Goal: Task Accomplishment & Management: Complete application form

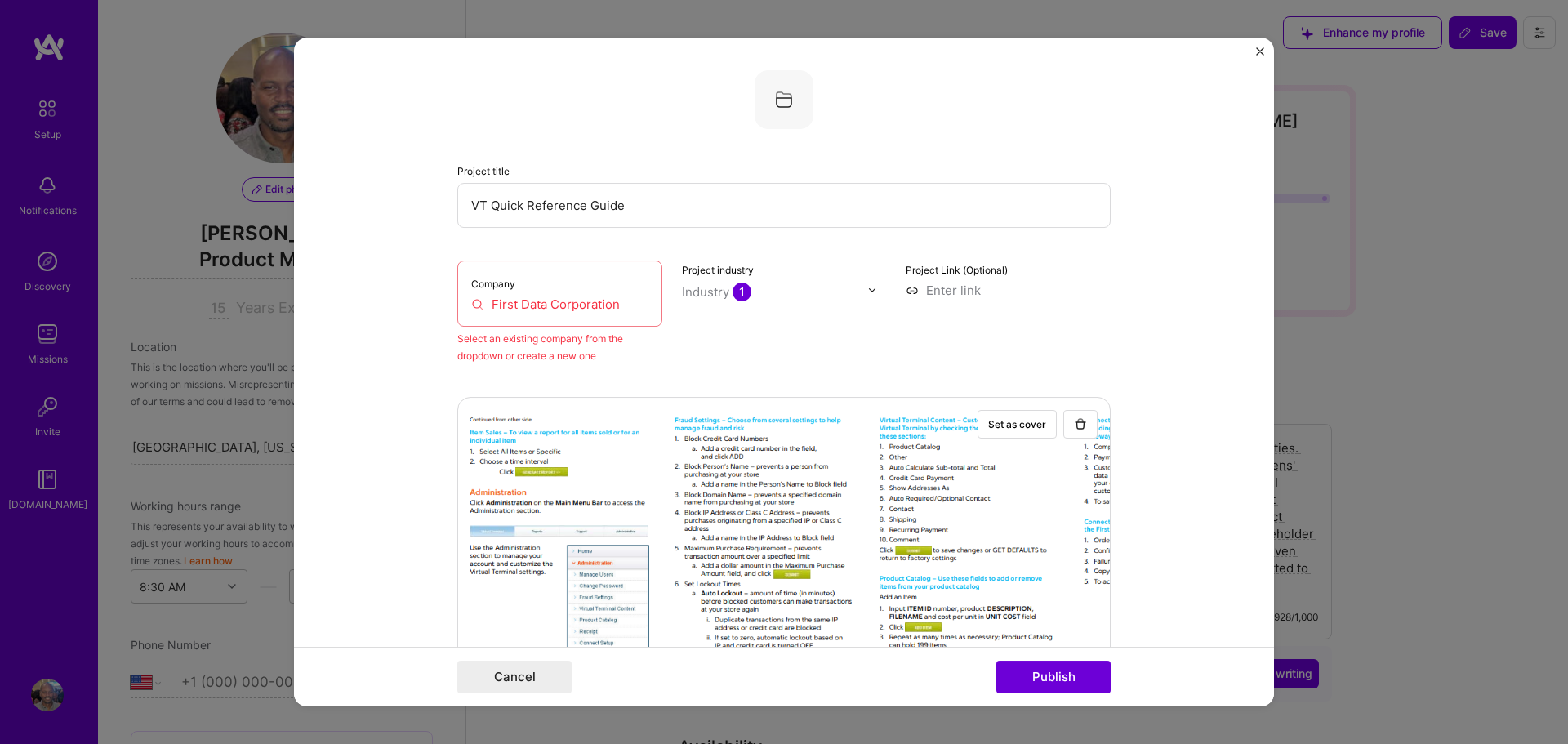
select select "US"
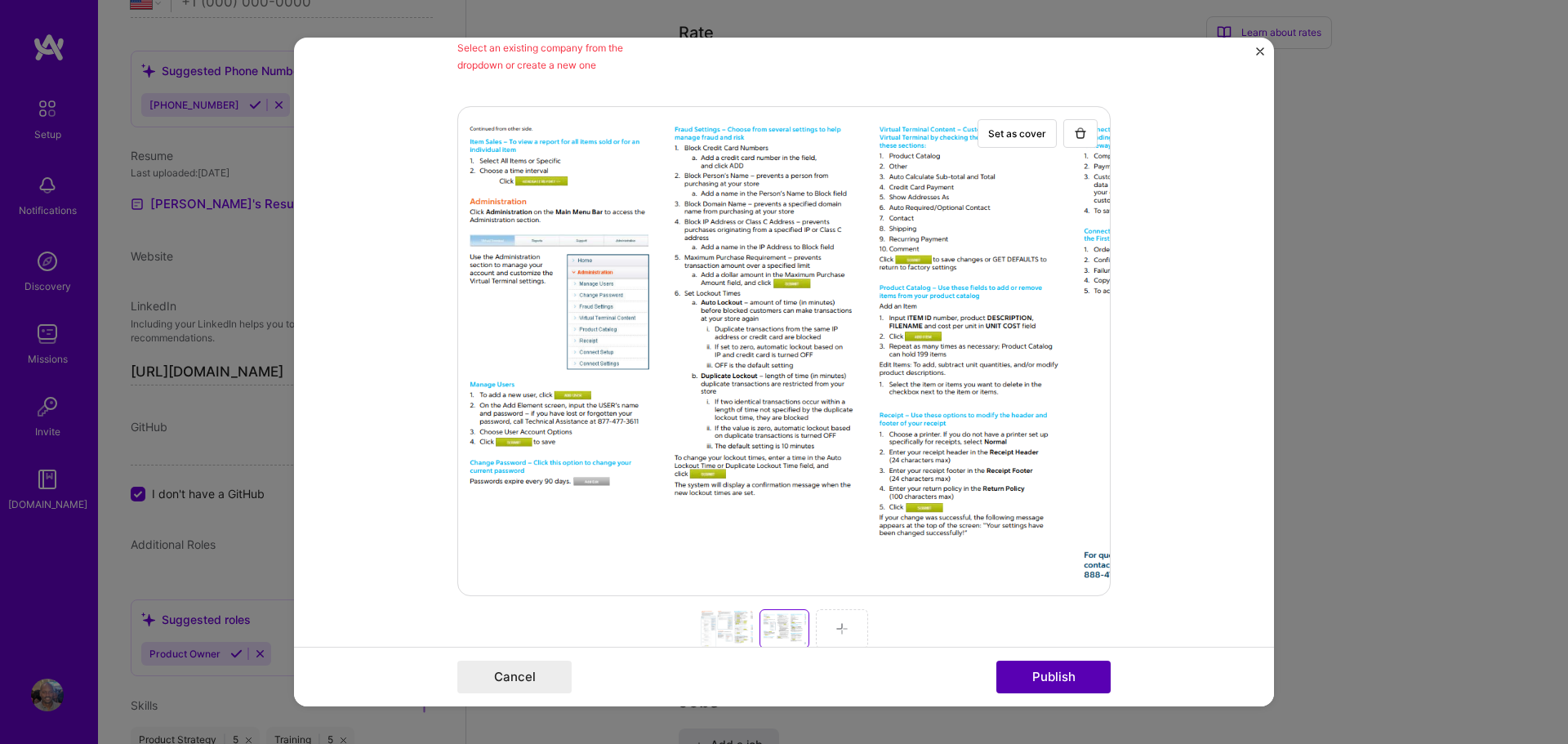
drag, startPoint x: 1051, startPoint y: 681, endPoint x: 1057, endPoint y: 673, distance: 10.0
click at [1050, 681] on button "Publish" at bounding box center [1054, 677] width 115 height 33
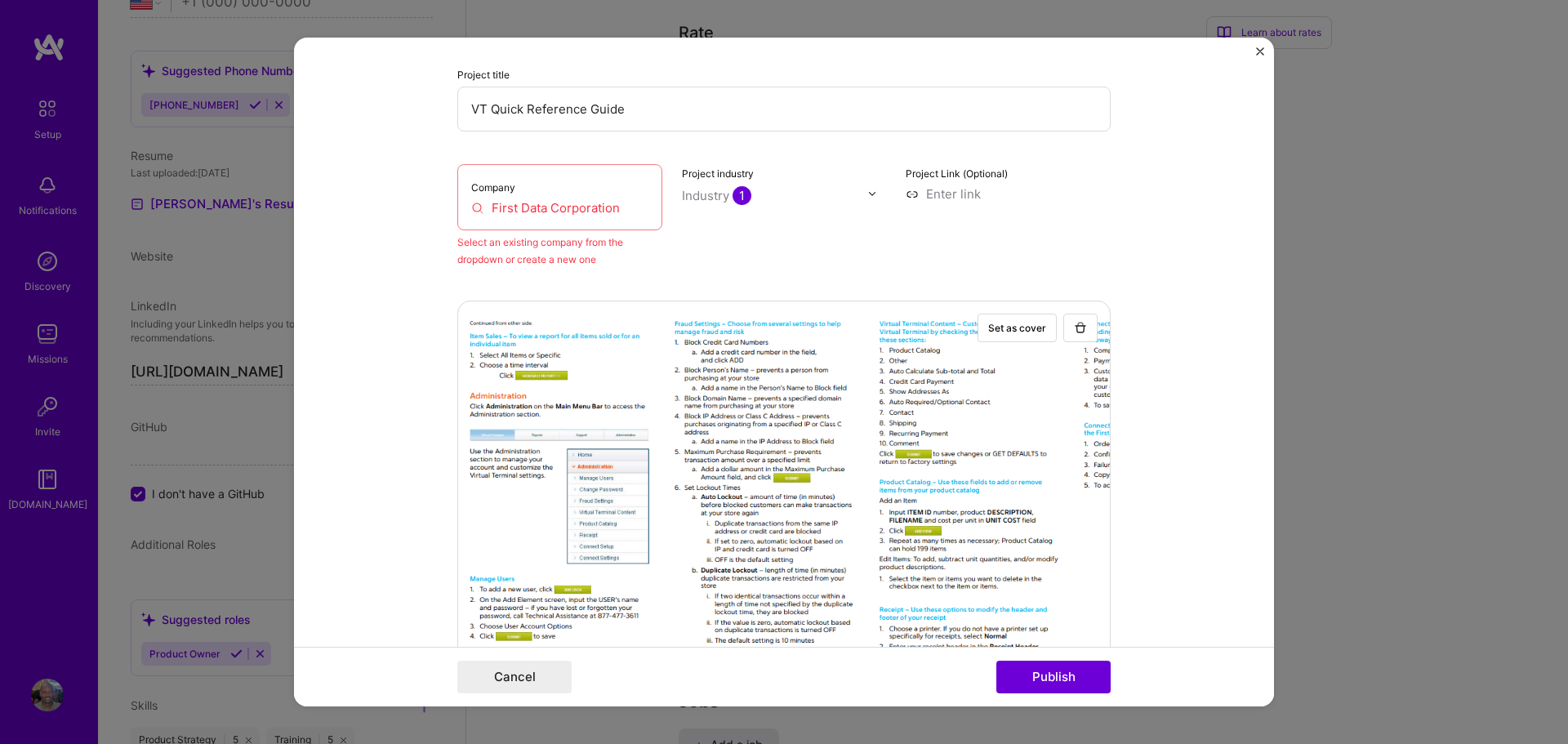
scroll to position [33, 0]
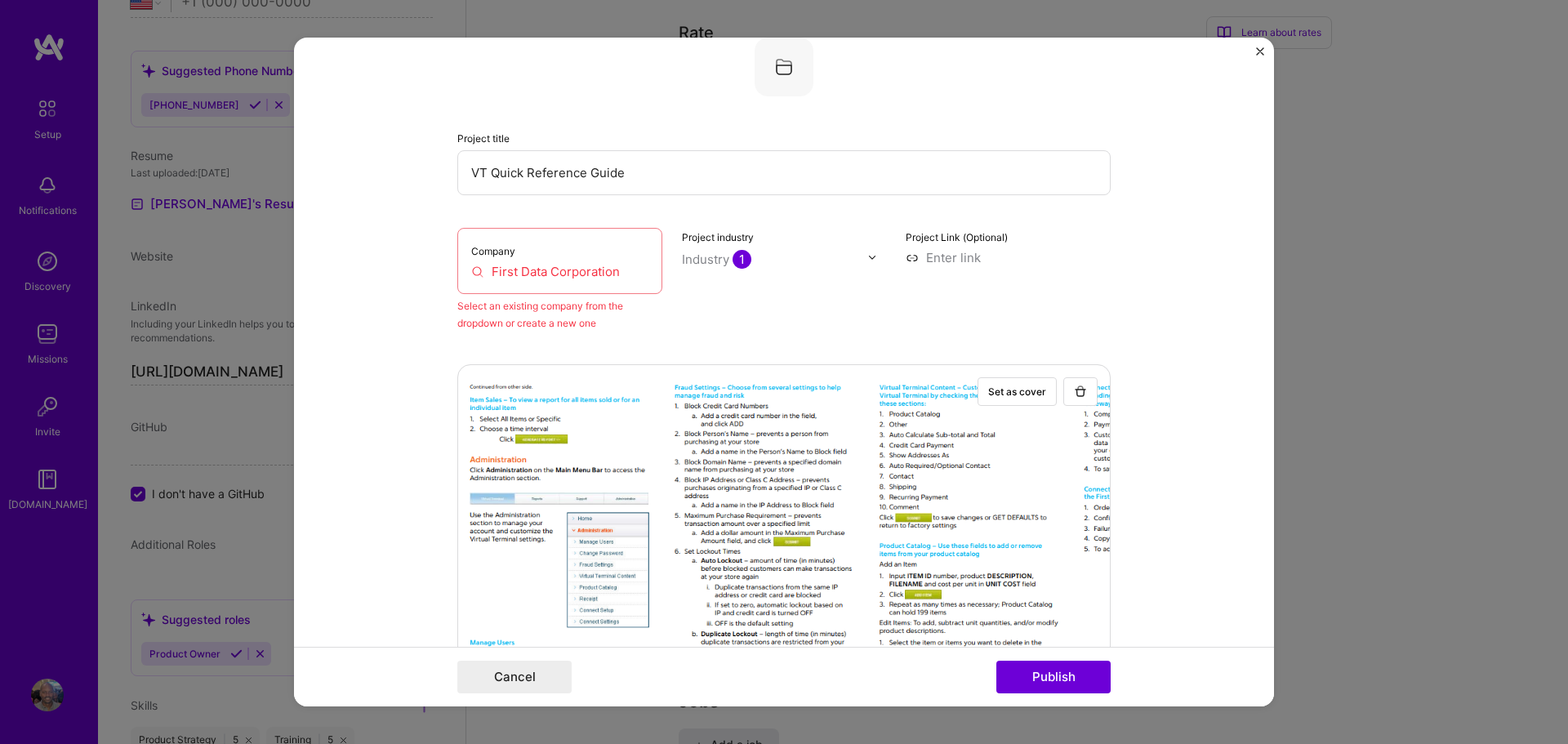
click at [608, 266] on input "First Data Corporation" at bounding box center [560, 272] width 177 height 17
drag, startPoint x: 626, startPoint y: 267, endPoint x: 477, endPoint y: 265, distance: 149.0
click at [477, 265] on input "First Data Corporation" at bounding box center [560, 272] width 177 height 17
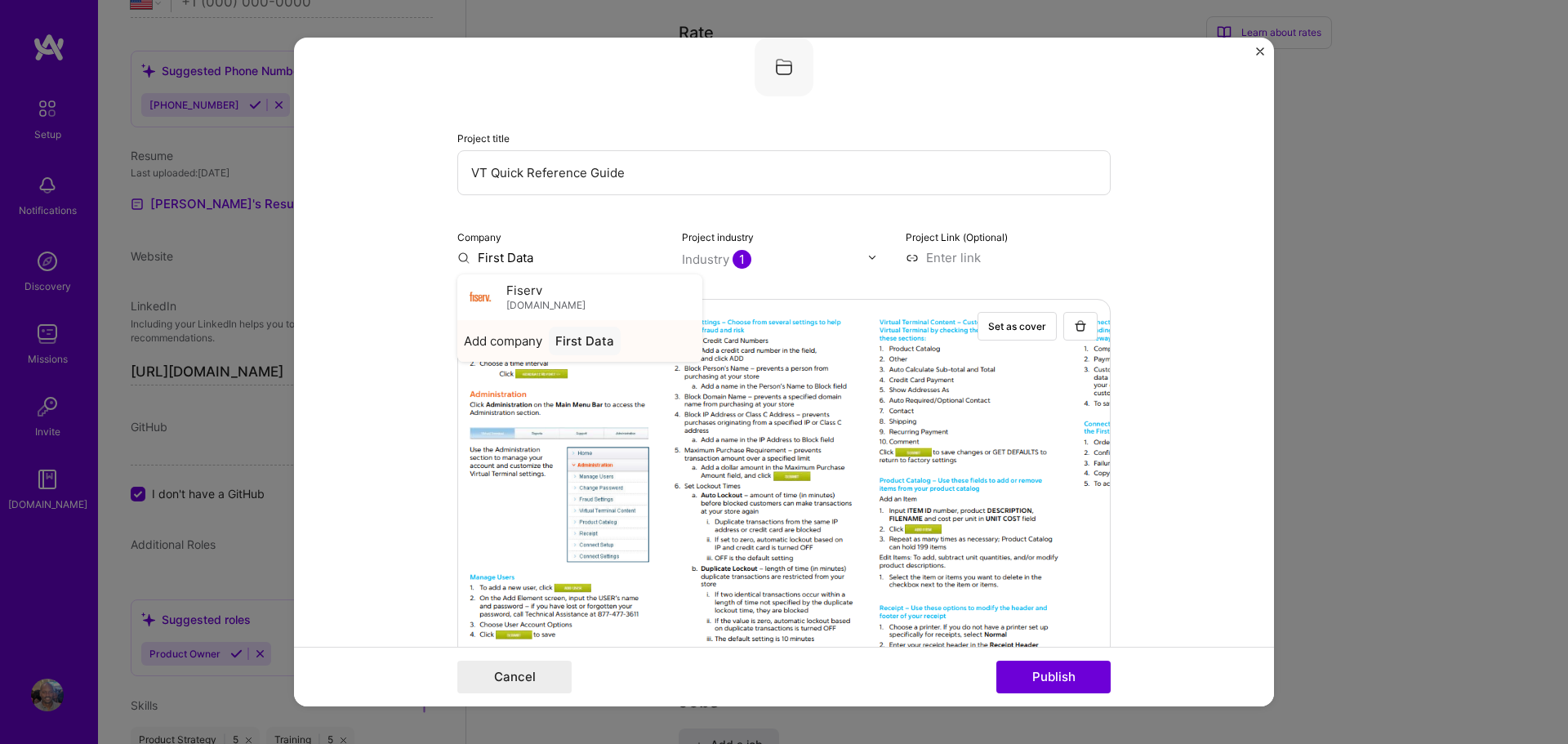
type input "First Data"
click at [518, 341] on span "Add company" at bounding box center [503, 341] width 78 height 17
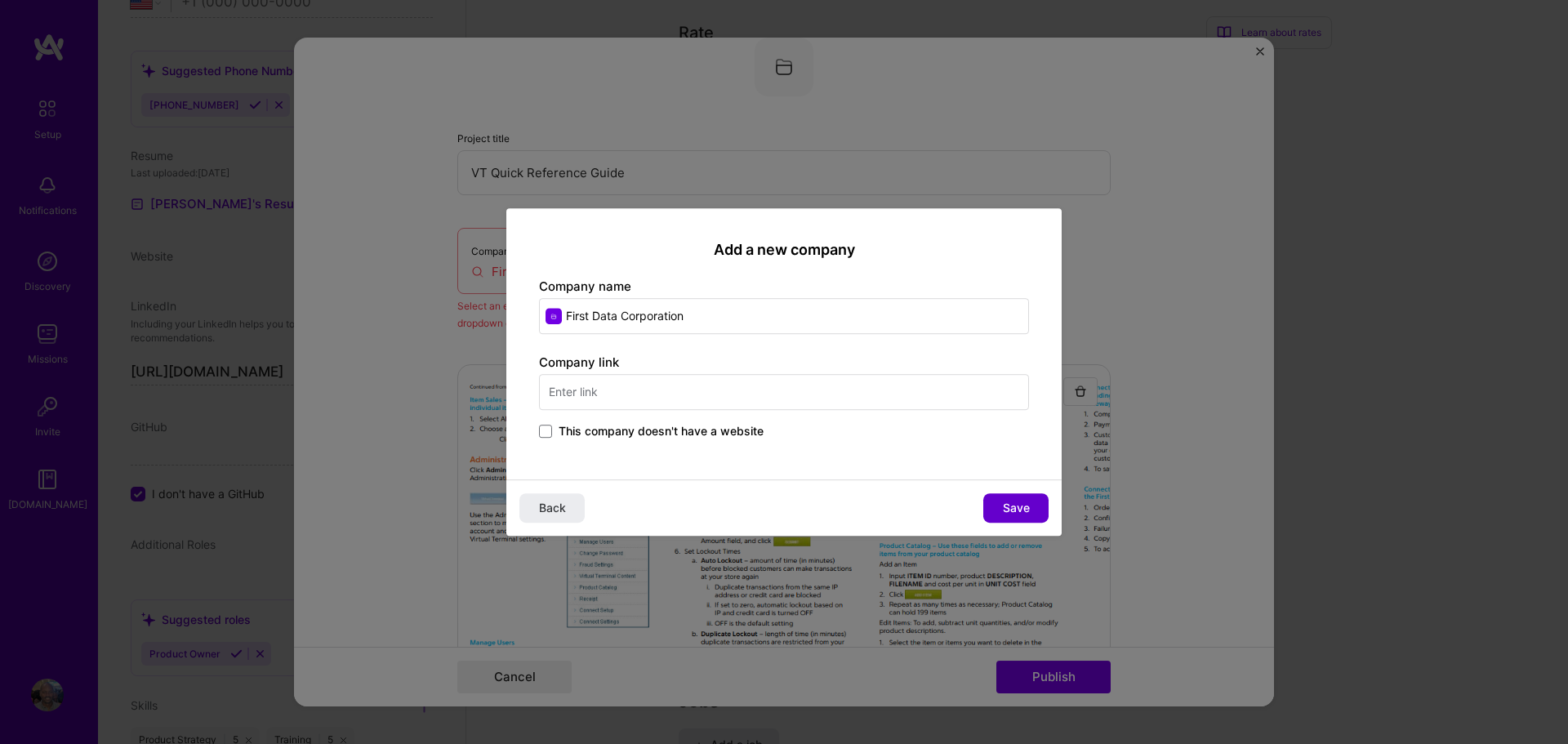
type input "First Data Corporation"
drag, startPoint x: 1011, startPoint y: 507, endPoint x: 1046, endPoint y: 487, distance: 40.3
click at [1010, 507] on span "Save" at bounding box center [1016, 509] width 27 height 17
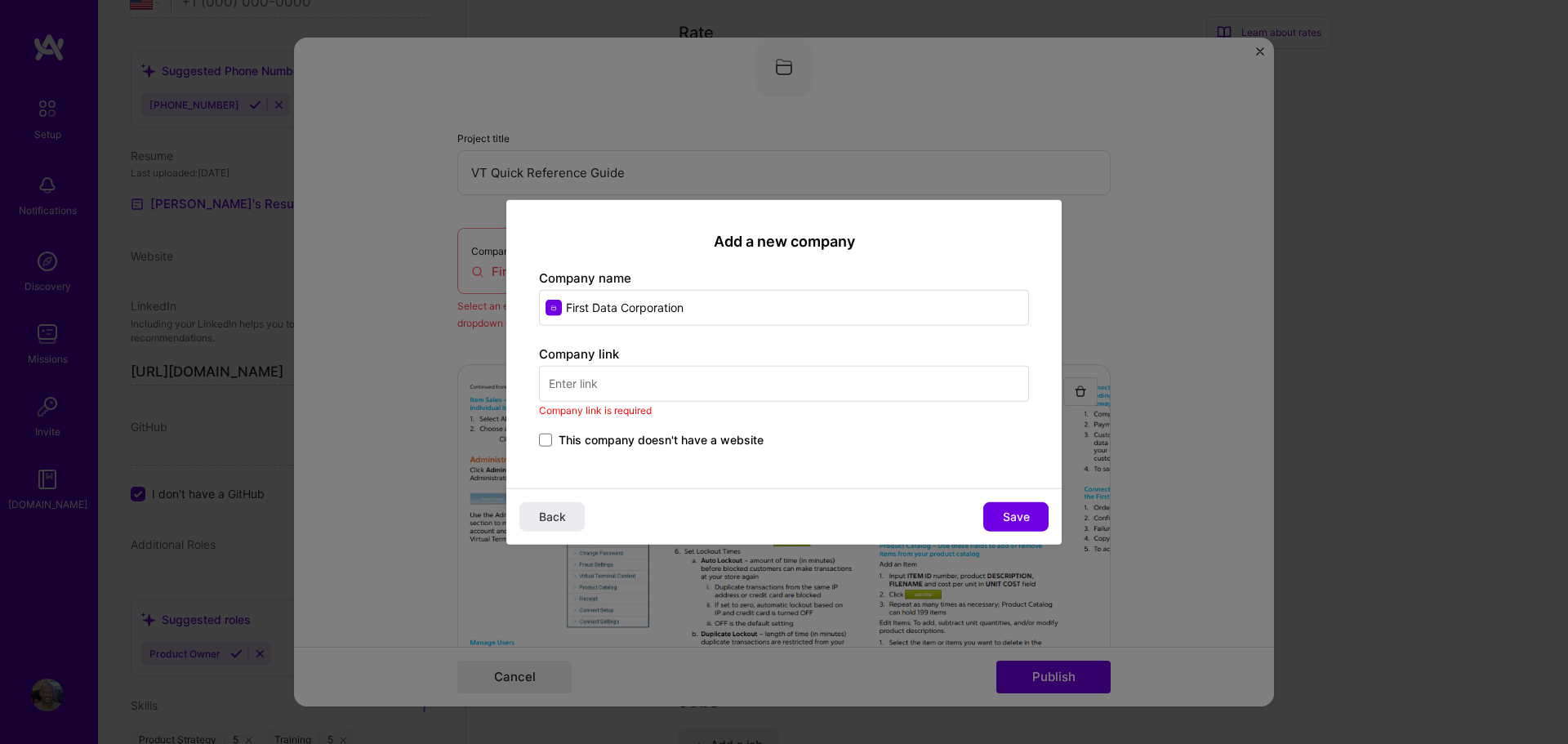
click at [670, 382] on input "text" at bounding box center [784, 384] width 490 height 36
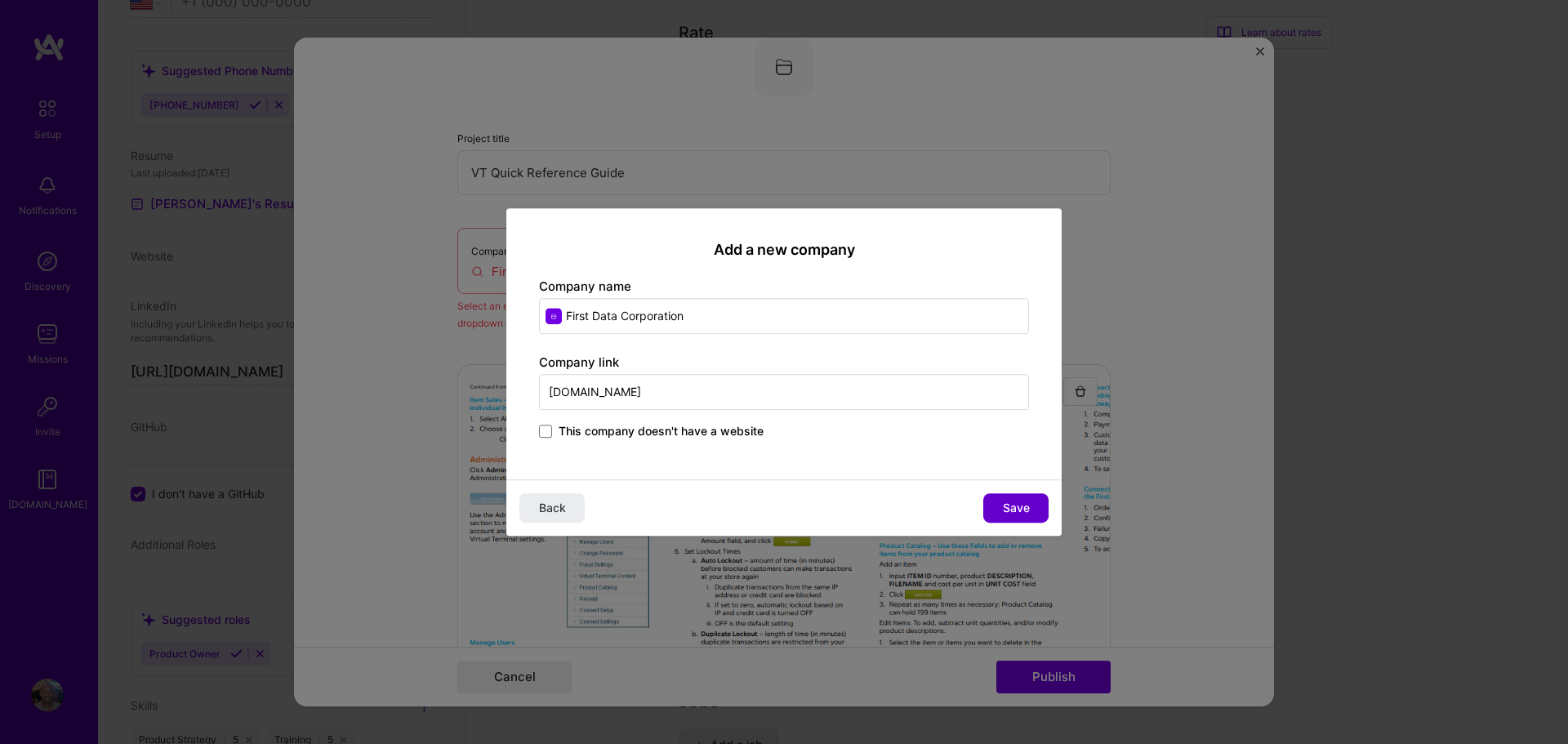
type input "[DOMAIN_NAME]"
click at [1035, 498] on button "Save" at bounding box center [1016, 509] width 65 height 30
type input "First Data Corporation"
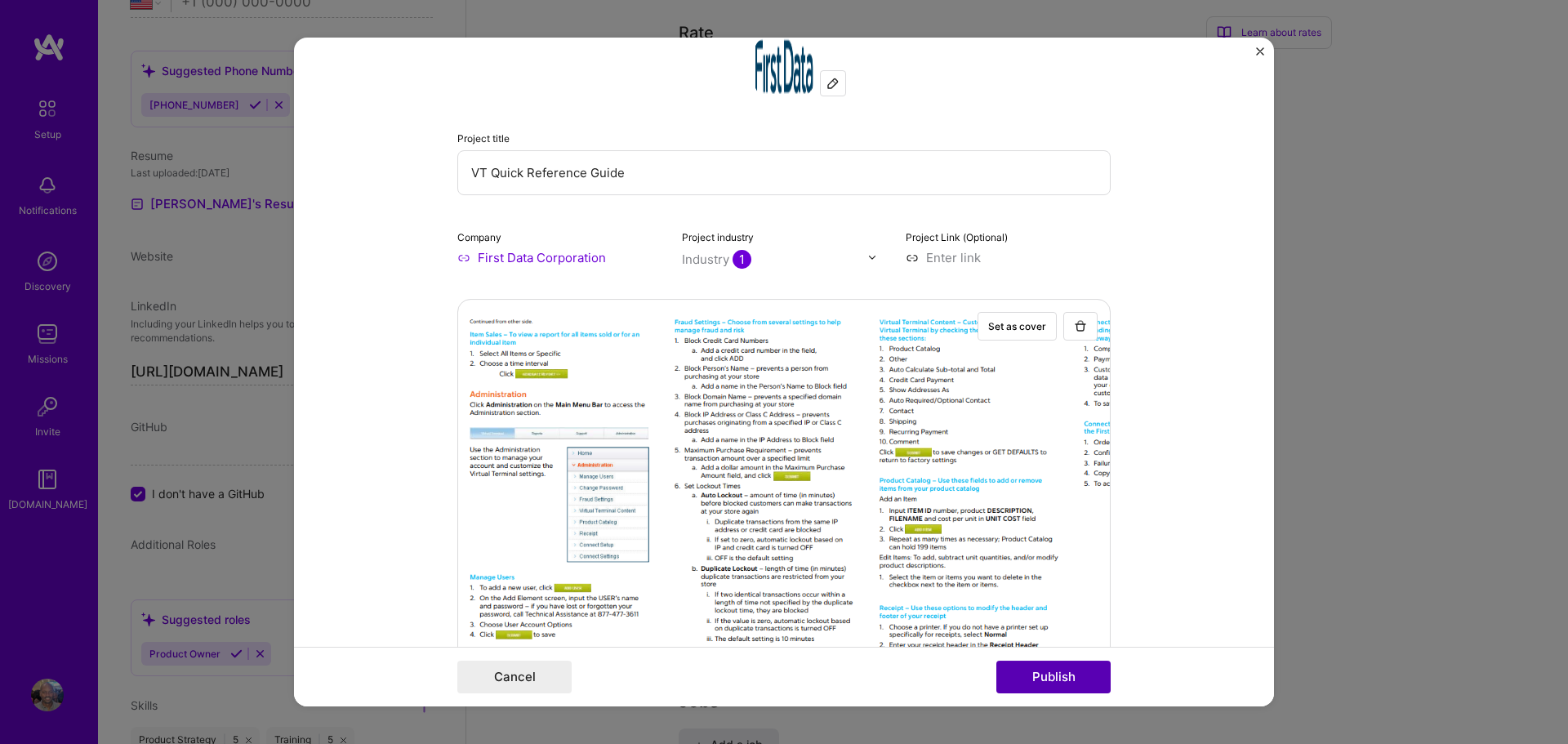
click at [1050, 675] on button "Publish" at bounding box center [1054, 677] width 115 height 33
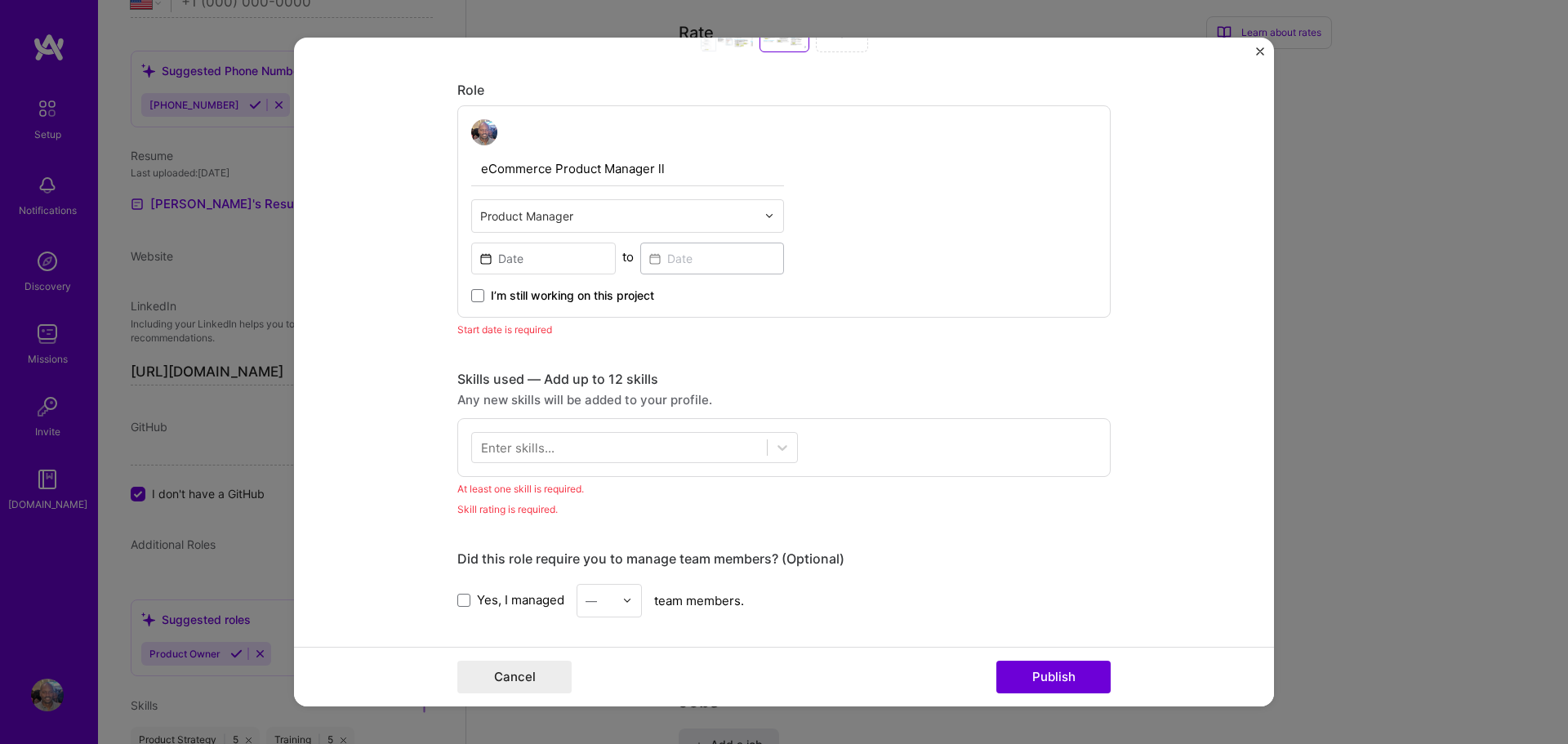
scroll to position [866, 0]
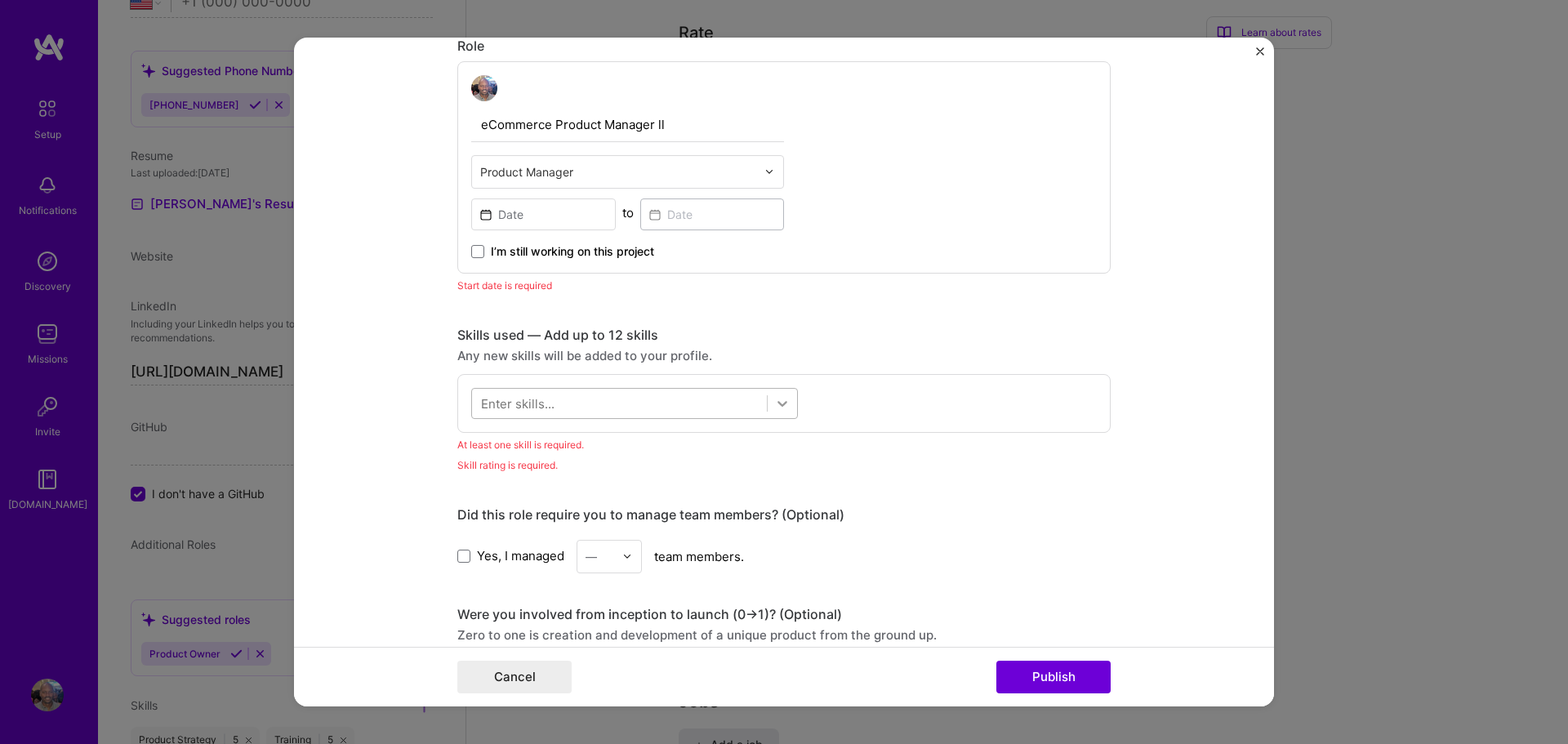
click at [779, 403] on icon at bounding box center [782, 404] width 10 height 6
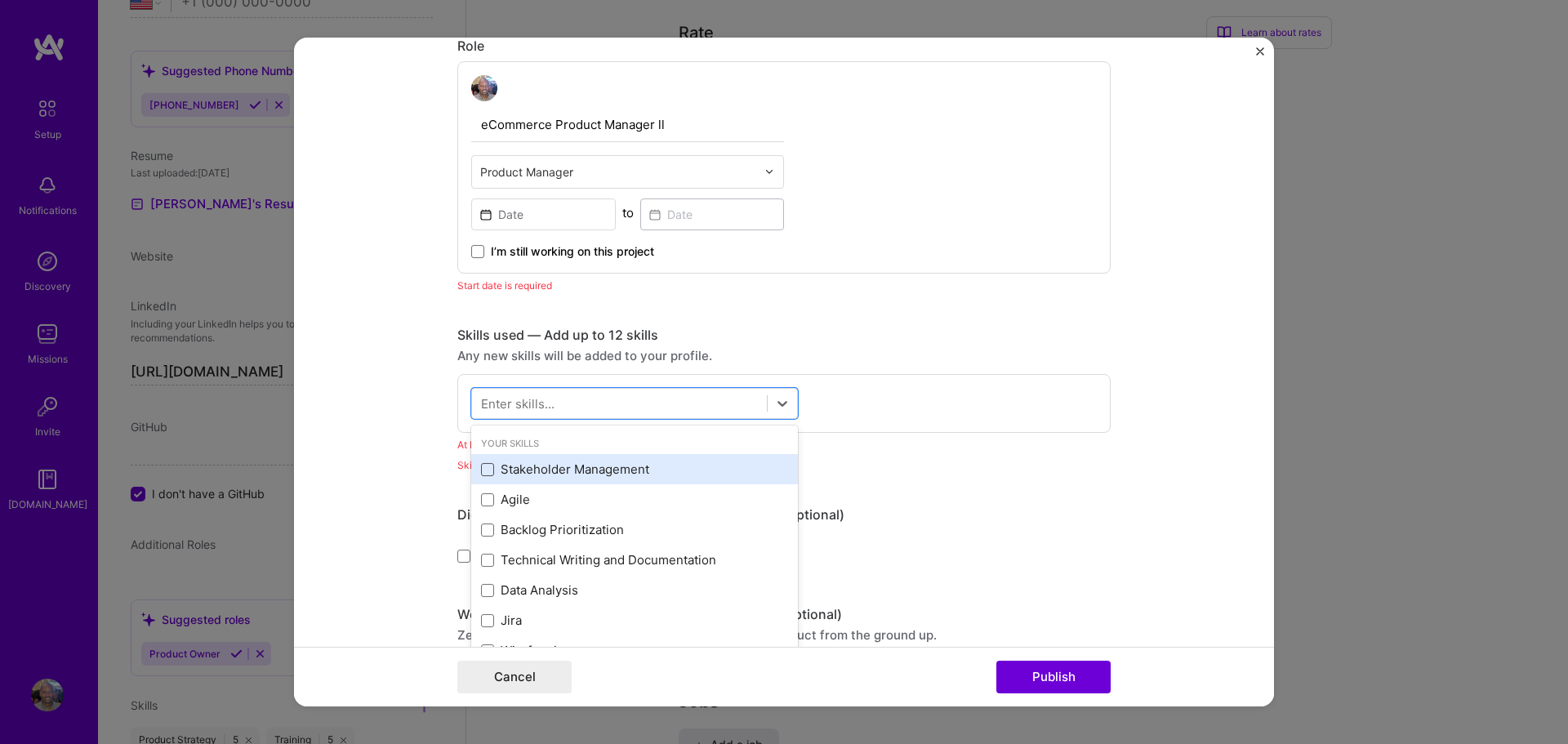
click at [487, 468] on span at bounding box center [487, 470] width 13 height 13
click at [0, 0] on input "checkbox" at bounding box center [0, 0] width 0 height 0
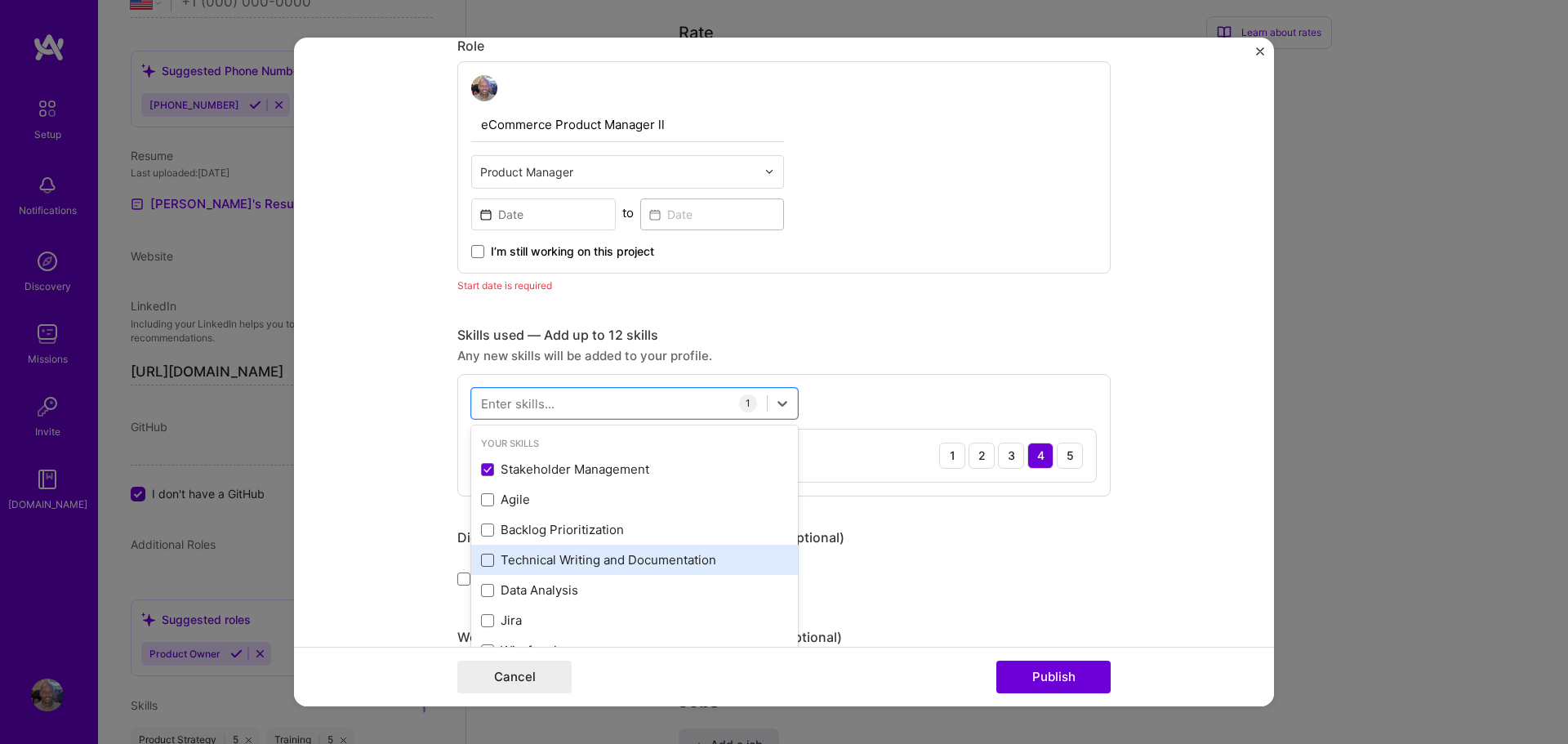
click at [487, 562] on span at bounding box center [487, 560] width 13 height 13
click at [0, 0] on input "checkbox" at bounding box center [0, 0] width 0 height 0
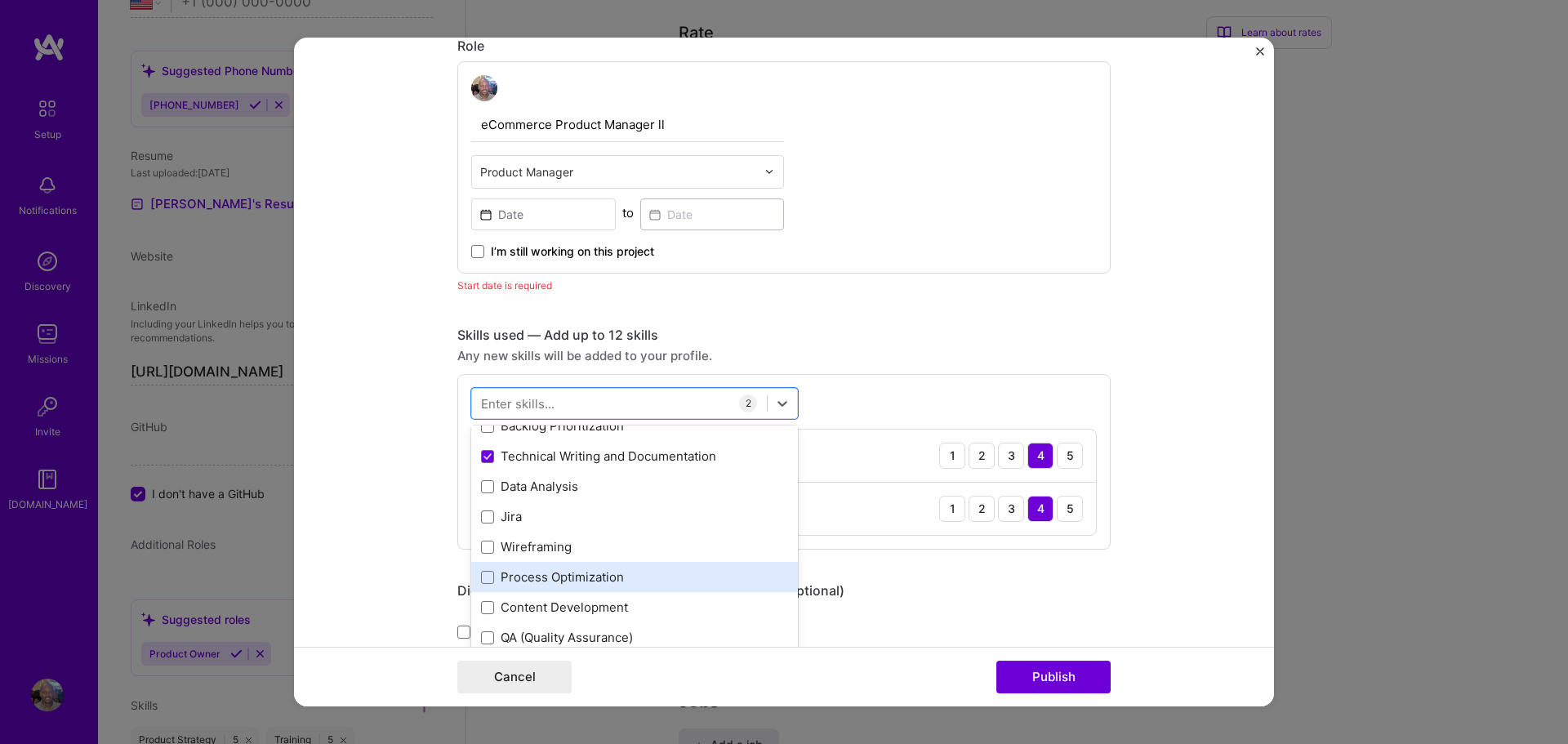
scroll to position [107, 0]
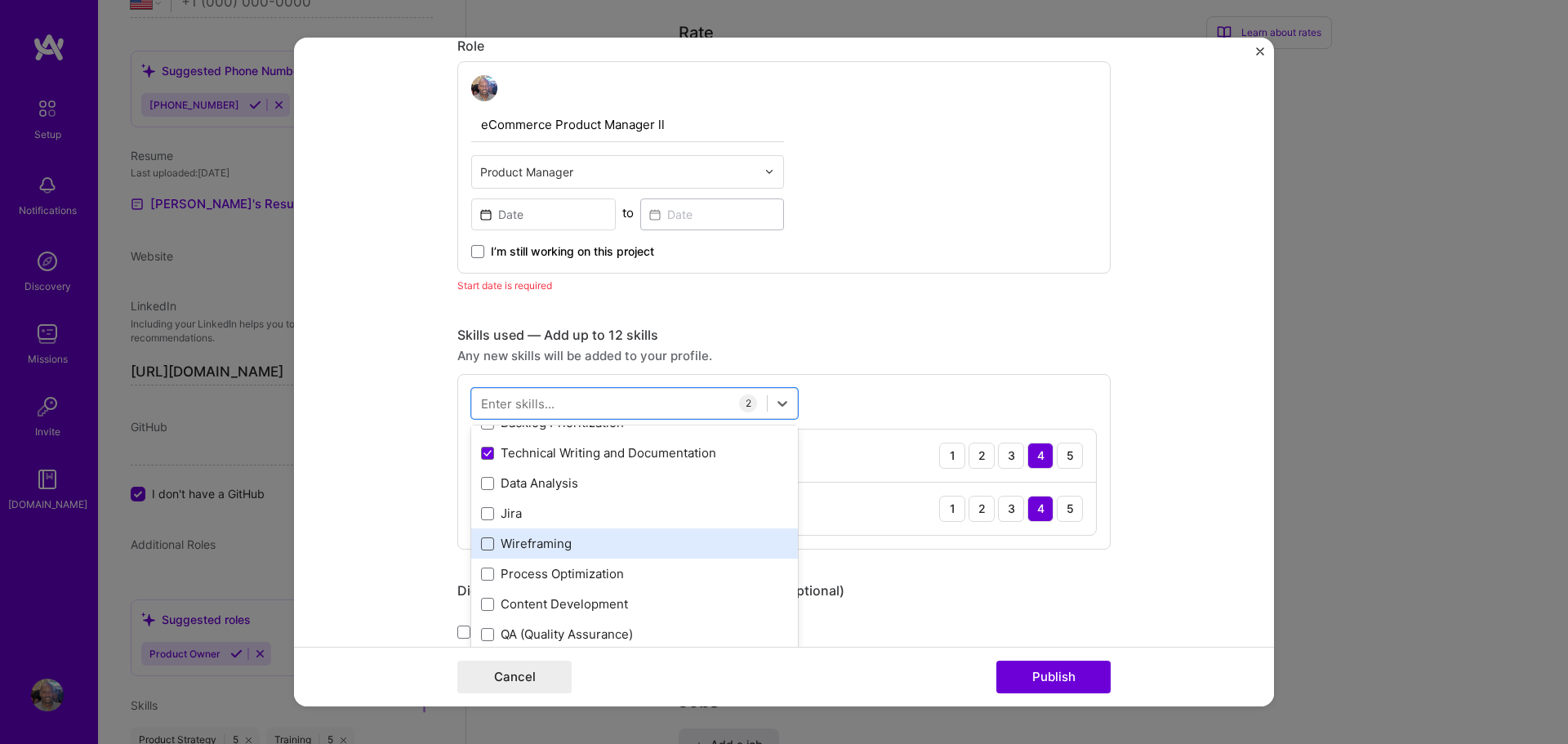
click at [487, 542] on span at bounding box center [487, 544] width 13 height 13
click at [0, 0] on input "checkbox" at bounding box center [0, 0] width 0 height 0
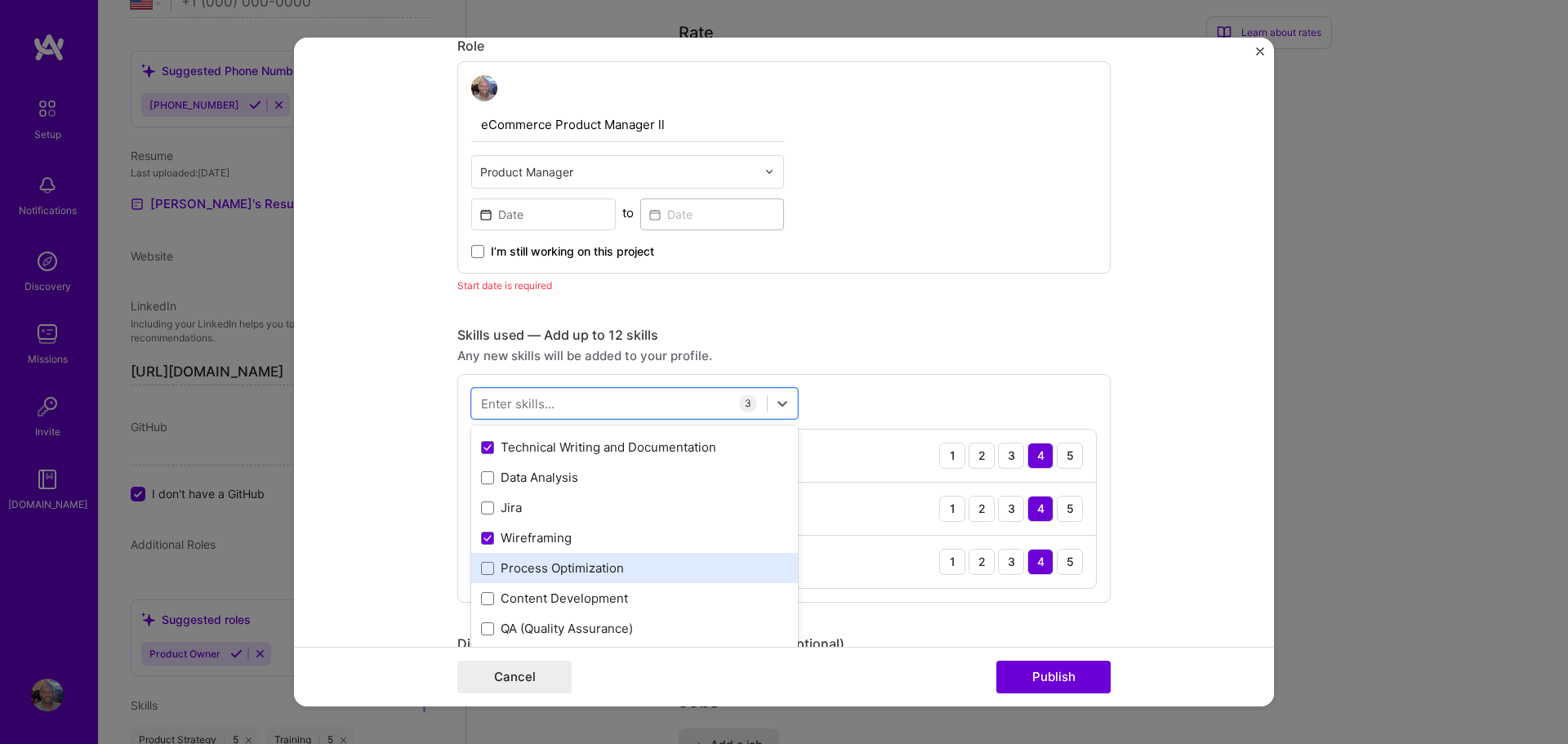
scroll to position [124, 0]
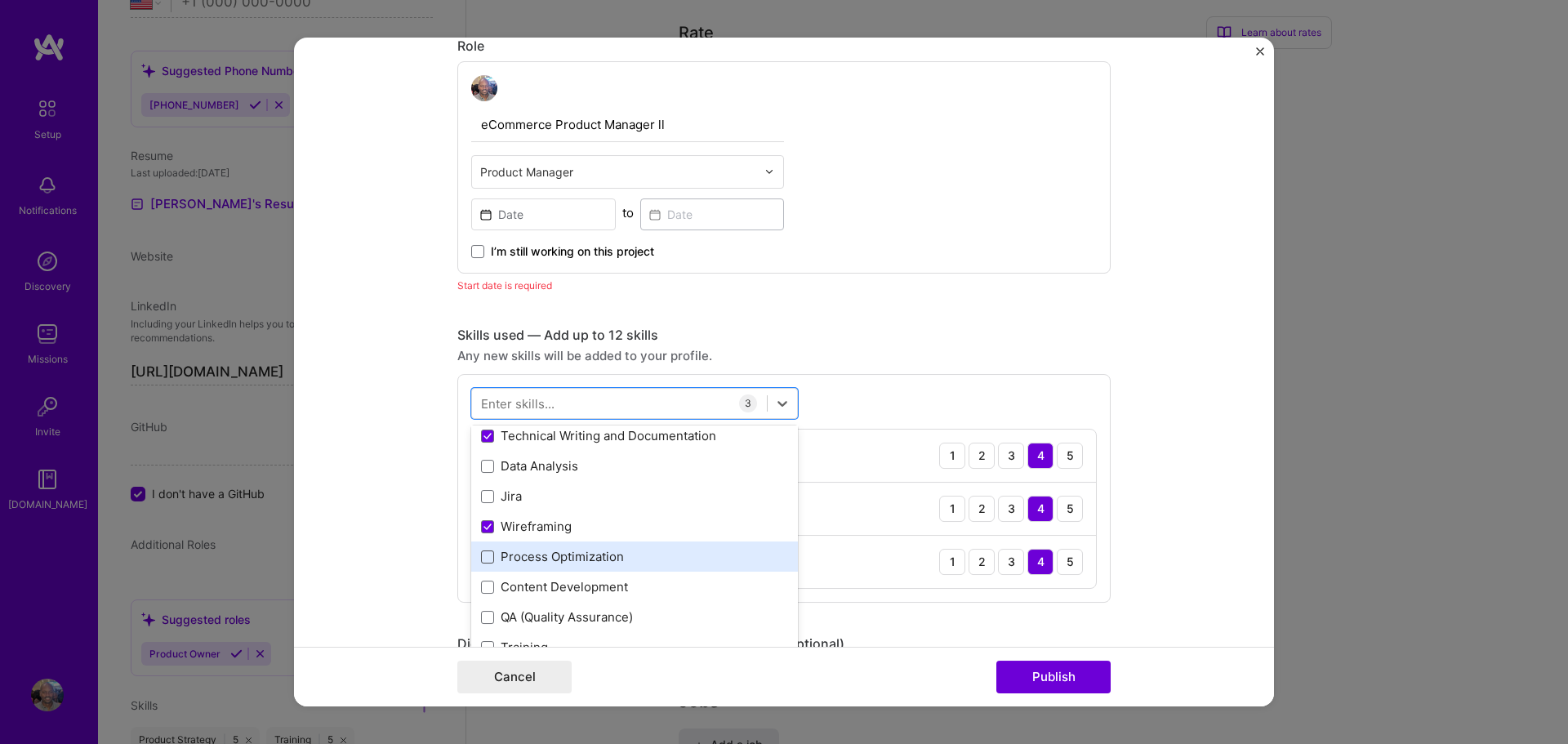
click at [485, 559] on span at bounding box center [487, 557] width 13 height 13
click at [0, 0] on input "checkbox" at bounding box center [0, 0] width 0 height 0
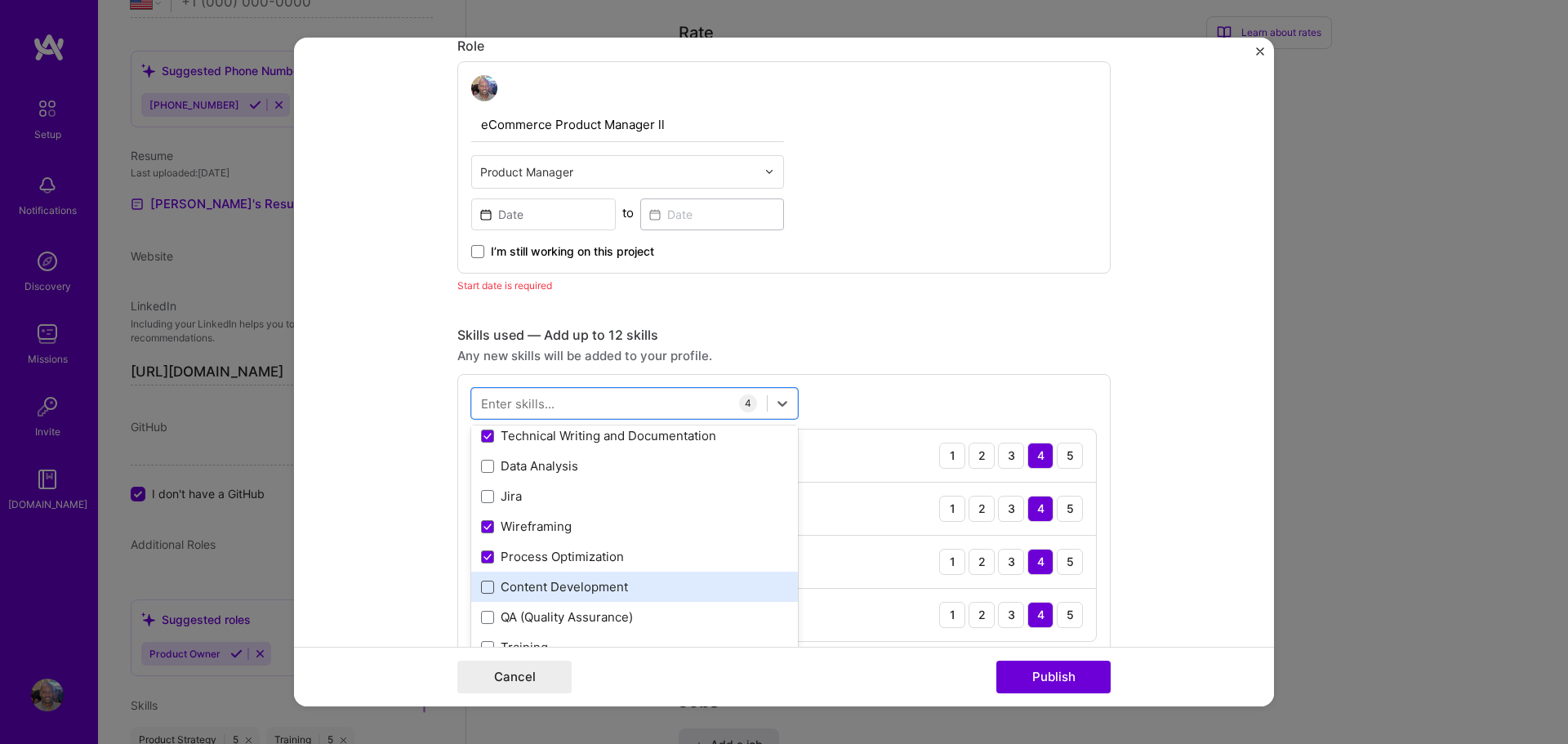
click at [483, 585] on span at bounding box center [487, 587] width 13 height 13
click at [0, 0] on input "checkbox" at bounding box center [0, 0] width 0 height 0
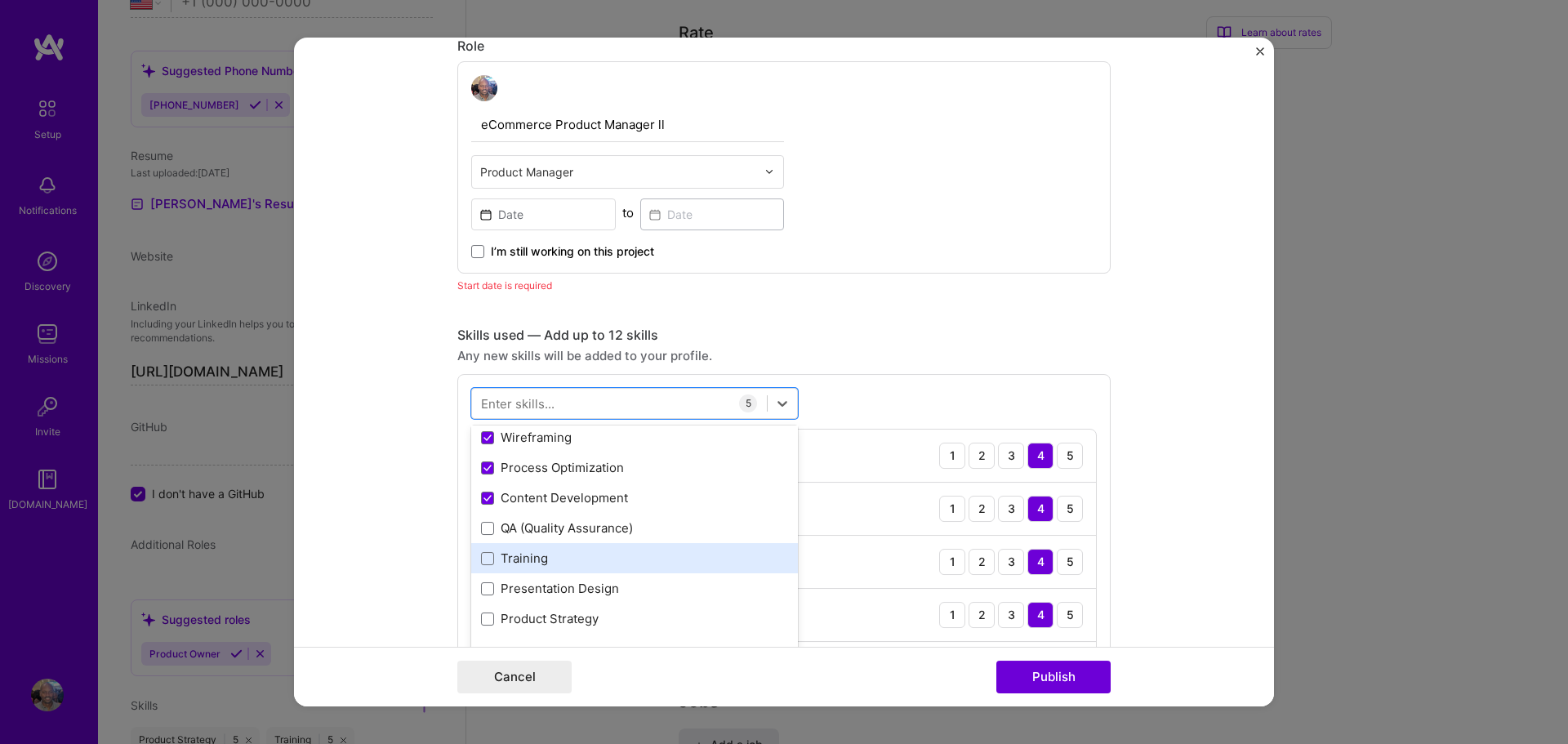
scroll to position [218, 0]
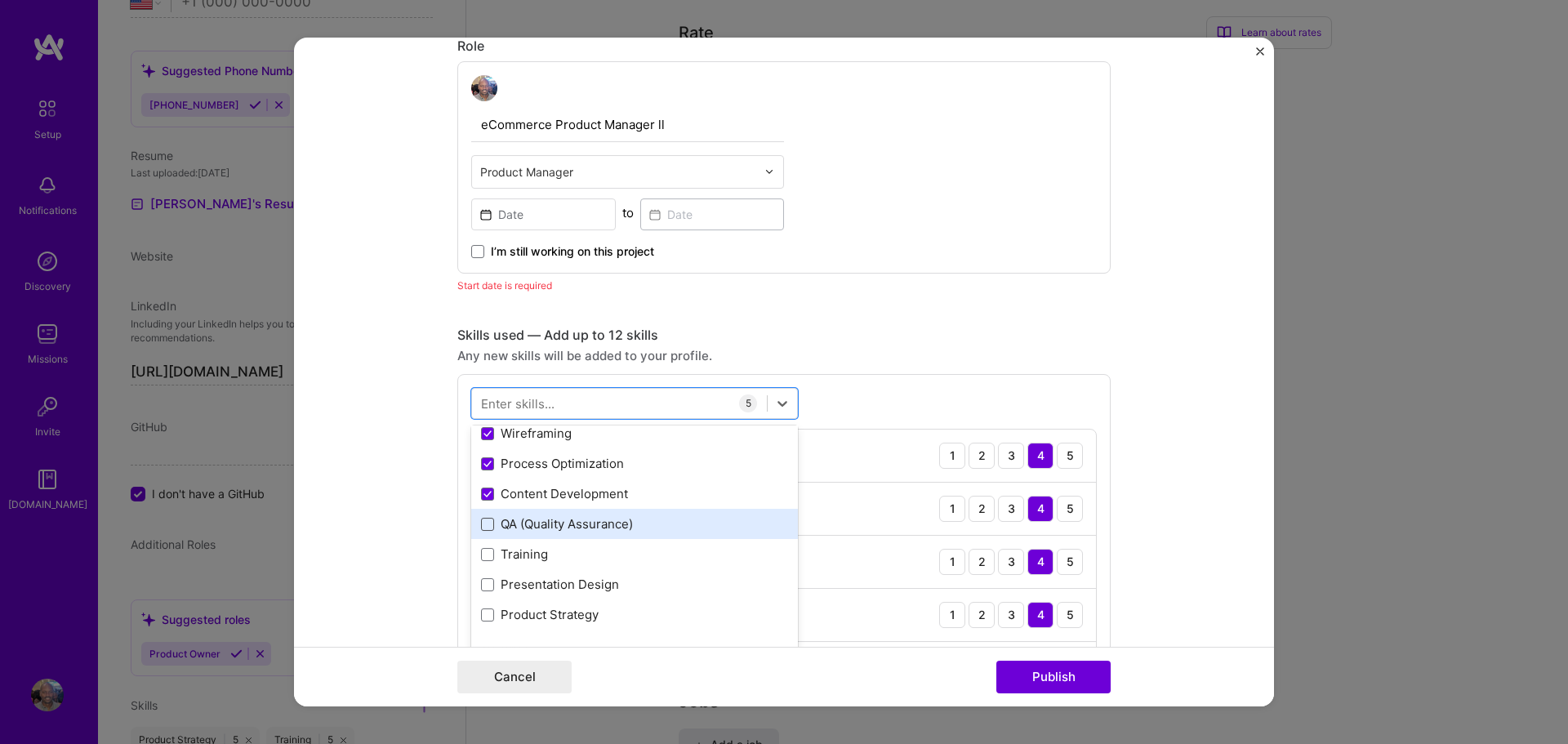
click at [482, 526] on span at bounding box center [487, 525] width 13 height 13
click at [0, 0] on input "checkbox" at bounding box center [0, 0] width 0 height 0
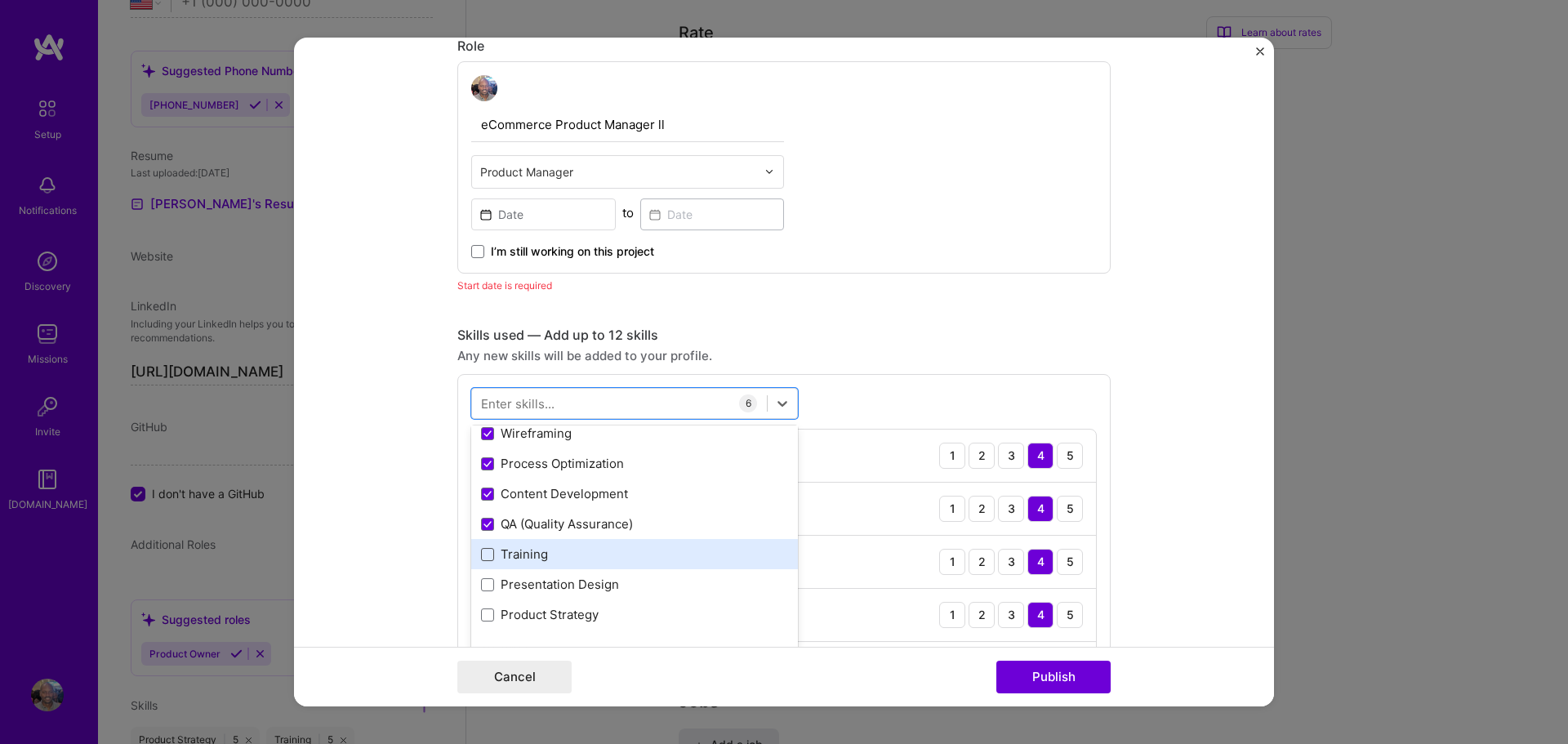
click at [482, 554] on span at bounding box center [487, 554] width 13 height 13
click at [0, 0] on input "checkbox" at bounding box center [0, 0] width 0 height 0
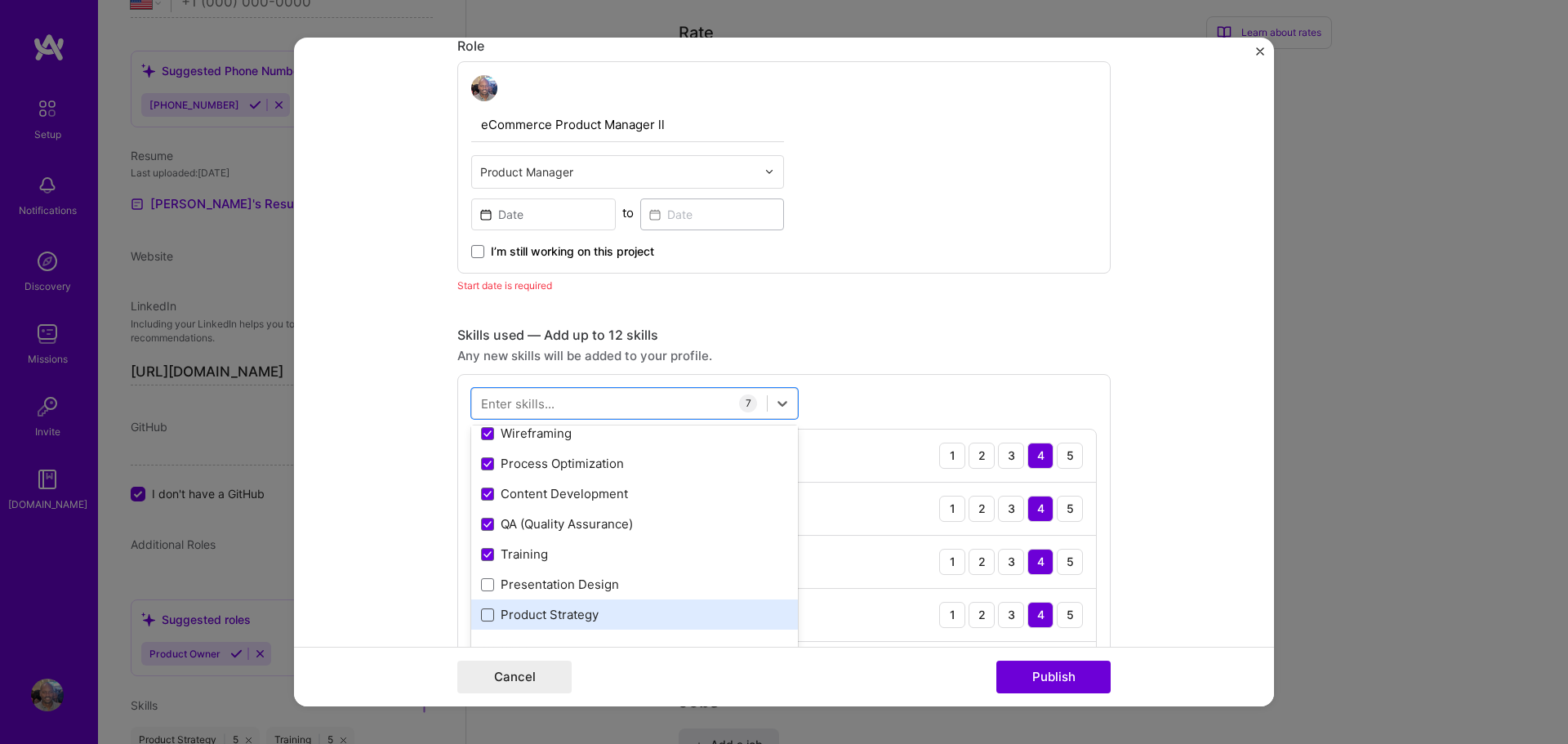
click at [487, 611] on span at bounding box center [487, 615] width 13 height 13
click at [0, 0] on input "checkbox" at bounding box center [0, 0] width 0 height 0
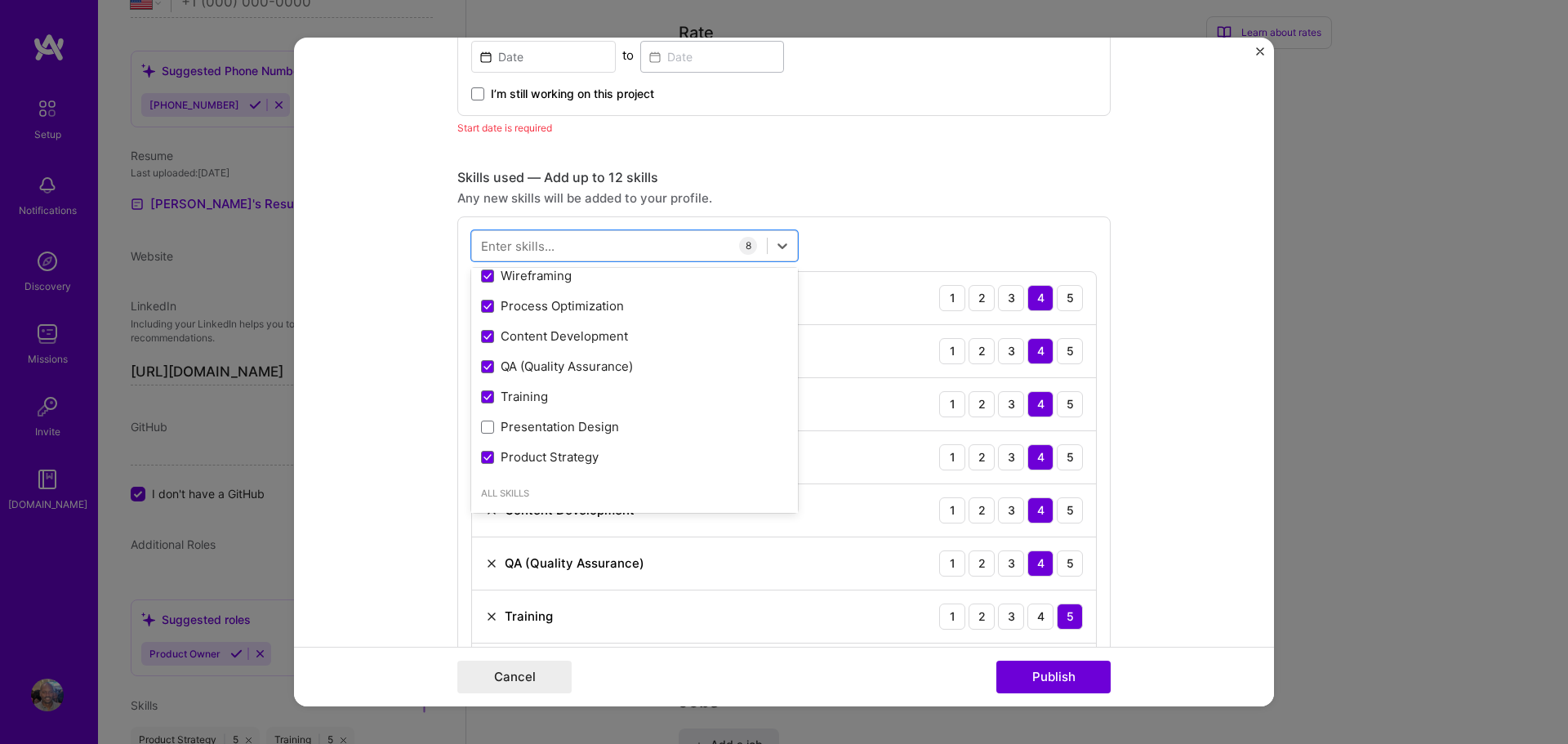
scroll to position [1052, 0]
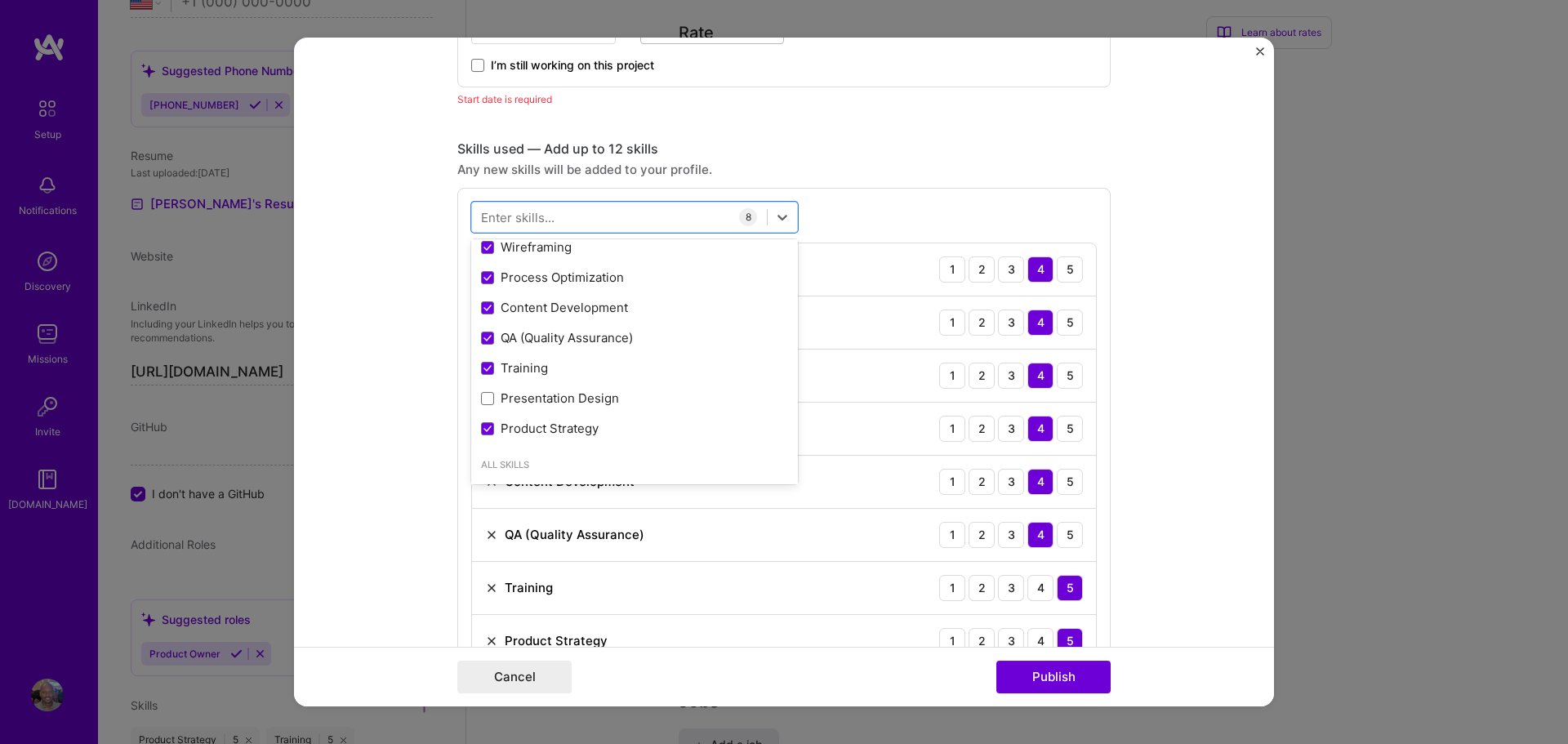
click at [1148, 446] on form "Project title VT Quick Reference Guide Company First Data Corporation Project i…" at bounding box center [784, 372] width 980 height 670
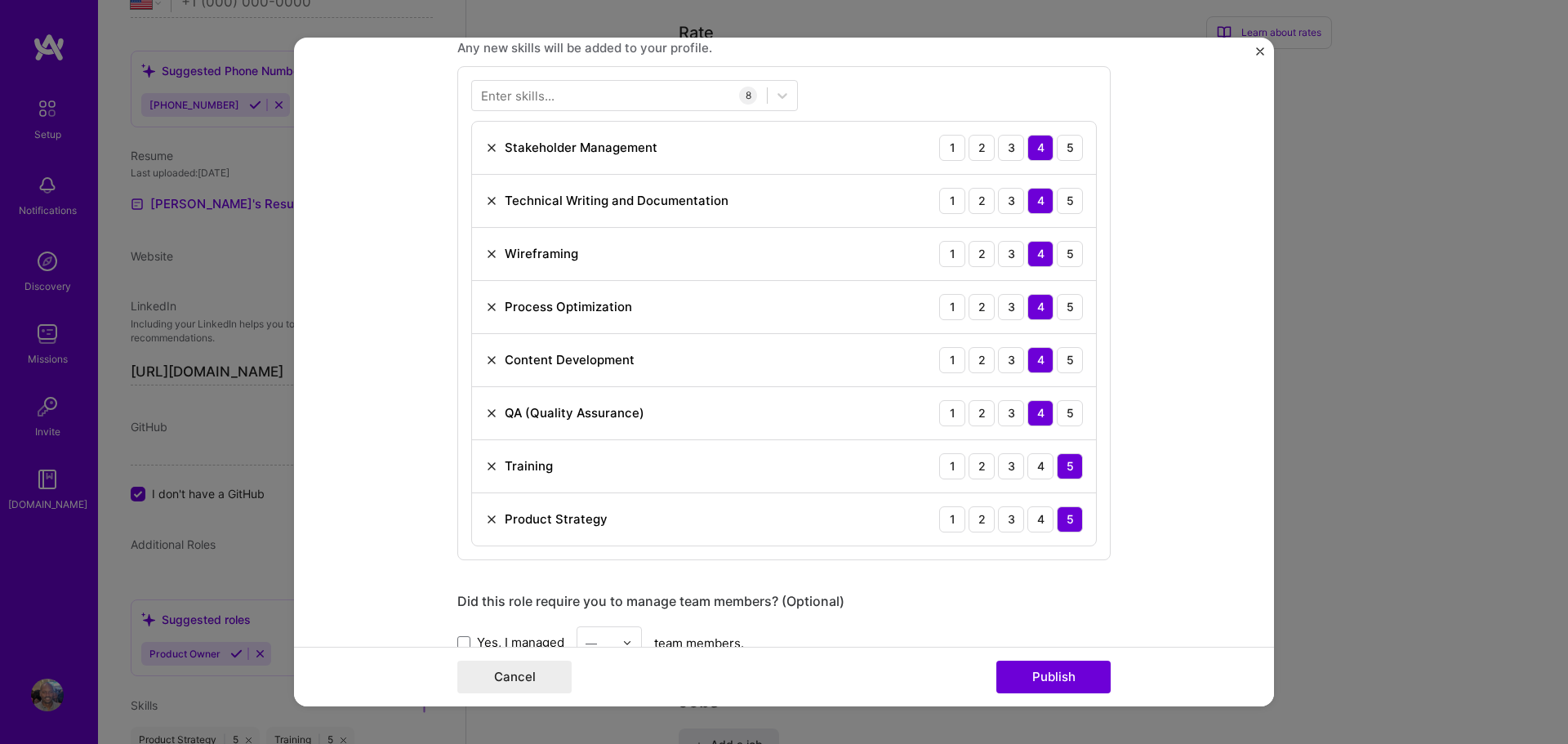
scroll to position [1217, 0]
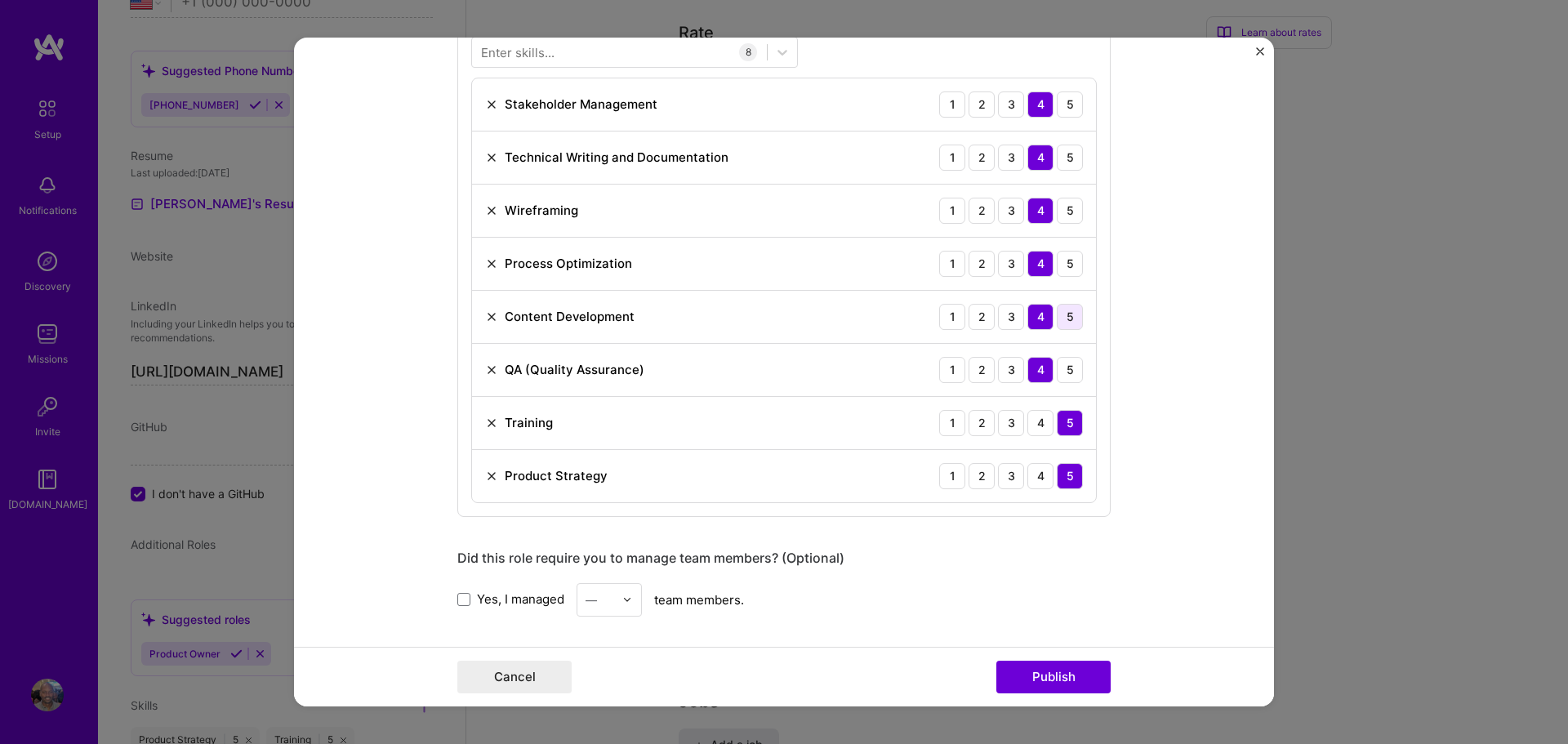
click at [1074, 314] on div "5" at bounding box center [1070, 317] width 26 height 26
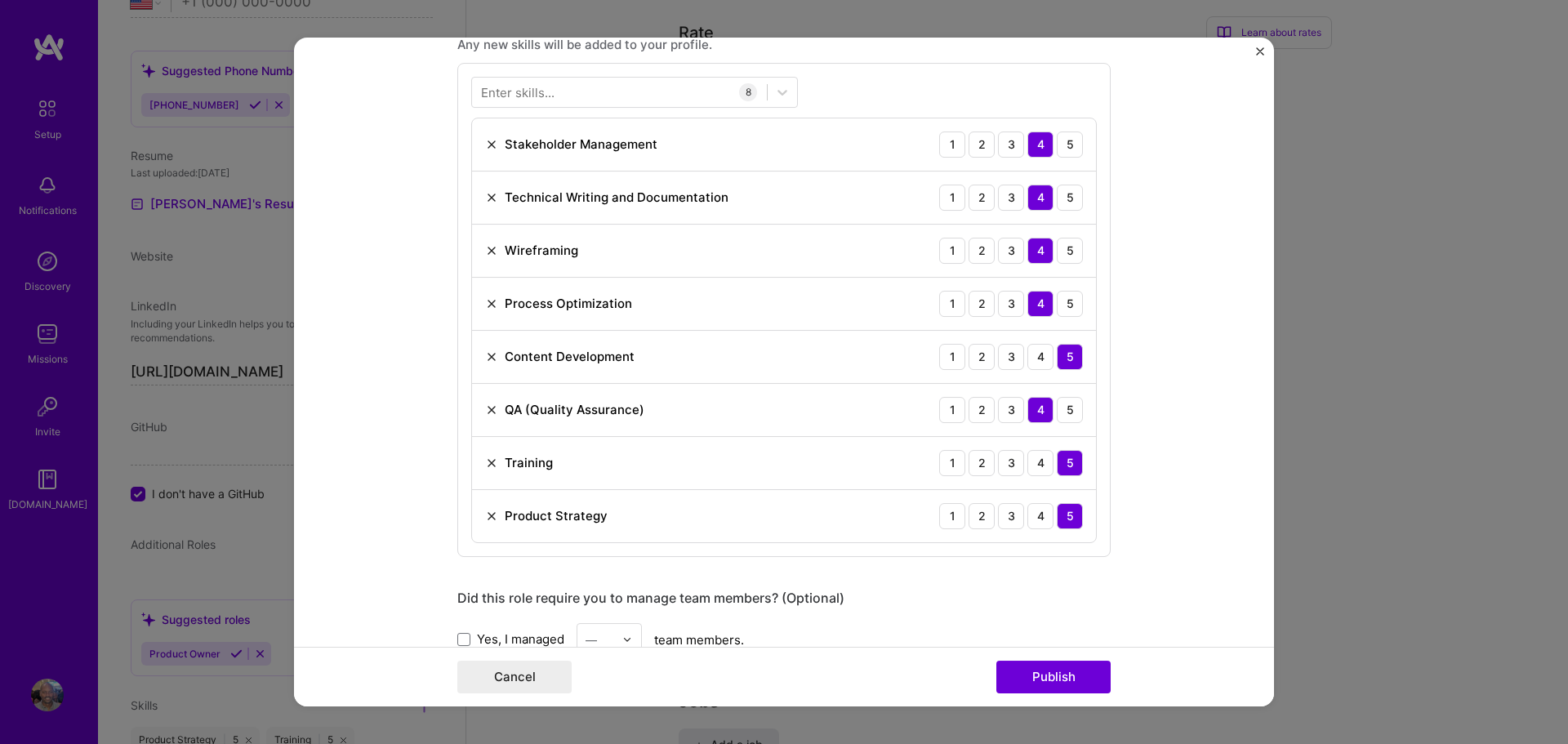
scroll to position [1174, 0]
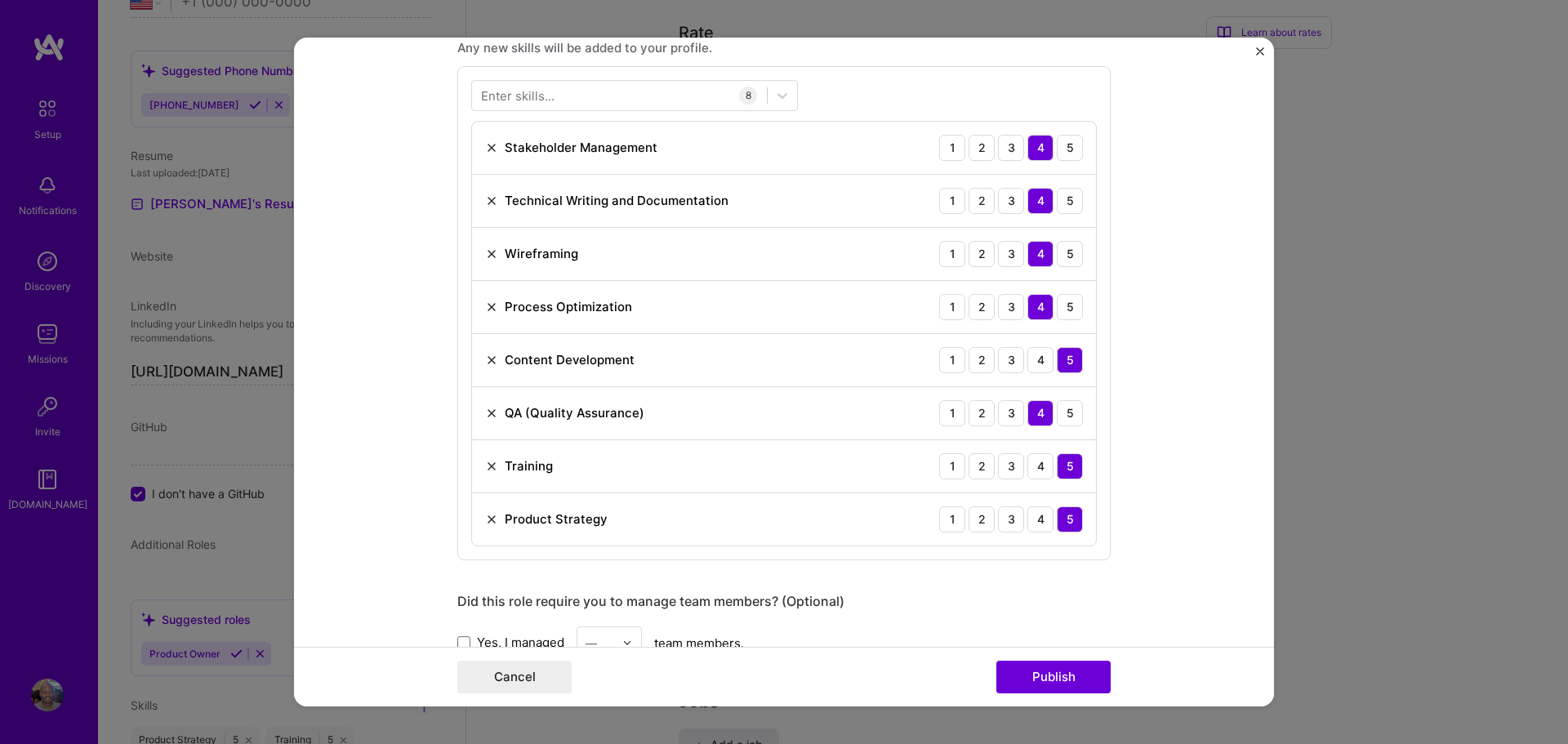
drag, startPoint x: 1071, startPoint y: 140, endPoint x: 1106, endPoint y: 187, distance: 58.6
click at [1071, 141] on div "5" at bounding box center [1070, 147] width 26 height 26
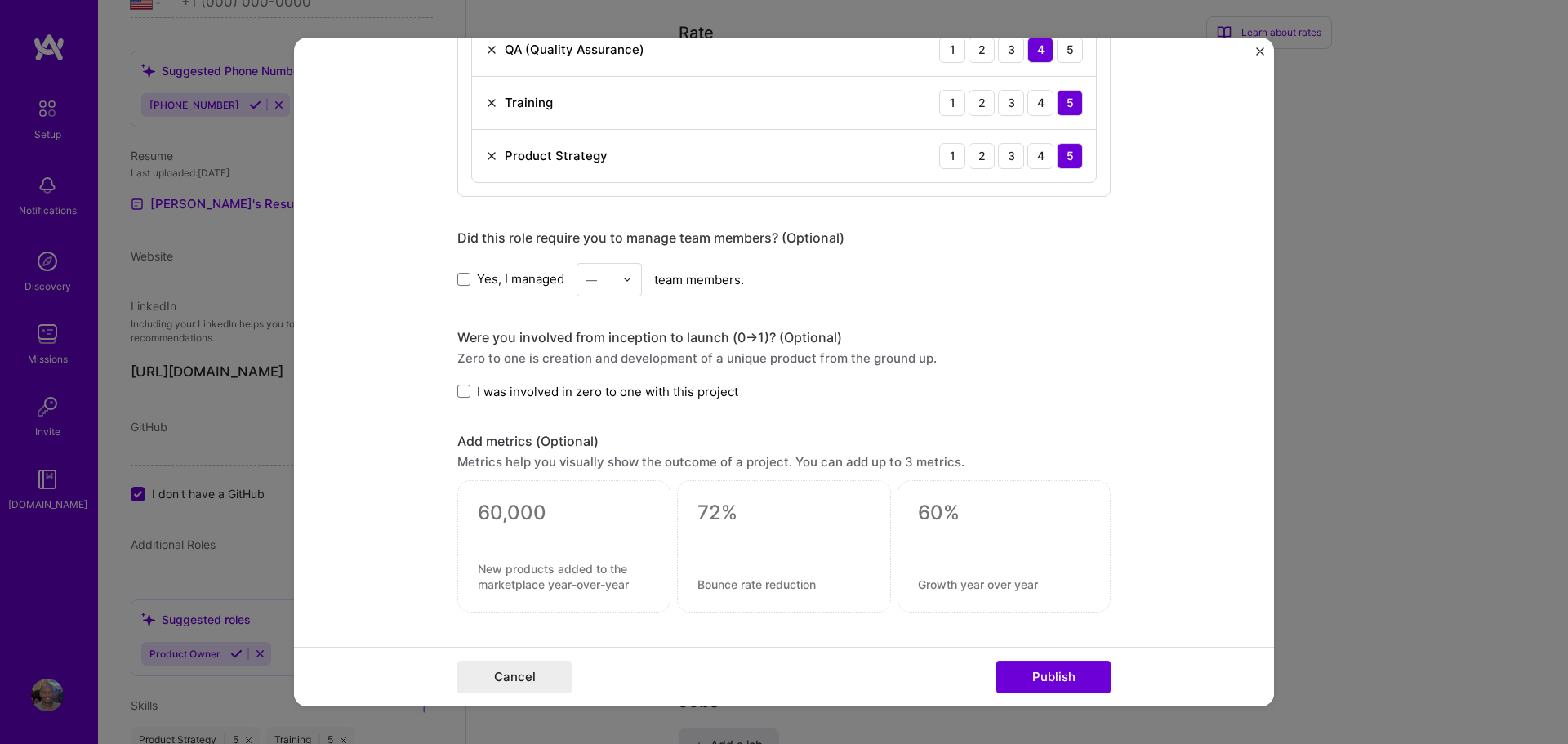
scroll to position [1867, 0]
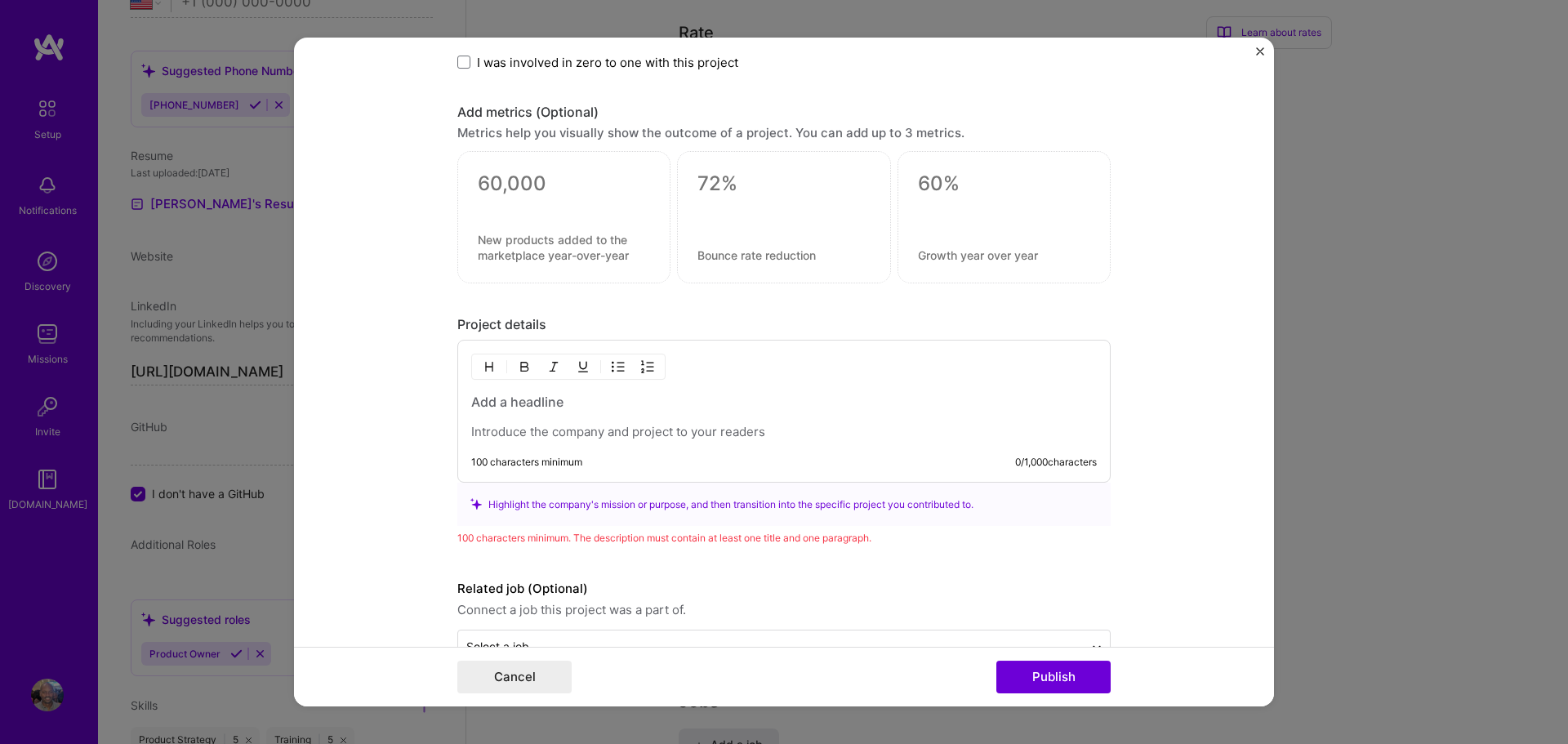
drag, startPoint x: 595, startPoint y: 457, endPoint x: 469, endPoint y: 412, distance: 133.8
click at [469, 412] on div "100 characters minimum 0 / 1,000 characters" at bounding box center [784, 411] width 653 height 143
drag, startPoint x: 474, startPoint y: 402, endPoint x: 535, endPoint y: 447, distance: 75.8
click at [529, 451] on div "100 characters minimum 0 / 1,000 characters" at bounding box center [784, 411] width 653 height 143
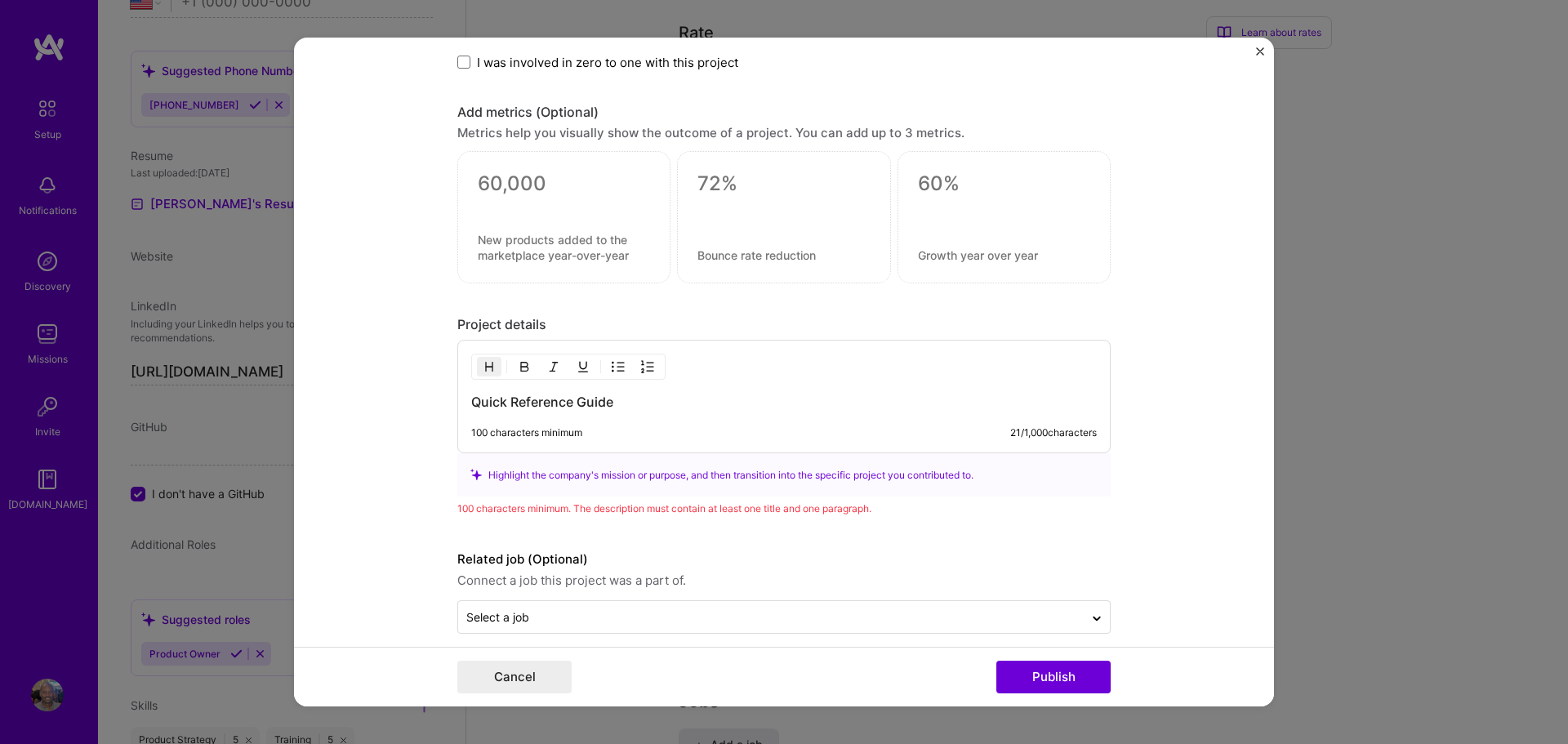
click at [503, 430] on div "100 characters minimum" at bounding box center [526, 433] width 111 height 13
click at [483, 428] on div "100 characters minimum" at bounding box center [526, 433] width 111 height 13
click at [643, 400] on h3 "Quick Reference Guide" at bounding box center [784, 401] width 625 height 18
drag, startPoint x: 1030, startPoint y: 398, endPoint x: 687, endPoint y: 403, distance: 343.0
click at [687, 403] on h3 "Quick Reference Guide: Created a Quick Reference Guide for our customers to ref…" at bounding box center [784, 401] width 625 height 18
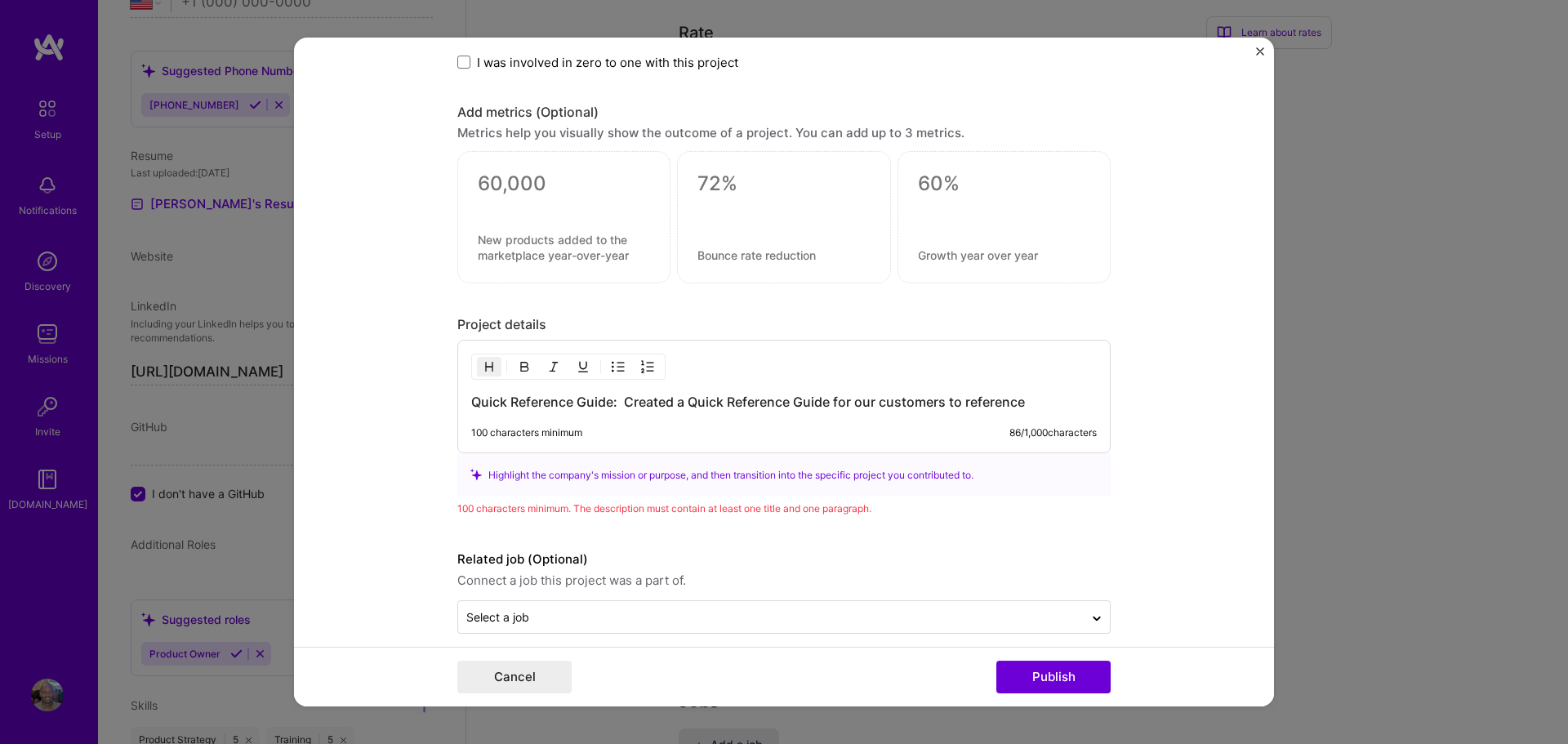
click at [690, 402] on h3 "Quick Reference Guide: Created a Quick Reference Guide for our customers to ref…" at bounding box center [784, 401] width 625 height 18
drag, startPoint x: 1027, startPoint y: 402, endPoint x: 693, endPoint y: 399, distance: 334.0
click at [693, 399] on h3 "Quick Reference Guide: Created a Quick Reference Guide for our customers to ref…" at bounding box center [784, 401] width 625 height 18
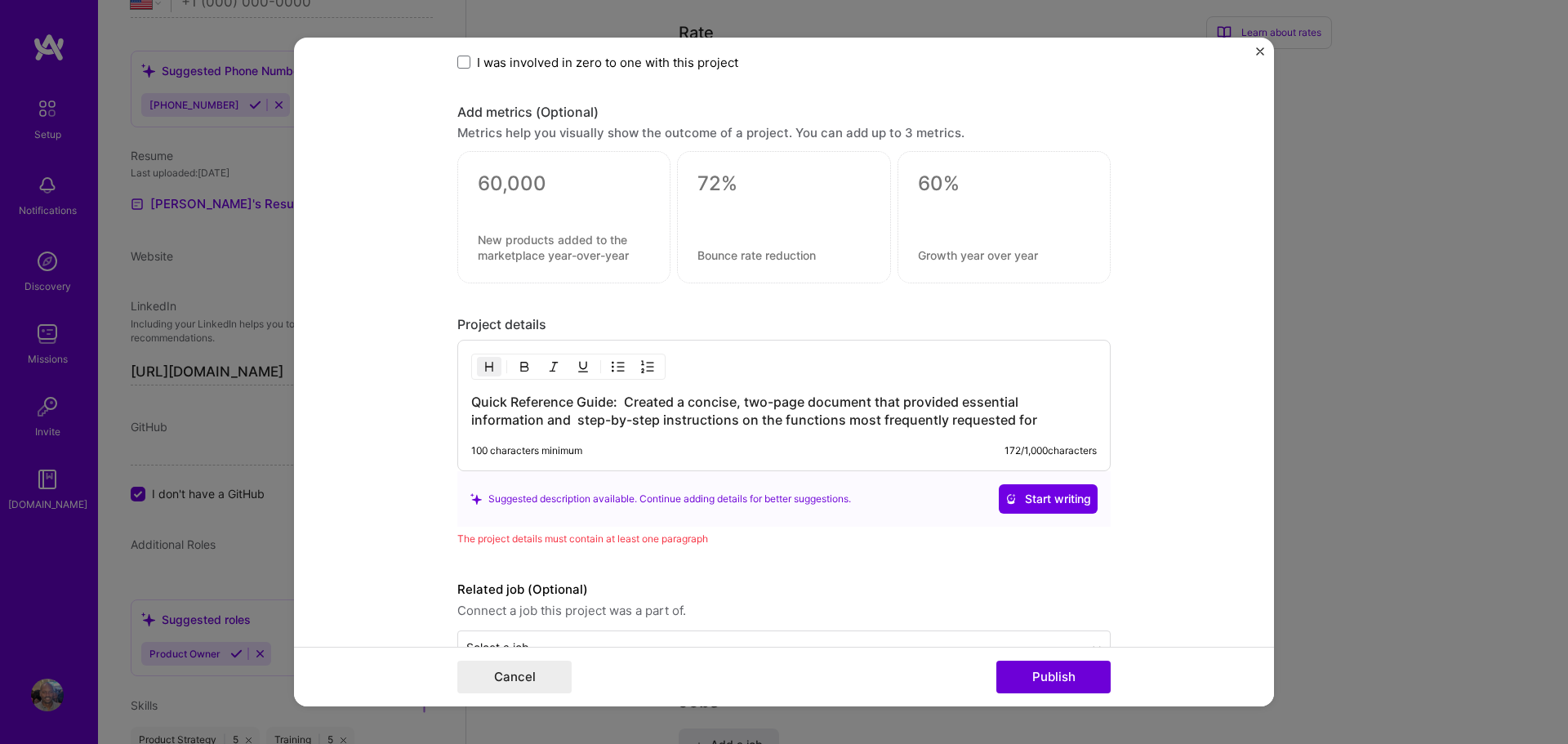
click at [502, 420] on h3 "Quick Reference Guide: Created a concise, two-page document that provided essen…" at bounding box center [784, 411] width 625 height 36
click at [978, 417] on h3 "Quick Reference Guide: Created a concise, two-page document that provided essen…" at bounding box center [784, 411] width 625 height 36
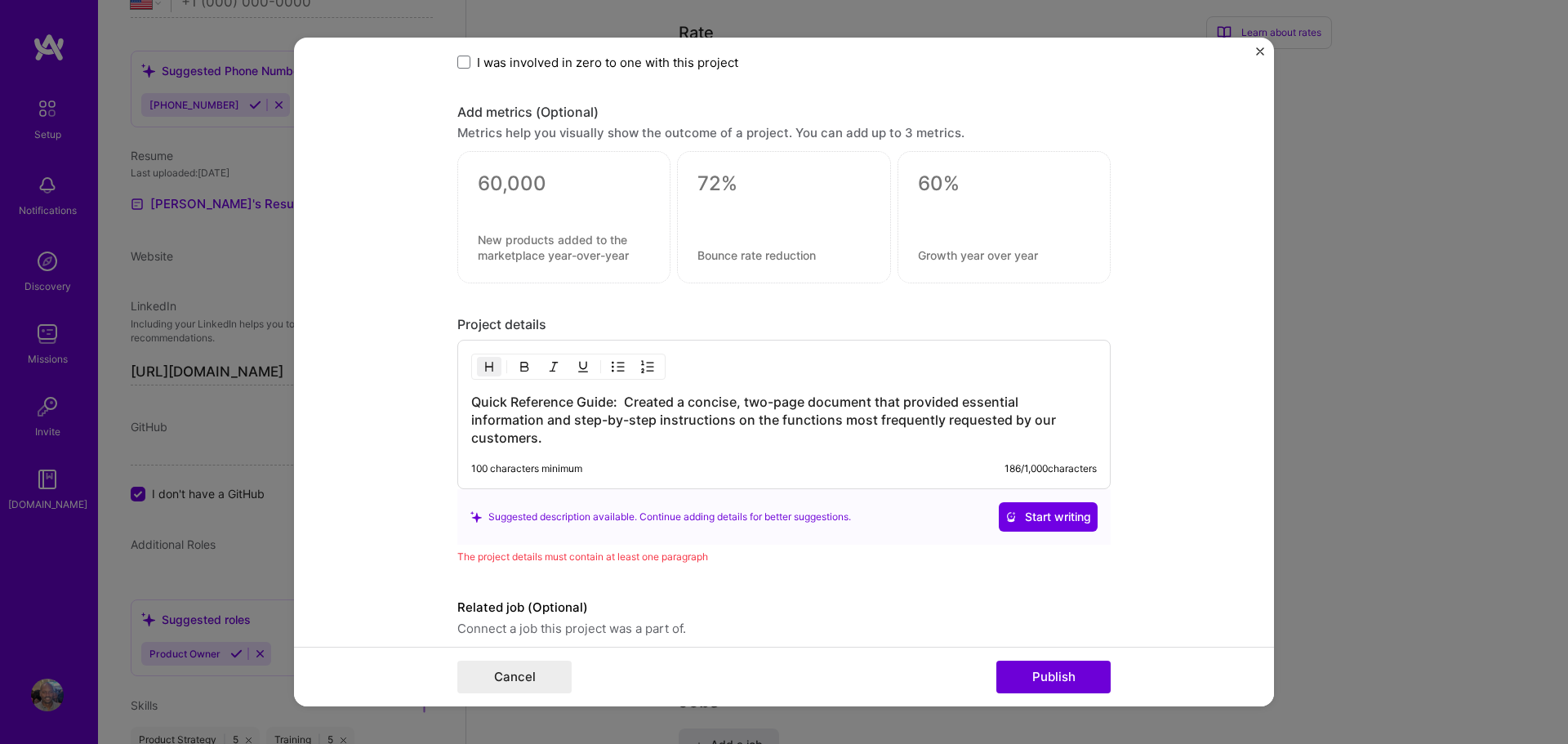
click at [707, 418] on h3 "Quick Reference Guide: Created a concise, two-page document that provided essen…" at bounding box center [784, 420] width 625 height 54
click at [704, 421] on h3 "Quick Reference Guide: Created a concise, two-page document that provided essen…" at bounding box center [784, 420] width 625 height 54
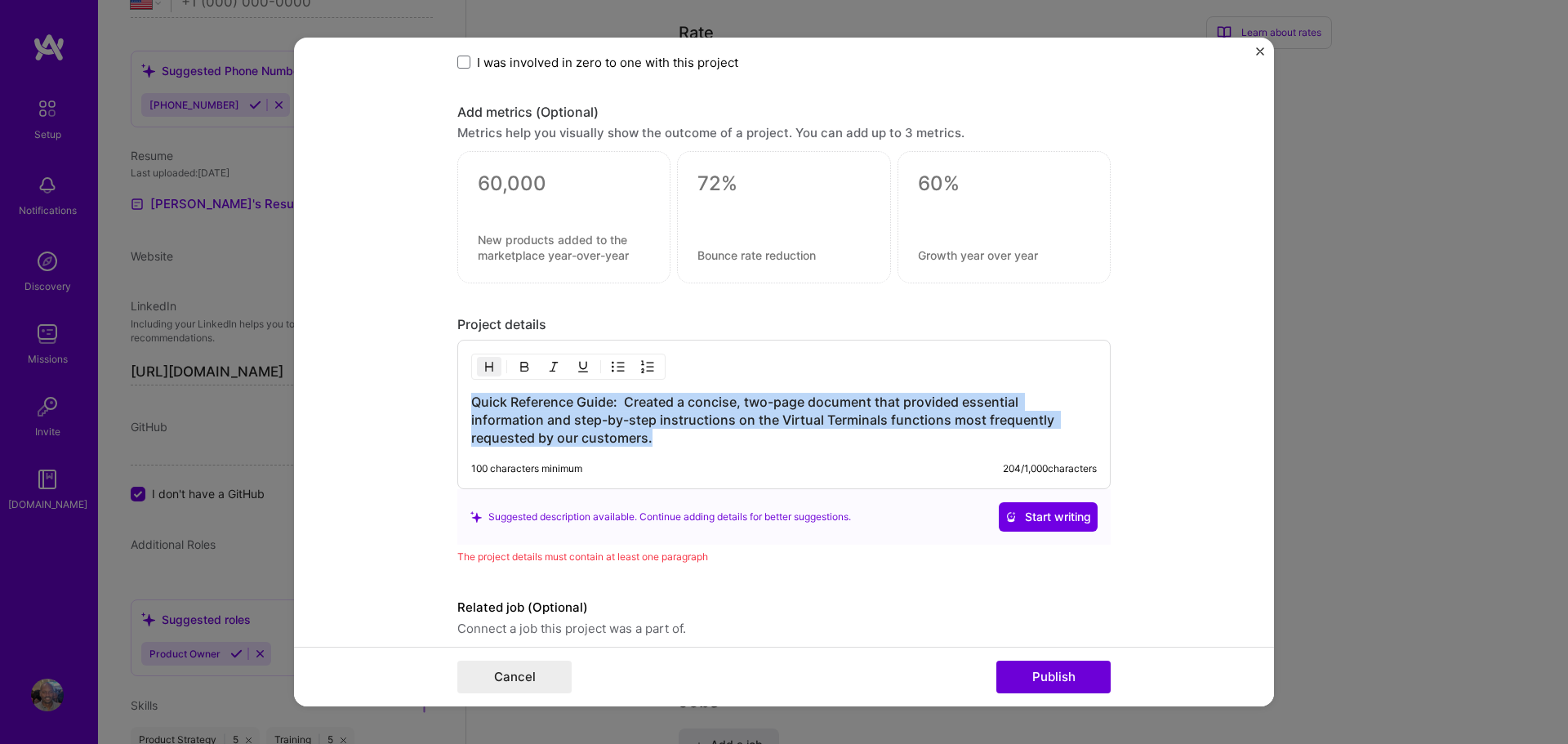
drag, startPoint x: 547, startPoint y: 442, endPoint x: 469, endPoint y: 403, distance: 87.2
click at [469, 403] on div "Quick Reference Guide: Created a concise, two-page document that provided essen…" at bounding box center [784, 414] width 653 height 149
copy h3 "Quick Reference Guide: Created a concise, two-page document that provided essen…"
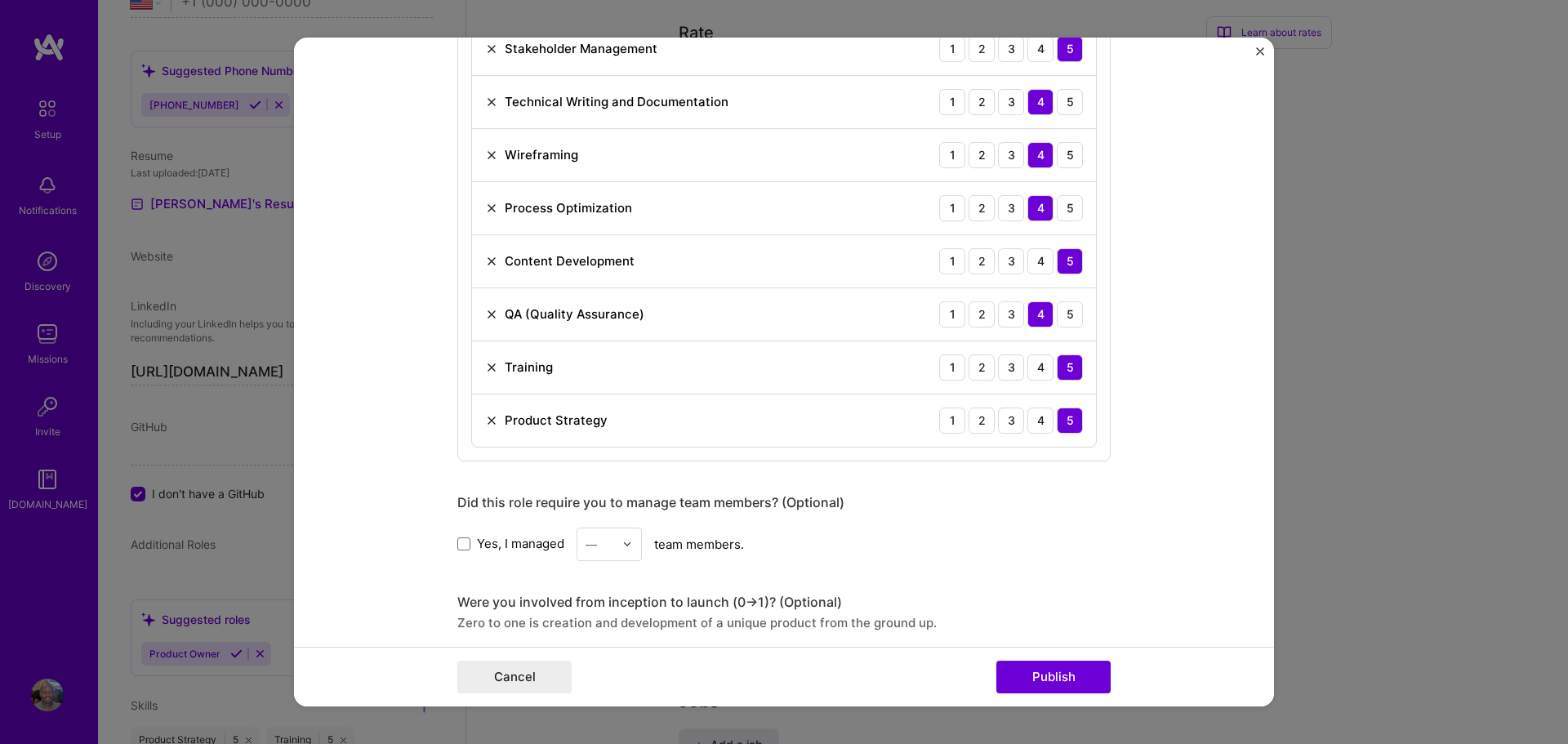
scroll to position [1721, 0]
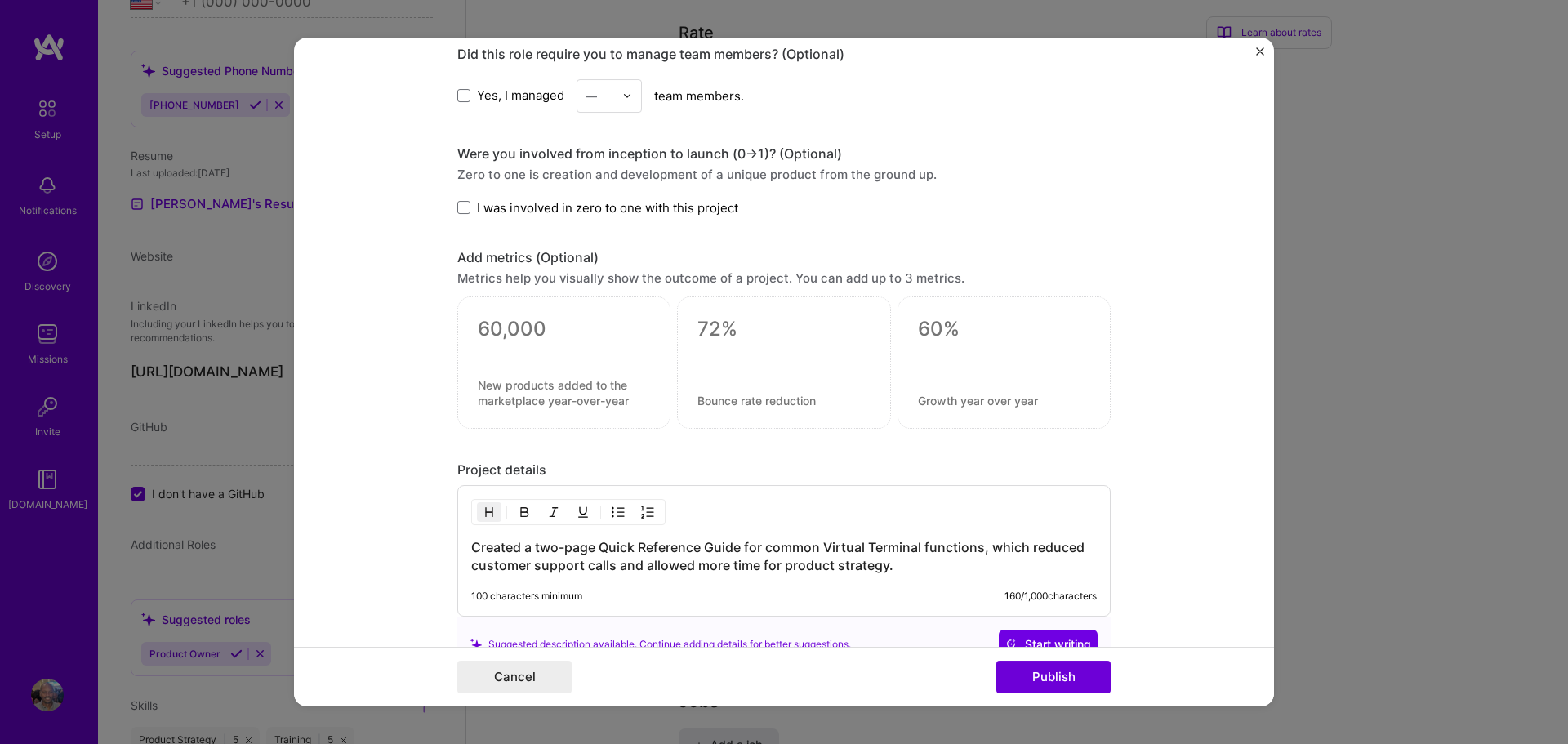
click at [924, 566] on h3 "Created a two-page Quick Reference Guide for common Virtual Terminal functions,…" at bounding box center [784, 556] width 625 height 36
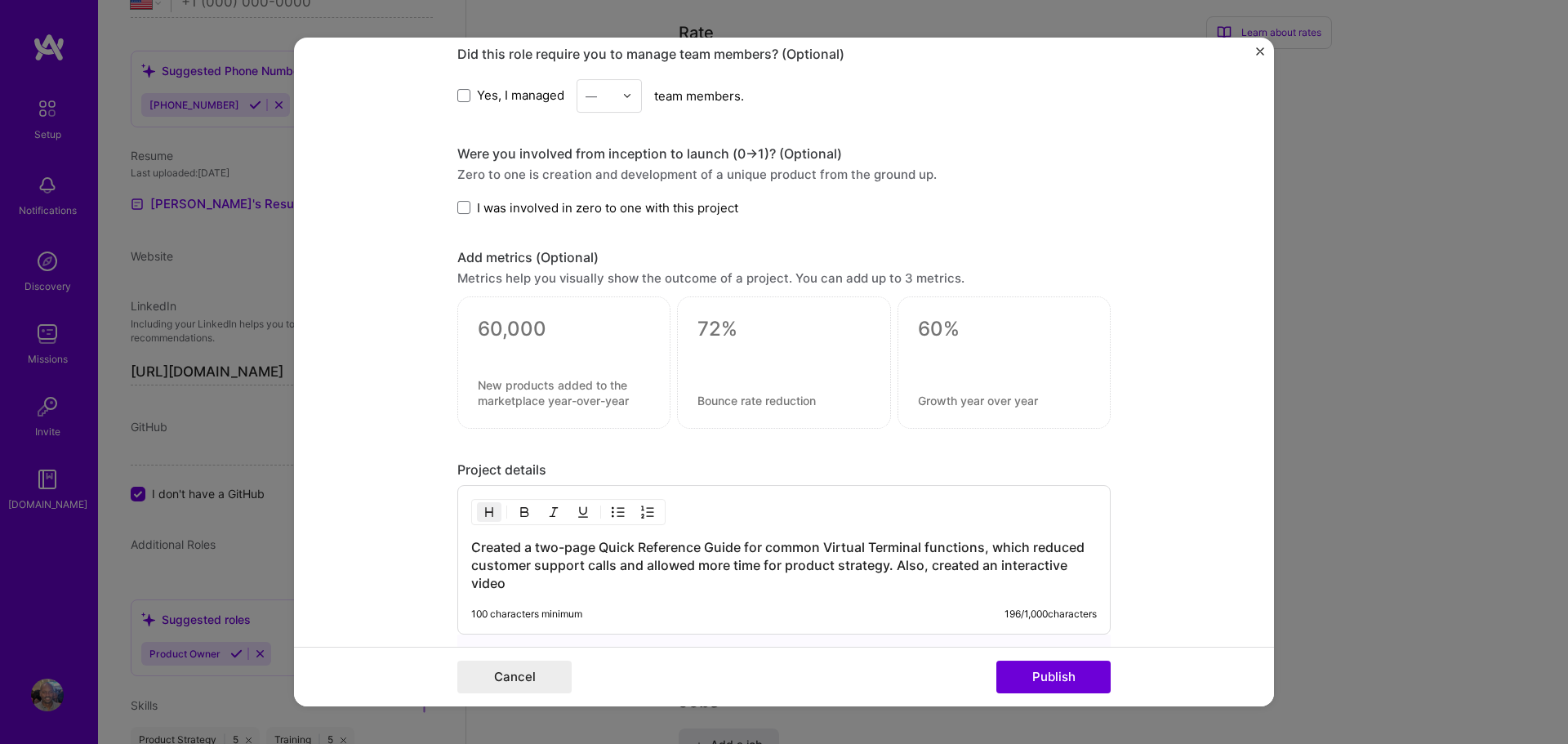
click at [983, 566] on h3 "Created a two-page Quick Reference Guide for common Virtual Terminal functions,…" at bounding box center [784, 566] width 625 height 54
drag, startPoint x: 1085, startPoint y: 565, endPoint x: 1065, endPoint y: 563, distance: 20.1
click at [1065, 566] on h3 "Created a two-page Quick Reference Guide for common Virtual Terminal functions,…" at bounding box center [784, 566] width 625 height 54
click at [608, 581] on h3 "Created a two-page Quick Reference Guide for common Virtual Terminal functions,…" at bounding box center [784, 566] width 625 height 54
click at [896, 566] on h3 "Created a two-page Quick Reference Guide for common Virtual Terminal functions,…" at bounding box center [784, 566] width 625 height 54
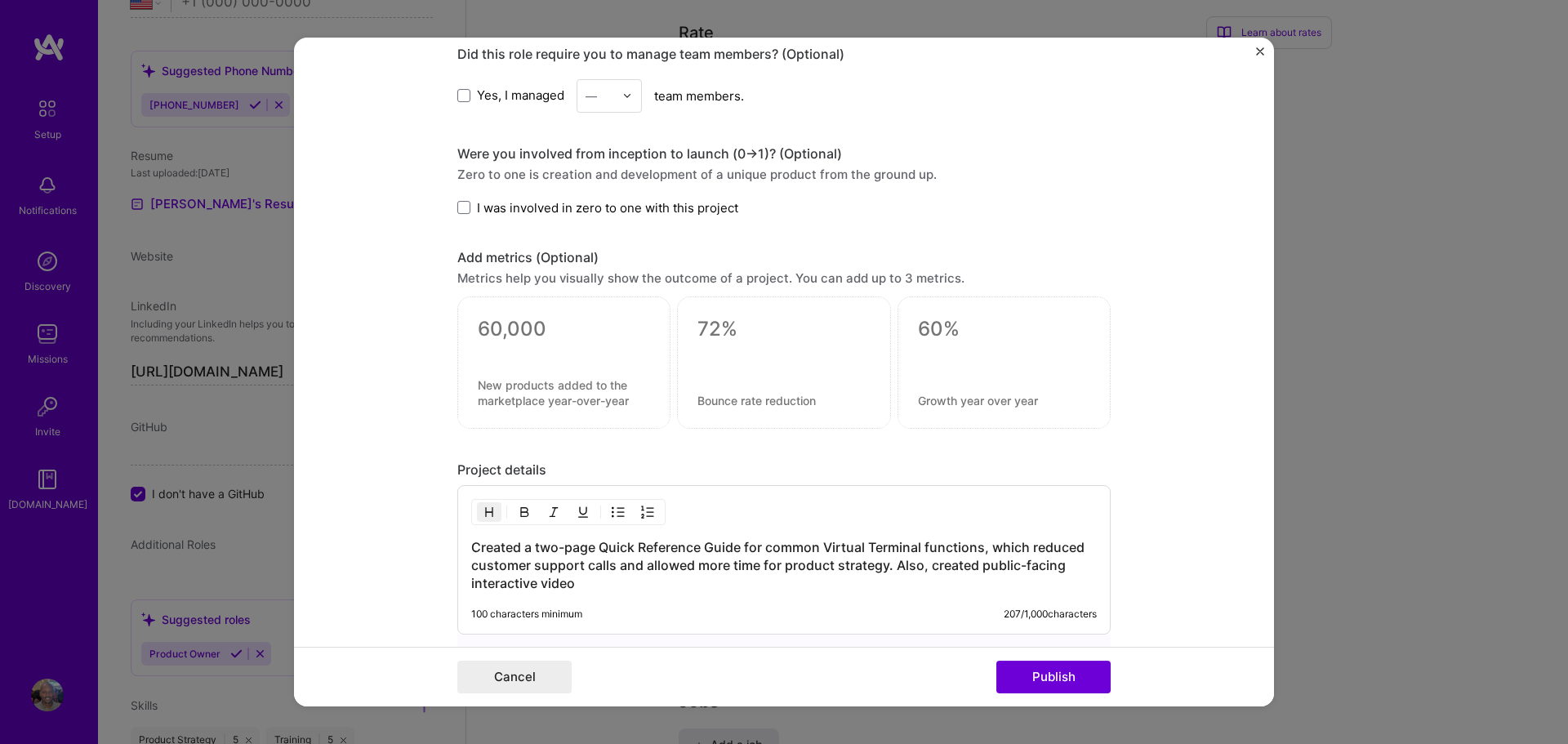
drag, startPoint x: 903, startPoint y: 569, endPoint x: 921, endPoint y: 582, distance: 22.2
click at [921, 582] on h3 "Created a two-page Quick Reference Guide for common Virtual Terminal functions,…" at bounding box center [784, 566] width 625 height 54
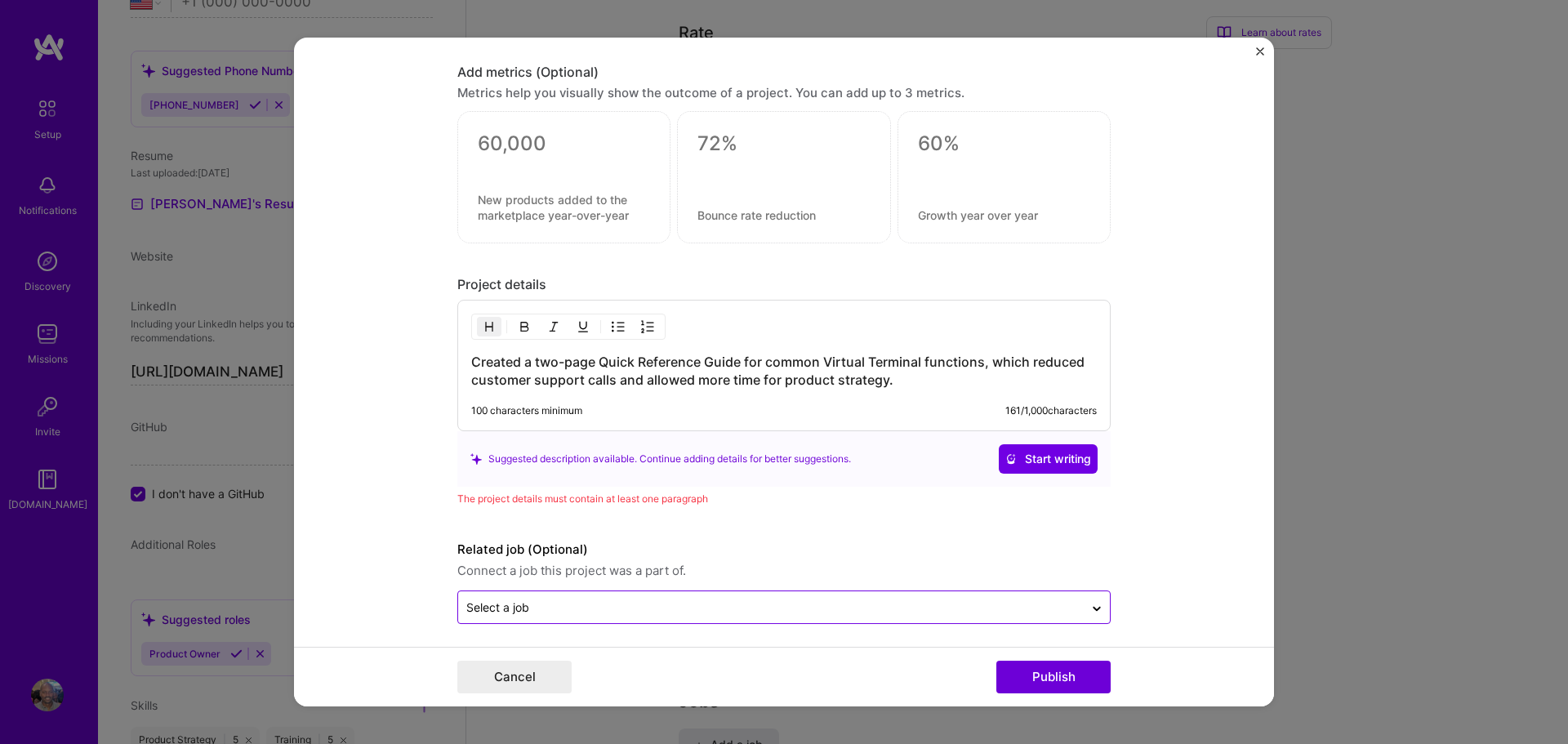
scroll to position [1914, 0]
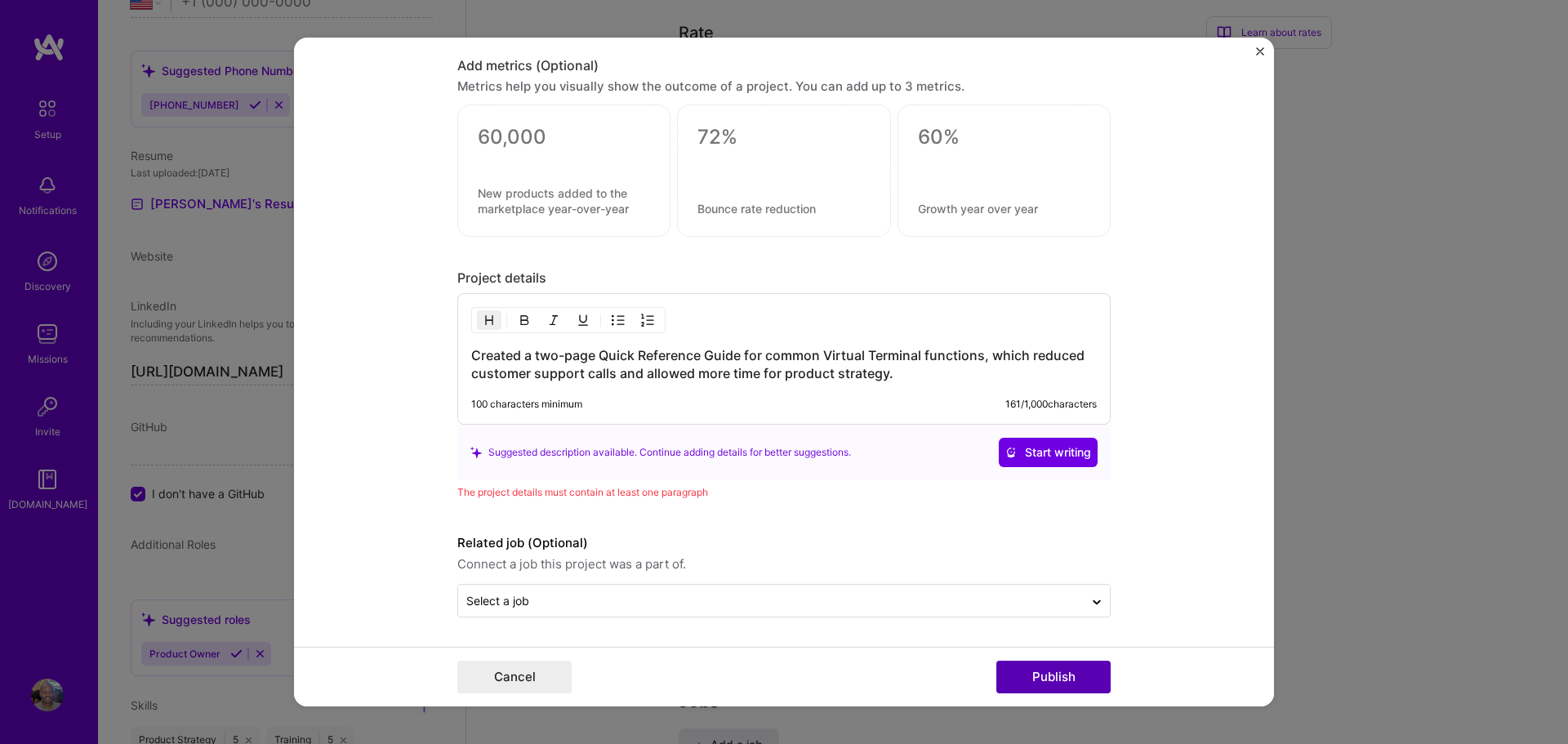
click at [1050, 678] on button "Publish" at bounding box center [1054, 677] width 115 height 33
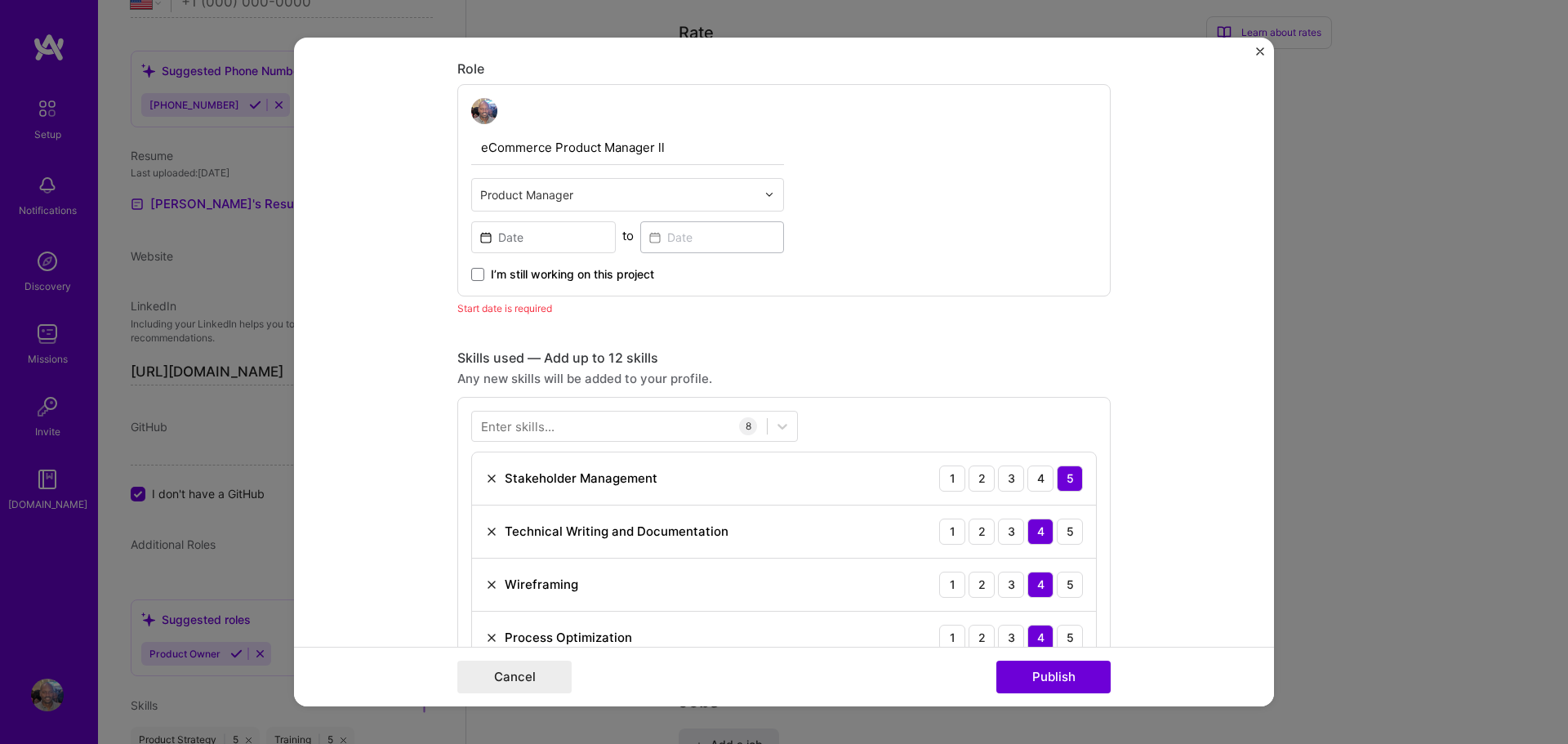
scroll to position [841, 0]
click at [529, 242] on input at bounding box center [543, 240] width 145 height 32
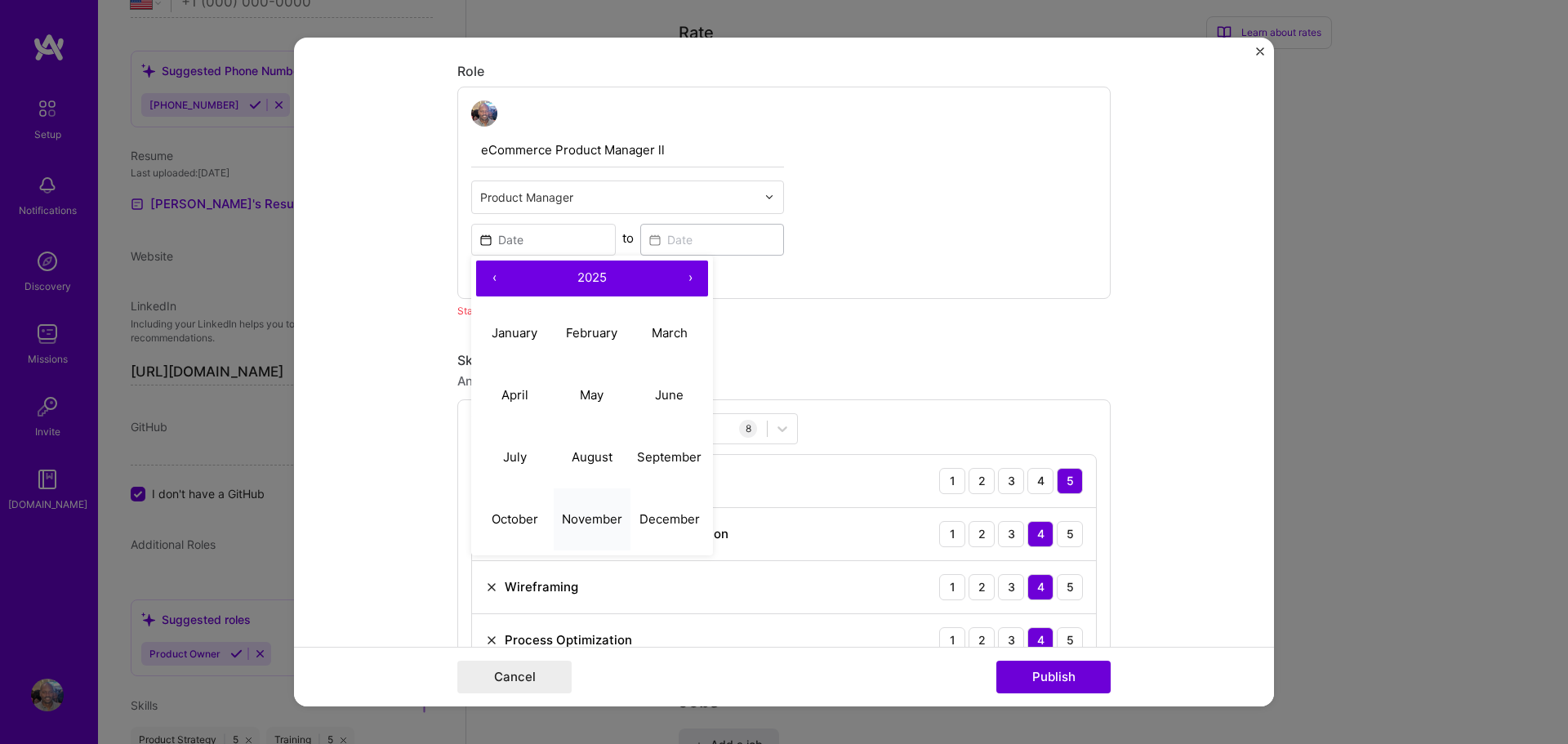
click at [577, 520] on abbr "November" at bounding box center [592, 519] width 61 height 16
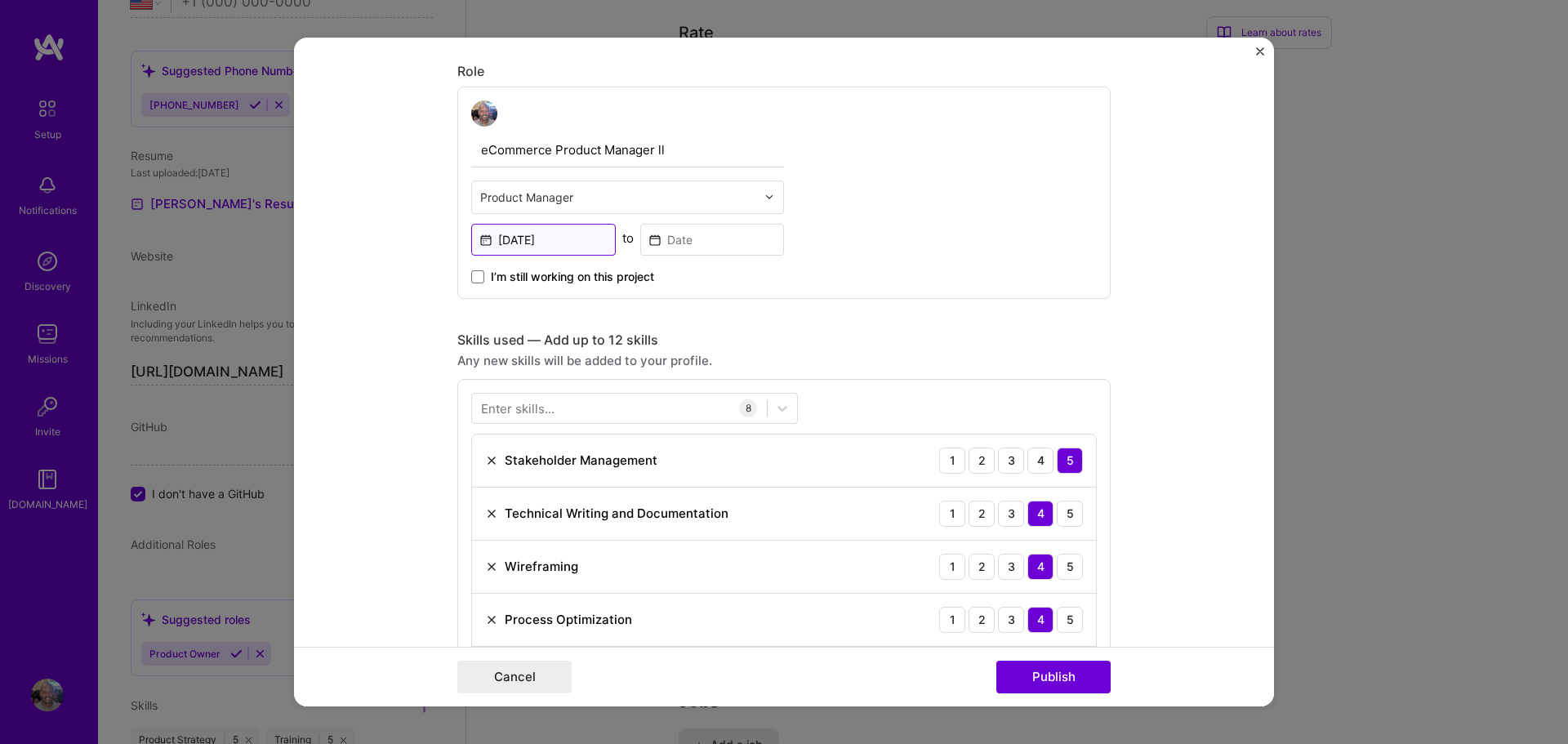
click at [524, 239] on input "[DATE]" at bounding box center [543, 240] width 145 height 32
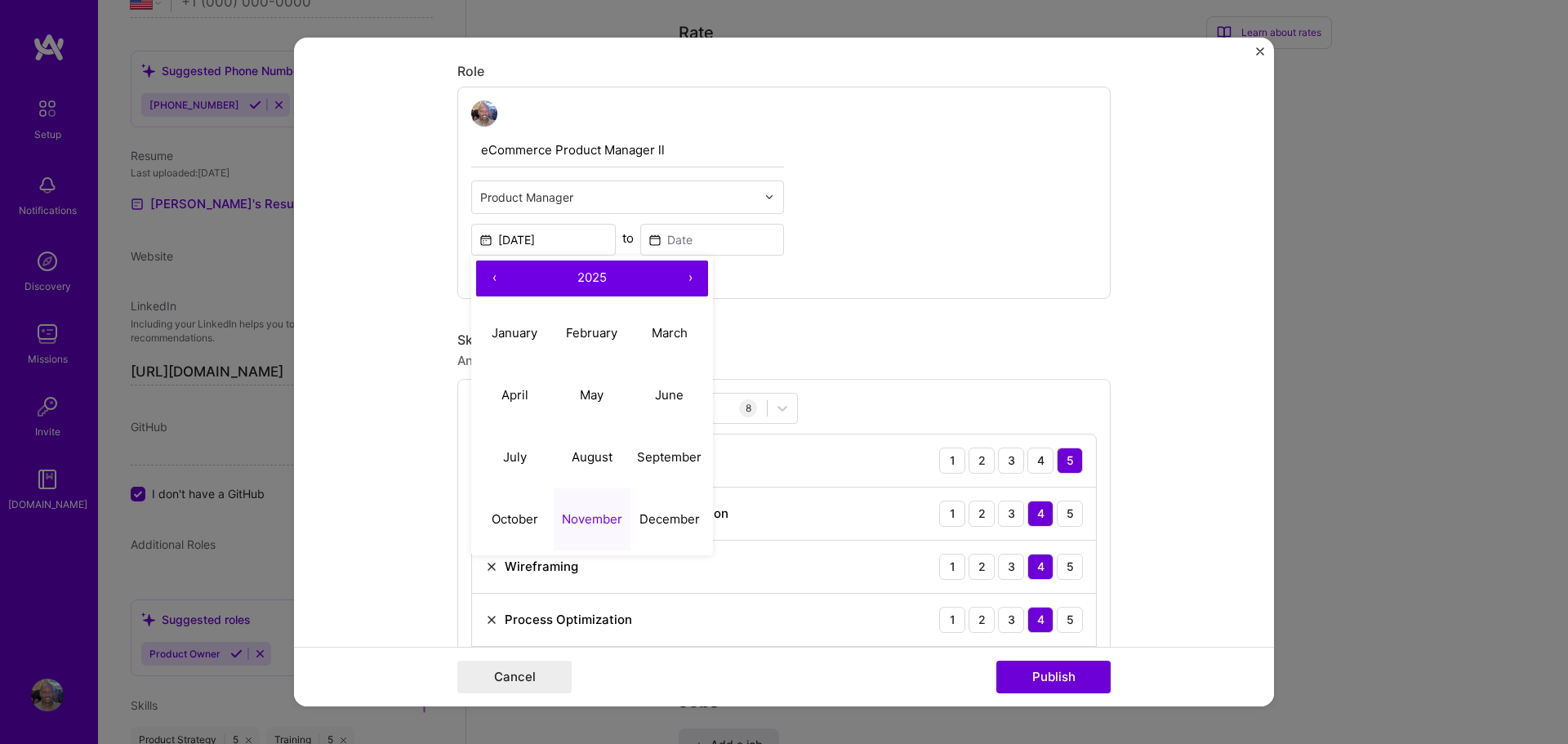
click at [495, 277] on button "‹" at bounding box center [494, 278] width 36 height 36
click at [495, 278] on button "‹" at bounding box center [494, 278] width 36 height 36
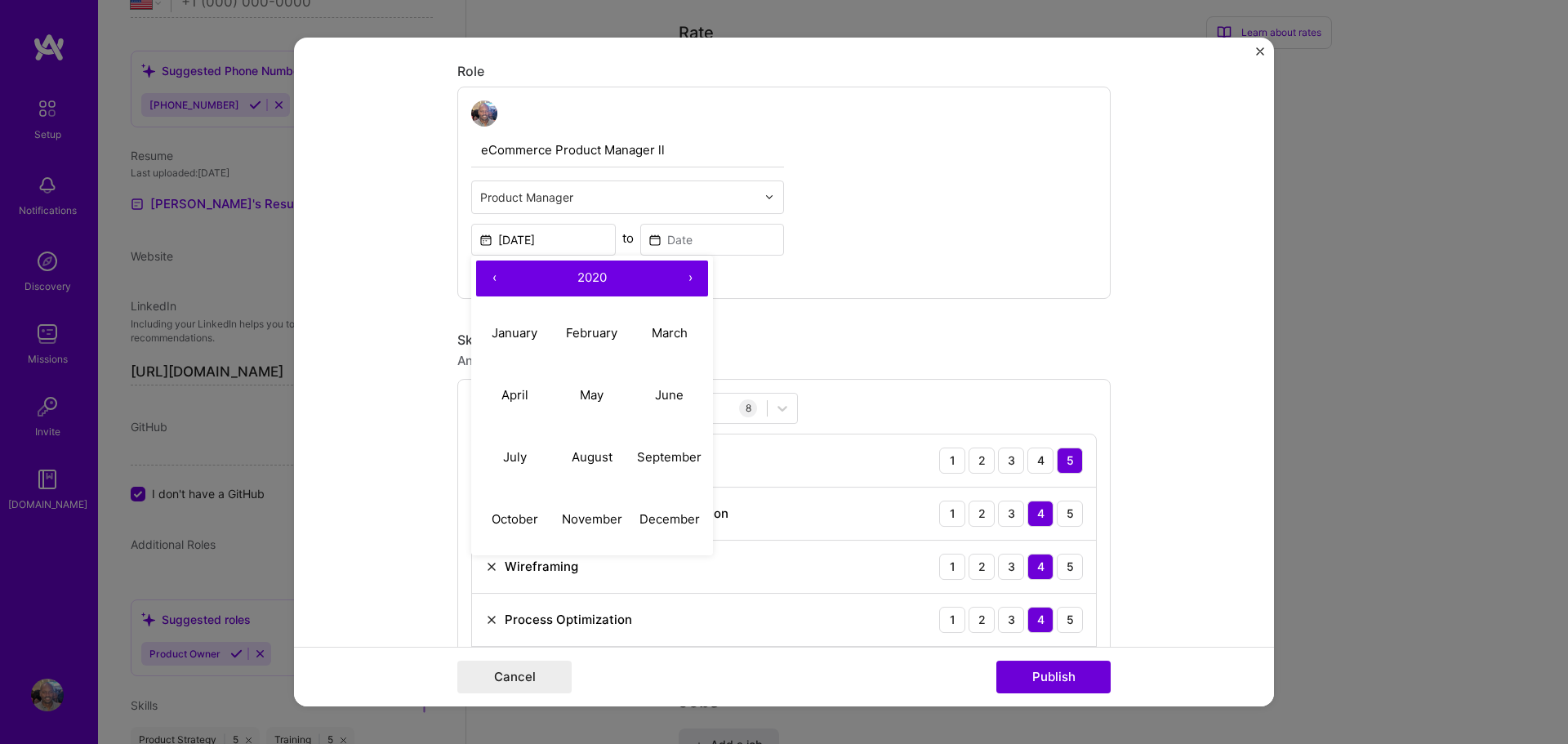
click at [495, 278] on button "‹" at bounding box center [494, 278] width 36 height 36
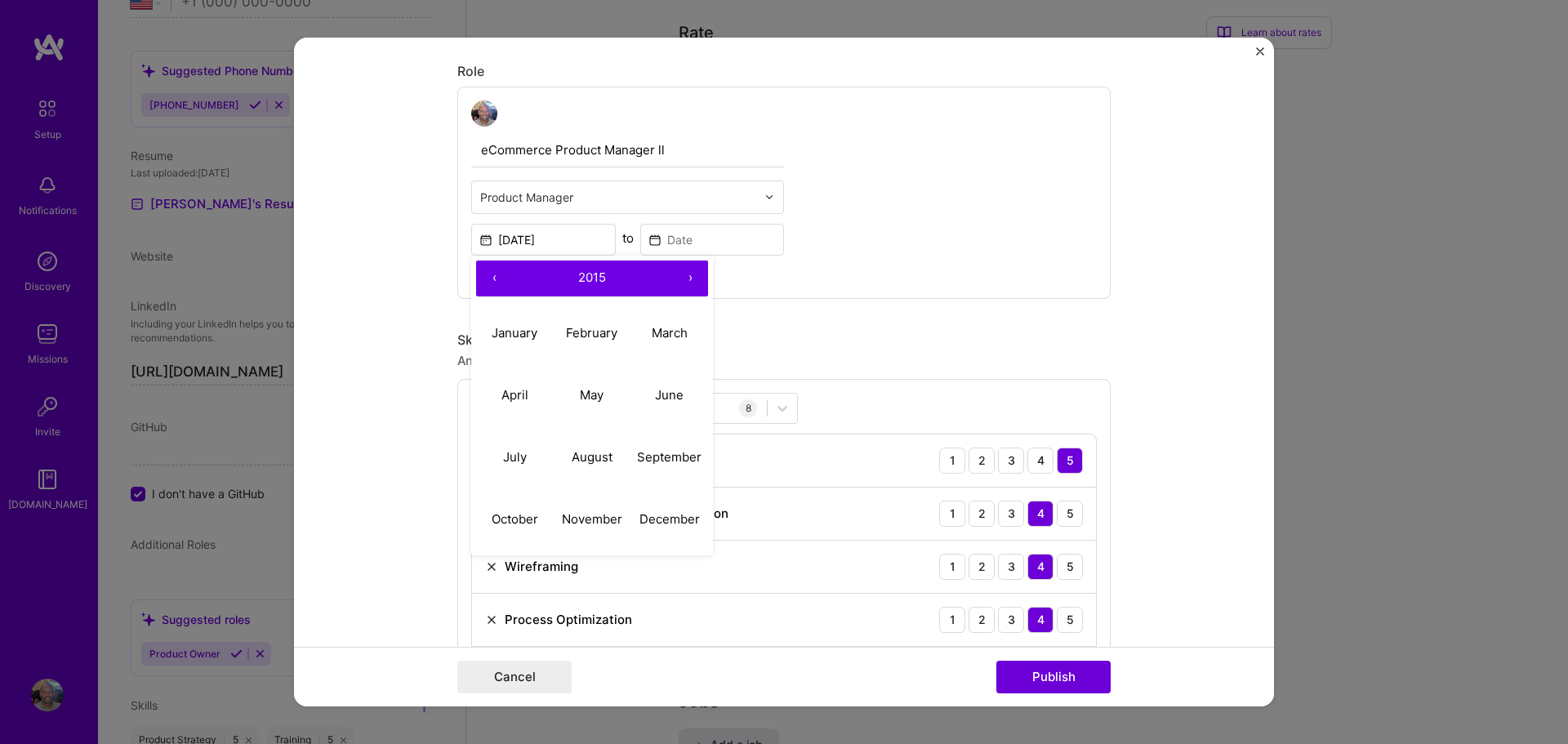
click at [495, 278] on button "‹" at bounding box center [494, 278] width 36 height 36
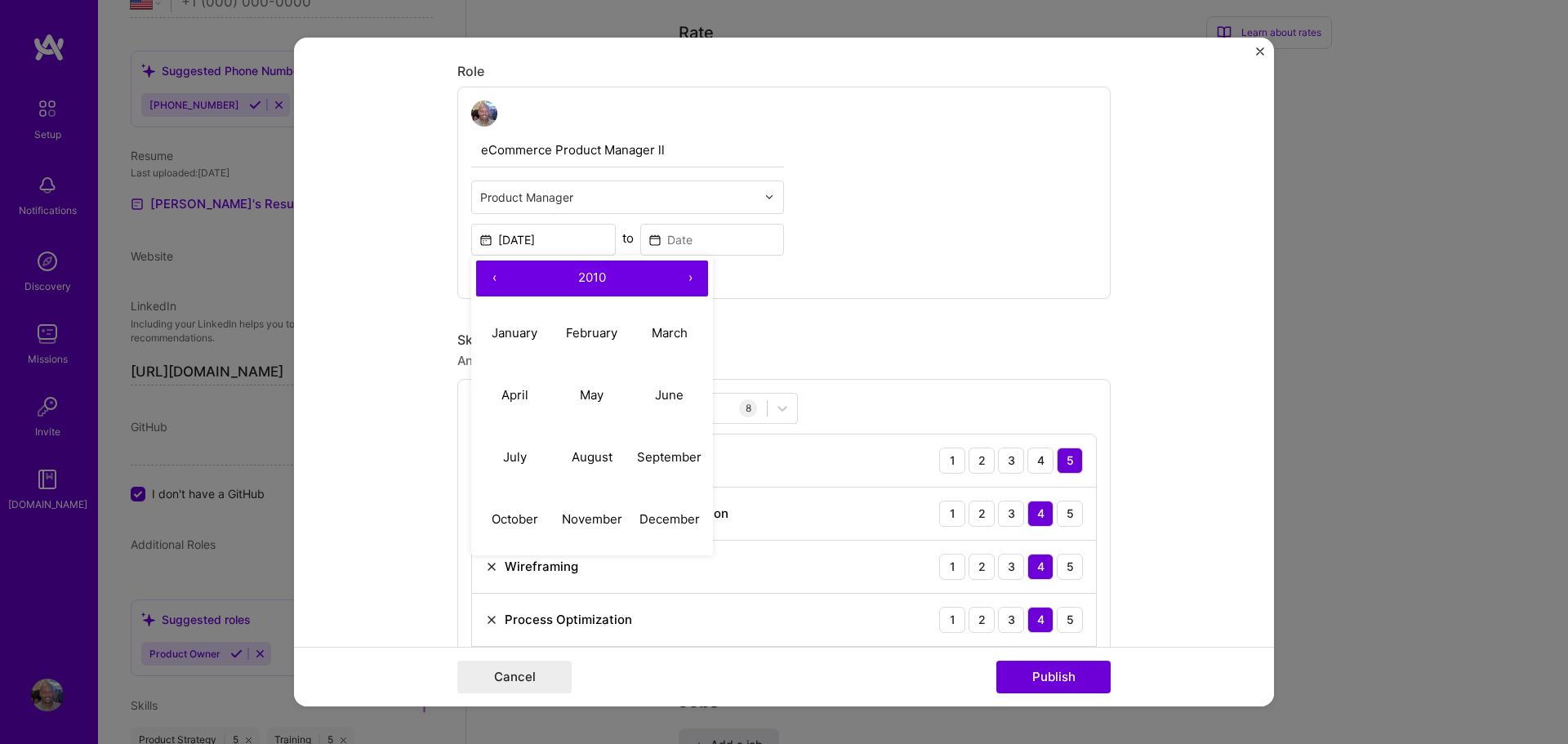
click at [495, 278] on button "‹" at bounding box center [494, 278] width 36 height 36
click at [592, 523] on abbr "November" at bounding box center [592, 519] width 61 height 16
type input "[DATE]"
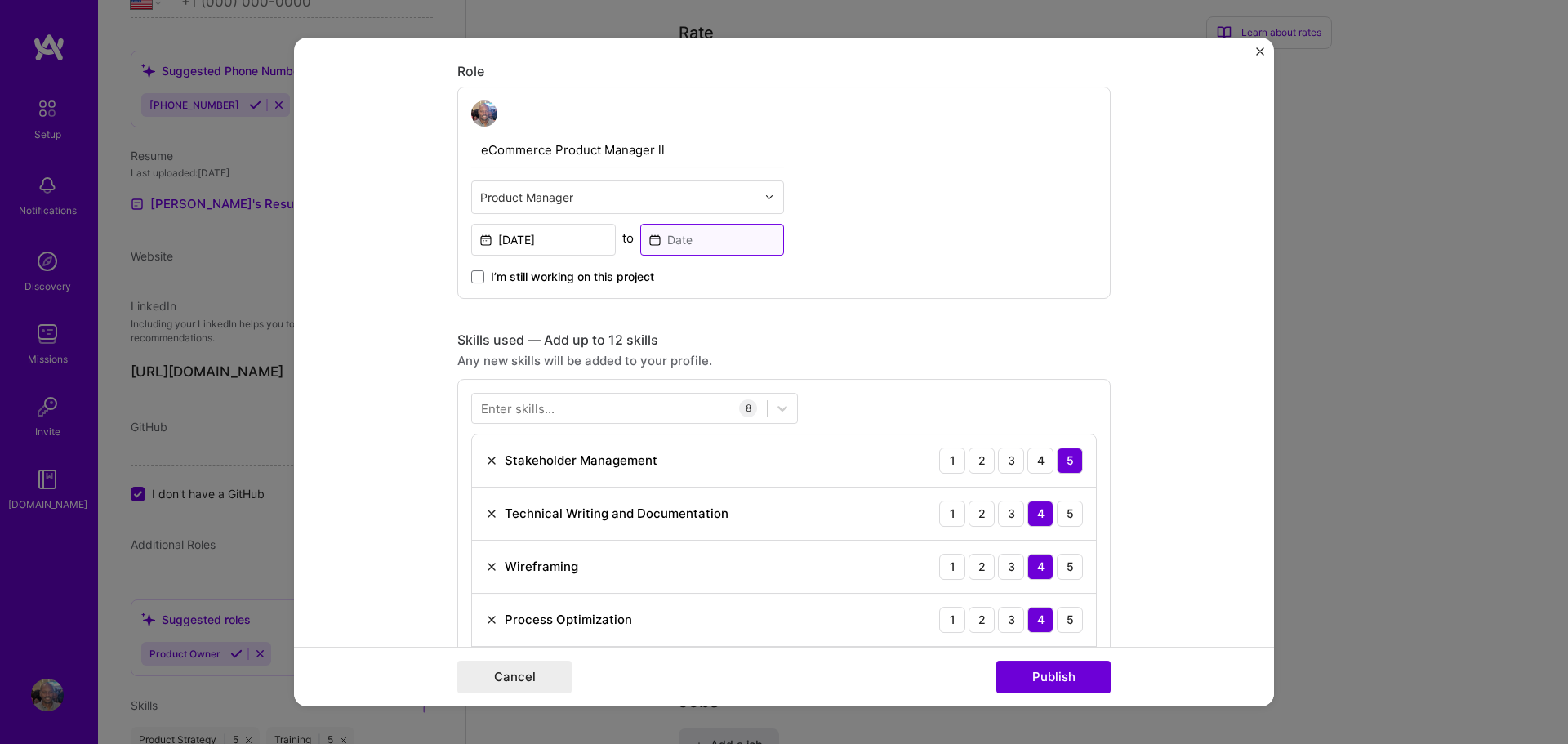
click at [665, 237] on input at bounding box center [712, 240] width 145 height 32
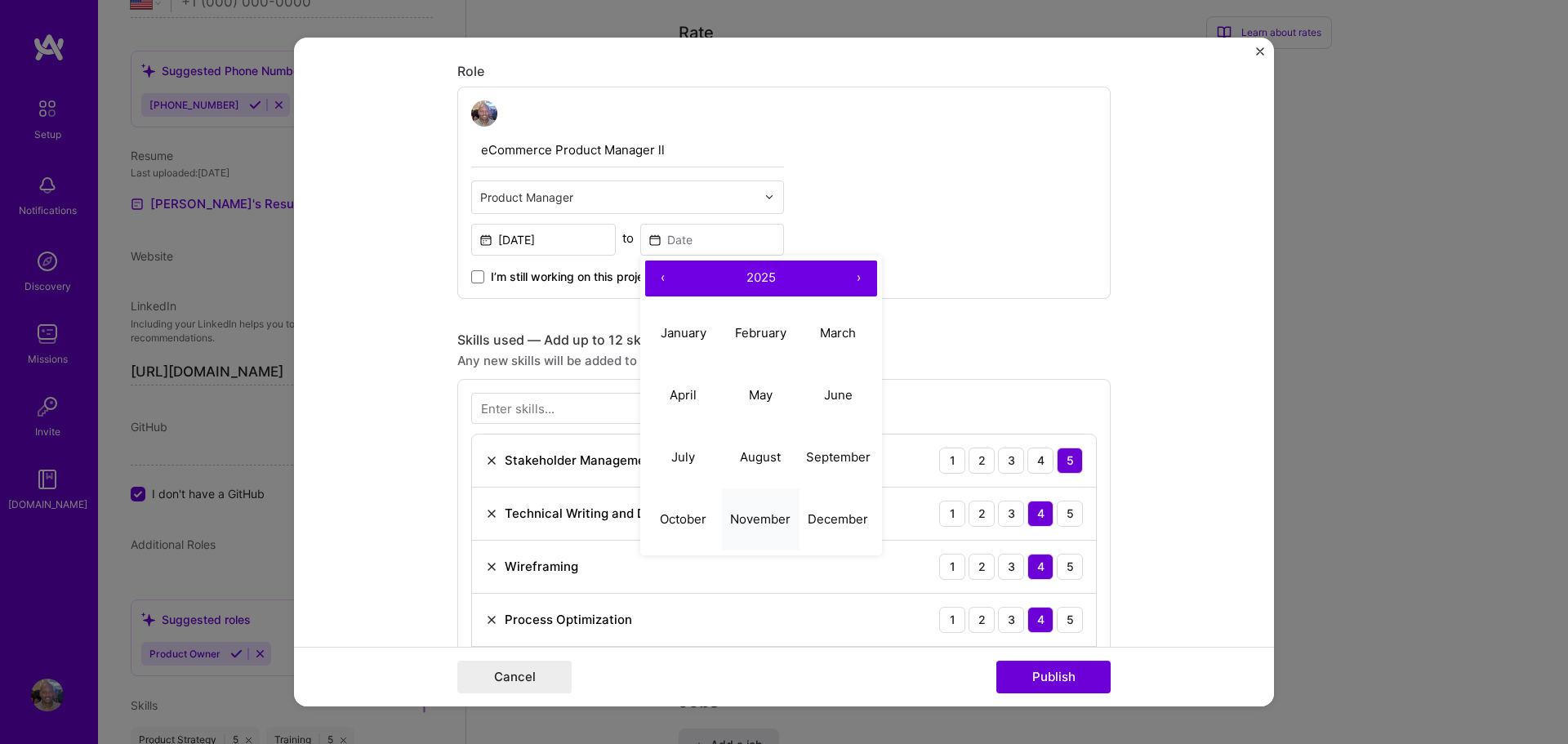
click at [751, 523] on abbr "November" at bounding box center [760, 519] width 61 height 16
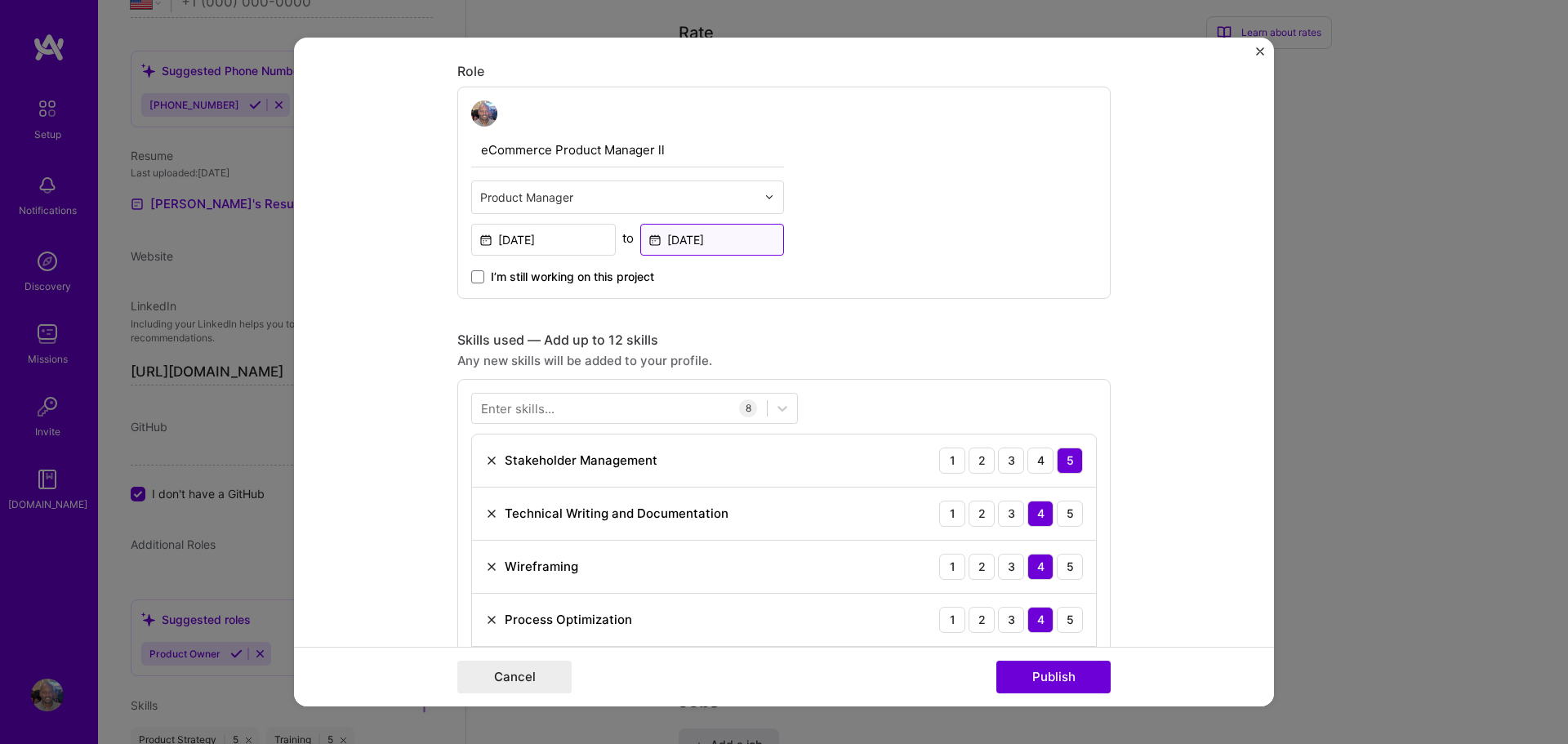
click at [706, 236] on input "[DATE]" at bounding box center [712, 240] width 145 height 32
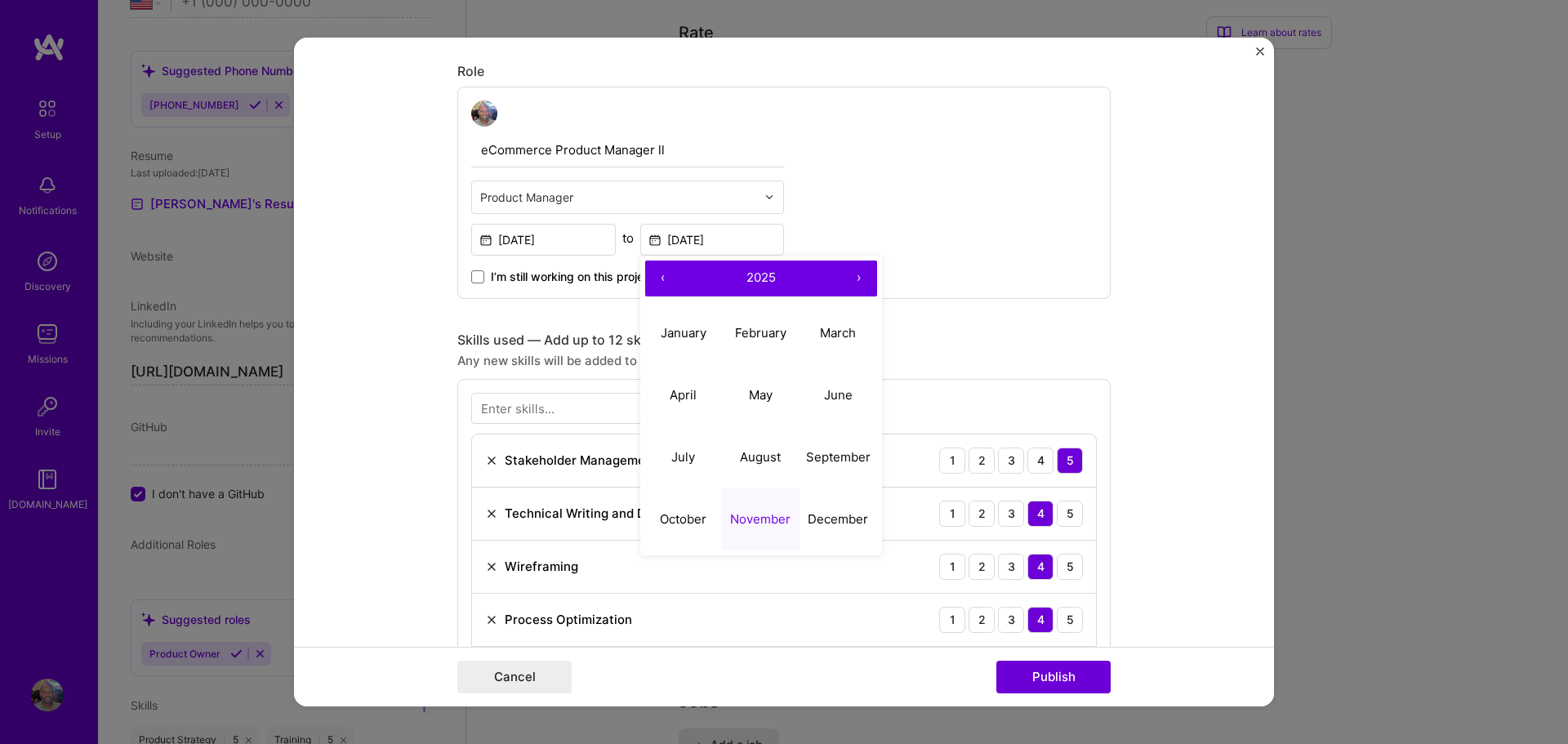
click at [661, 276] on button "‹" at bounding box center [663, 278] width 36 height 36
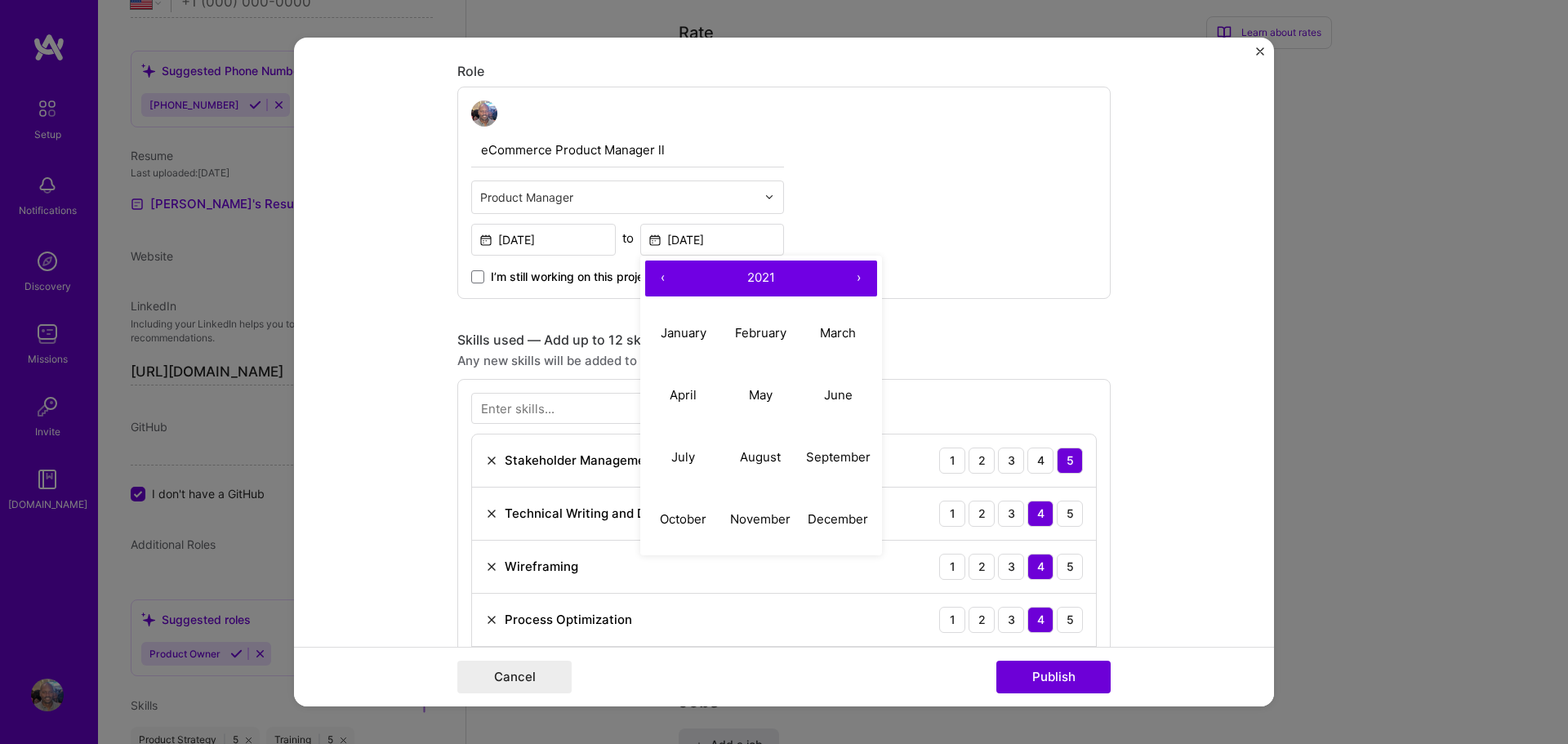
click at [661, 276] on button "‹" at bounding box center [663, 278] width 36 height 36
click at [662, 276] on button "‹" at bounding box center [663, 278] width 36 height 36
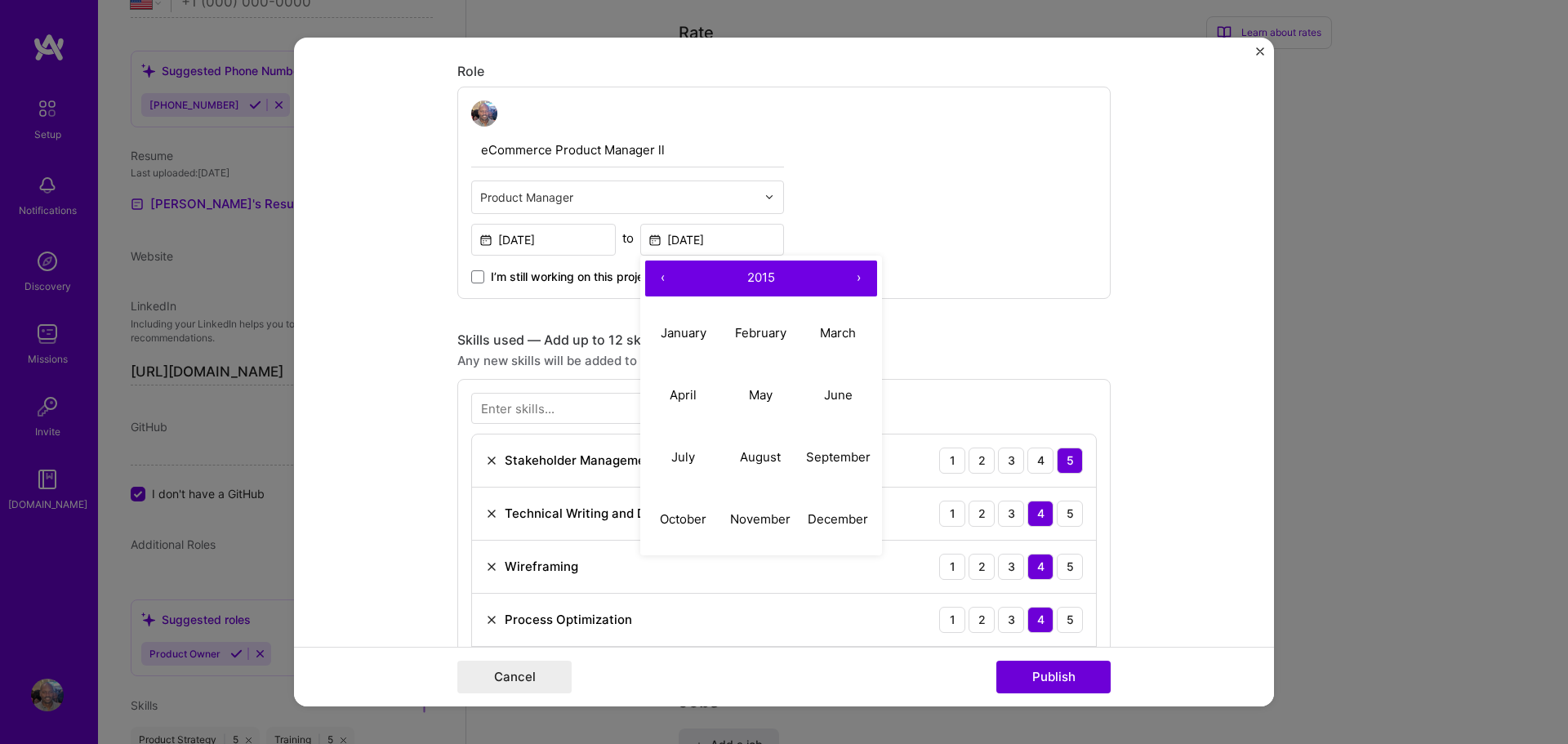
click at [662, 276] on button "‹" at bounding box center [663, 278] width 36 height 36
click at [663, 277] on button "‹" at bounding box center [663, 278] width 36 height 36
click at [664, 277] on button "‹" at bounding box center [663, 278] width 36 height 36
click at [754, 520] on abbr "November" at bounding box center [760, 519] width 61 height 16
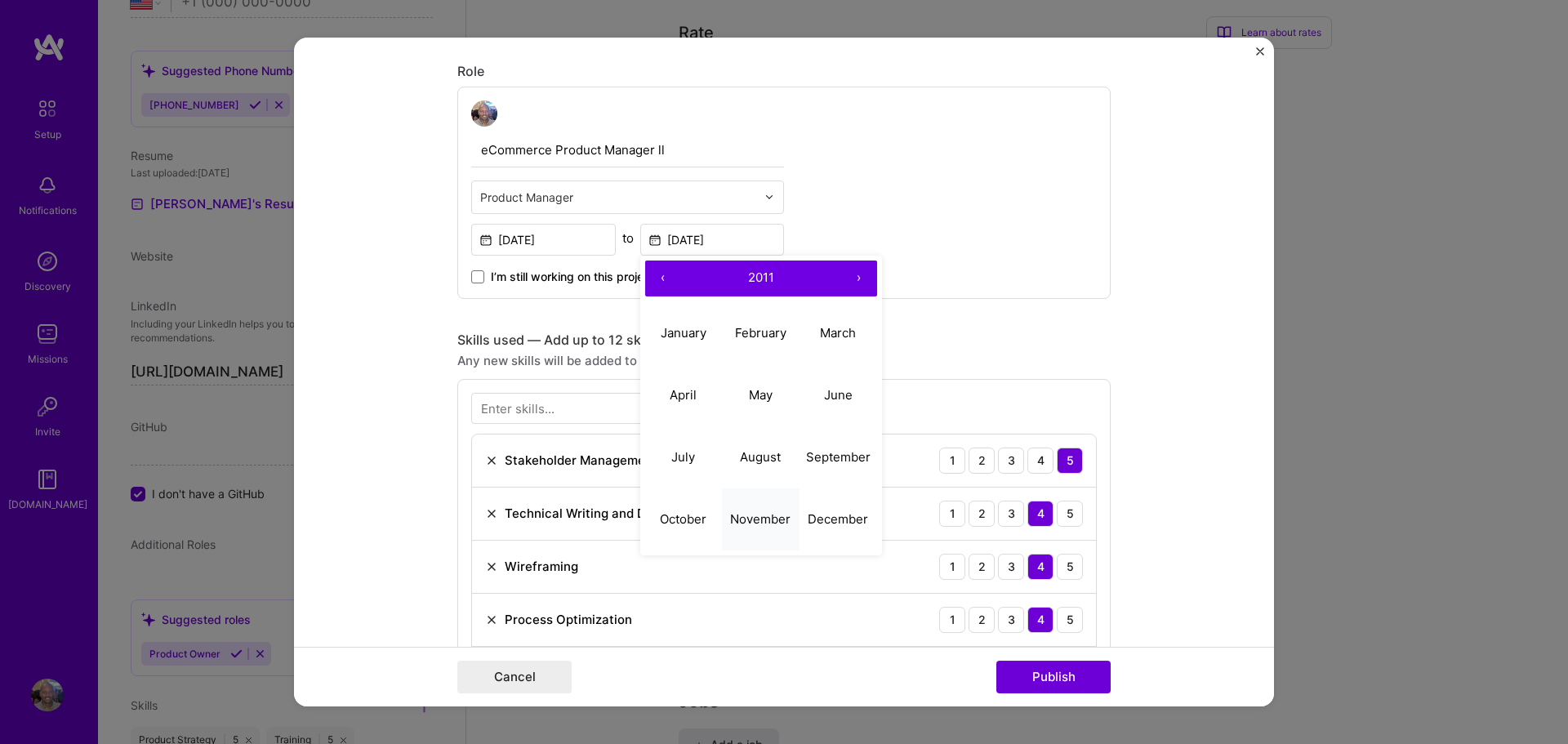
type input "[DATE]"
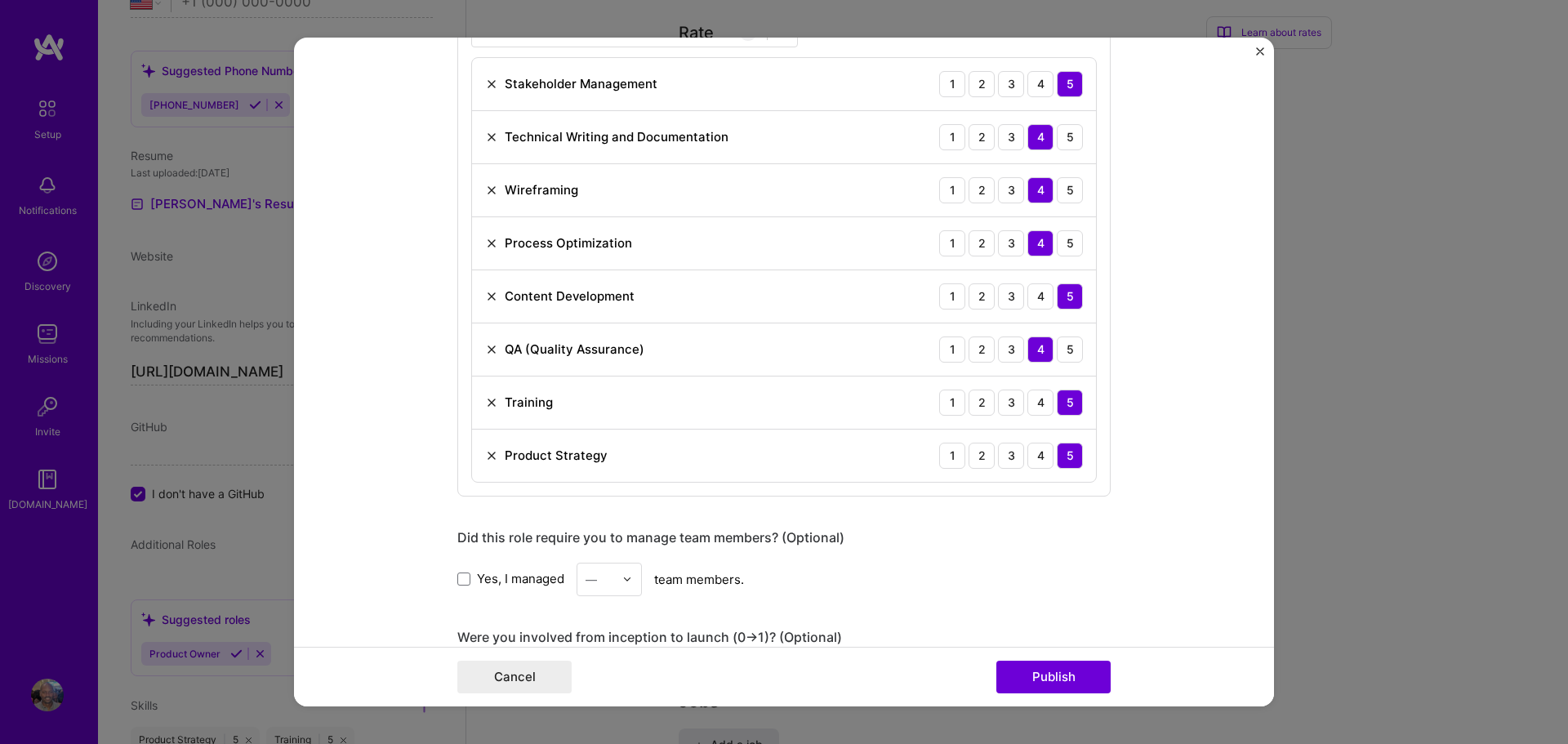
scroll to position [1220, 0]
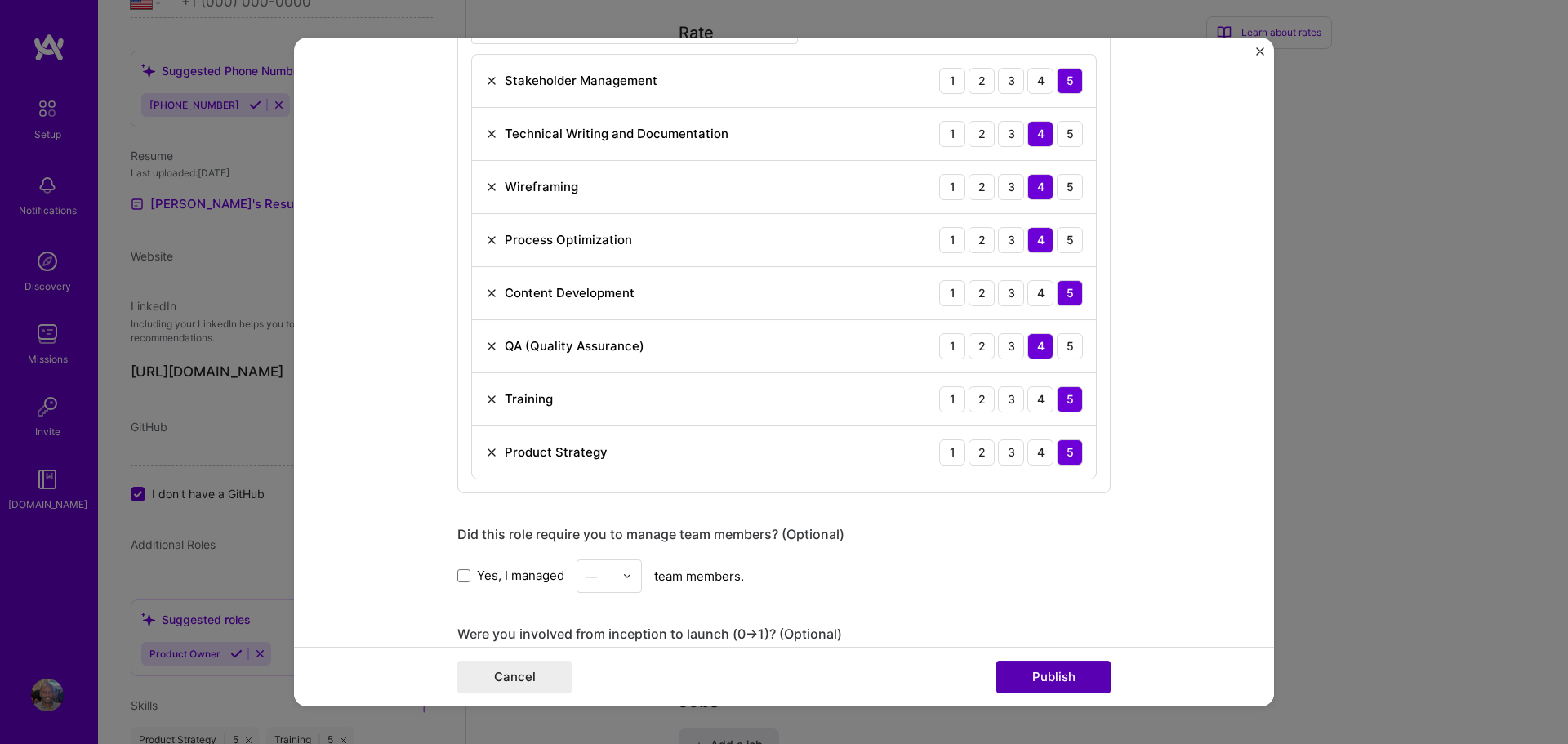
click at [1028, 670] on button "Publish" at bounding box center [1054, 677] width 115 height 33
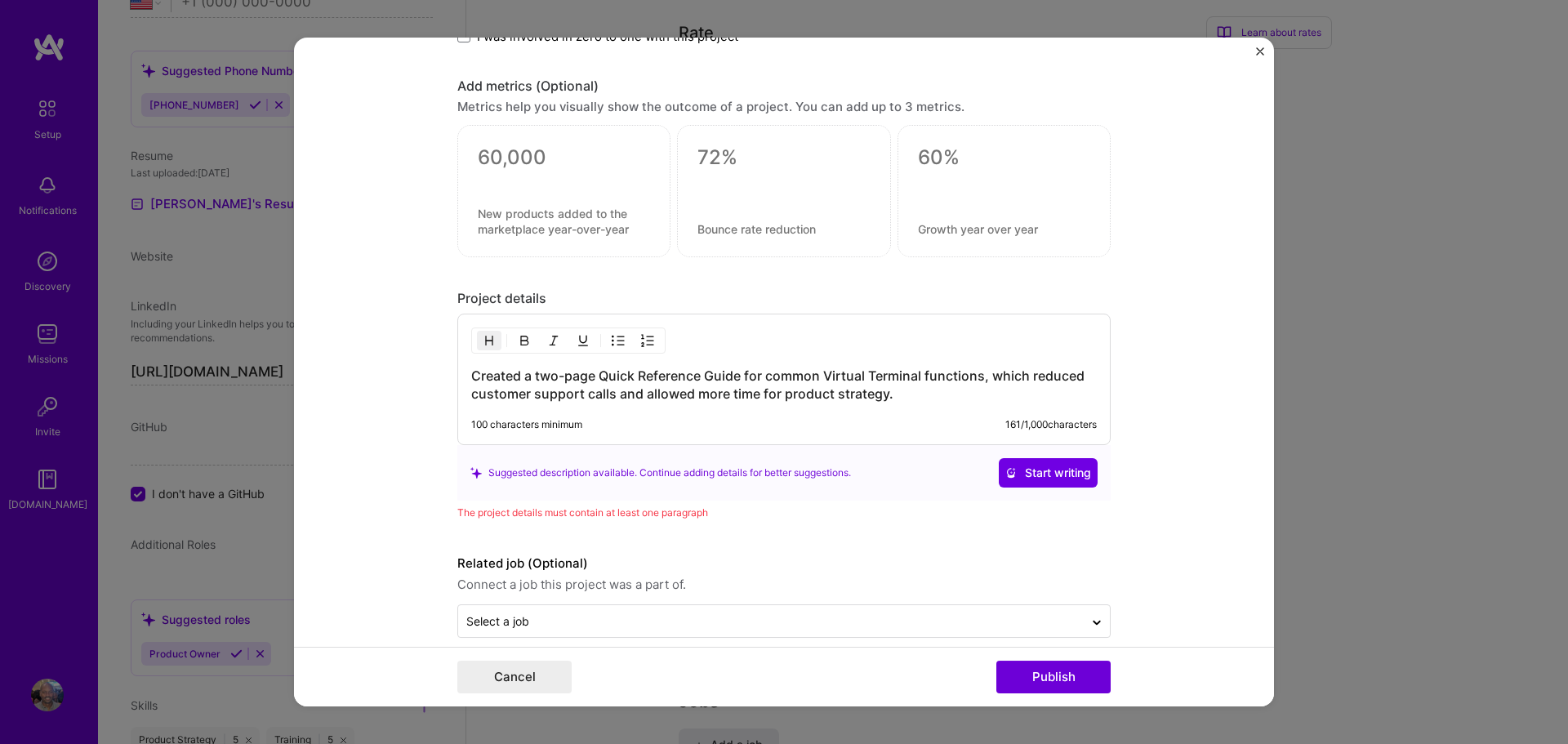
scroll to position [1893, 0]
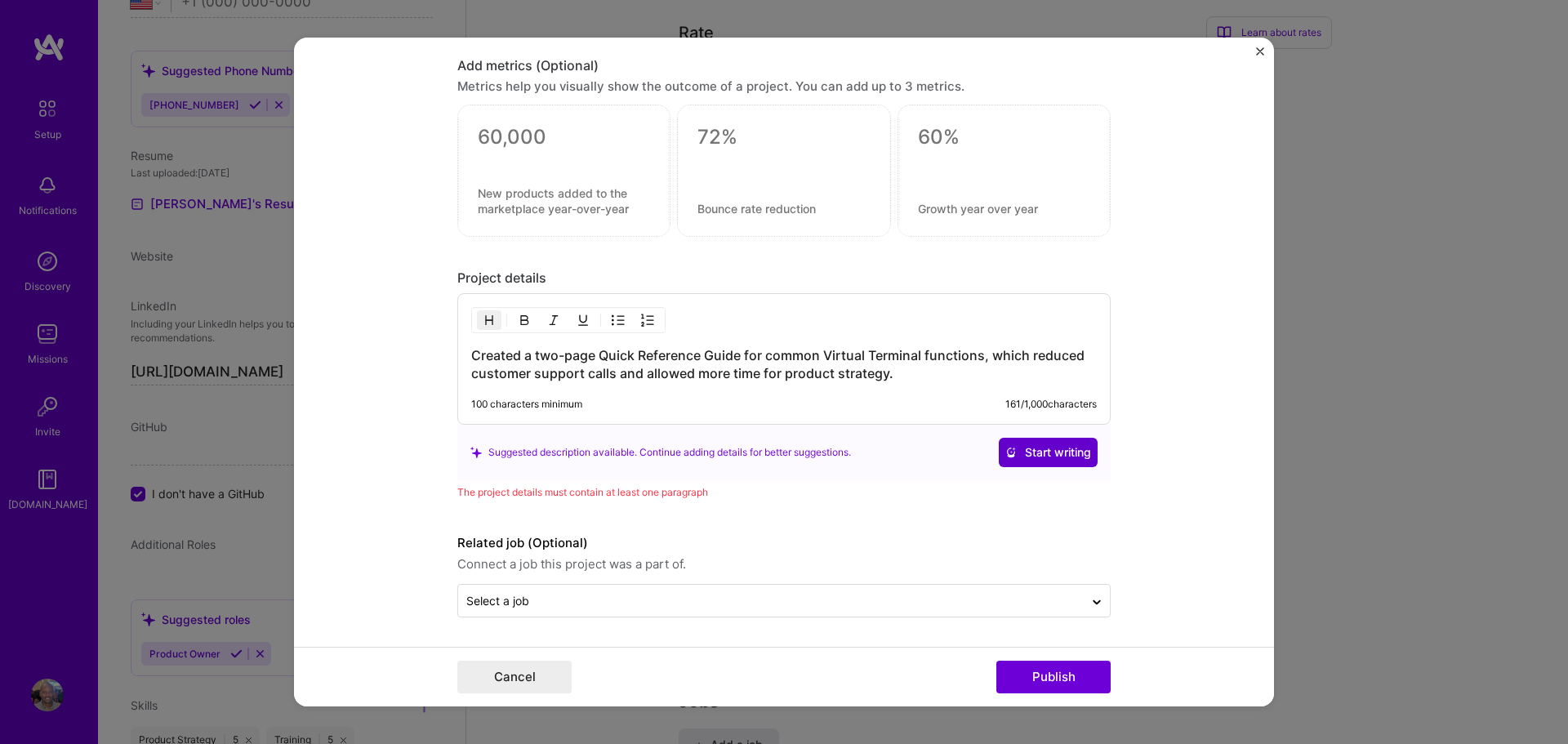
click at [1047, 453] on span "Start writing" at bounding box center [1048, 453] width 86 height 17
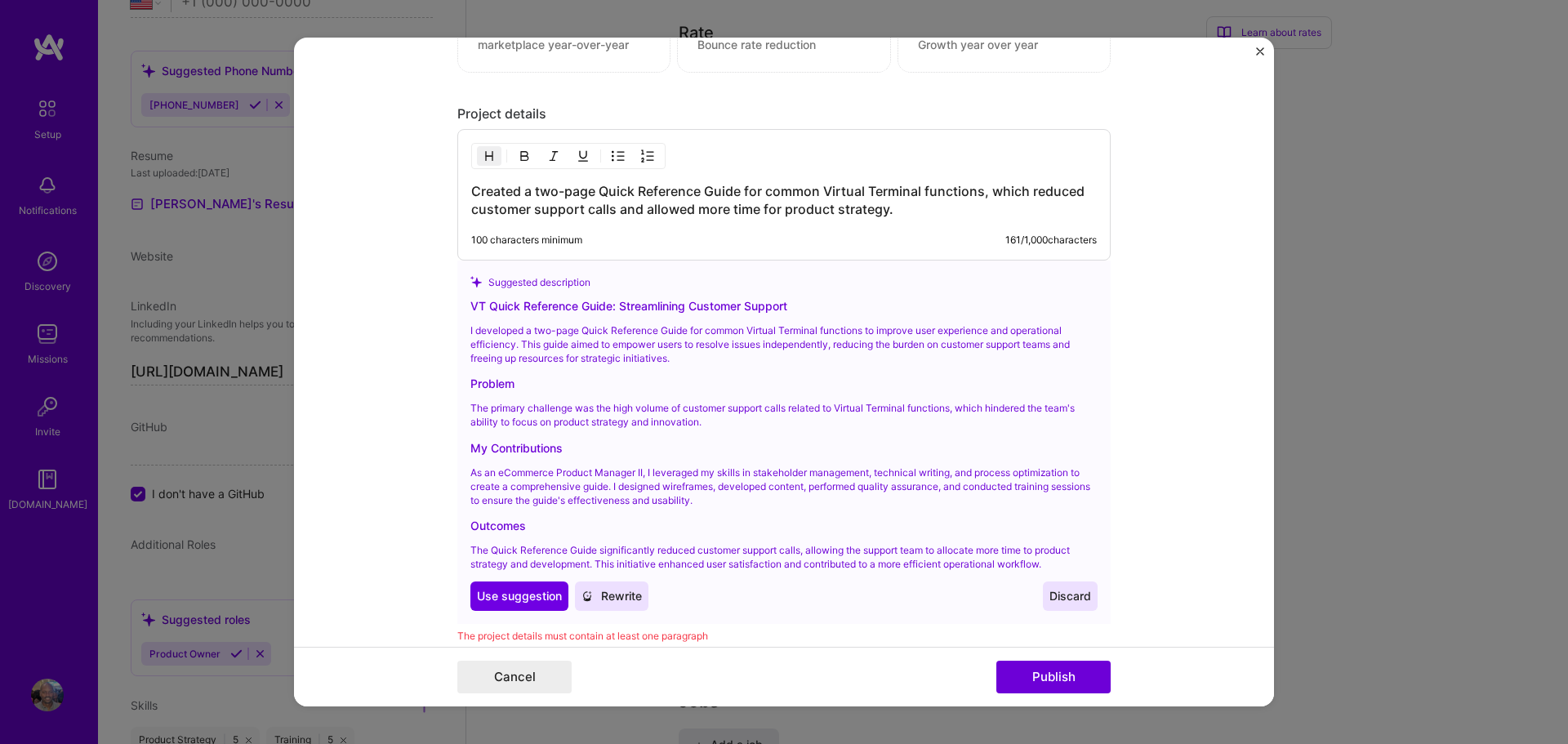
scroll to position [2070, 0]
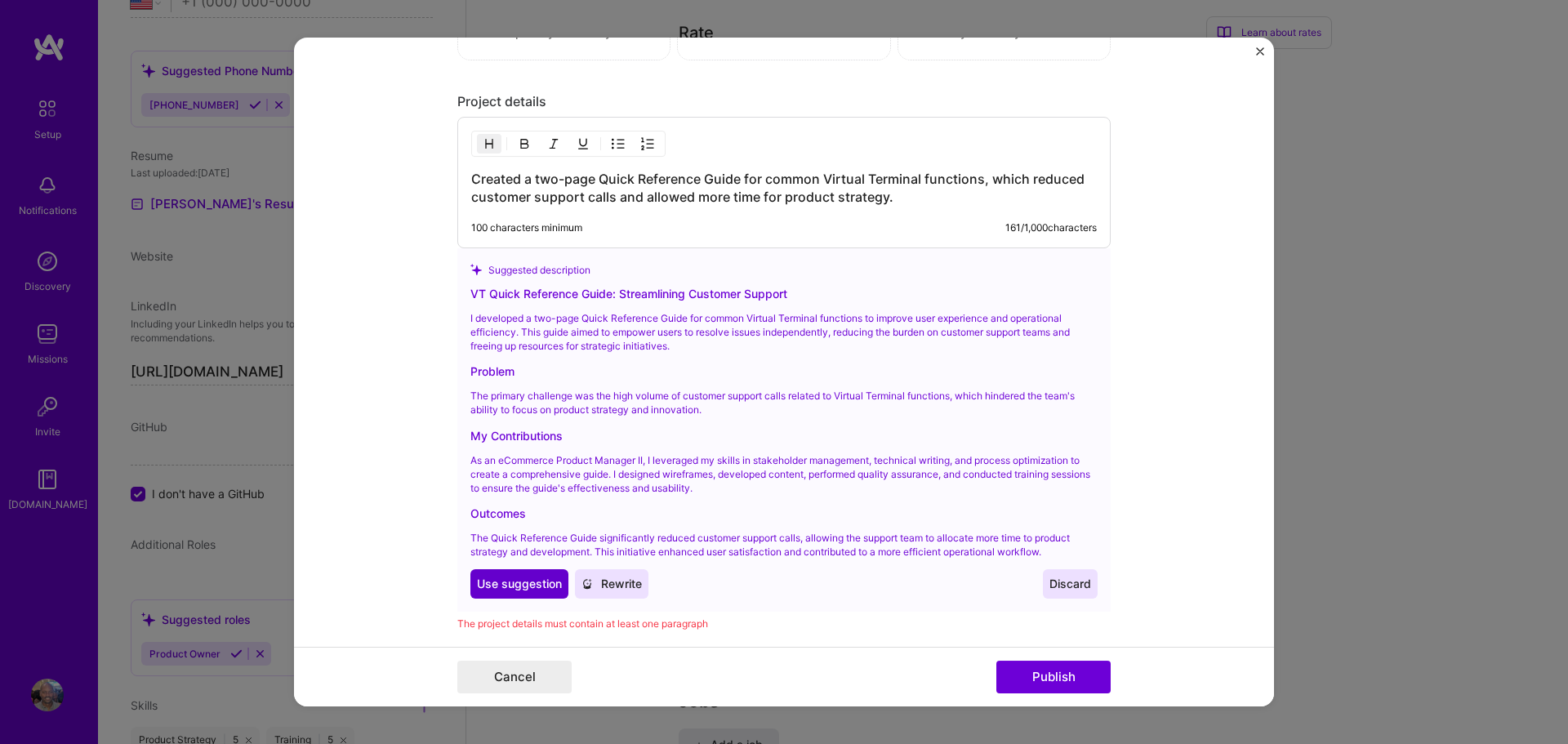
click at [504, 579] on span "Use suggestion" at bounding box center [519, 584] width 85 height 17
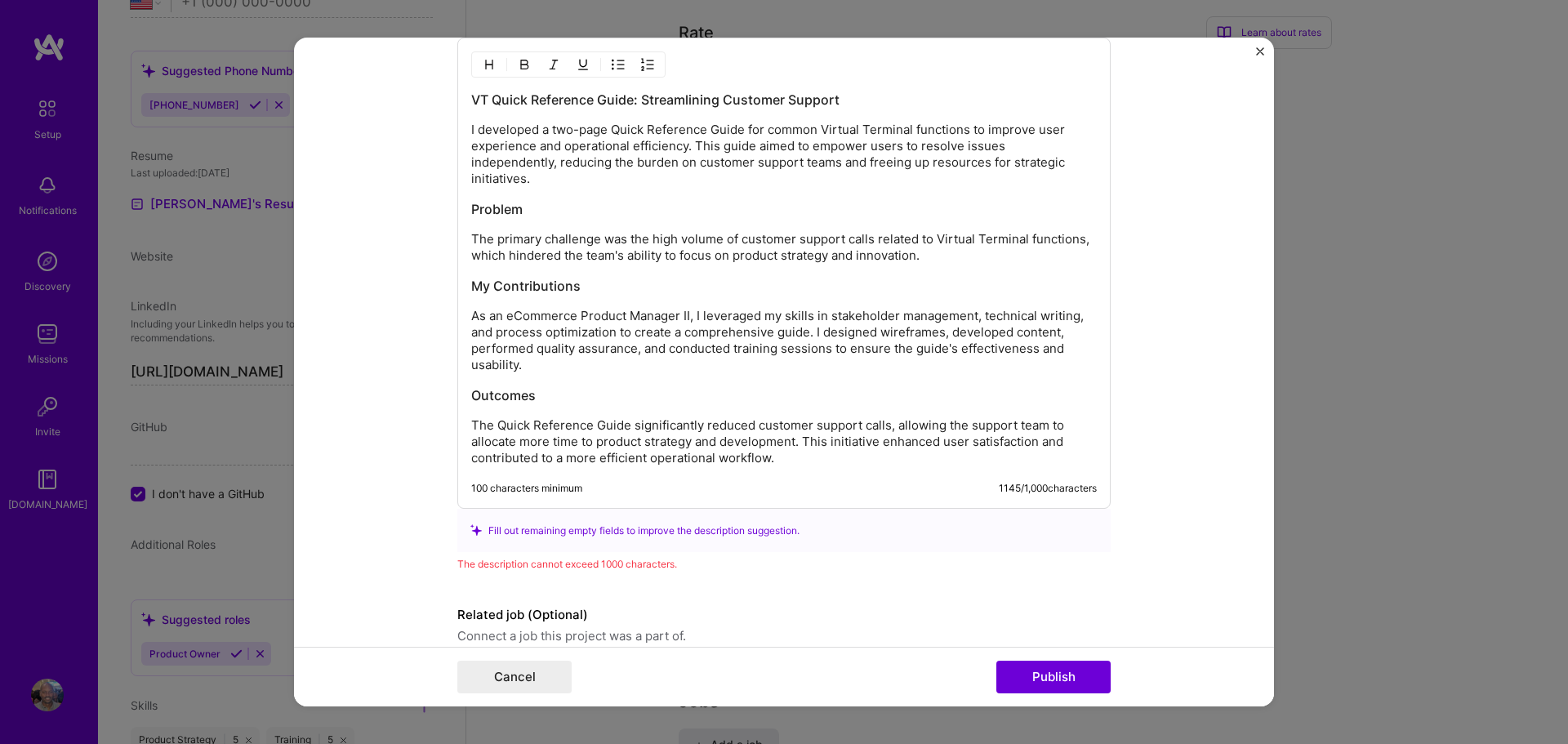
scroll to position [2204, 0]
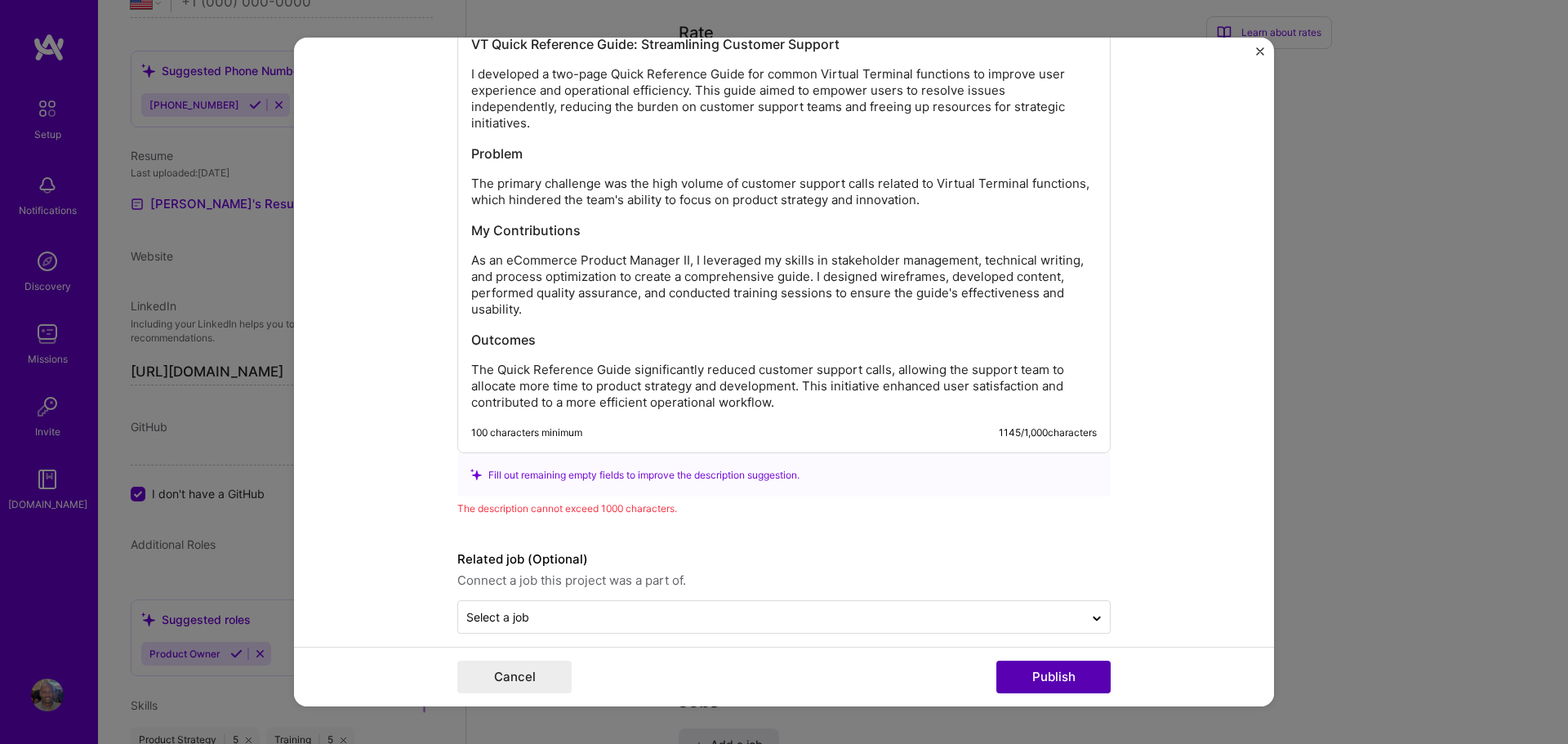
click at [1052, 677] on button "Publish" at bounding box center [1054, 677] width 115 height 33
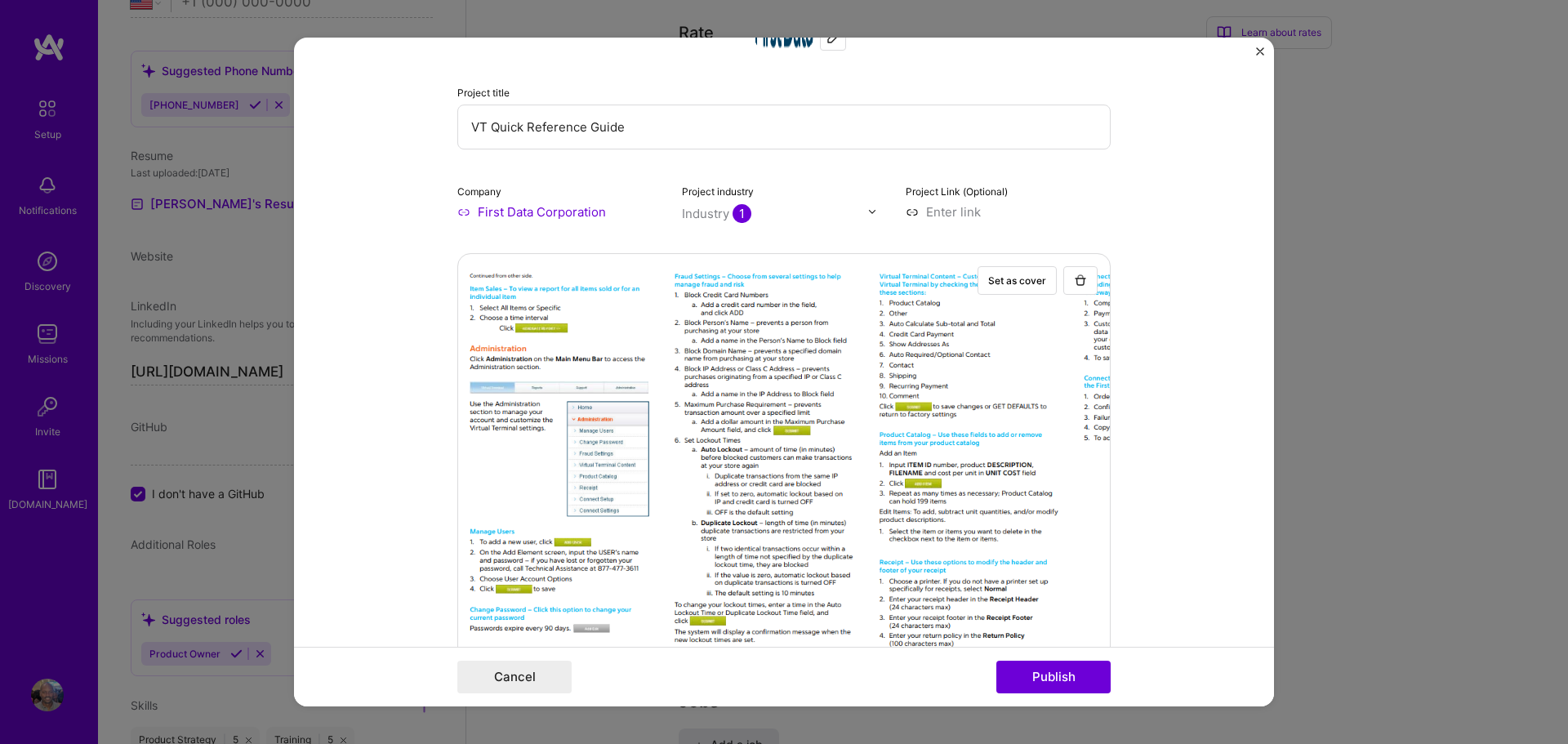
scroll to position [99, 0]
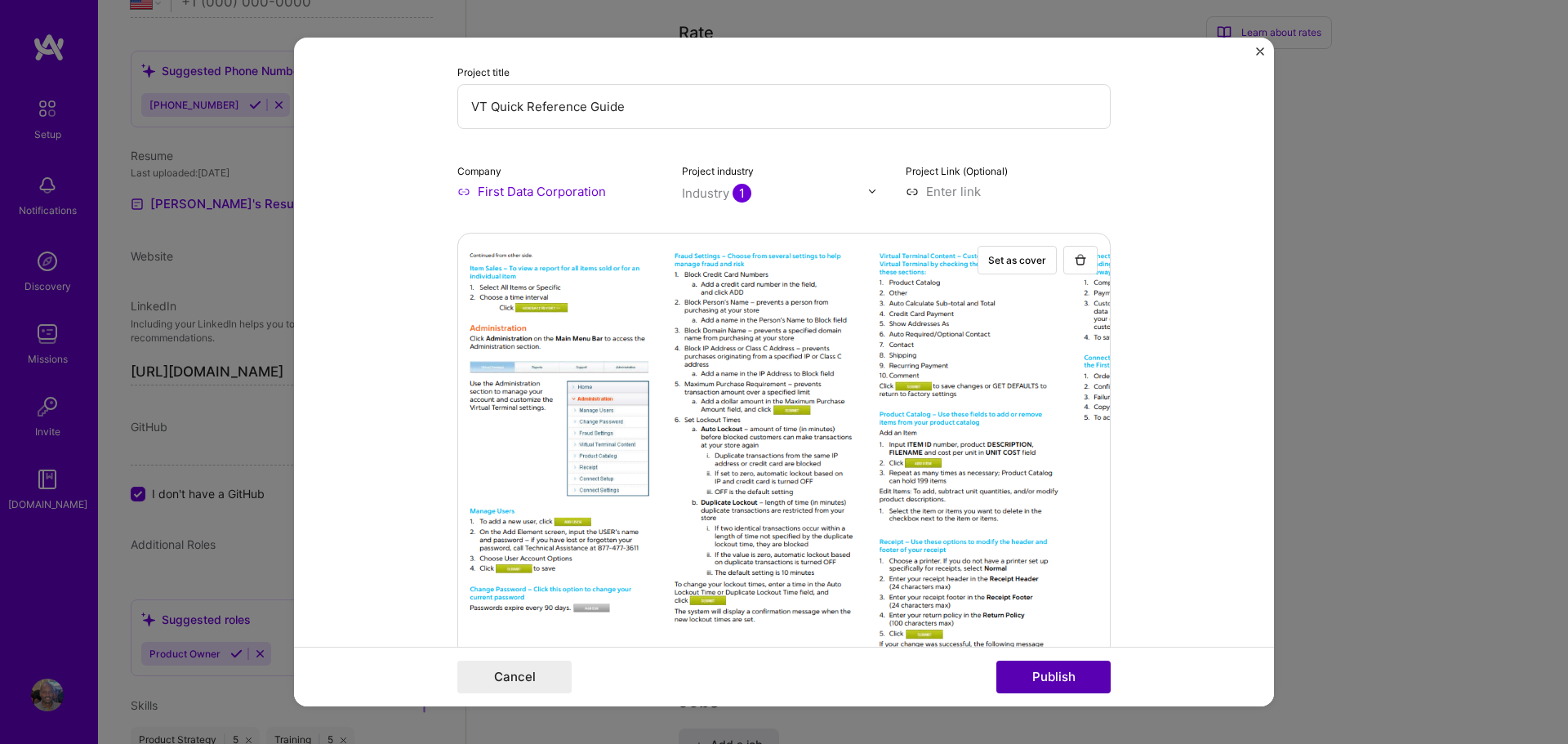
click at [1051, 668] on button "Publish" at bounding box center [1054, 677] width 115 height 33
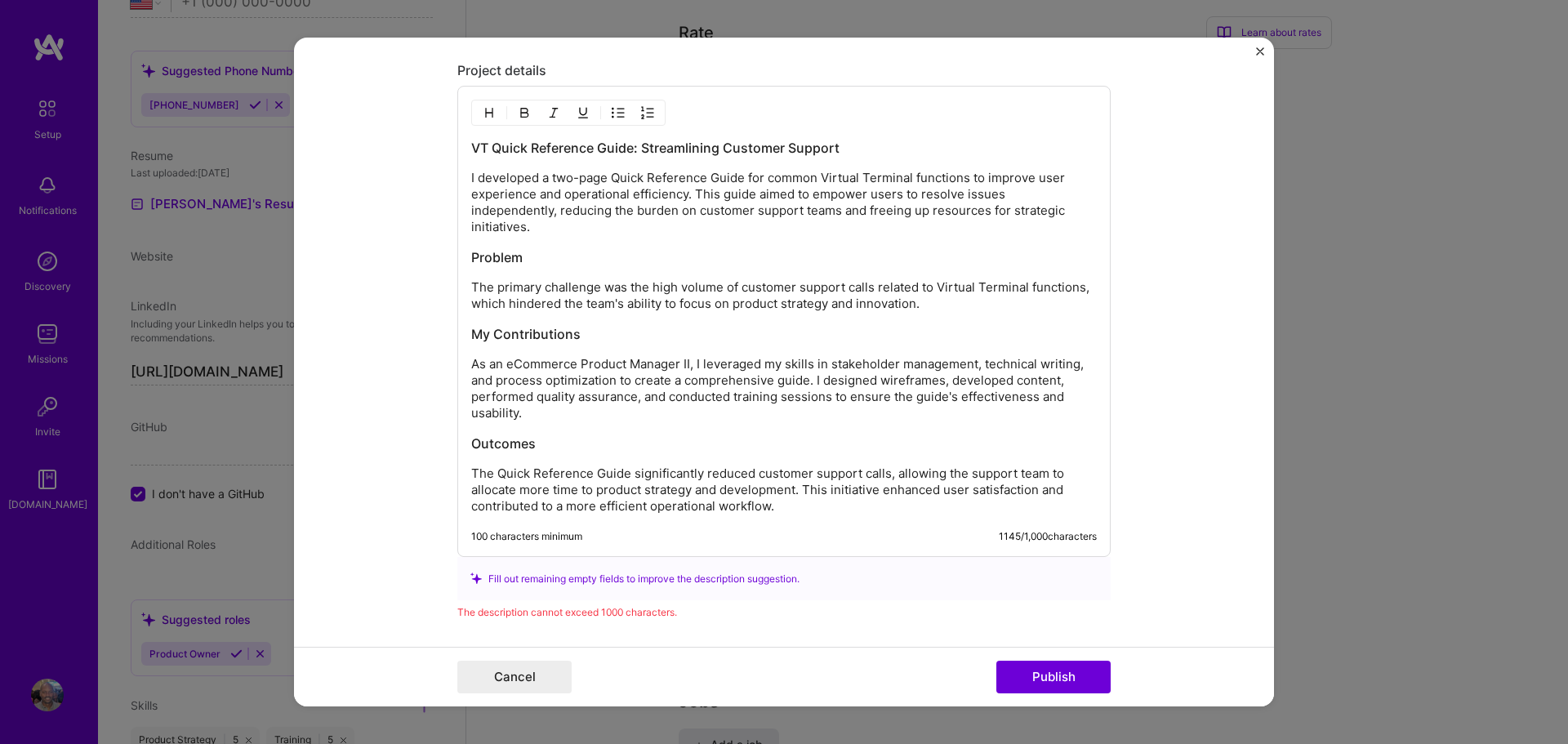
scroll to position [2099, 0]
drag, startPoint x: 537, startPoint y: 246, endPoint x: 461, endPoint y: 246, distance: 76.0
click at [461, 246] on div "VT Quick Reference Guide: Streamlining Customer Support I developed a two-page …" at bounding box center [784, 322] width 653 height 471
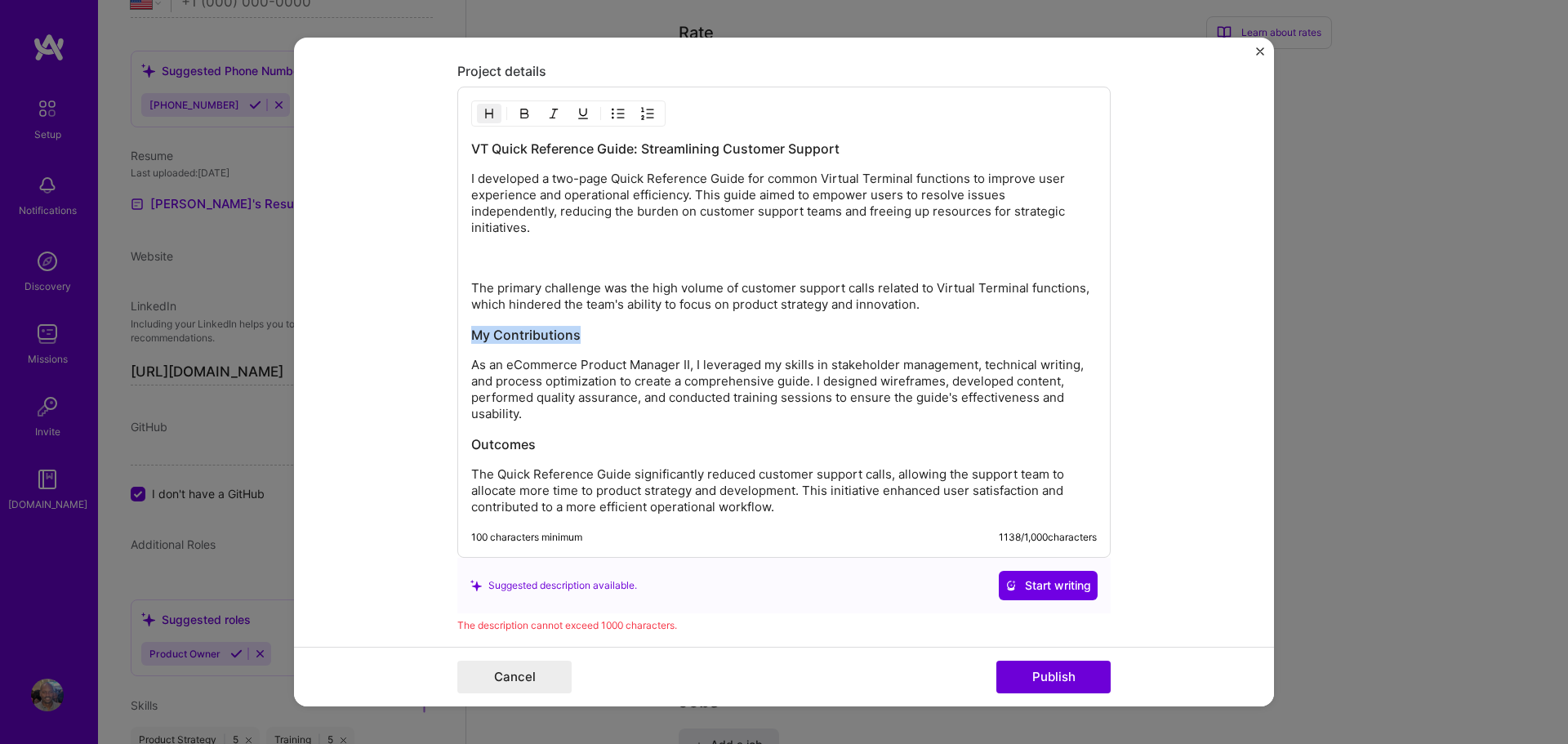
drag, startPoint x: 591, startPoint y: 321, endPoint x: 455, endPoint y: 320, distance: 136.0
click at [455, 320] on form "Project title VT Quick Reference Guide Company First Data Corporation Project i…" at bounding box center [784, 372] width 980 height 670
drag, startPoint x: 545, startPoint y: 431, endPoint x: 464, endPoint y: 431, distance: 81.0
click at [464, 431] on div "VT Quick Reference Guide: Streamlining Customer Support I developed a two-page …" at bounding box center [784, 322] width 653 height 471
click at [486, 249] on h3 at bounding box center [784, 258] width 625 height 18
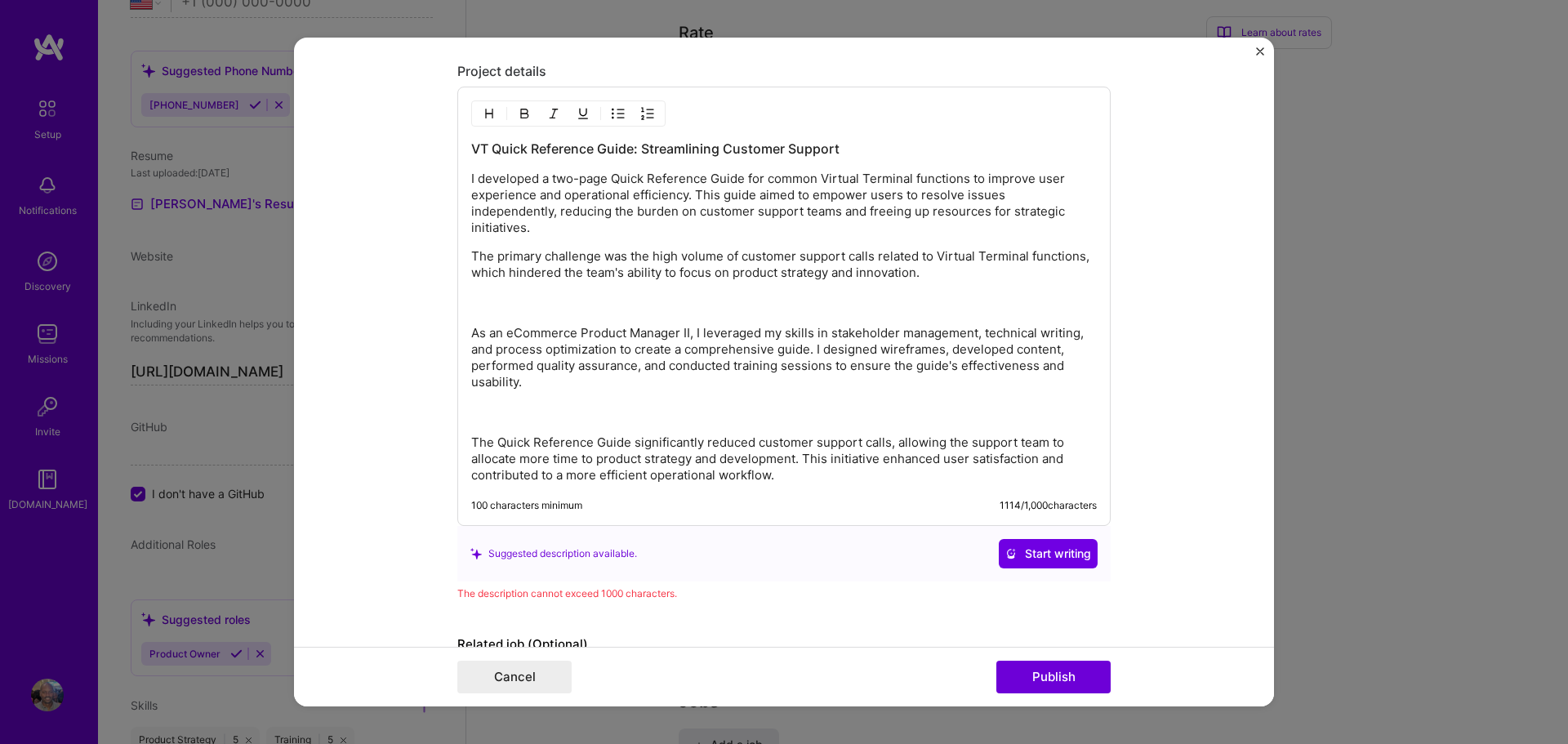
click at [483, 294] on h3 at bounding box center [784, 302] width 625 height 18
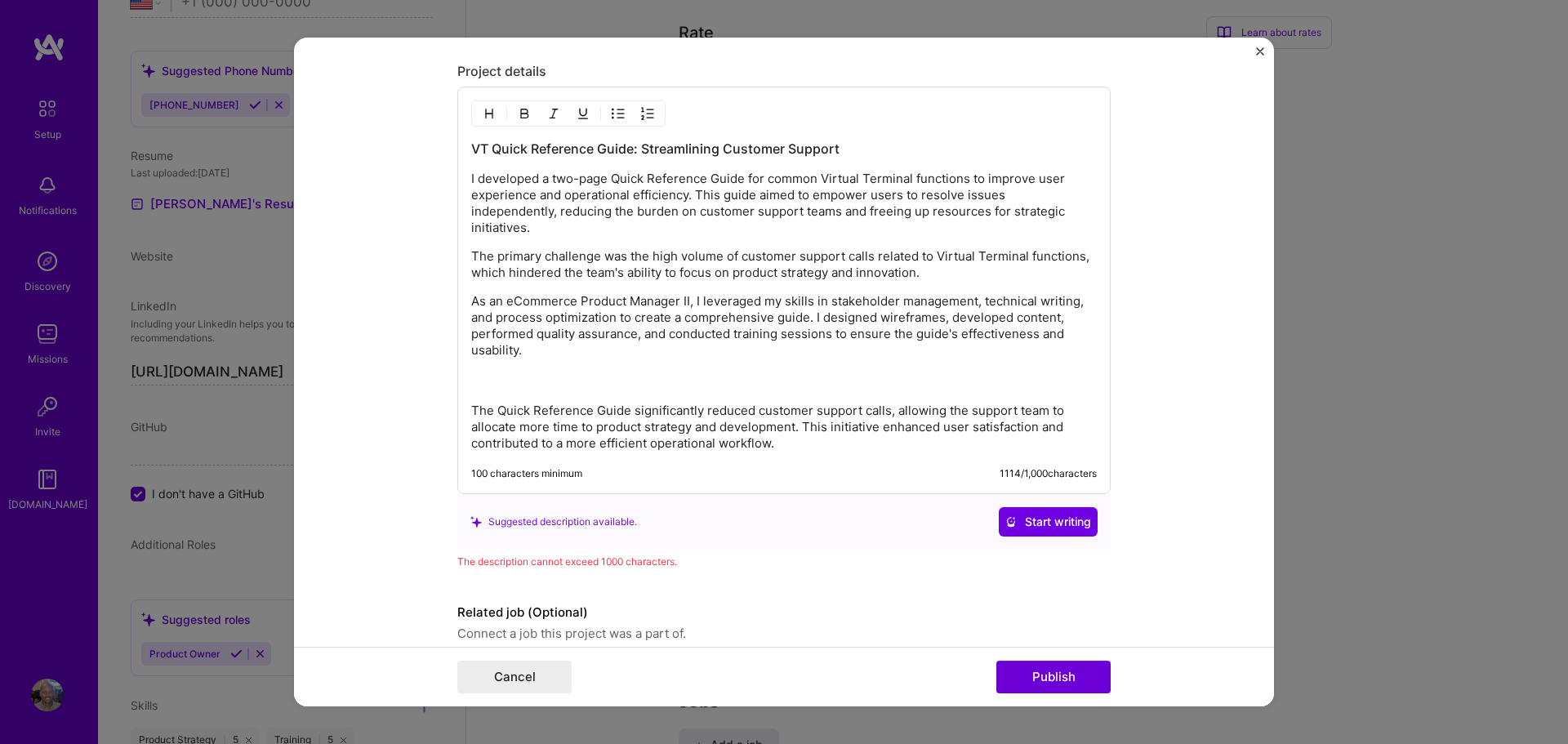
click at [480, 372] on h3 at bounding box center [784, 380] width 625 height 18
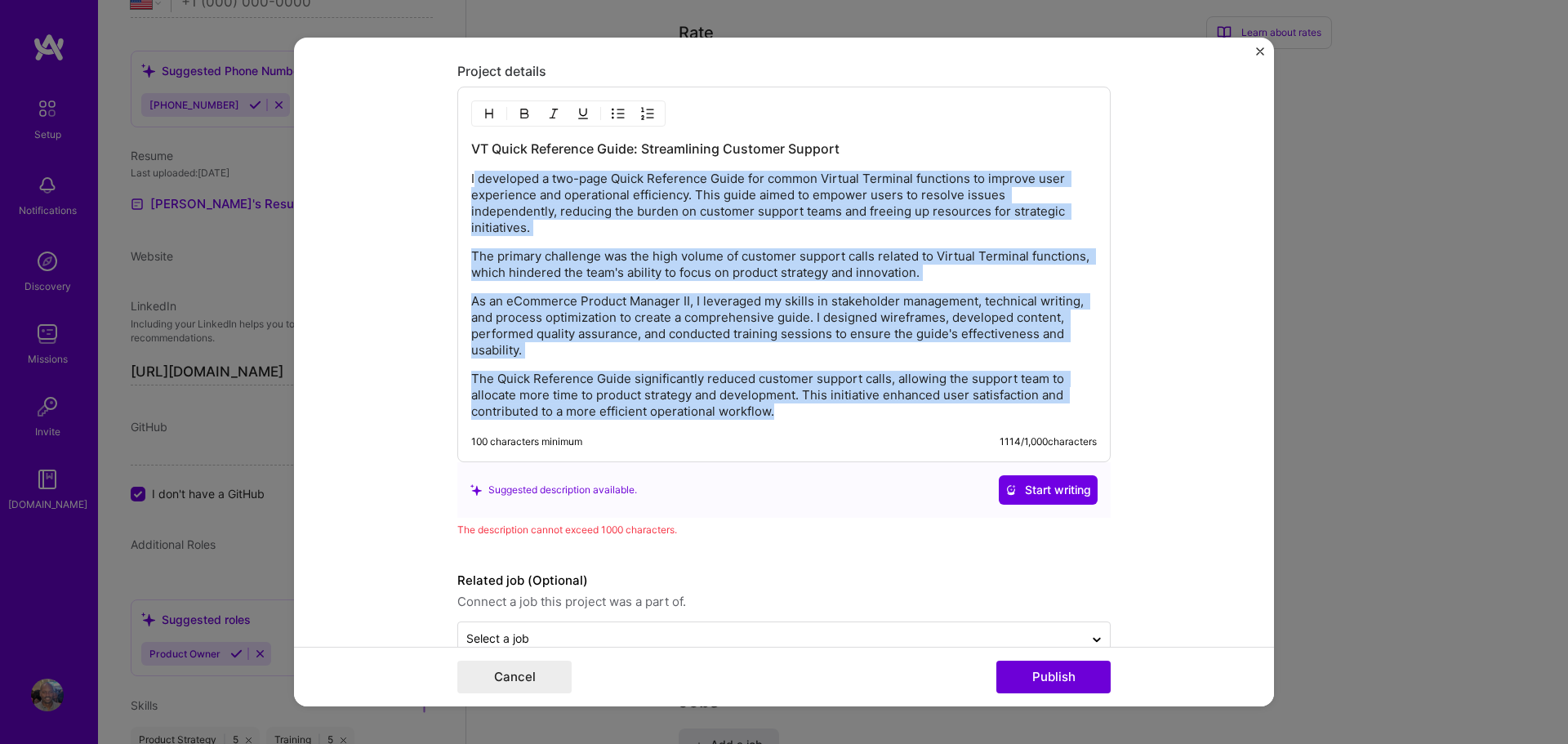
drag, startPoint x: 743, startPoint y: 397, endPoint x: 474, endPoint y: 180, distance: 345.6
click at [474, 180] on div "VT Quick Reference Guide: Streamlining Customer Support I developed a two-page …" at bounding box center [784, 280] width 625 height 280
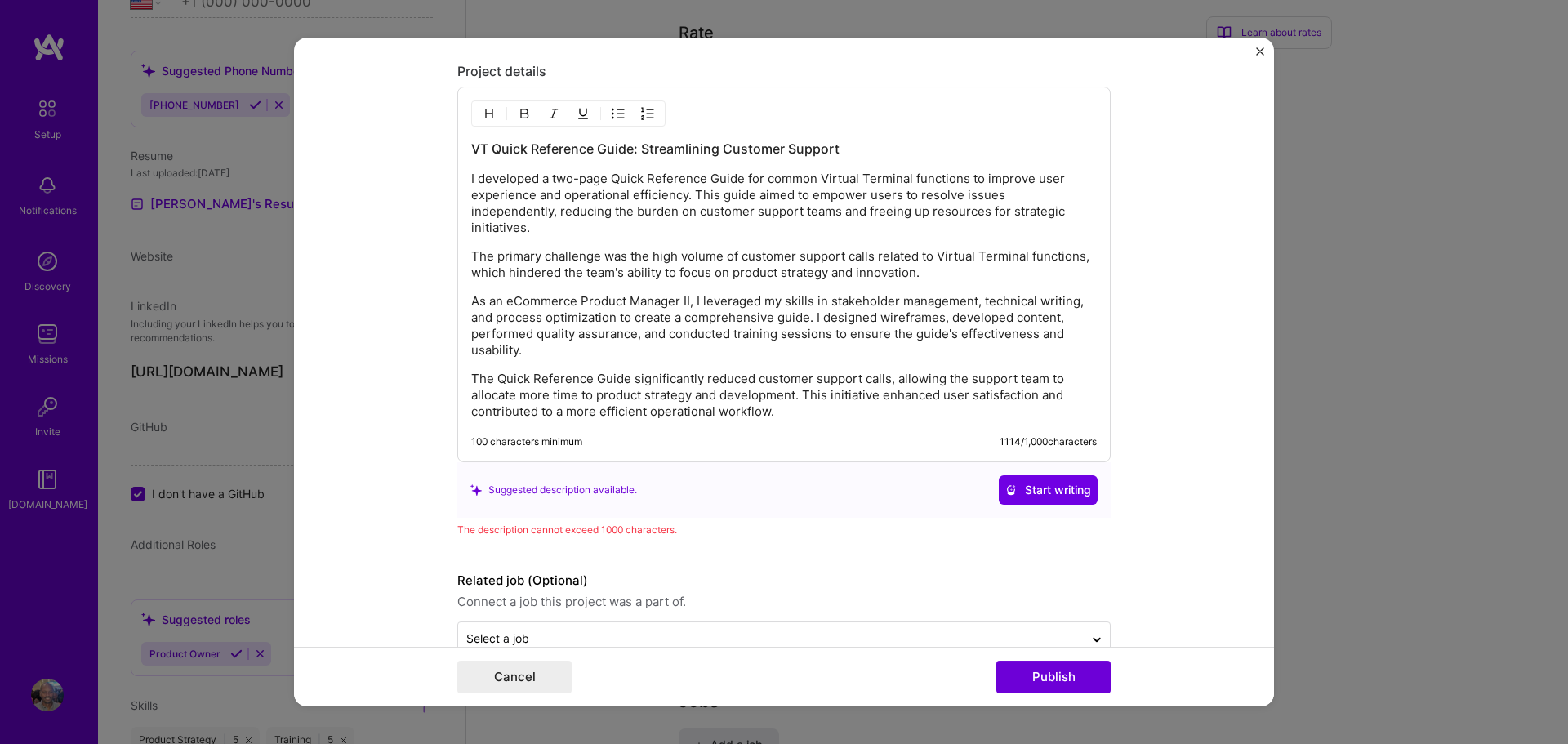
click at [927, 129] on div "VT Quick Reference Guide: Streamlining Customer Support I developed a two-page …" at bounding box center [784, 274] width 653 height 376
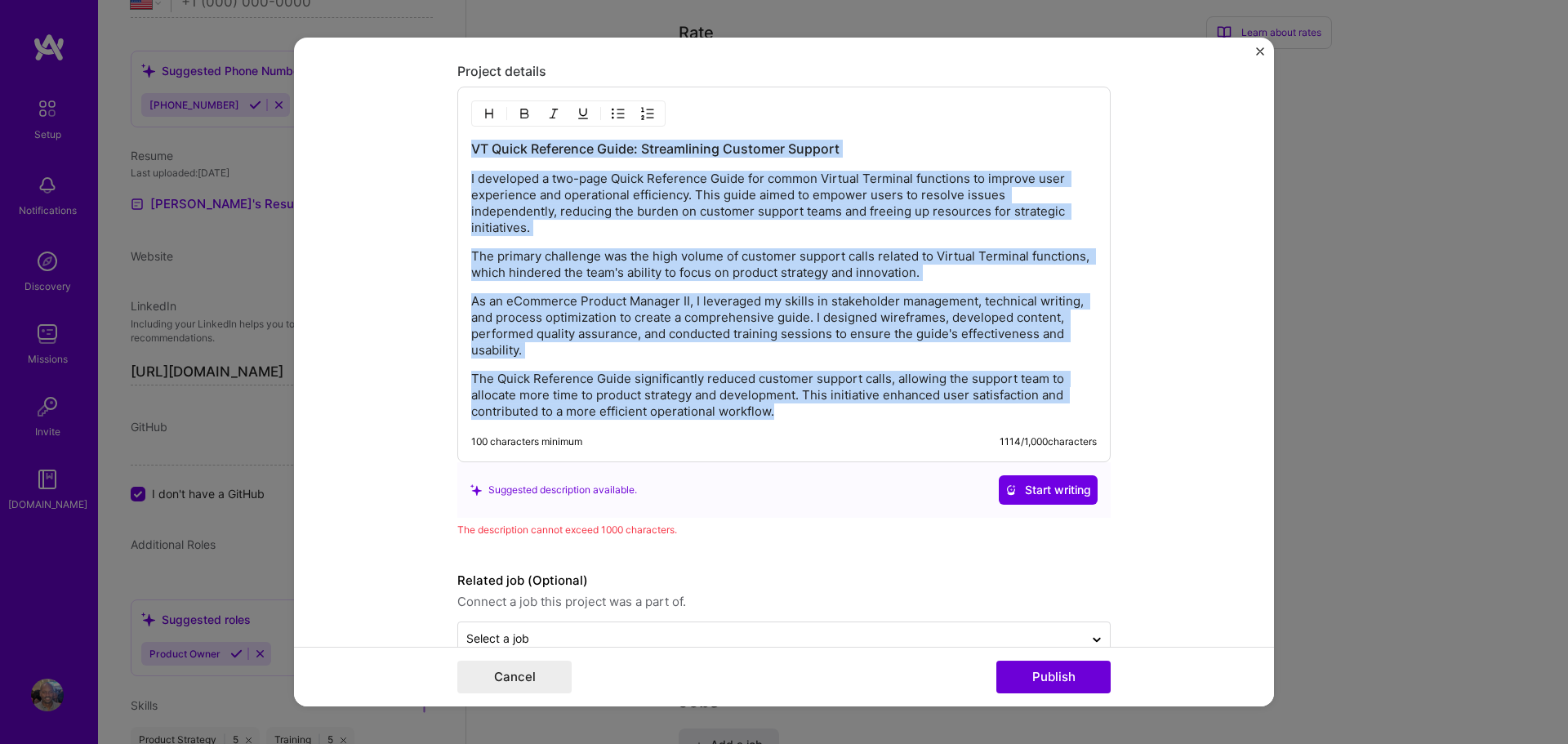
drag, startPoint x: 777, startPoint y: 396, endPoint x: 472, endPoint y: 151, distance: 391.2
click at [472, 151] on div "VT Quick Reference Guide: Streamlining Customer Support I developed a two-page …" at bounding box center [784, 280] width 625 height 280
copy div "VT Quick Reference Guide: Streamlining Customer Support I developed a two-page …"
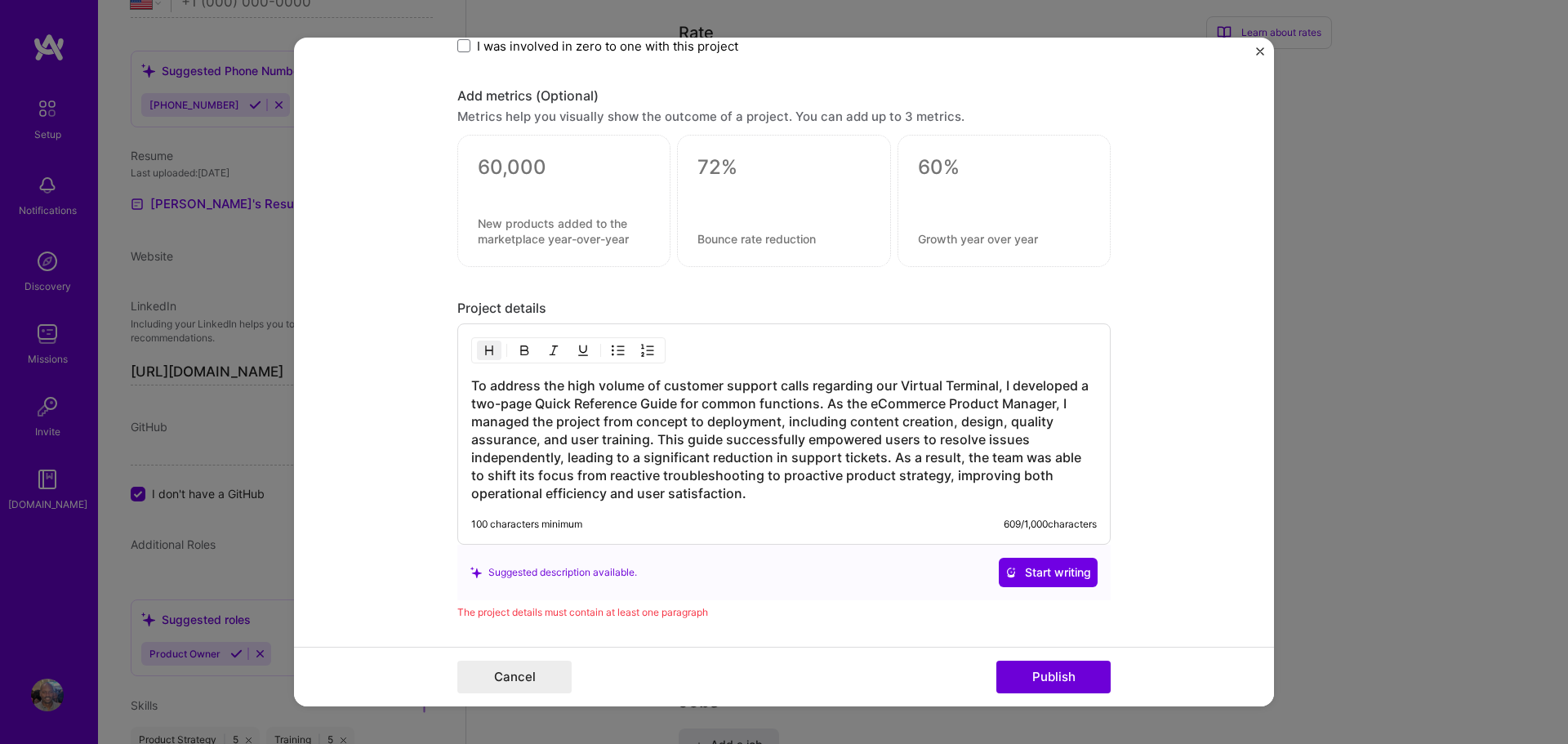
scroll to position [1983, 0]
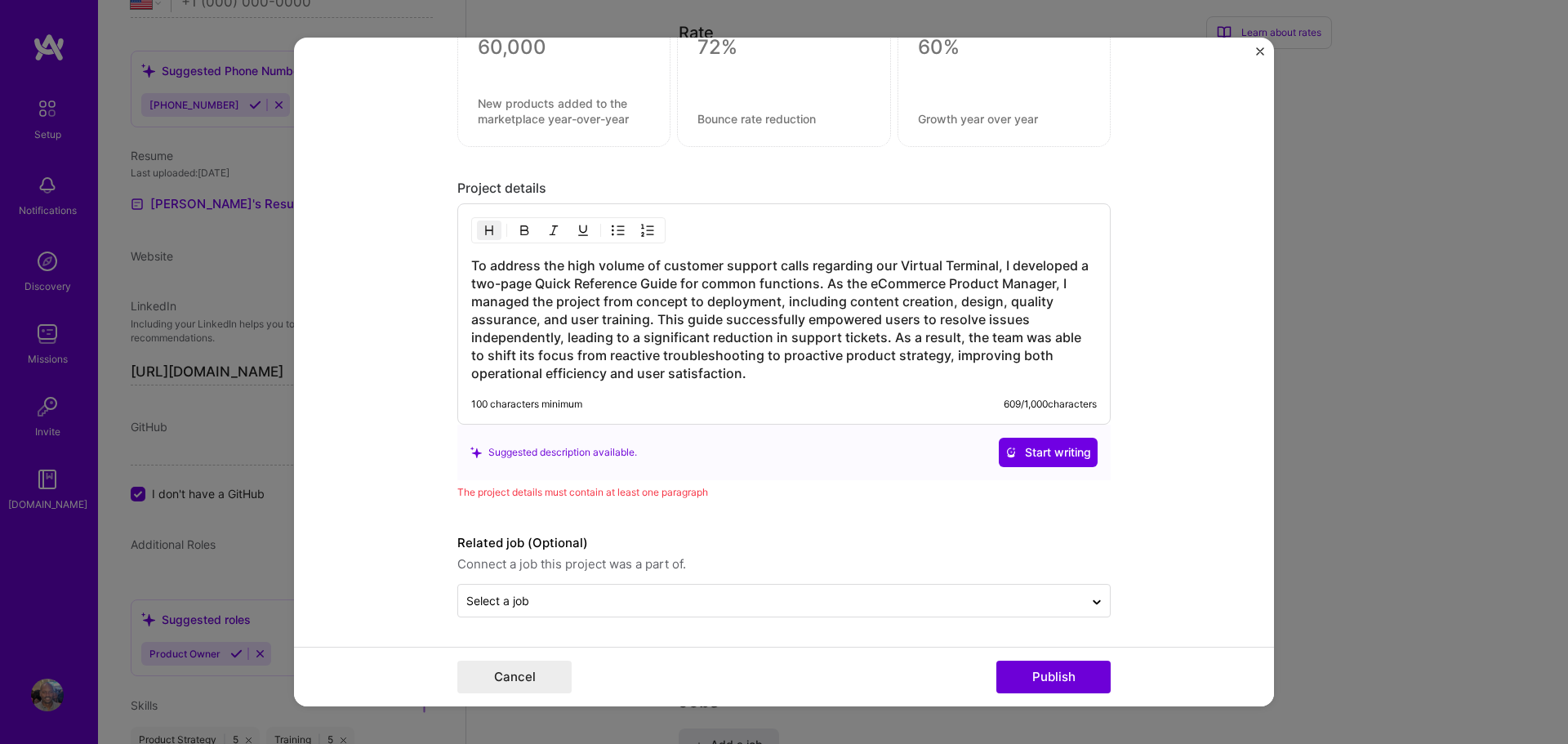
click at [891, 335] on h3 "To address the high volume of customer support calls regarding our Virtual Term…" at bounding box center [784, 319] width 625 height 126
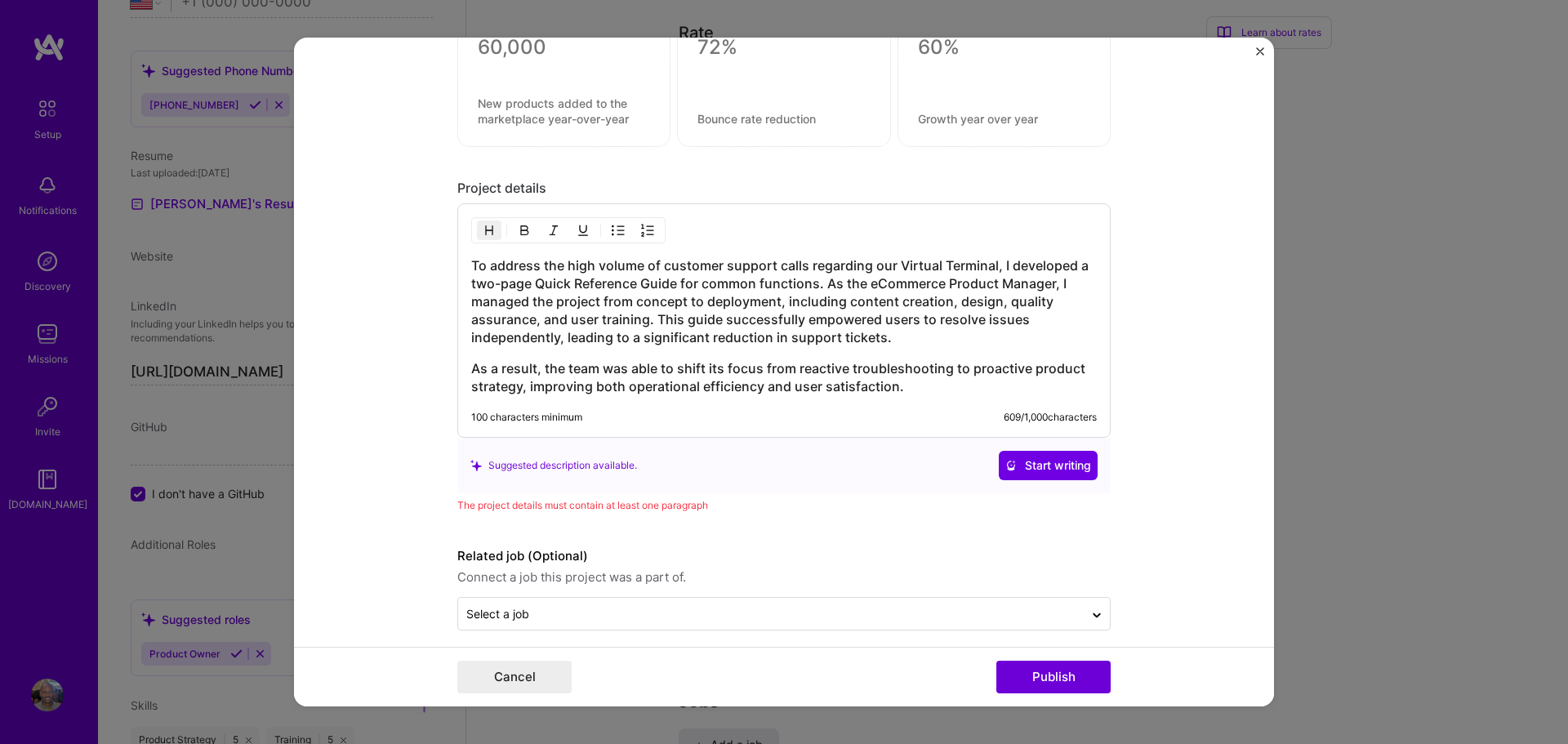
scroll to position [1996, 0]
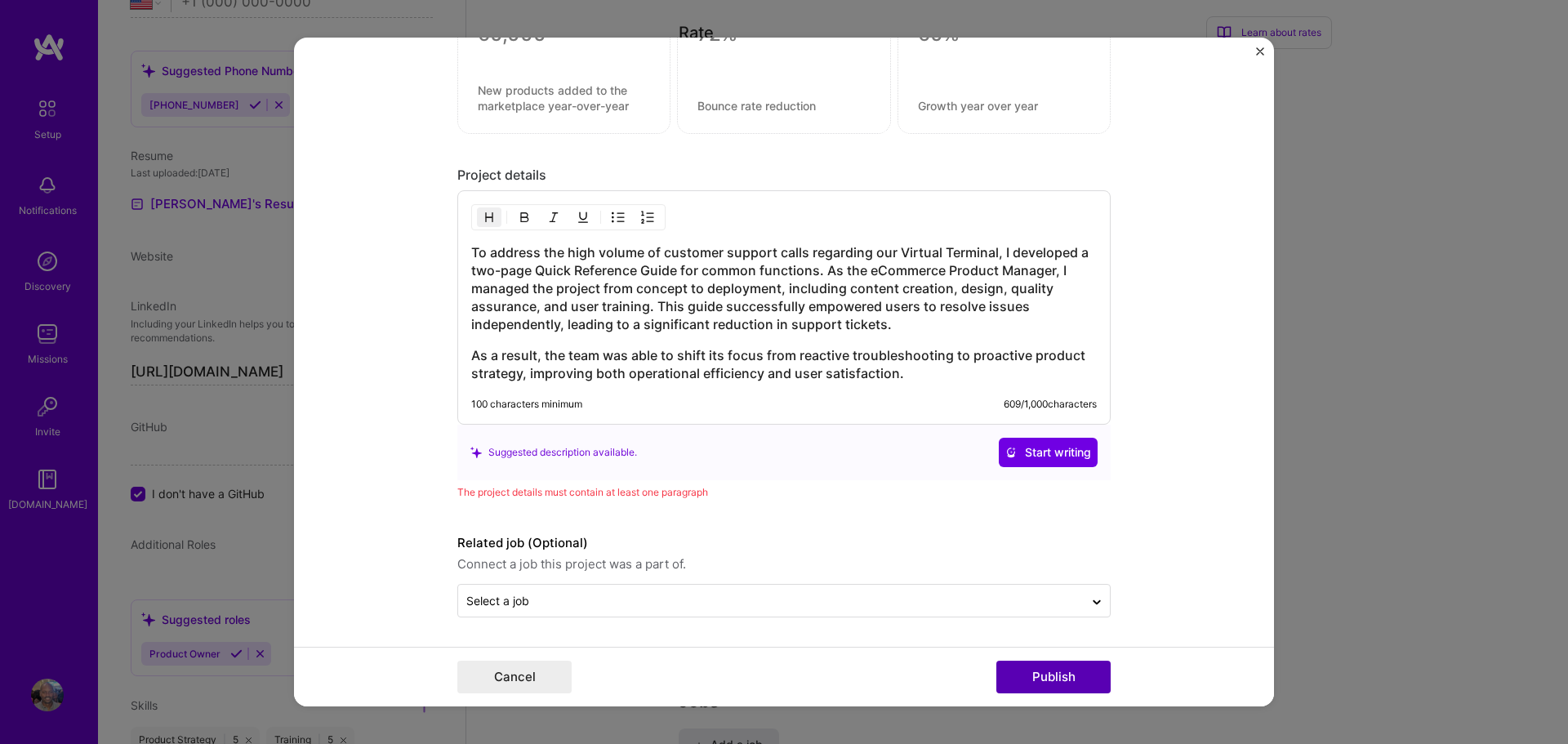
drag, startPoint x: 1062, startPoint y: 677, endPoint x: 1083, endPoint y: 663, distance: 25.2
click at [1062, 677] on button "Publish" at bounding box center [1054, 677] width 115 height 33
click at [1047, 674] on button "Publish" at bounding box center [1054, 677] width 115 height 33
drag, startPoint x: 658, startPoint y: 306, endPoint x: 688, endPoint y: 348, distance: 51.6
click at [663, 313] on h3 "To address the high volume of customer support calls regarding our Virtual Term…" at bounding box center [784, 288] width 625 height 90
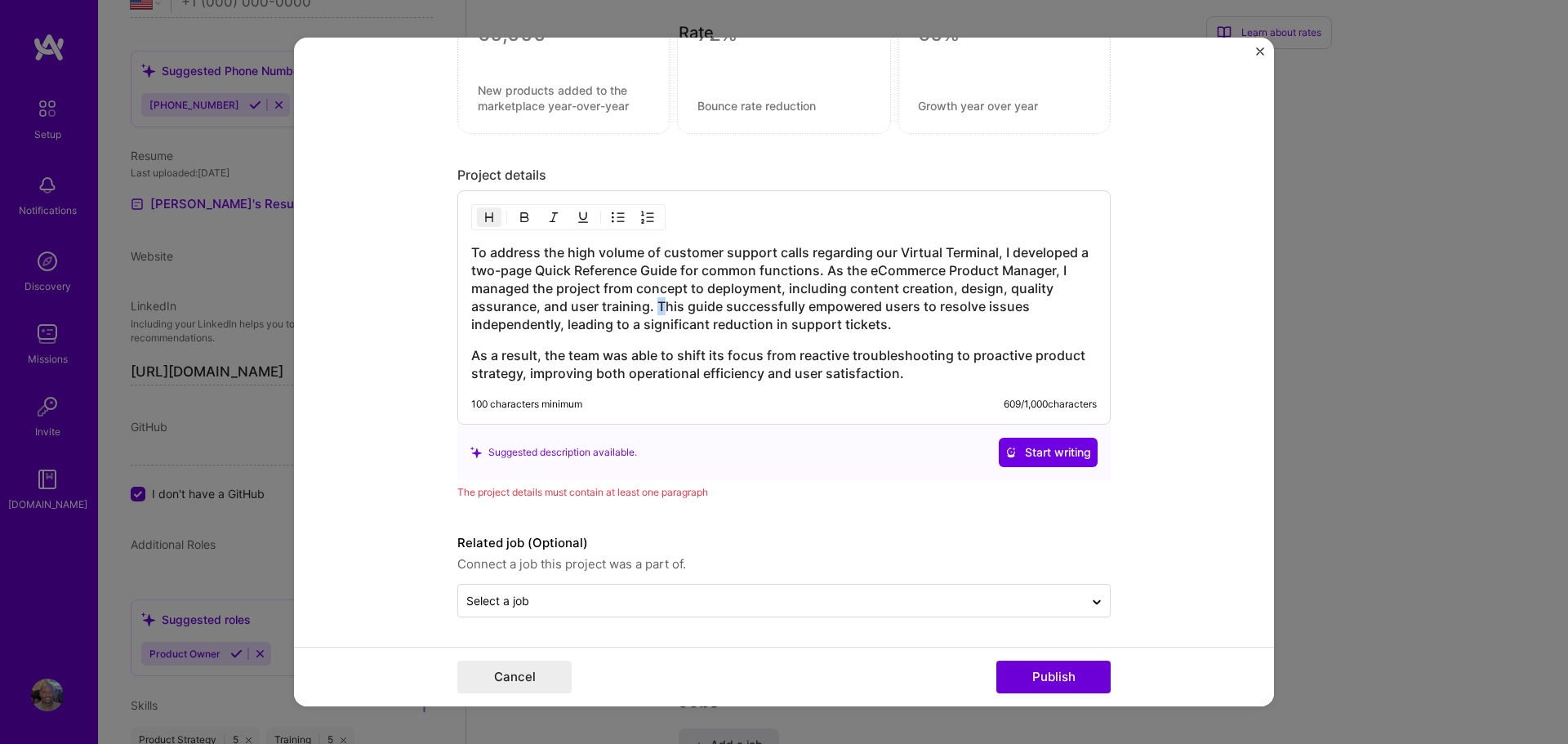
click at [653, 306] on h3 "To address the high volume of customer support calls regarding our Virtual Term…" at bounding box center [784, 288] width 625 height 90
click at [730, 318] on h3 "To address the high volume of customer support calls regarding our Virtual Term…" at bounding box center [784, 288] width 625 height 90
click at [658, 304] on h3 "To address the high volume of customer support calls regarding our Virtual Term…" at bounding box center [784, 288] width 625 height 90
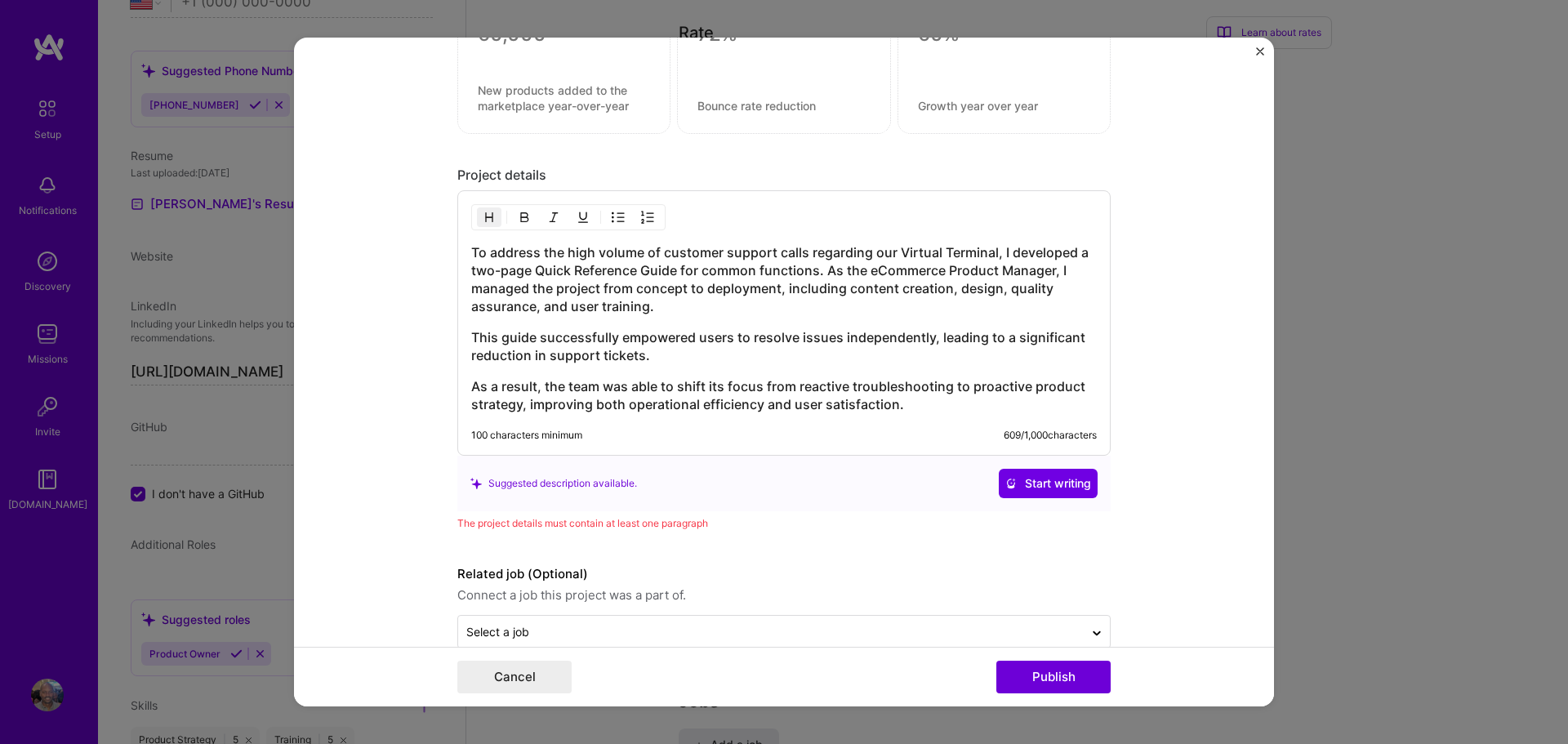
click at [471, 386] on h3 "As a result, the team was able to shift its focus from reactive troubleshooting…" at bounding box center [784, 395] width 625 height 36
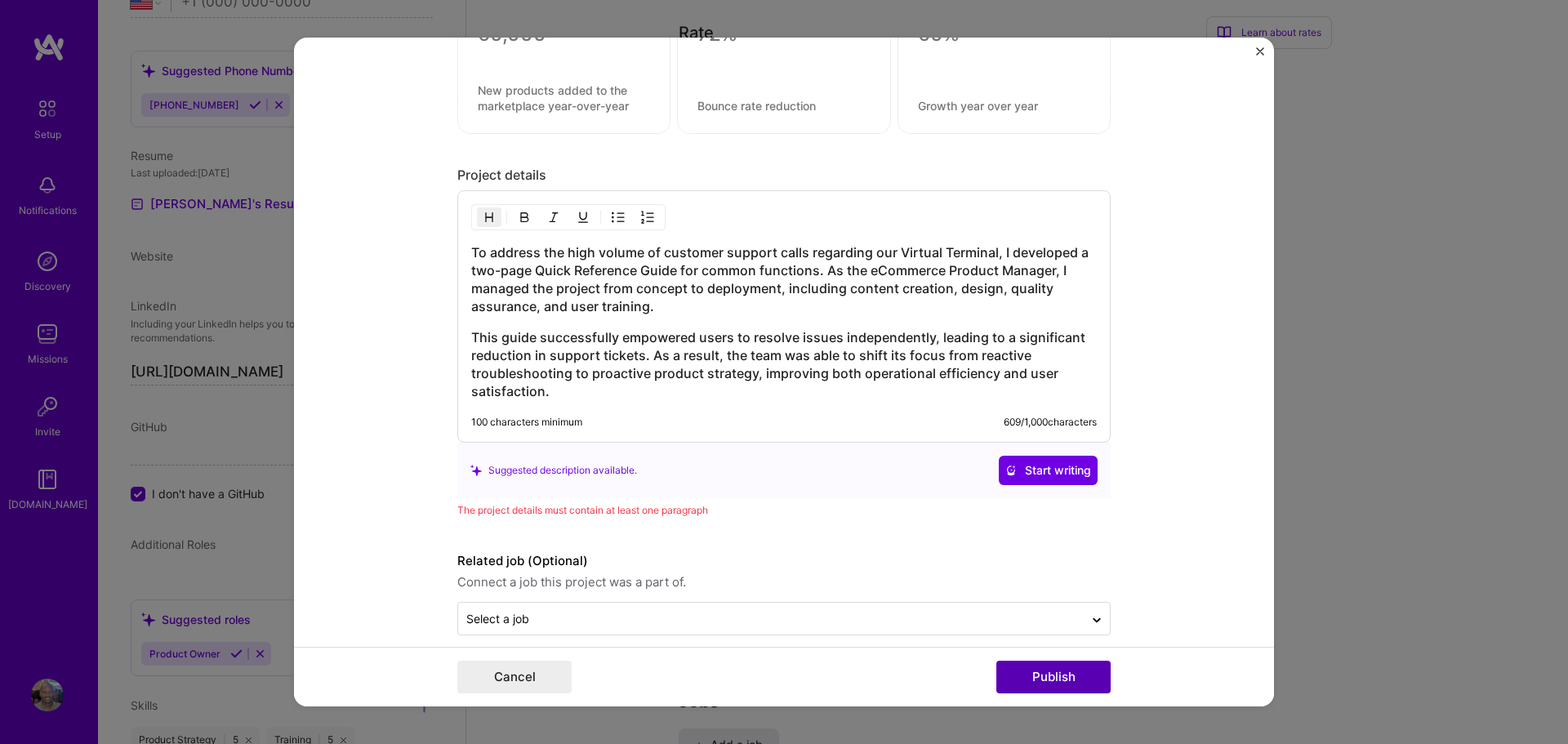
click at [1047, 678] on button "Publish" at bounding box center [1054, 677] width 115 height 33
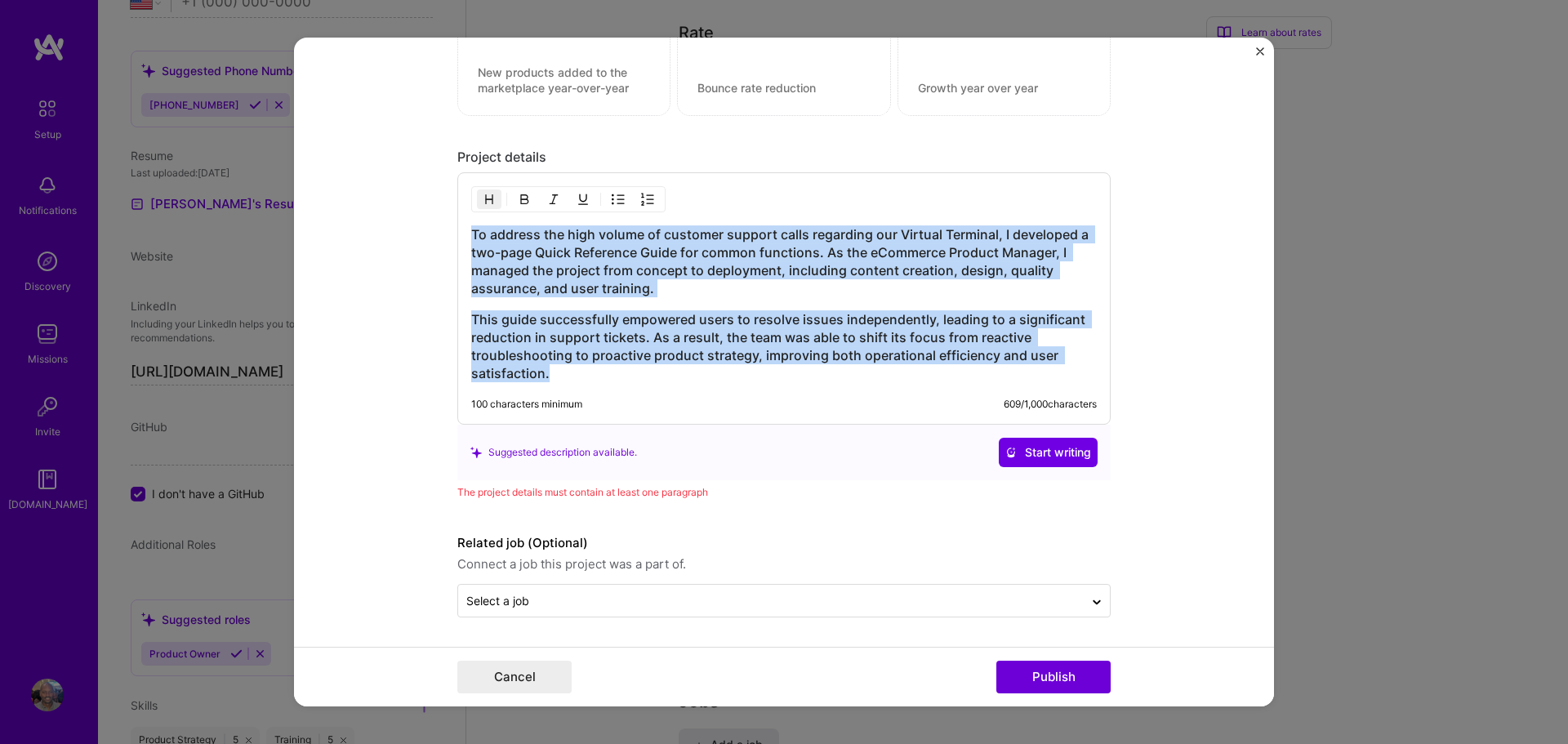
drag, startPoint x: 559, startPoint y: 376, endPoint x: 470, endPoint y: 238, distance: 164.2
click at [471, 238] on div "To address the high volume of customer support calls regarding our Virtual Term…" at bounding box center [784, 304] width 625 height 157
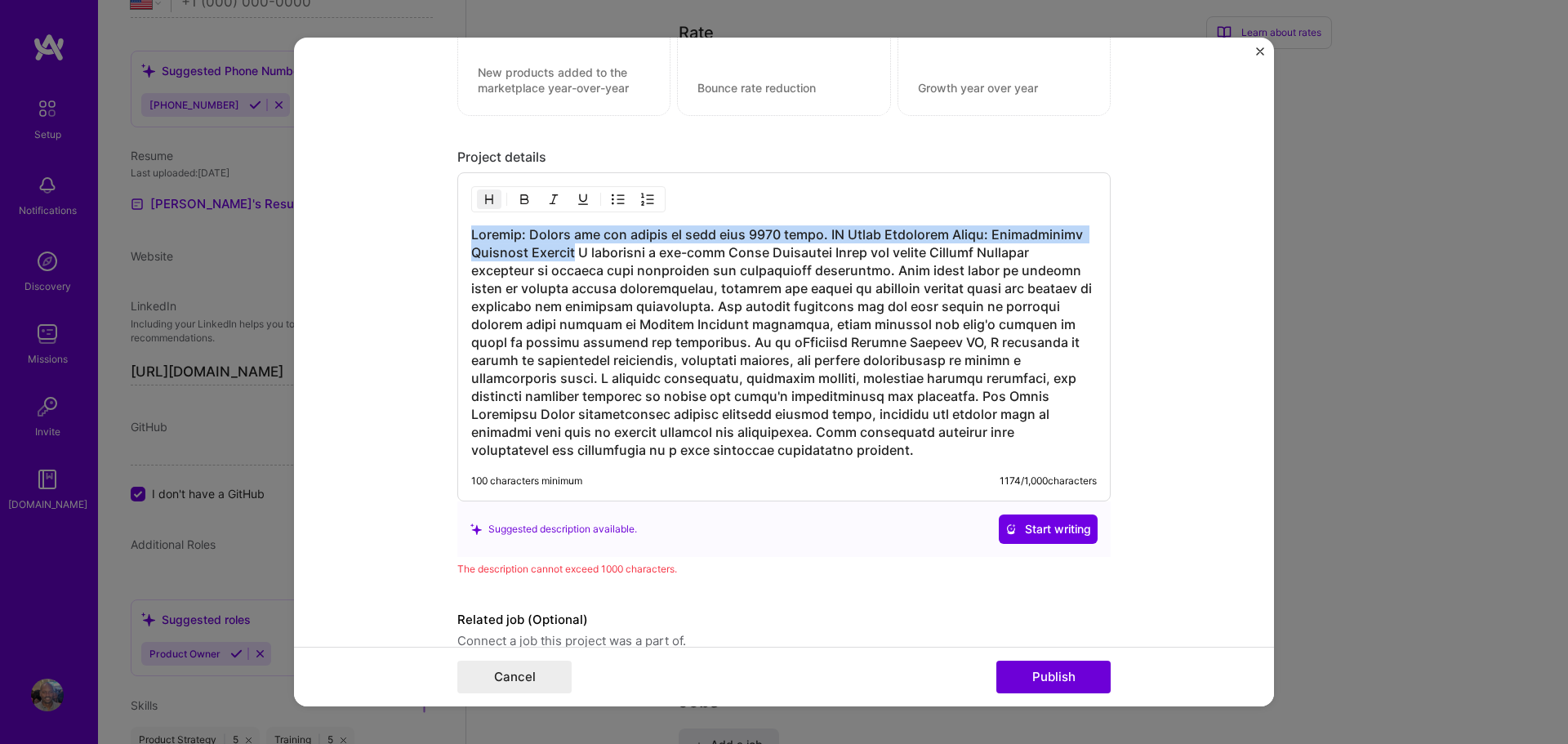
drag, startPoint x: 588, startPoint y: 252, endPoint x: 465, endPoint y: 239, distance: 123.7
click at [465, 239] on div "100 characters minimum 1174 / 1,000 characters" at bounding box center [784, 337] width 653 height 330
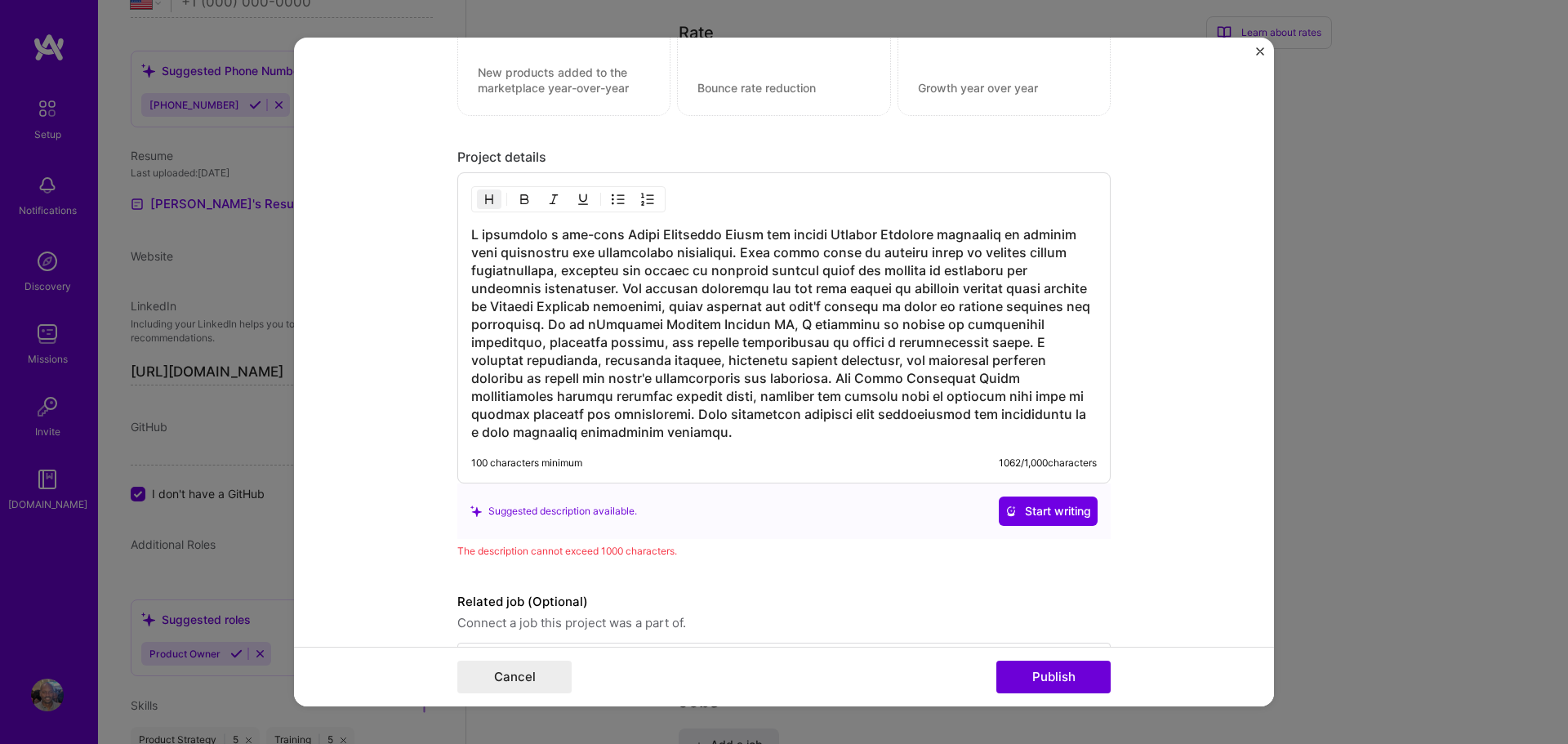
click at [599, 288] on h3 at bounding box center [784, 333] width 625 height 216
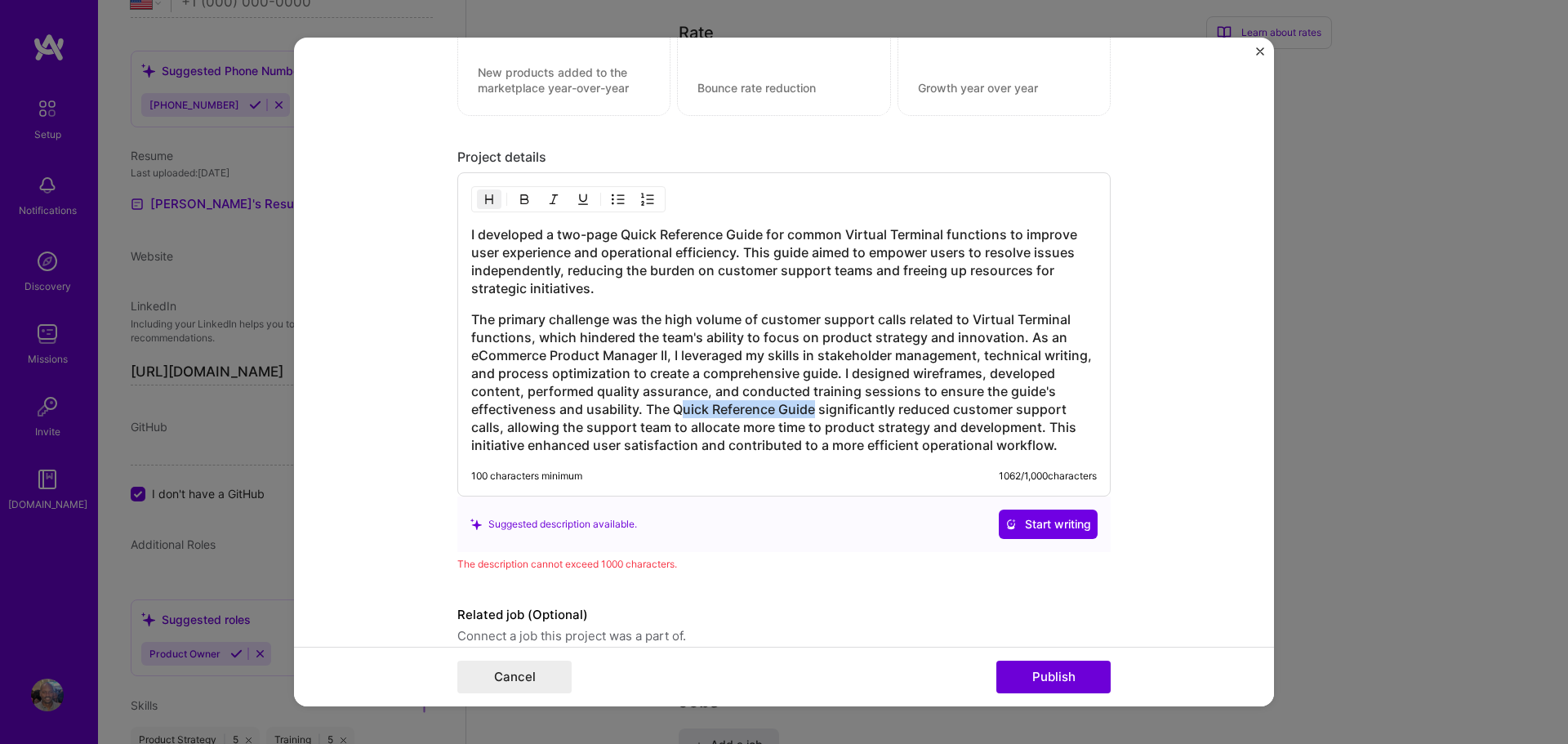
drag, startPoint x: 816, startPoint y: 409, endPoint x: 682, endPoint y: 407, distance: 134.0
click at [682, 407] on h3 "The primary challenge was the high volume of customer support calls related to …" at bounding box center [784, 383] width 625 height 144
click at [648, 410] on h3 "The primary challenge was the high volume of customer support calls related to …" at bounding box center [784, 383] width 625 height 144
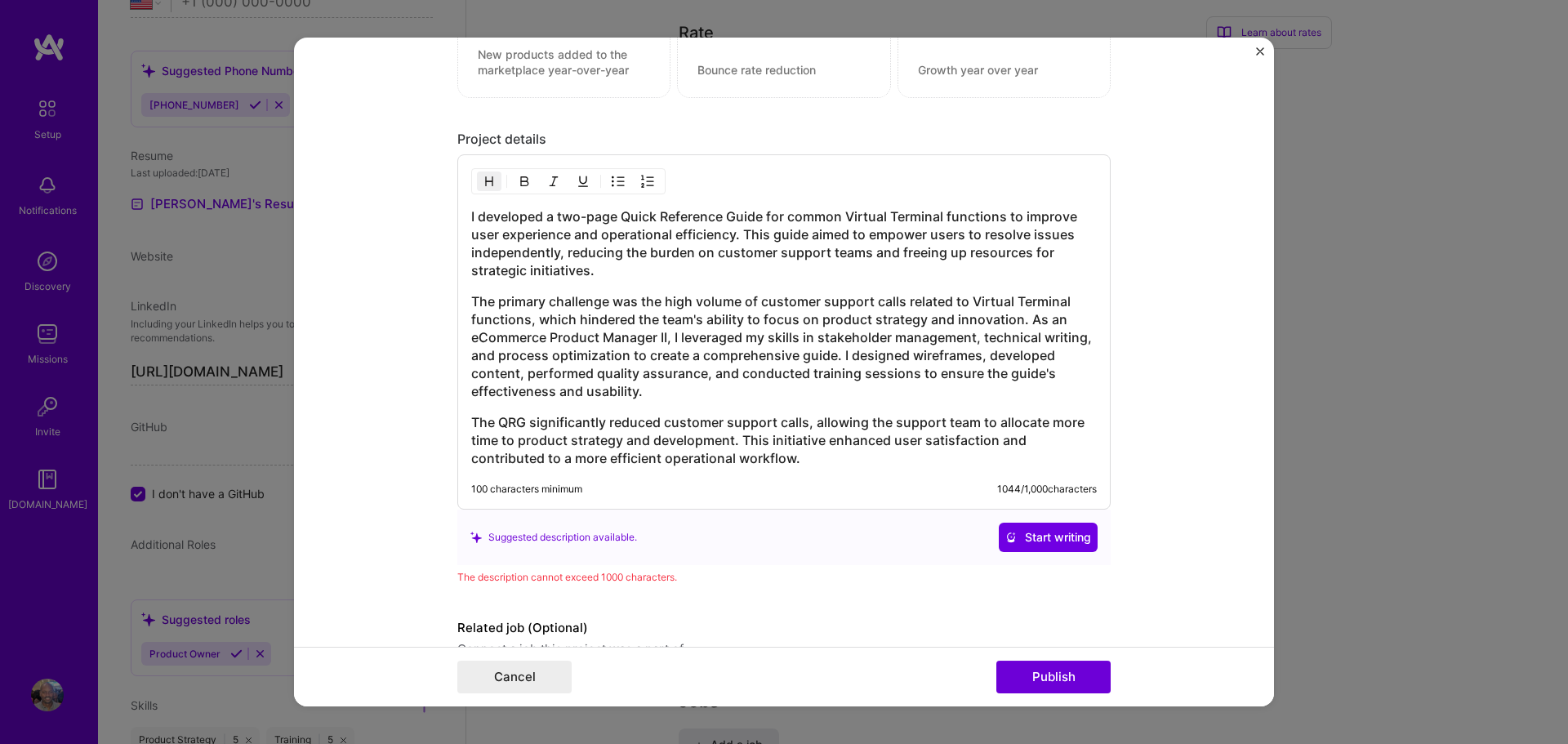
scroll to position [2116, 0]
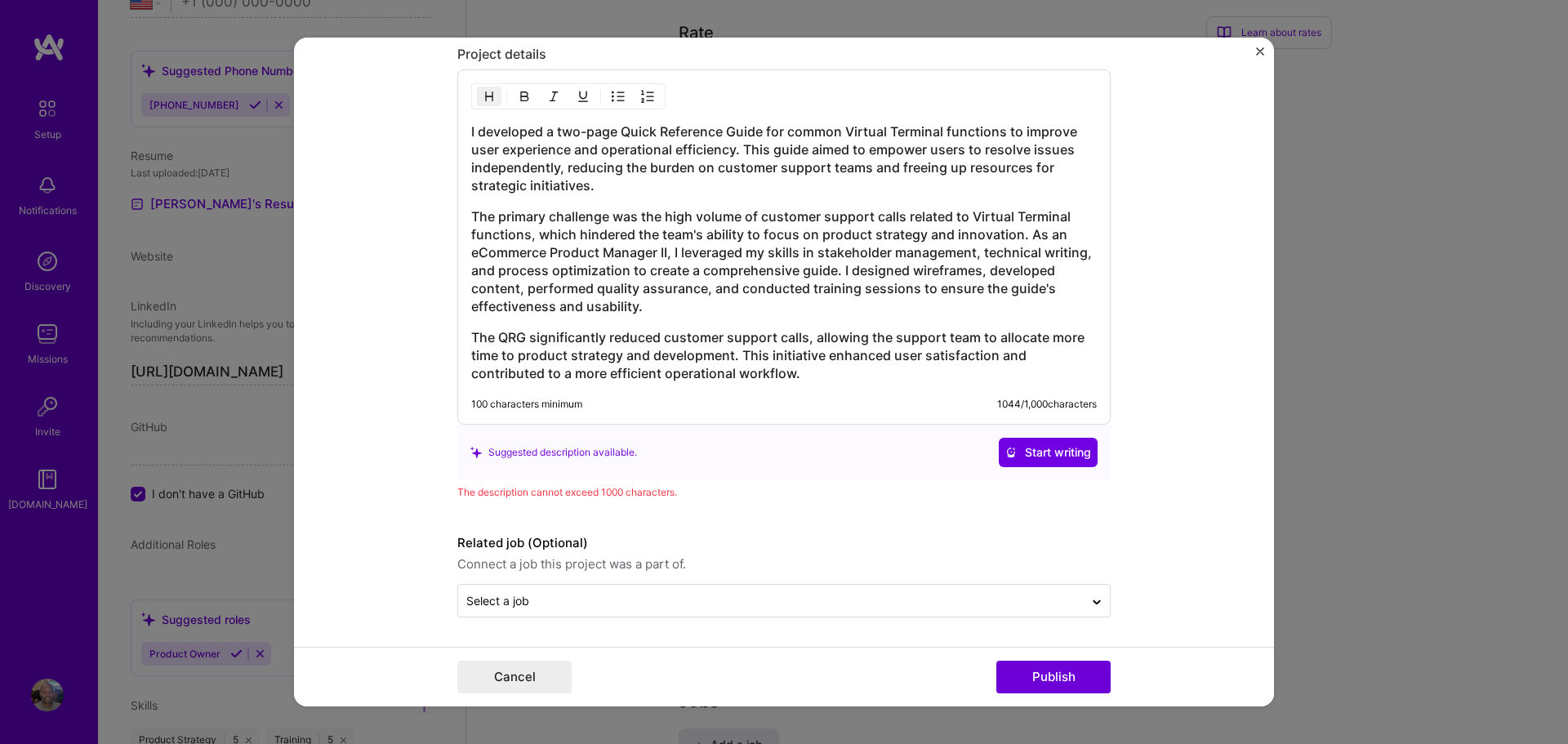
click at [1017, 215] on h3 "The primary challenge was the high volume of customer support calls related to …" at bounding box center [784, 261] width 625 height 108
drag, startPoint x: 1036, startPoint y: 218, endPoint x: 991, endPoint y: 214, distance: 45.2
click at [991, 214] on h3 "The primary challenge was the high volume of customer support calls related to …" at bounding box center [784, 261] width 625 height 108
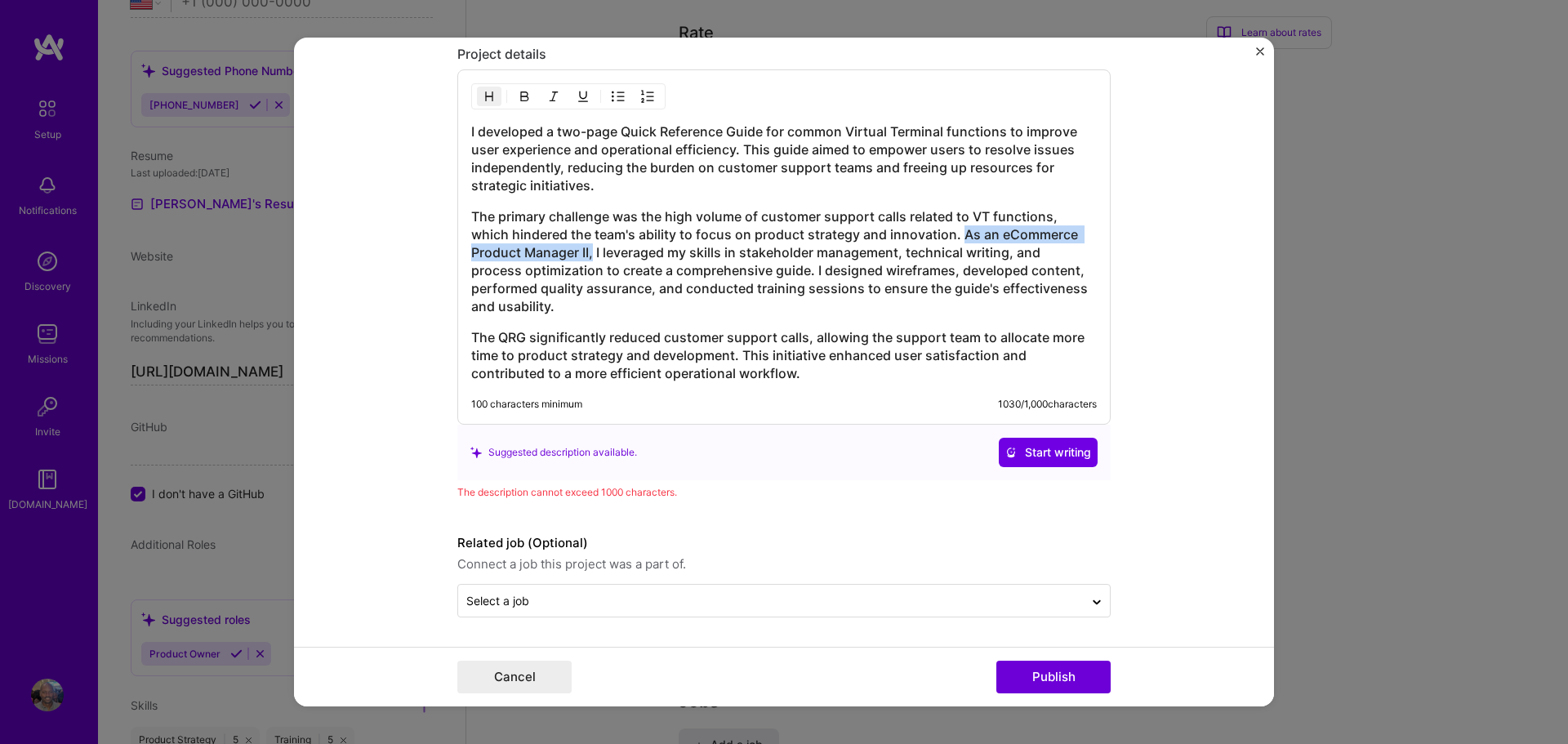
drag, startPoint x: 595, startPoint y: 252, endPoint x: 961, endPoint y: 232, distance: 366.5
click at [961, 232] on h3 "The primary challenge was the high volume of customer support calls related to …" at bounding box center [784, 261] width 625 height 108
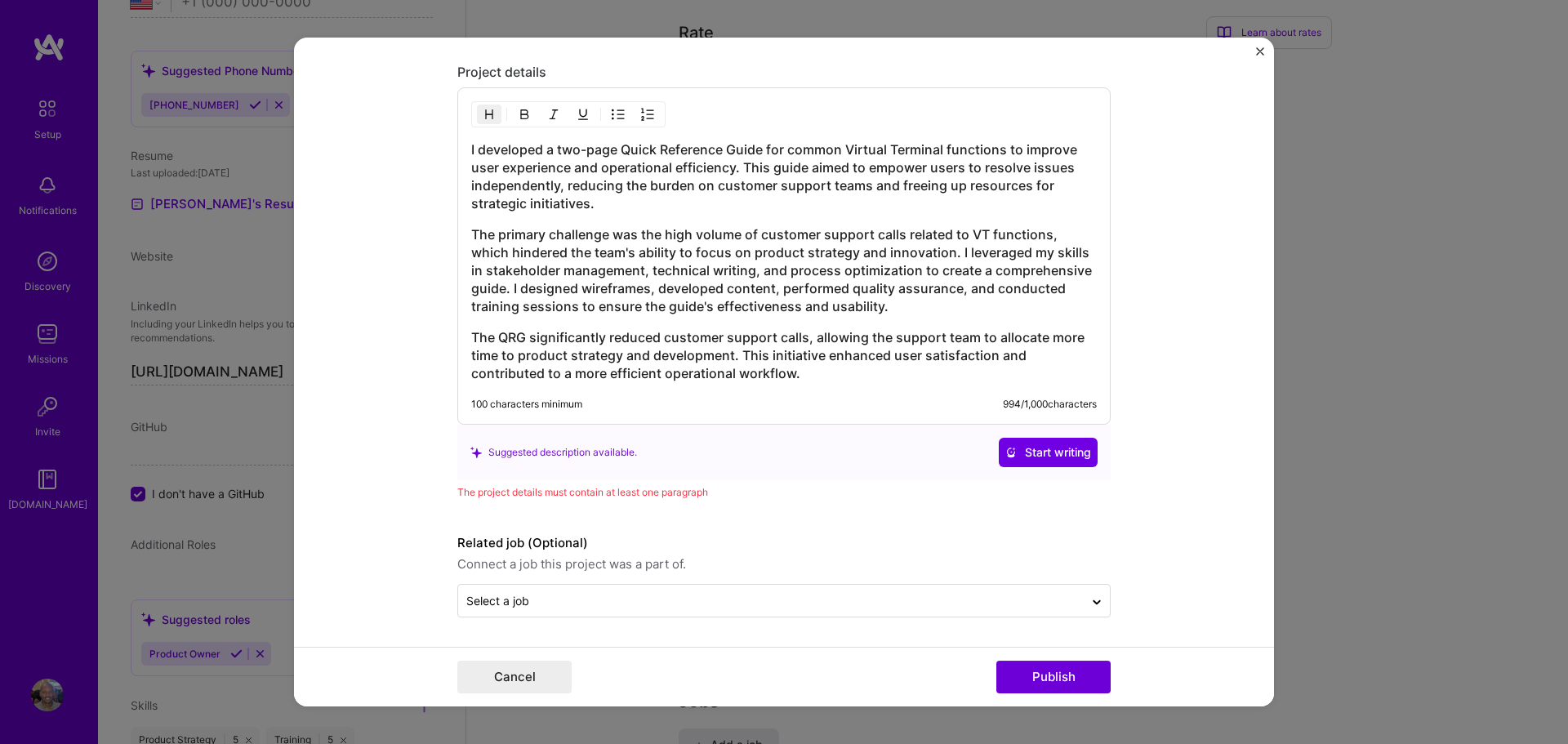
click at [997, 254] on h3 "The primary challenge was the high volume of customer support calls related to …" at bounding box center [784, 271] width 625 height 90
click at [581, 288] on h3 "The primary challenge was the high volume of customer support calls related to …" at bounding box center [784, 271] width 625 height 90
drag, startPoint x: 993, startPoint y: 289, endPoint x: 808, endPoint y: 296, distance: 185.1
click at [808, 296] on h3 "The primary challenge was the high volume of customer support calls related to …" at bounding box center [784, 271] width 625 height 90
click at [1051, 678] on button "Publish" at bounding box center [1054, 677] width 115 height 33
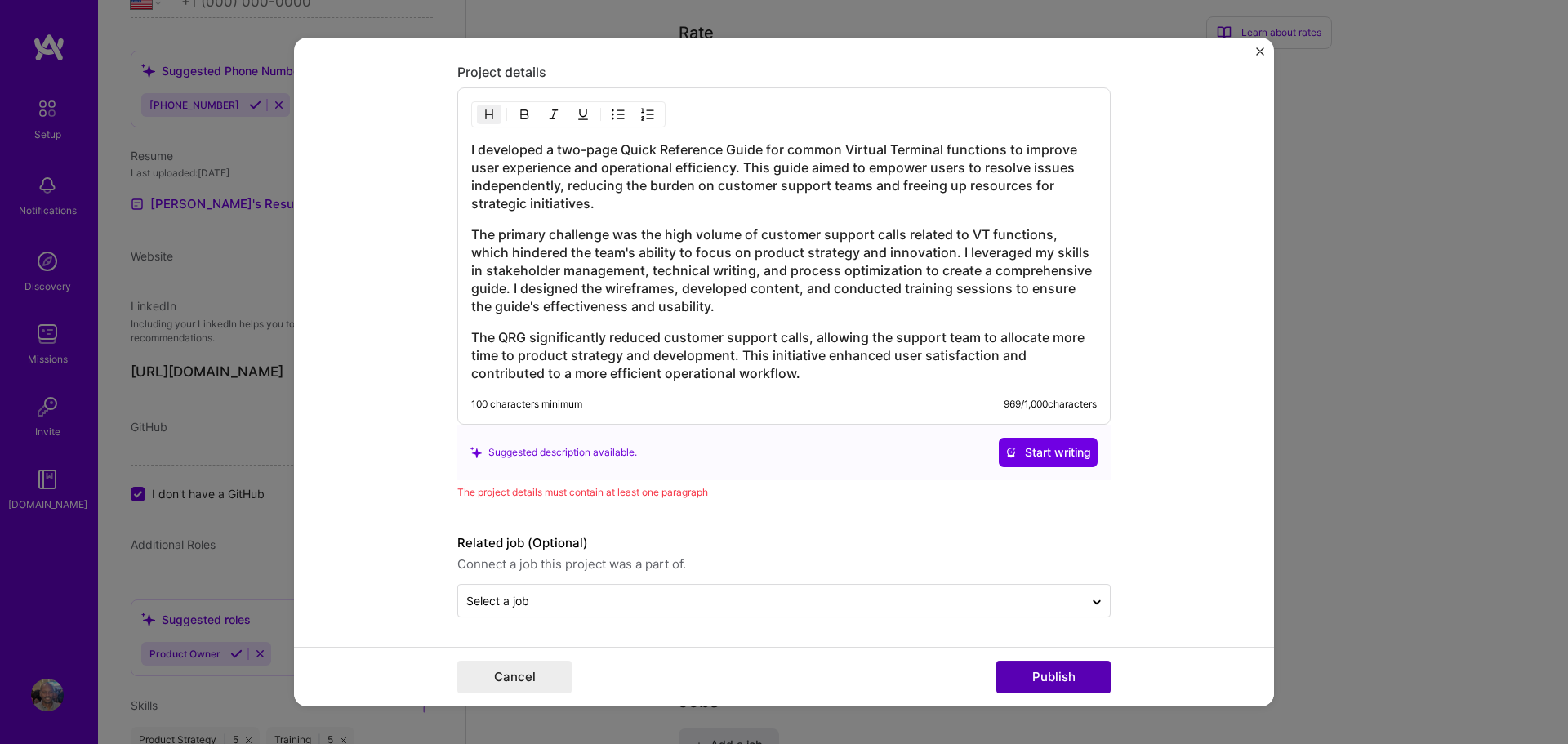
click at [1051, 679] on button "Publish" at bounding box center [1054, 677] width 115 height 33
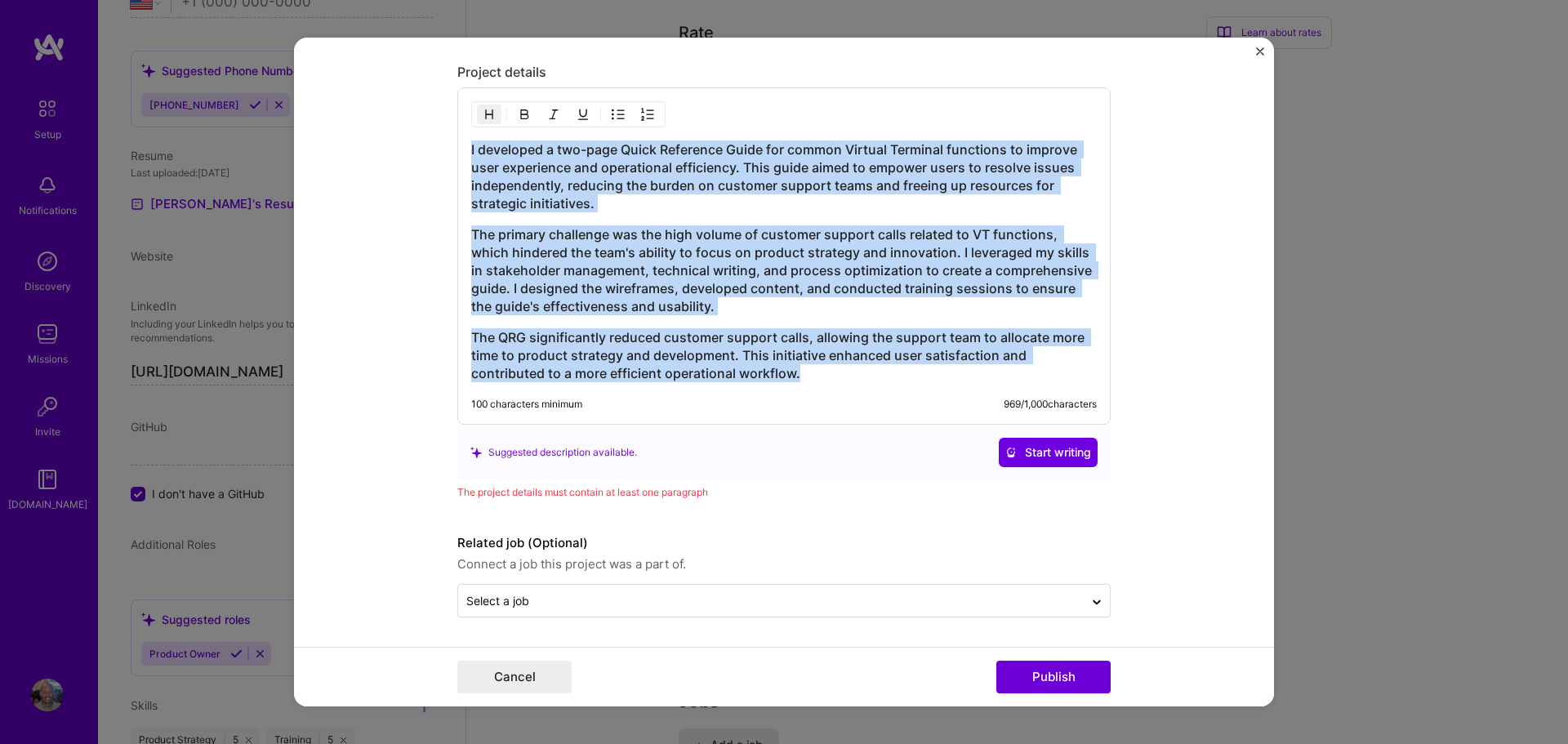
drag, startPoint x: 801, startPoint y: 375, endPoint x: 469, endPoint y: 158, distance: 396.6
click at [469, 158] on div "I developed a two-page Quick Reference Guide for common Virtual Terminal functi…" at bounding box center [784, 256] width 653 height 337
copy div "I developed a two-page Quick Reference Guide for common Virtual Terminal functi…"
drag, startPoint x: 1051, startPoint y: 677, endPoint x: 912, endPoint y: 683, distance: 139.1
click at [1045, 680] on button "Publish" at bounding box center [1054, 677] width 115 height 33
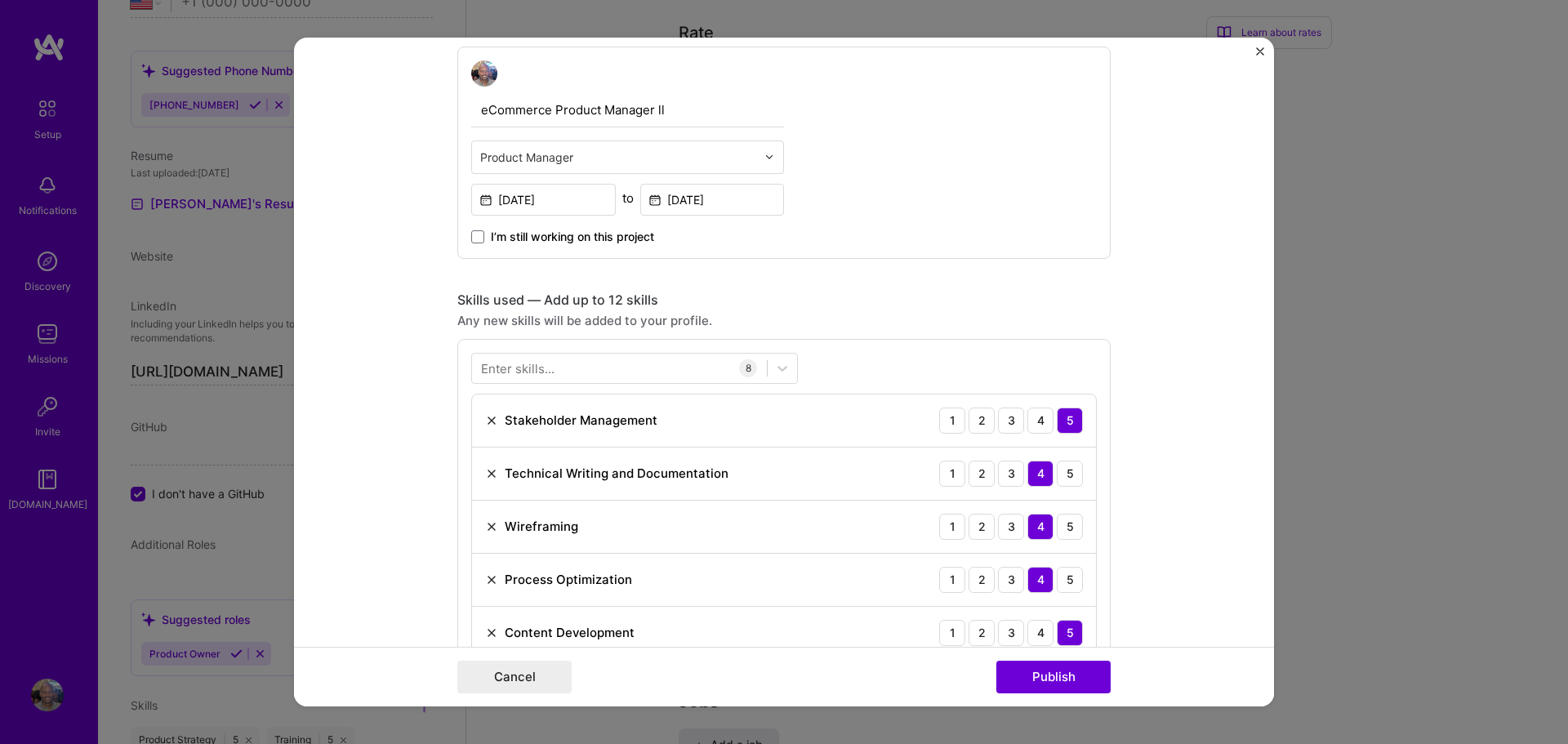
scroll to position [861, 0]
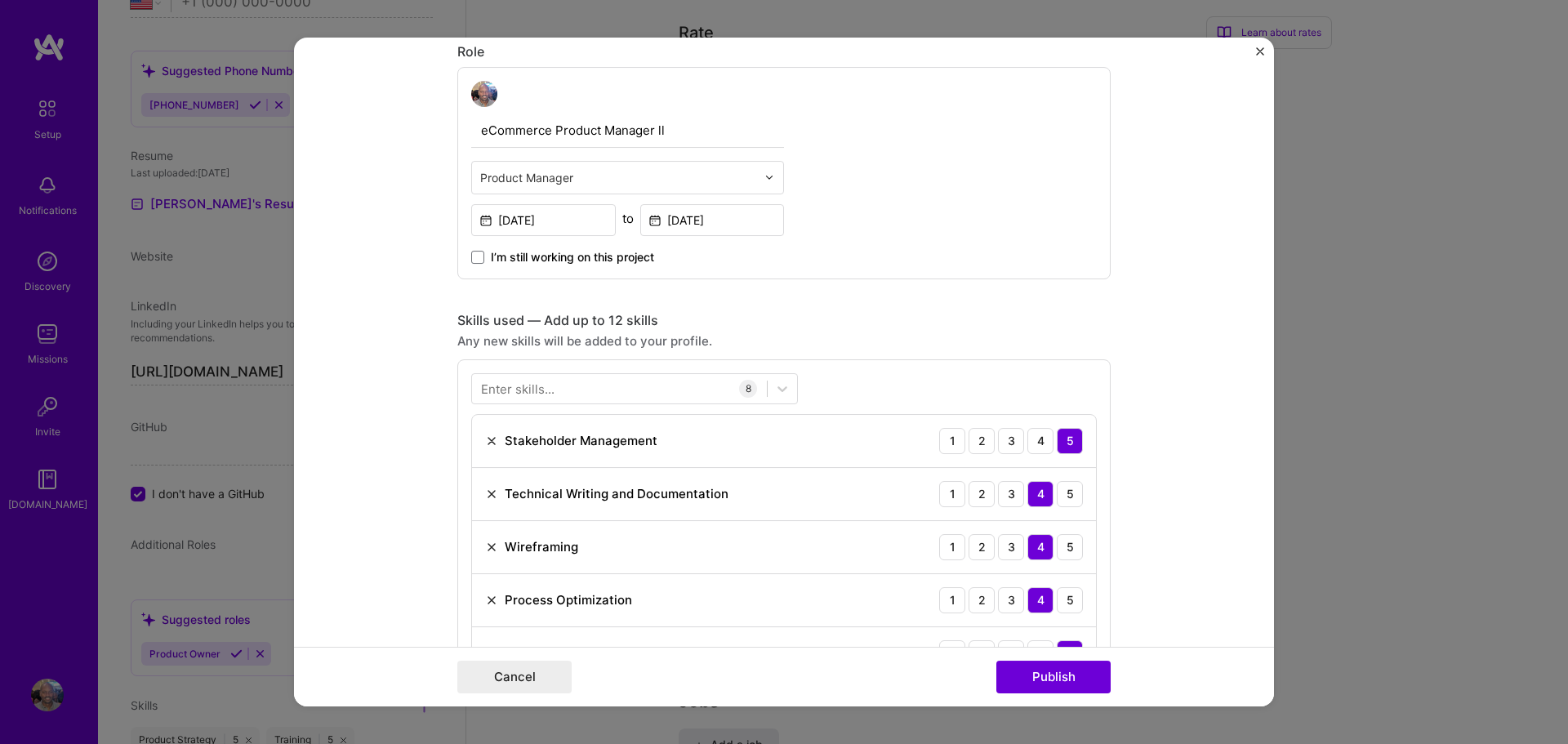
click at [1261, 49] on img "Close" at bounding box center [1260, 51] width 8 height 8
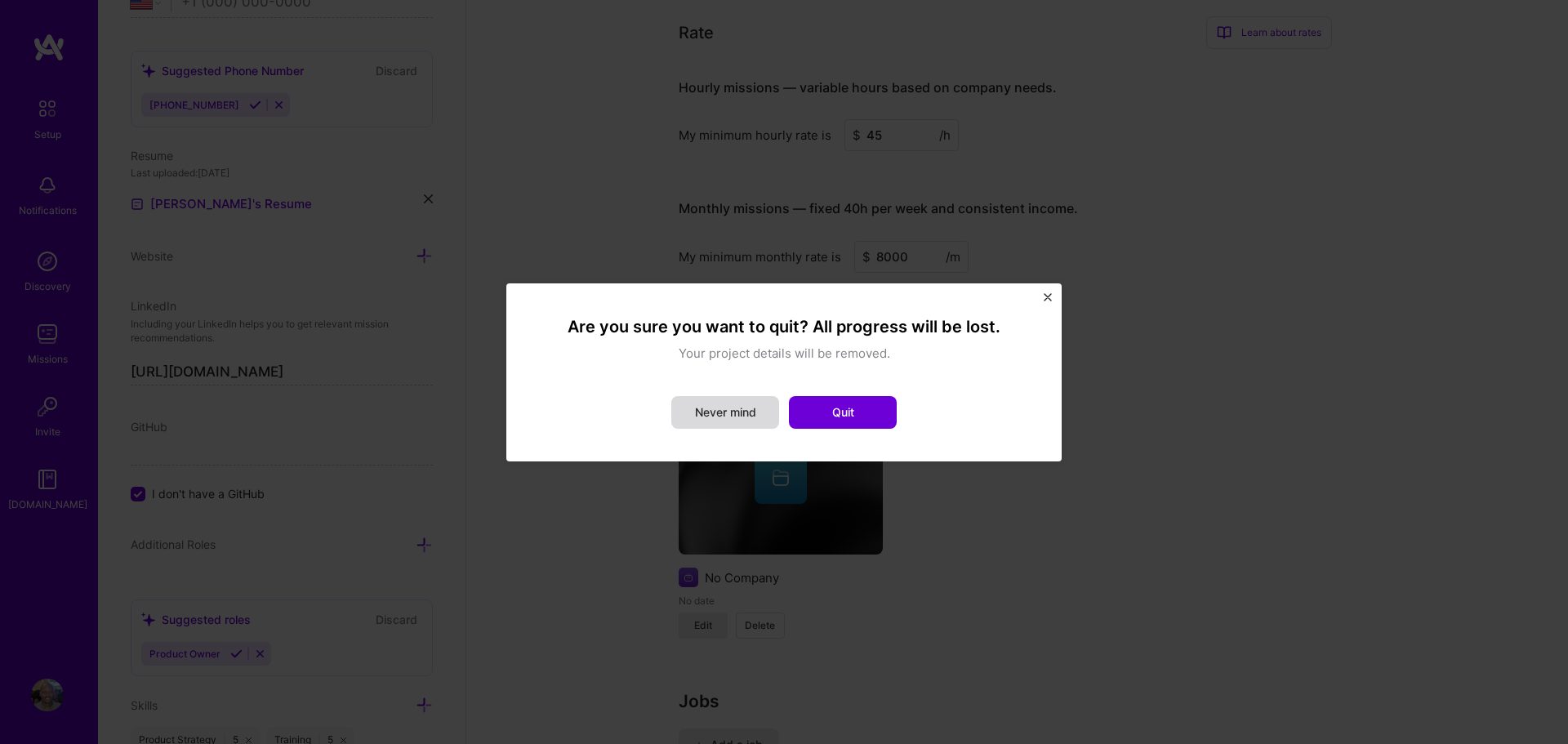
click at [732, 418] on button "Never mind" at bounding box center [725, 412] width 108 height 33
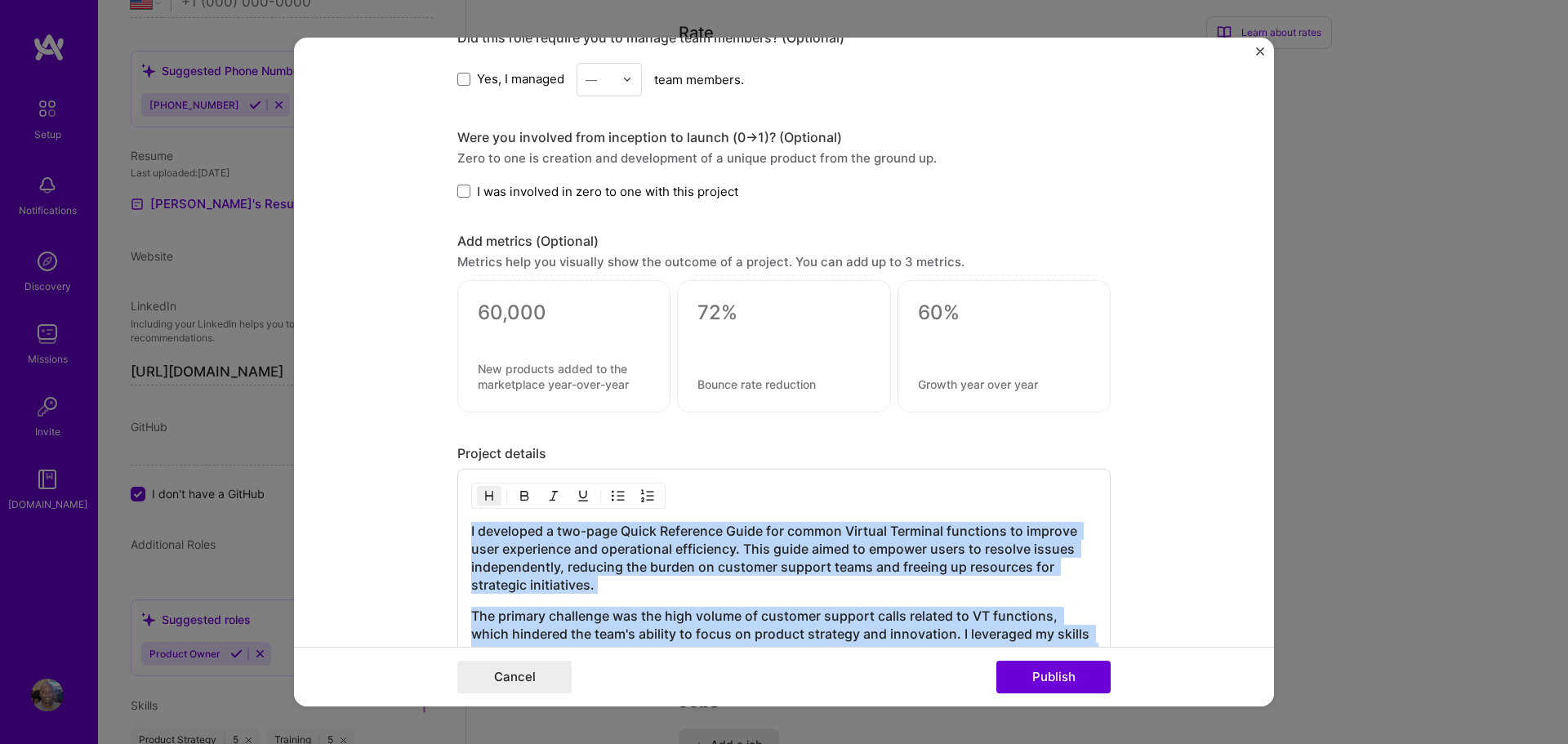
scroll to position [2099, 0]
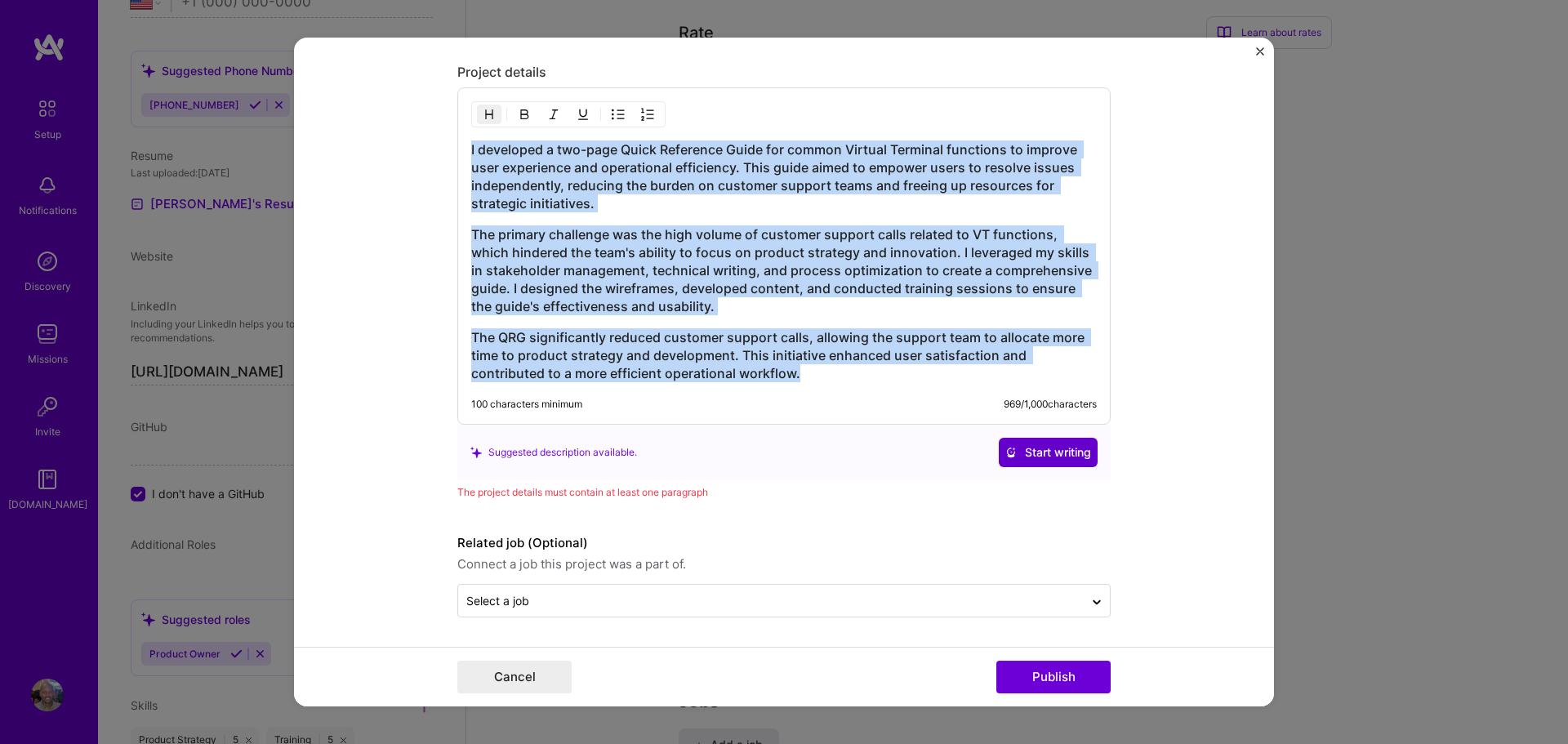
click at [1052, 464] on button "Start writing" at bounding box center [1048, 453] width 99 height 30
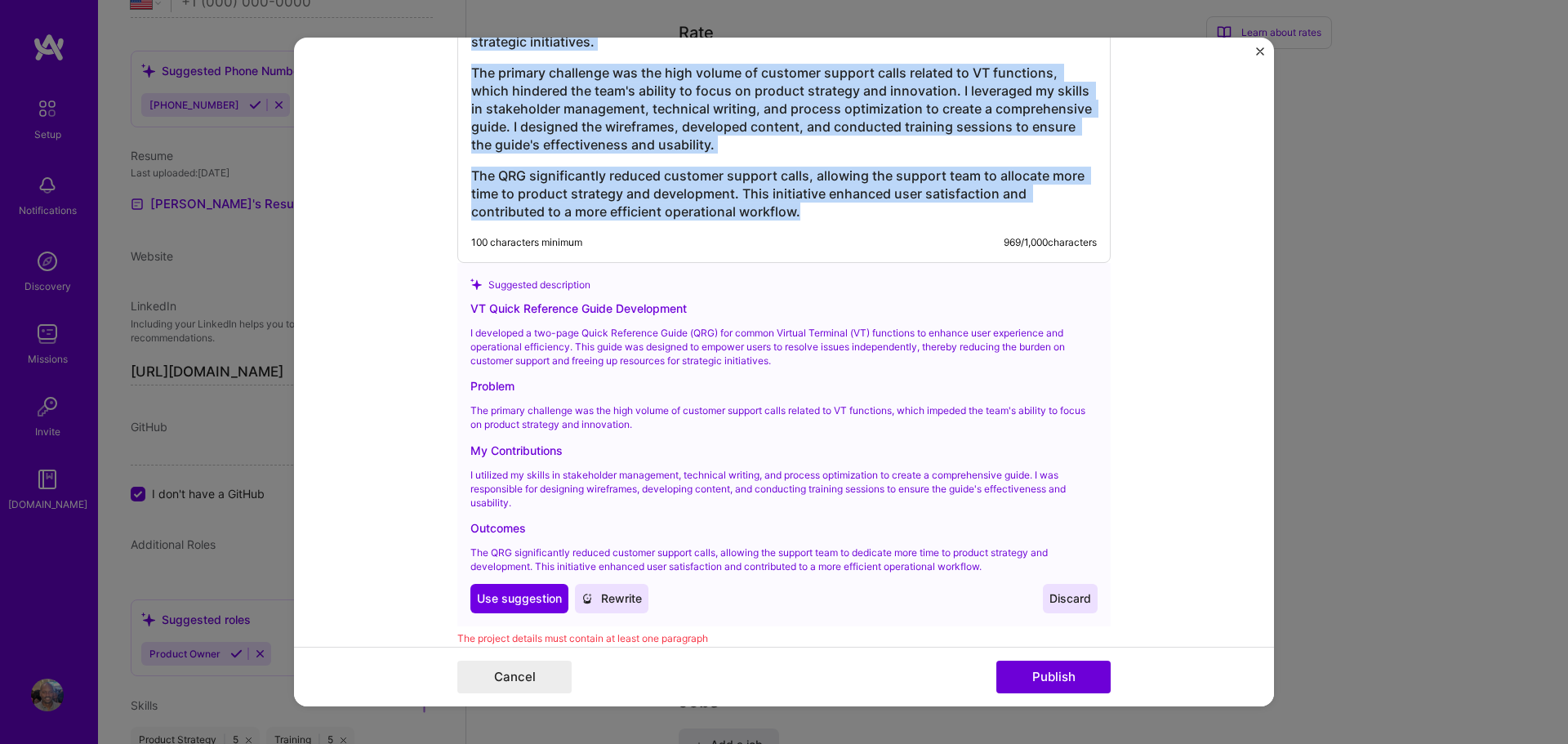
scroll to position [2325, 0]
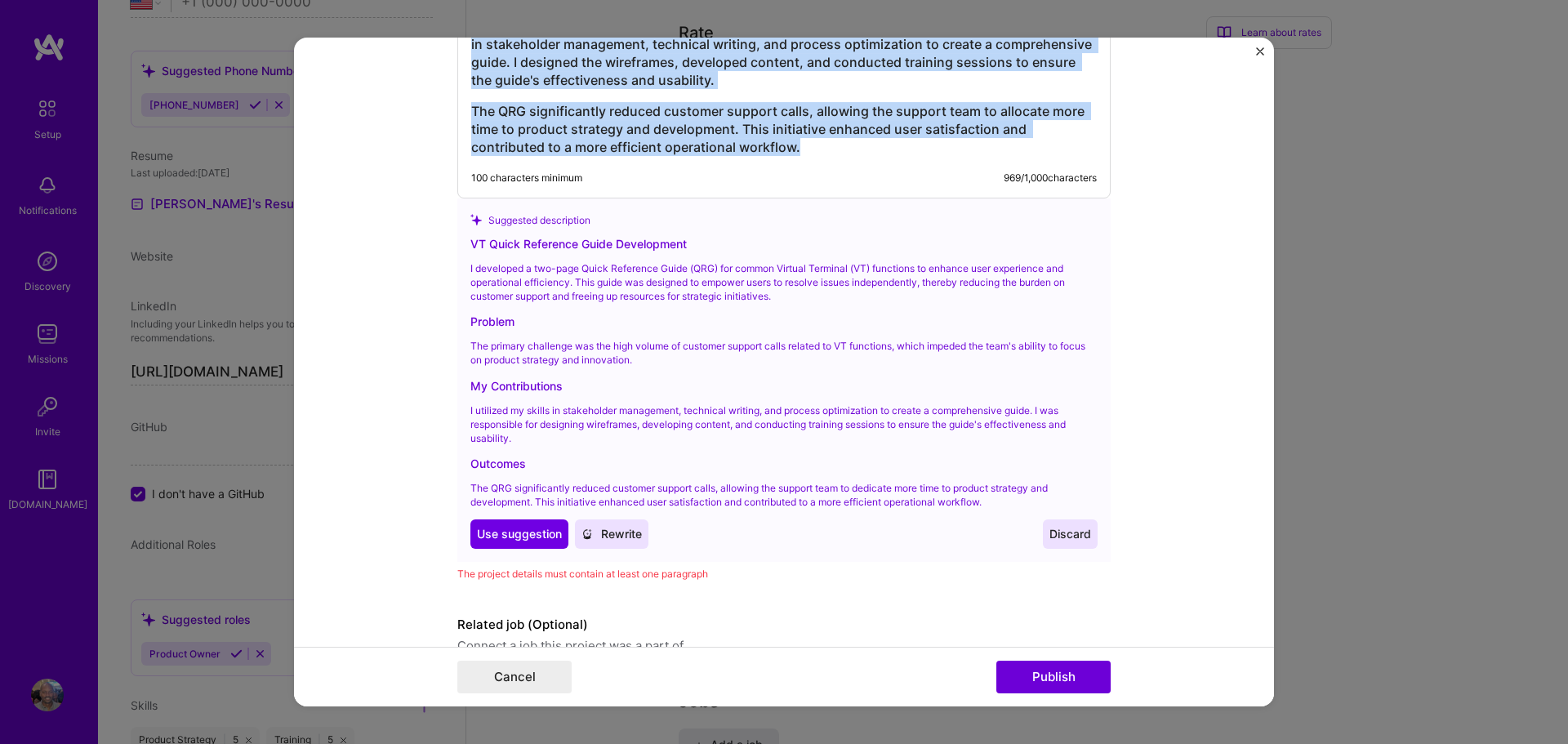
click at [1075, 538] on span "Discard" at bounding box center [1071, 535] width 42 height 17
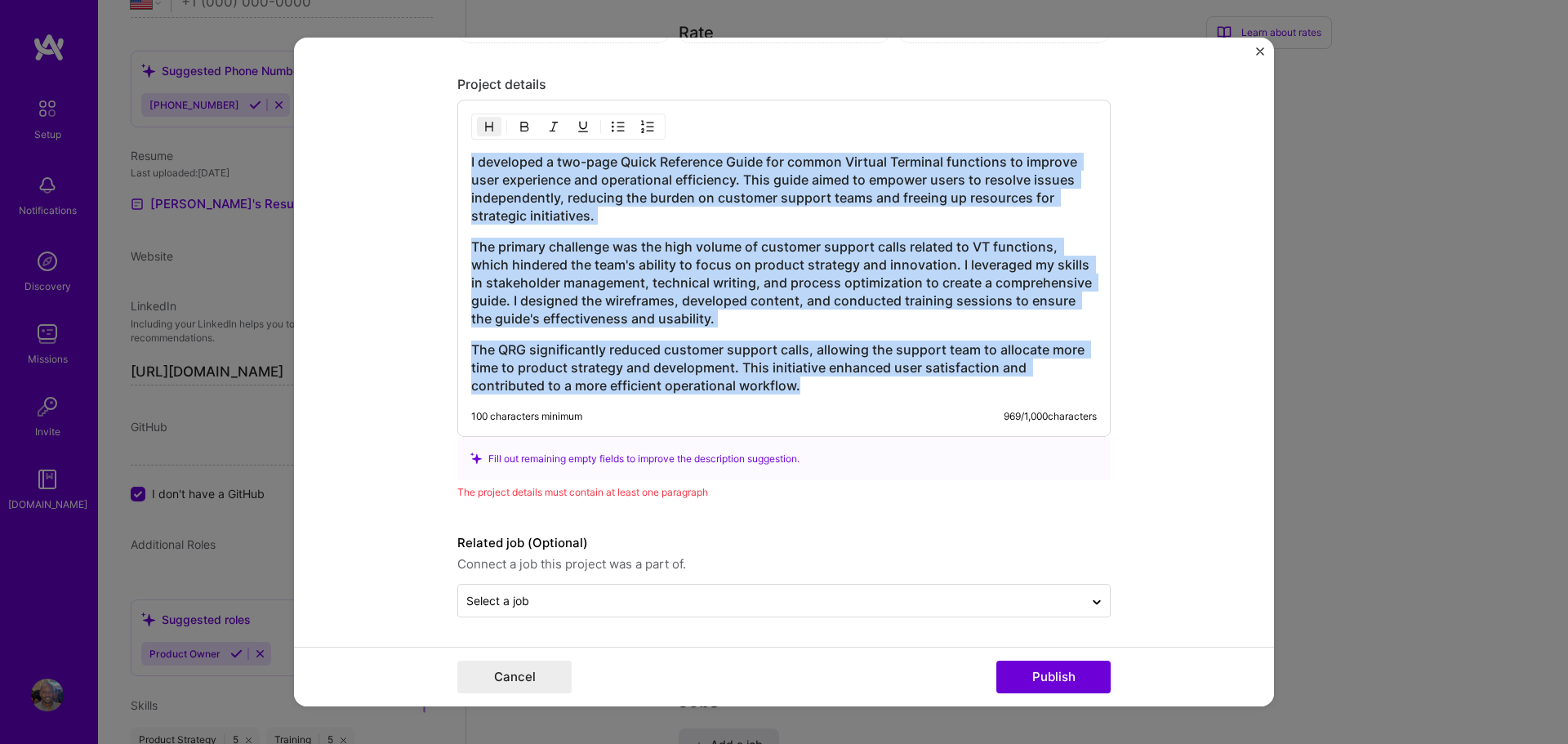
drag, startPoint x: 1042, startPoint y: 675, endPoint x: 1116, endPoint y: 618, distance: 93.4
click at [1042, 674] on button "Publish" at bounding box center [1054, 677] width 115 height 33
click at [1048, 675] on button "Publish" at bounding box center [1054, 677] width 115 height 33
click at [513, 676] on button "Cancel" at bounding box center [514, 677] width 115 height 33
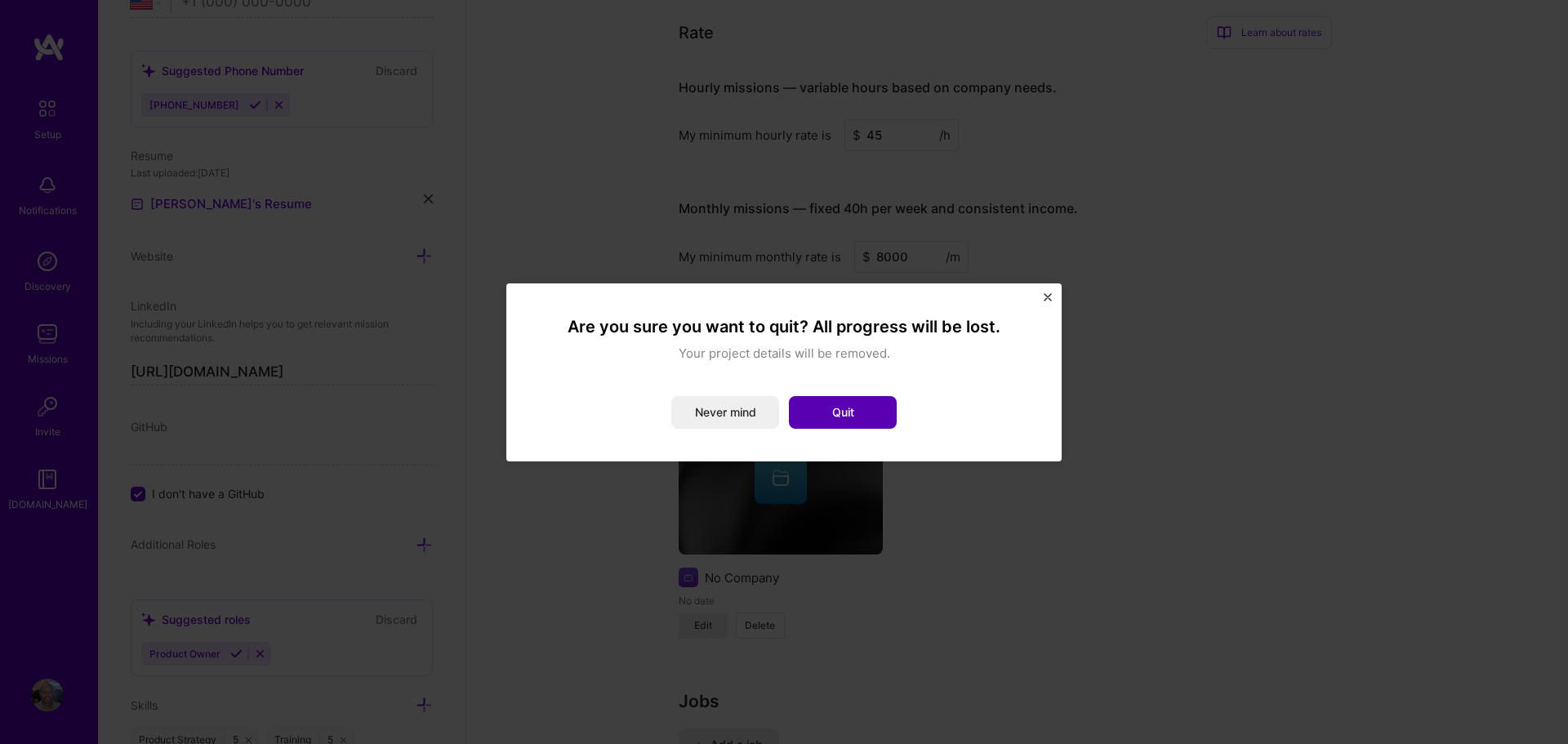
click at [856, 408] on button "Quit" at bounding box center [843, 412] width 108 height 33
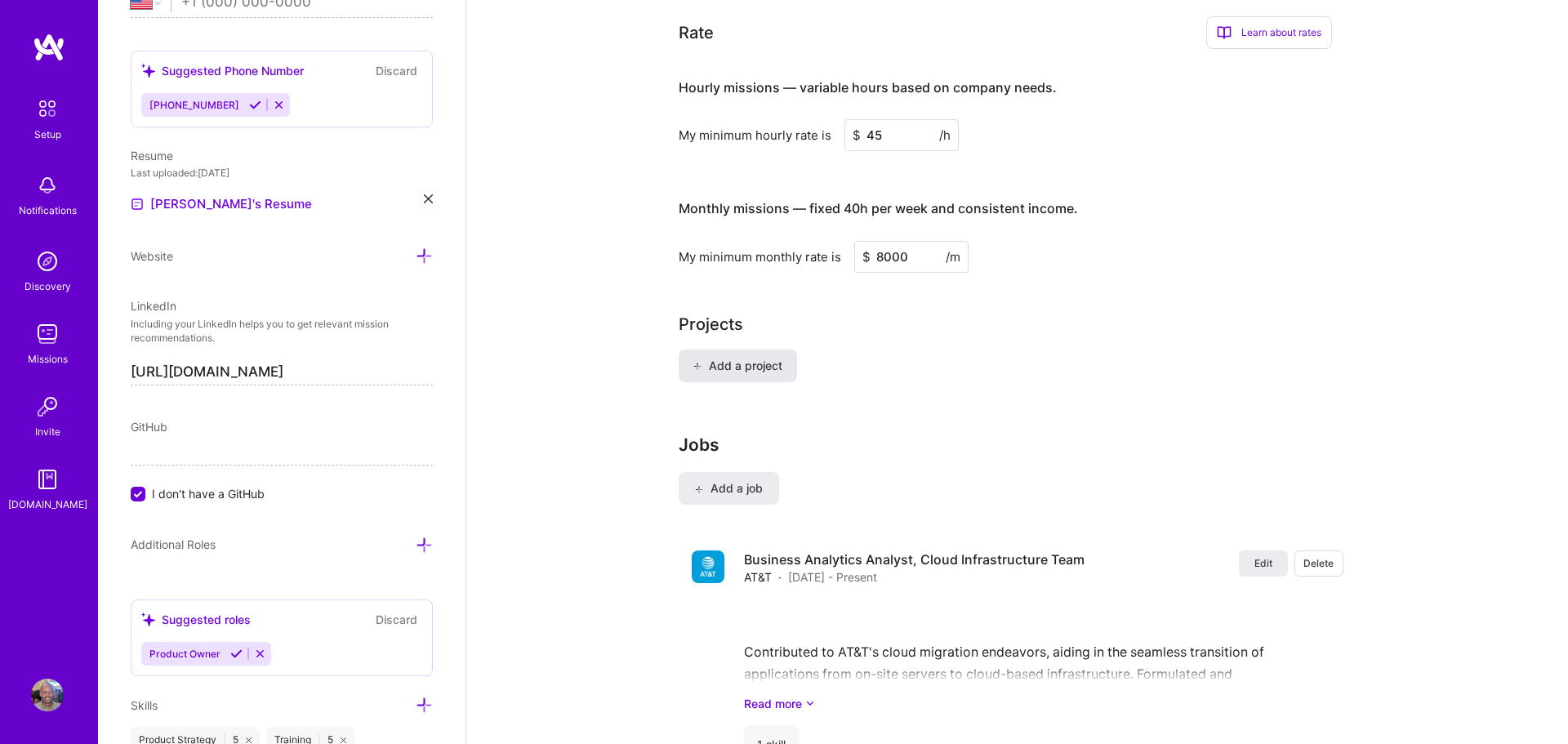
click at [749, 358] on span "Add a project" at bounding box center [736, 366] width 89 height 17
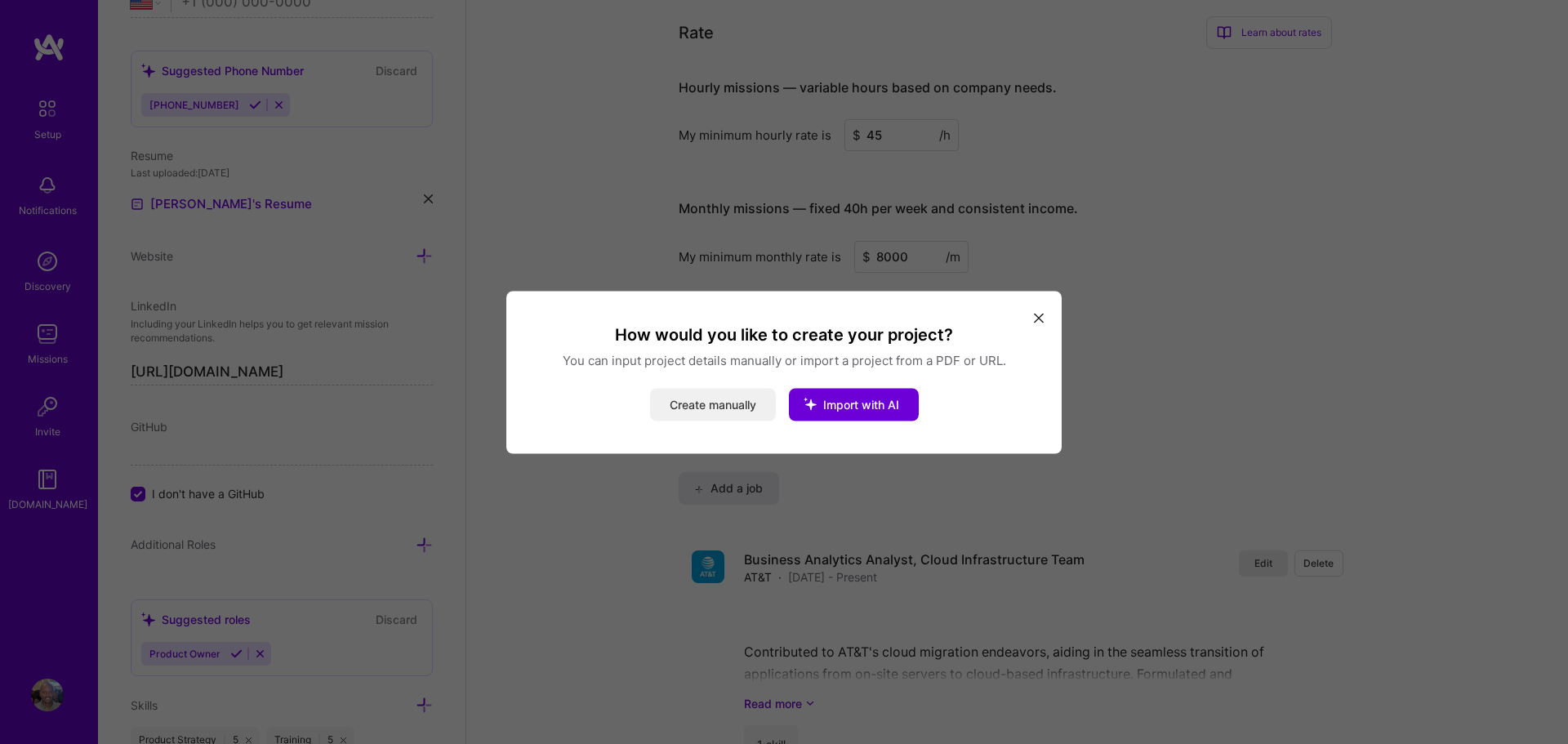
click at [726, 408] on button "Create manually" at bounding box center [713, 404] width 126 height 33
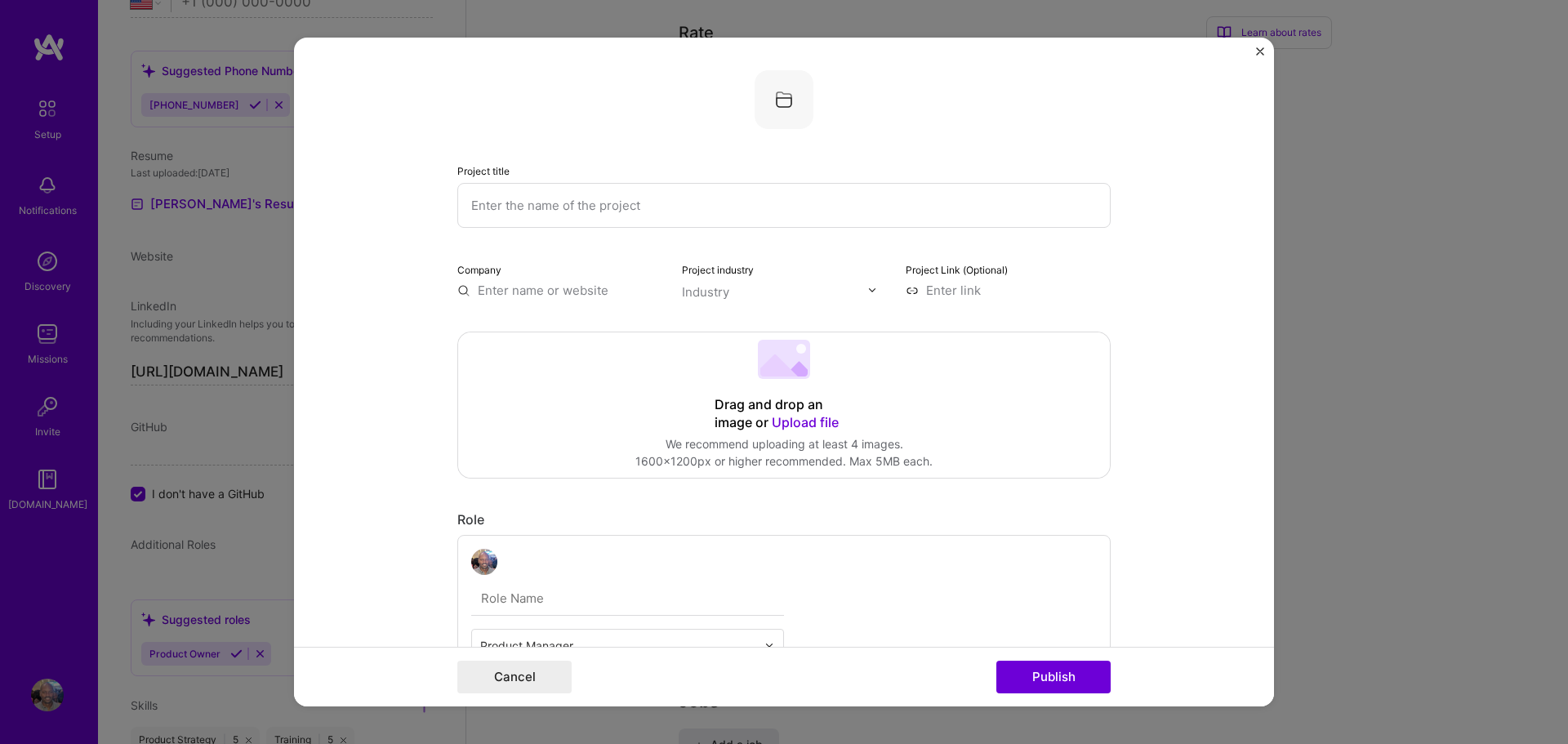
click at [811, 426] on span "Upload file" at bounding box center [805, 423] width 67 height 17
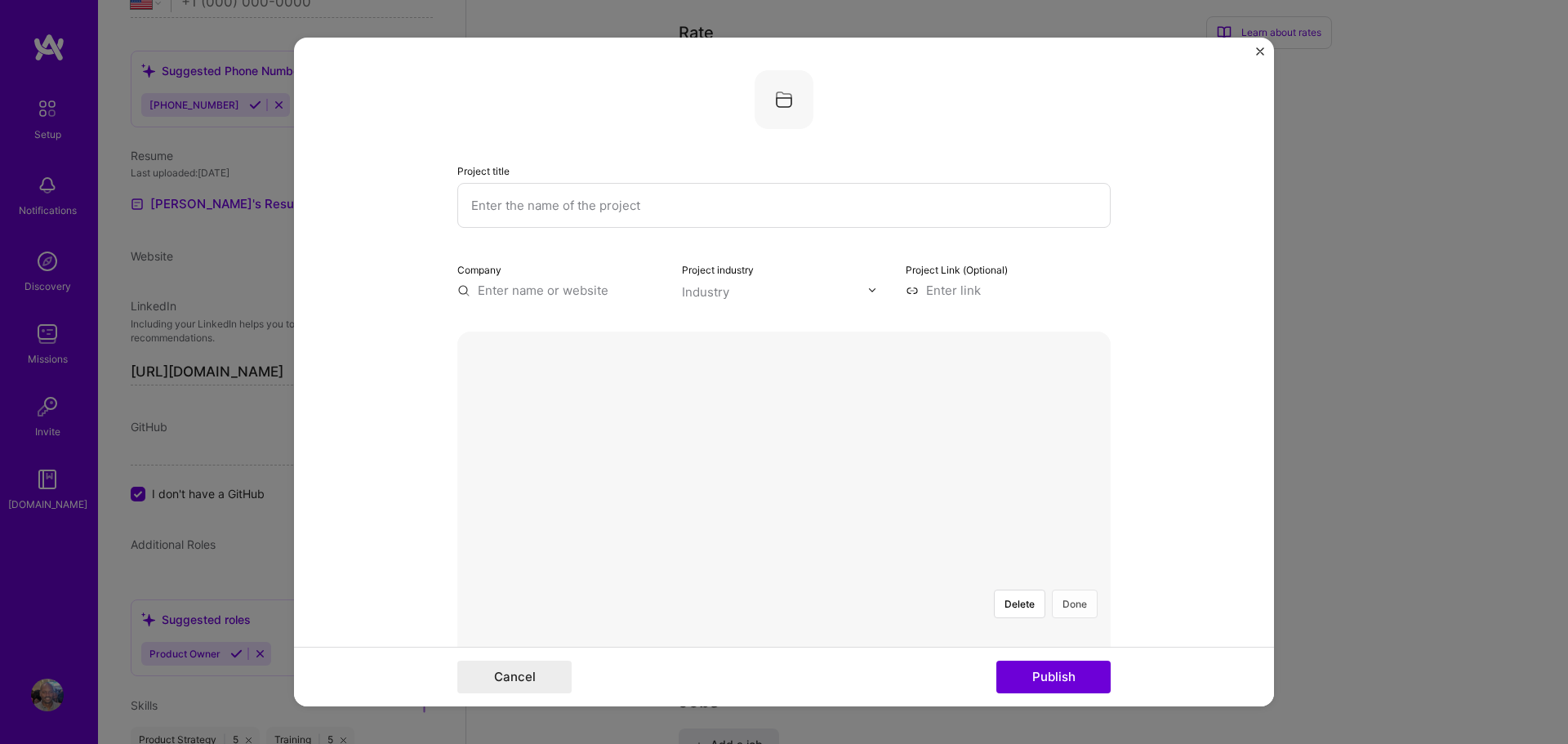
click at [1076, 590] on button "Done" at bounding box center [1074, 604] width 46 height 29
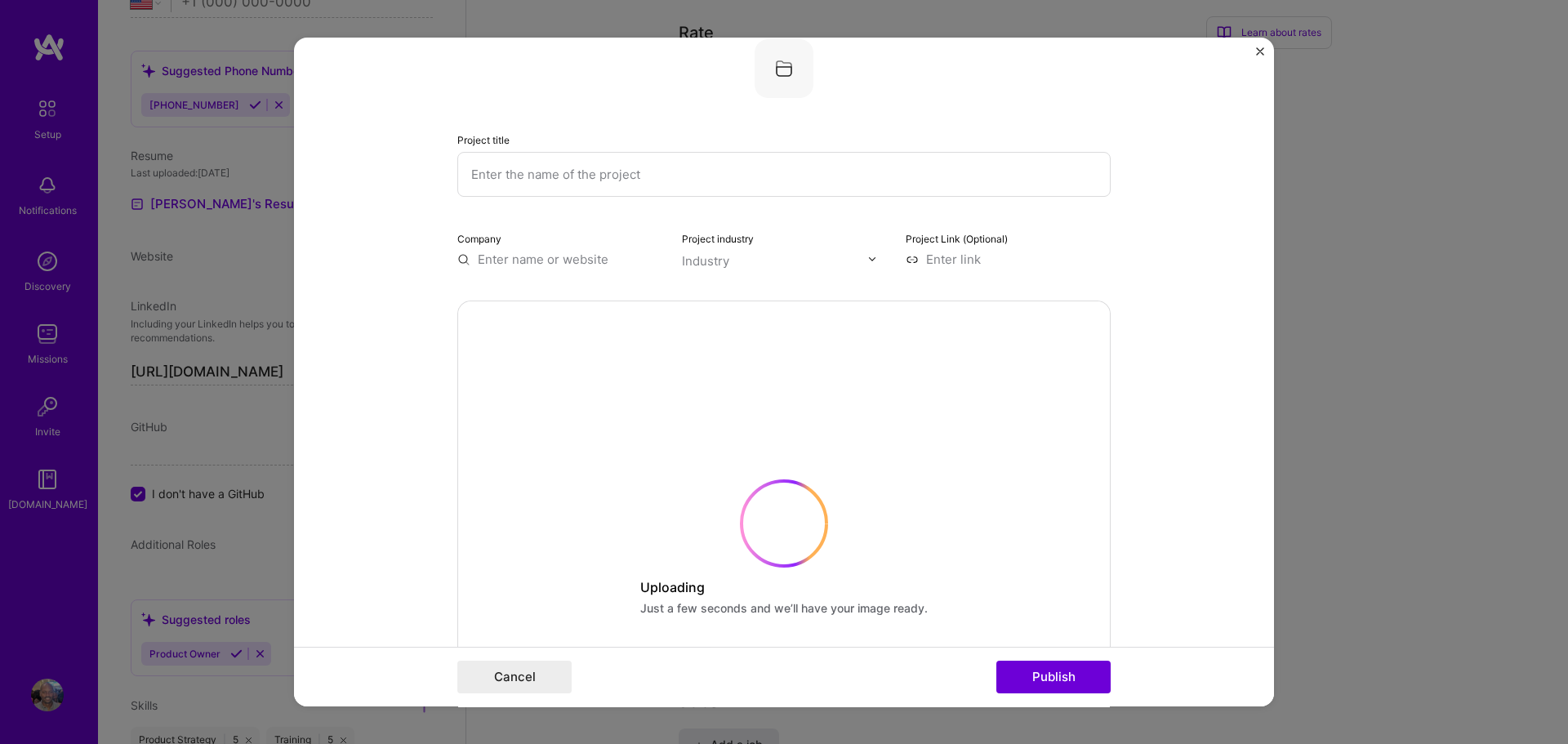
scroll to position [252, 0]
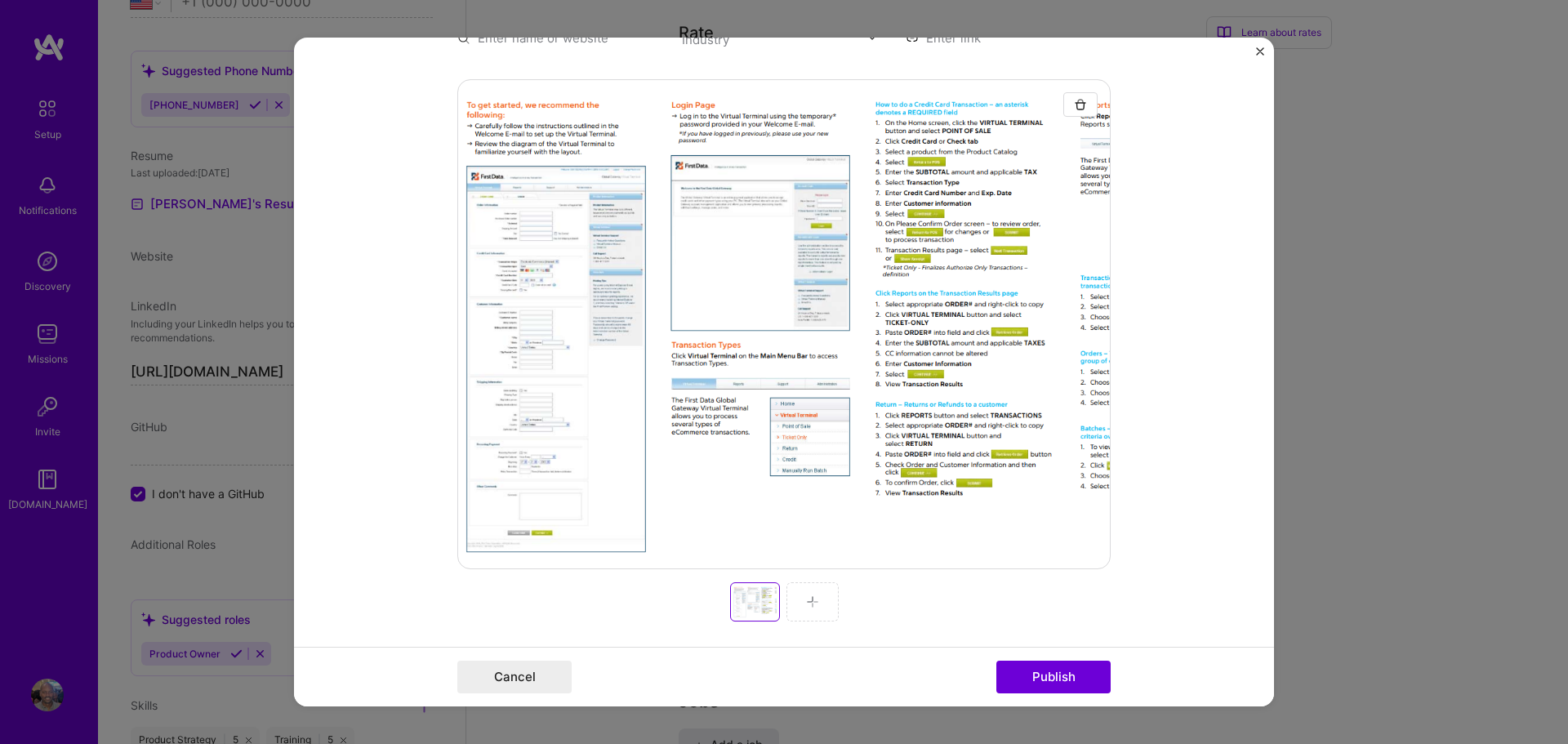
click at [813, 594] on div at bounding box center [813, 602] width 52 height 39
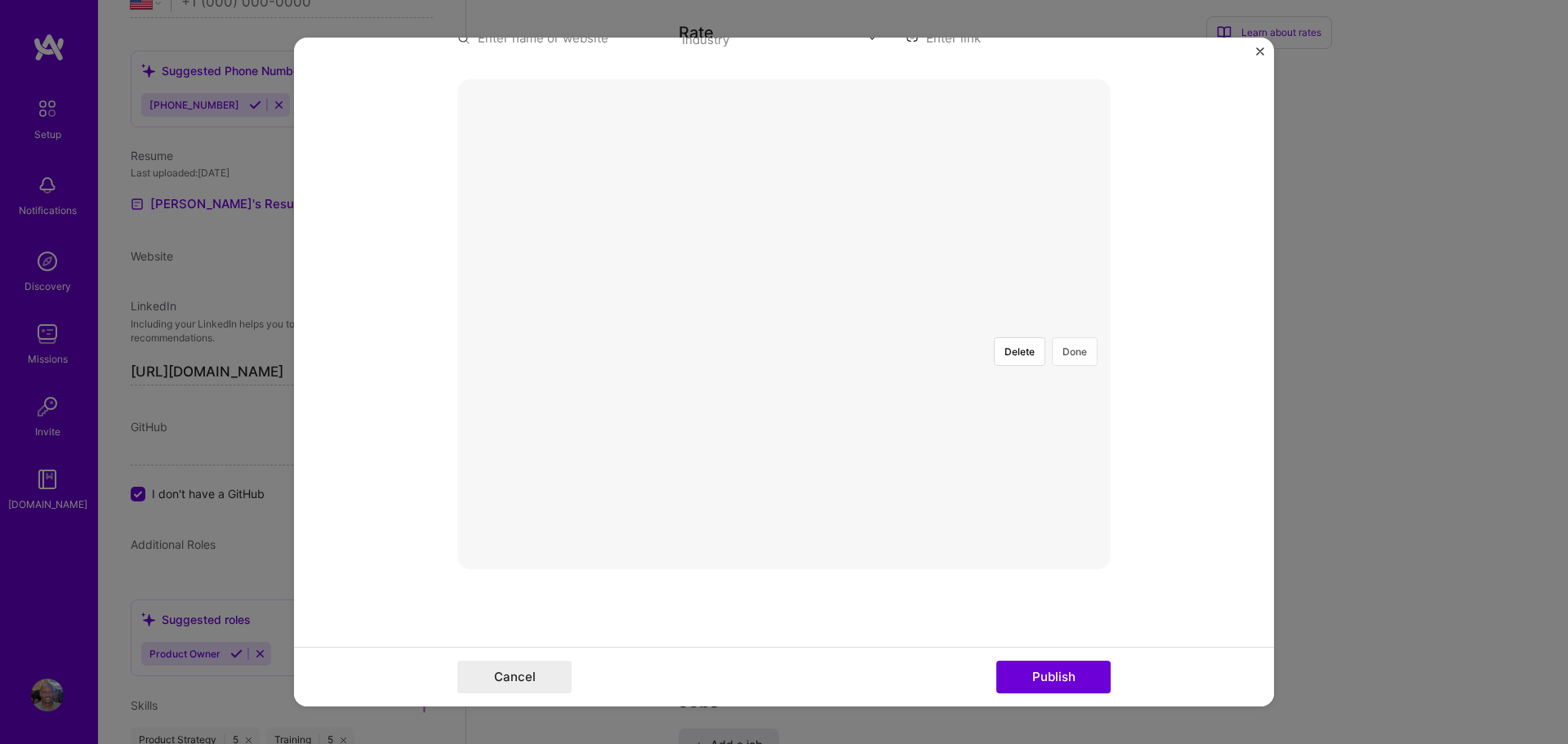
drag, startPoint x: 1080, startPoint y: 190, endPoint x: 1089, endPoint y: 205, distance: 17.5
click at [1080, 337] on button "Done" at bounding box center [1074, 351] width 46 height 29
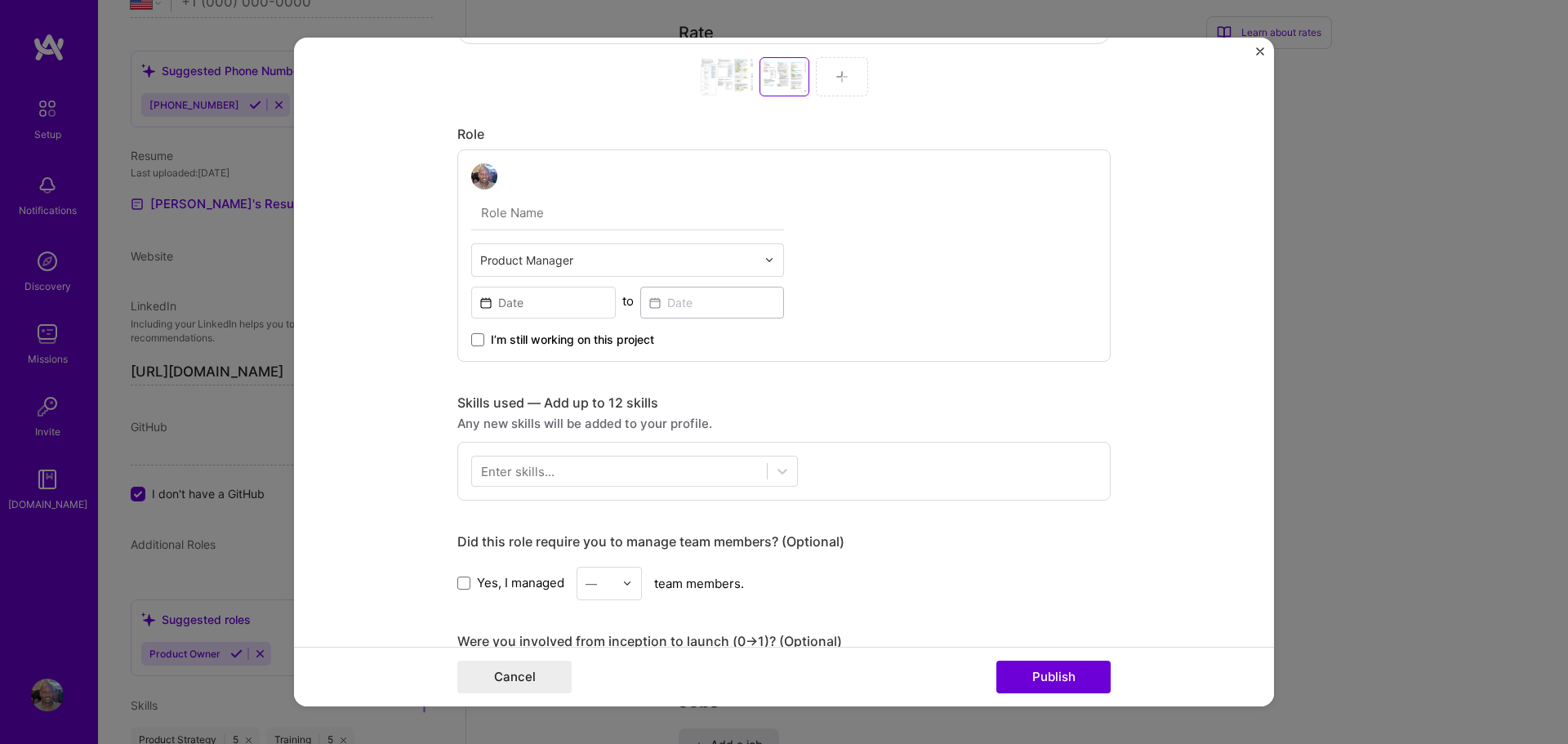
scroll to position [932, 0]
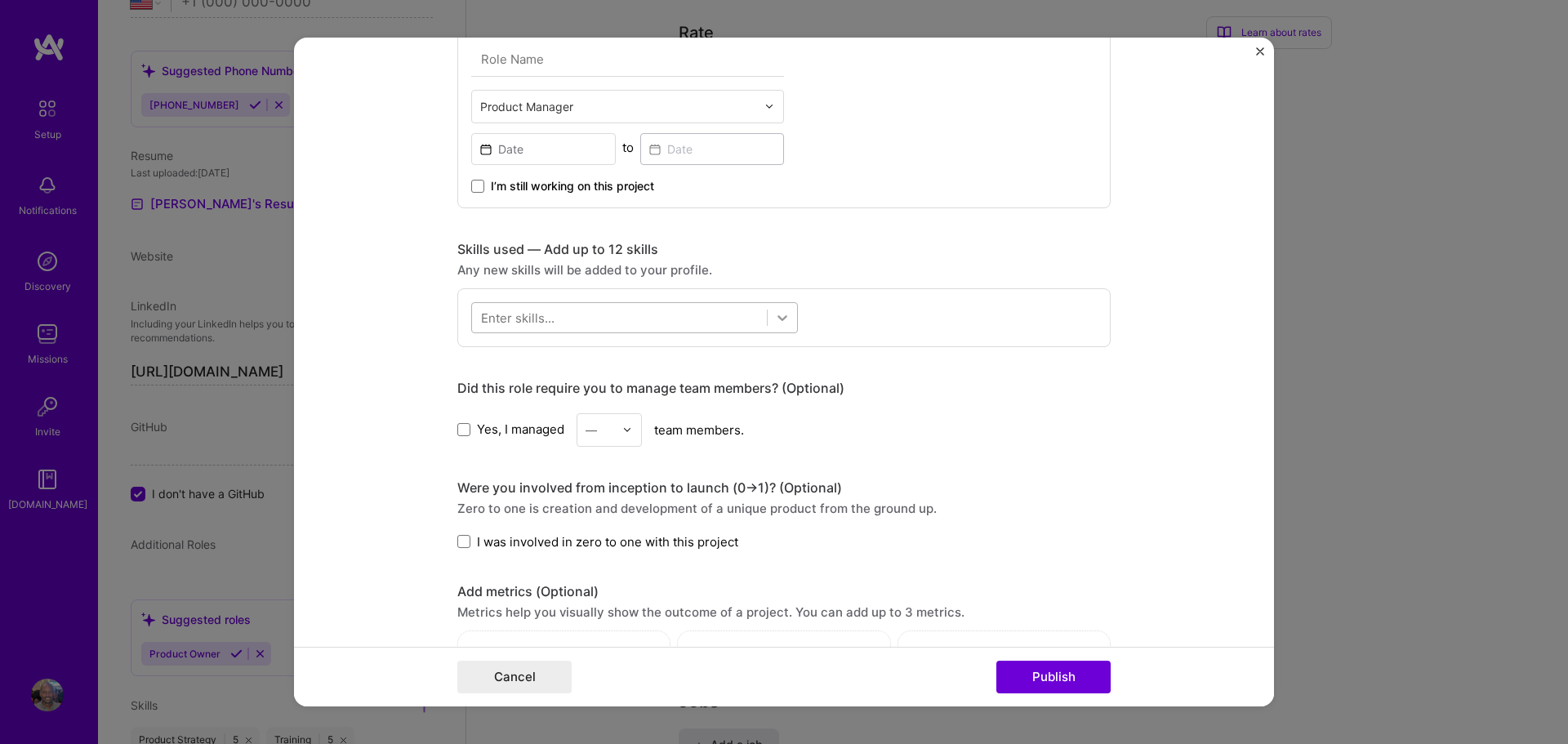
click at [787, 320] on icon at bounding box center [783, 318] width 17 height 17
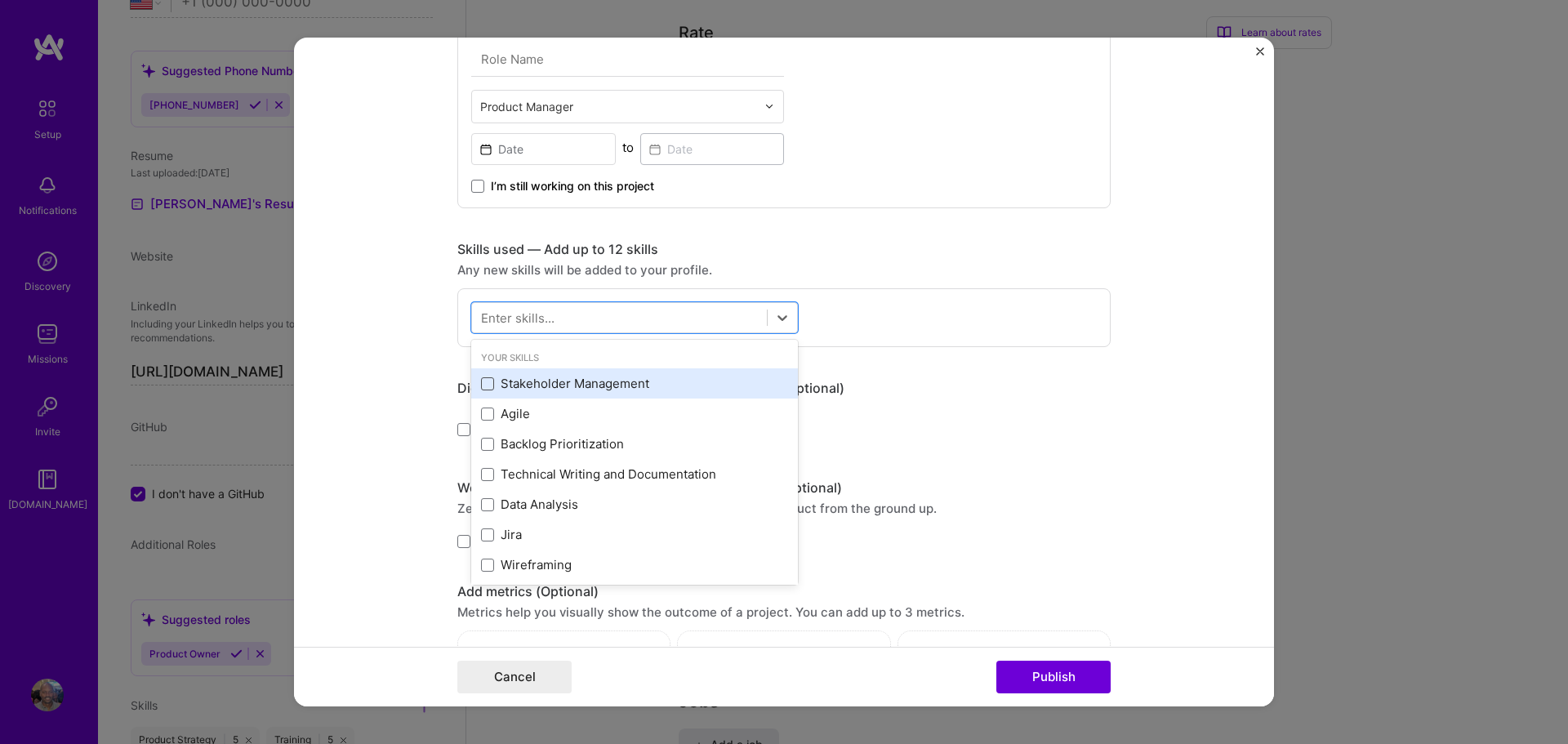
click at [487, 383] on span at bounding box center [487, 384] width 13 height 13
click at [0, 0] on input "checkbox" at bounding box center [0, 0] width 0 height 0
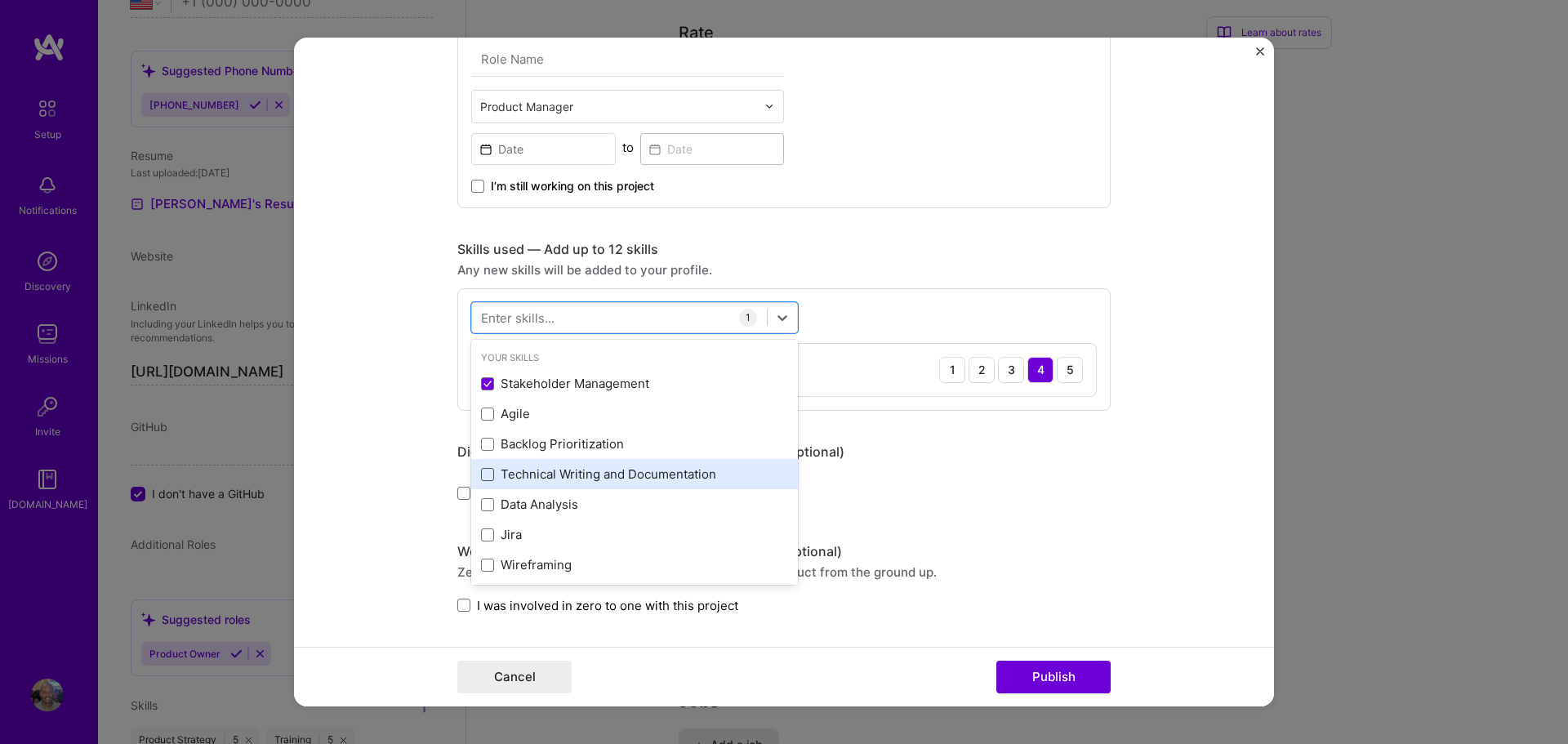
click at [489, 470] on span at bounding box center [487, 474] width 13 height 13
click at [0, 0] on input "checkbox" at bounding box center [0, 0] width 0 height 0
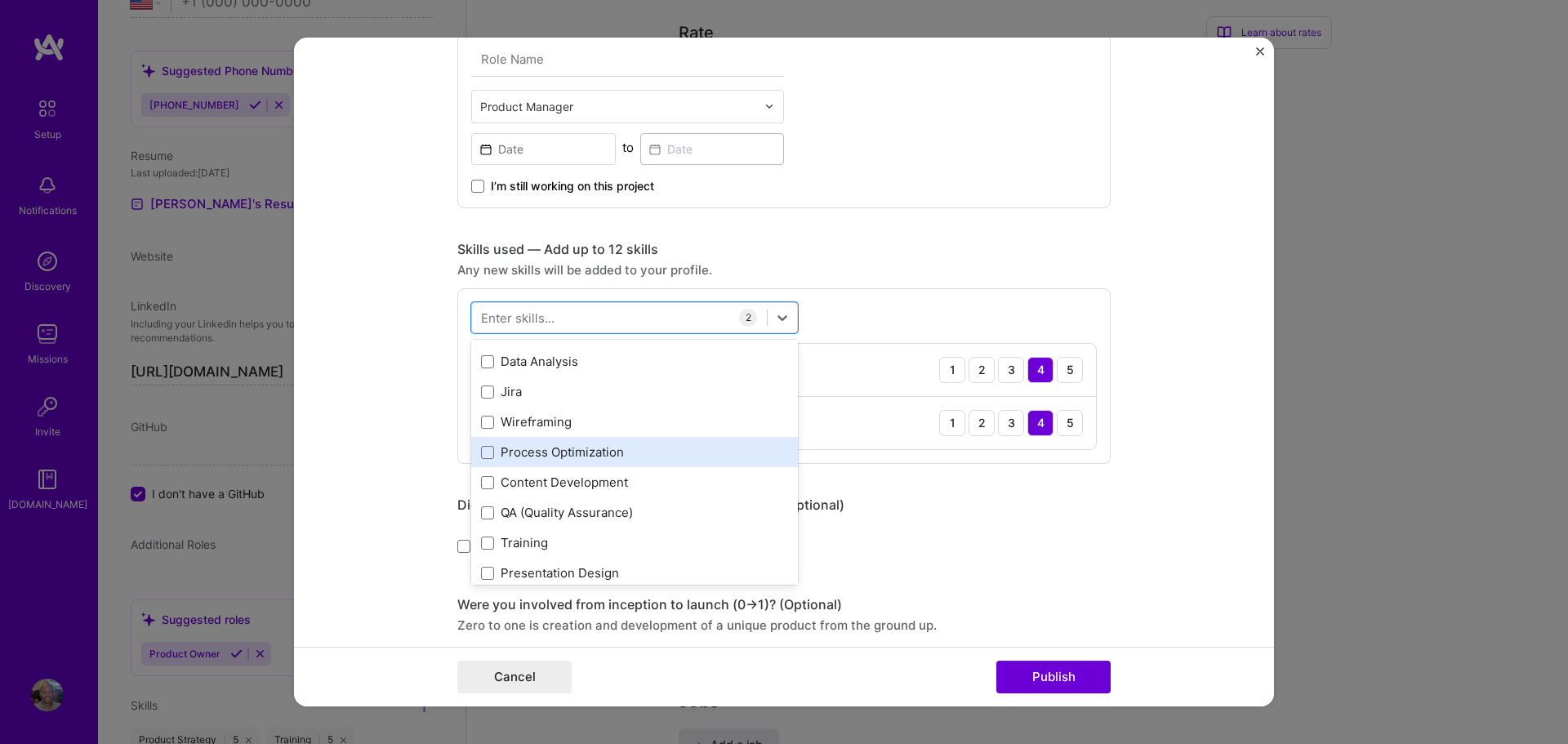
scroll to position [169, 0]
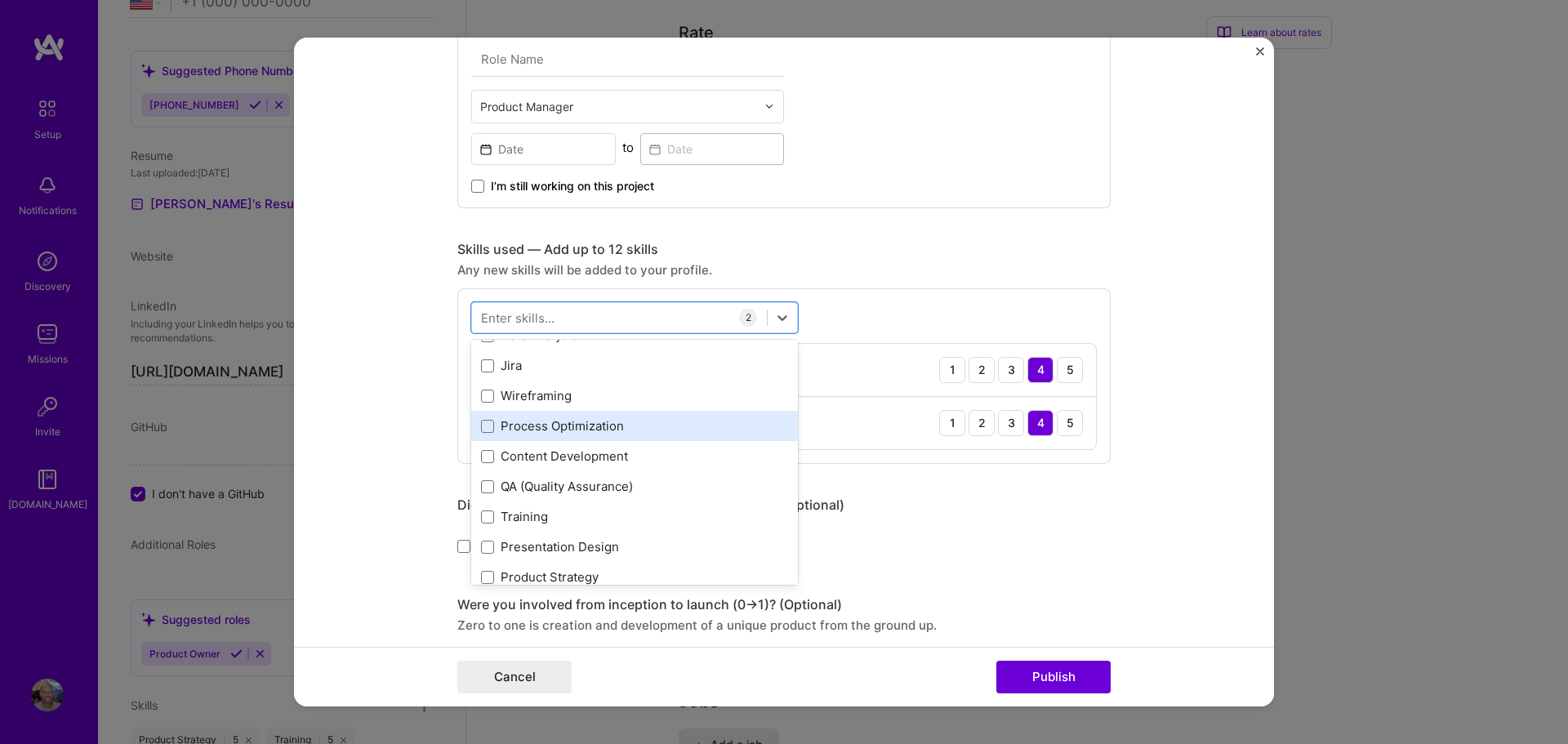
drag, startPoint x: 488, startPoint y: 393, endPoint x: 487, endPoint y: 414, distance: 21.0
click at [487, 394] on span at bounding box center [487, 396] width 13 height 13
click at [0, 0] on input "checkbox" at bounding box center [0, 0] width 0 height 0
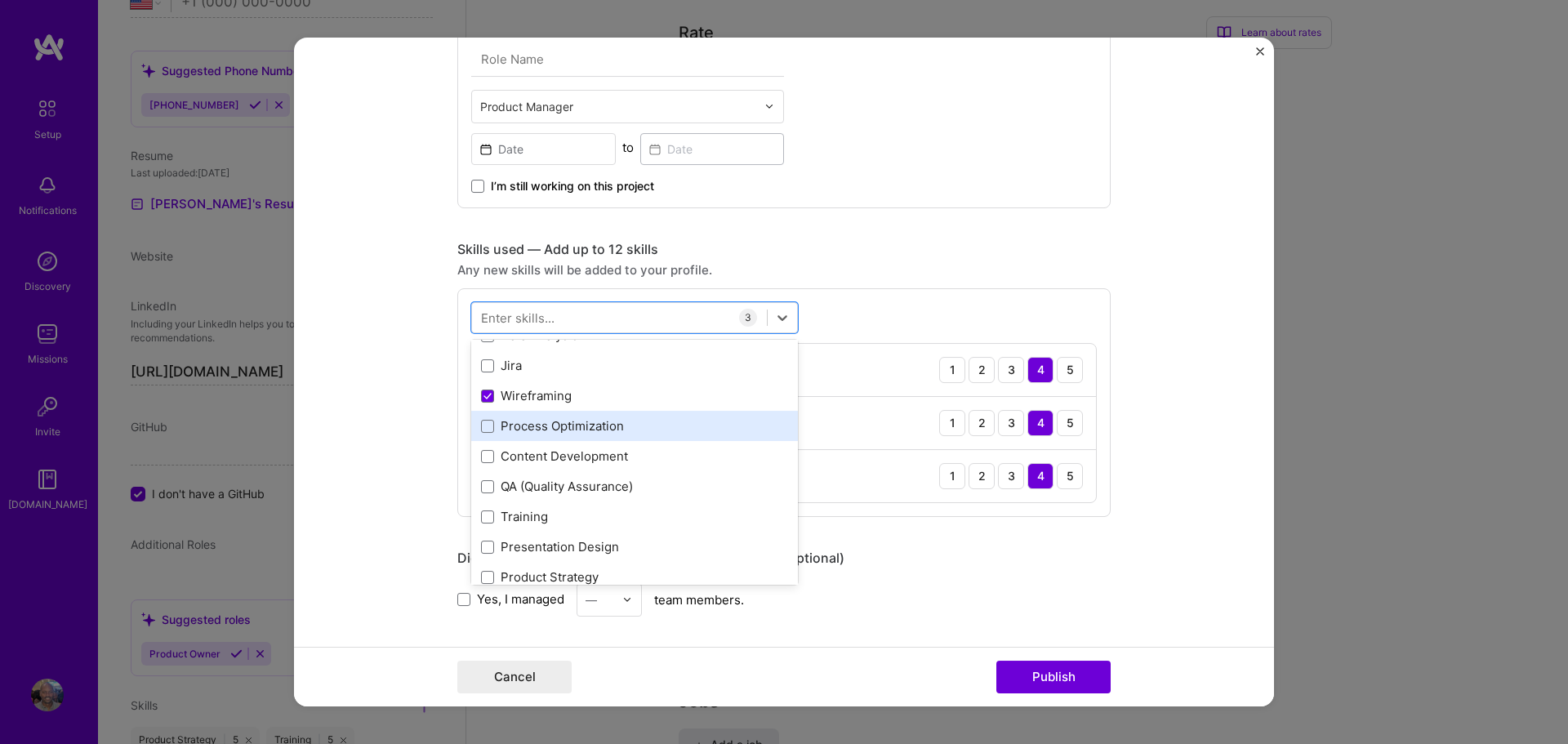
drag, startPoint x: 487, startPoint y: 425, endPoint x: 484, endPoint y: 434, distance: 9.5
click at [485, 428] on span at bounding box center [487, 427] width 13 height 13
click at [0, 0] on input "checkbox" at bounding box center [0, 0] width 0 height 0
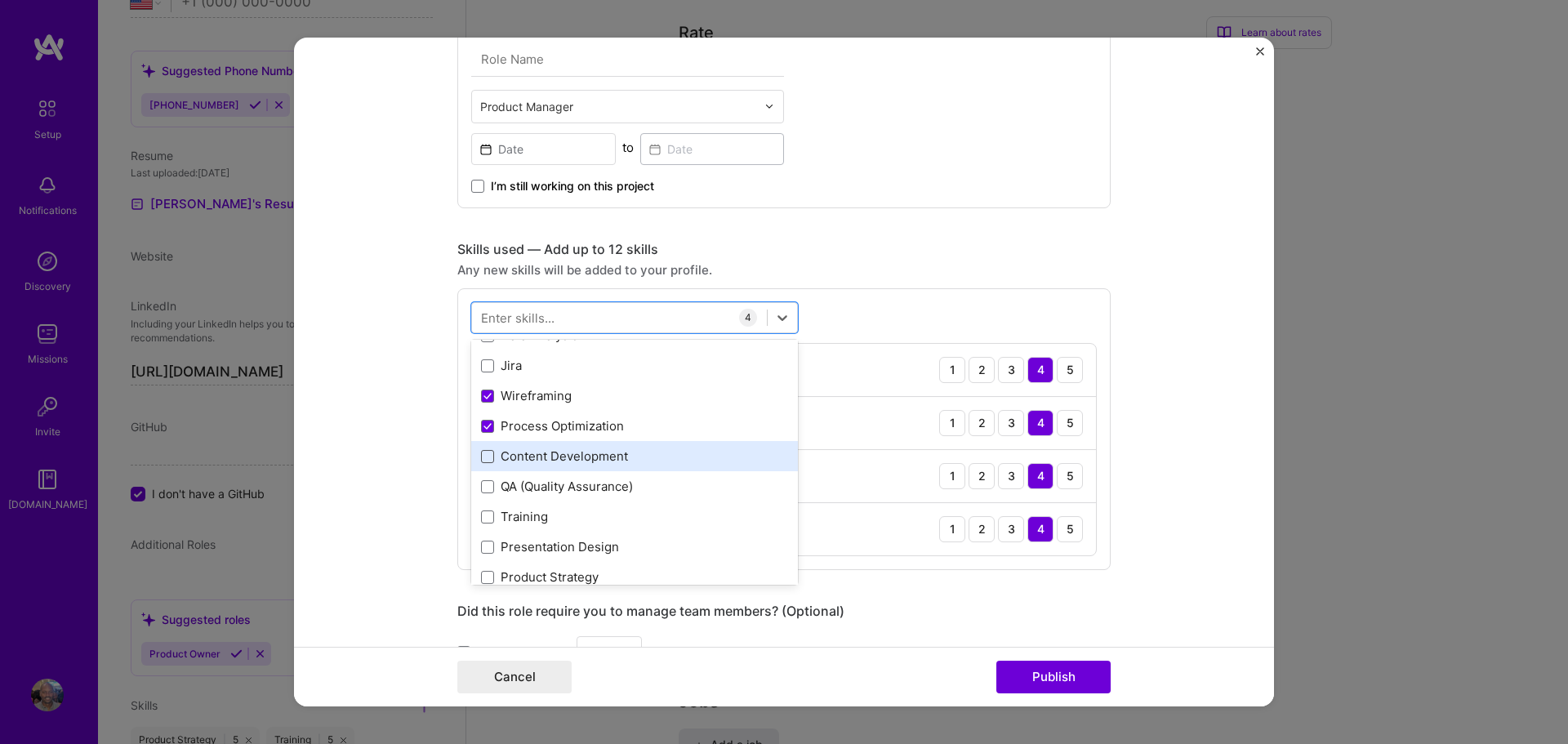
click at [484, 460] on span at bounding box center [487, 456] width 13 height 13
click at [0, 0] on input "checkbox" at bounding box center [0, 0] width 0 height 0
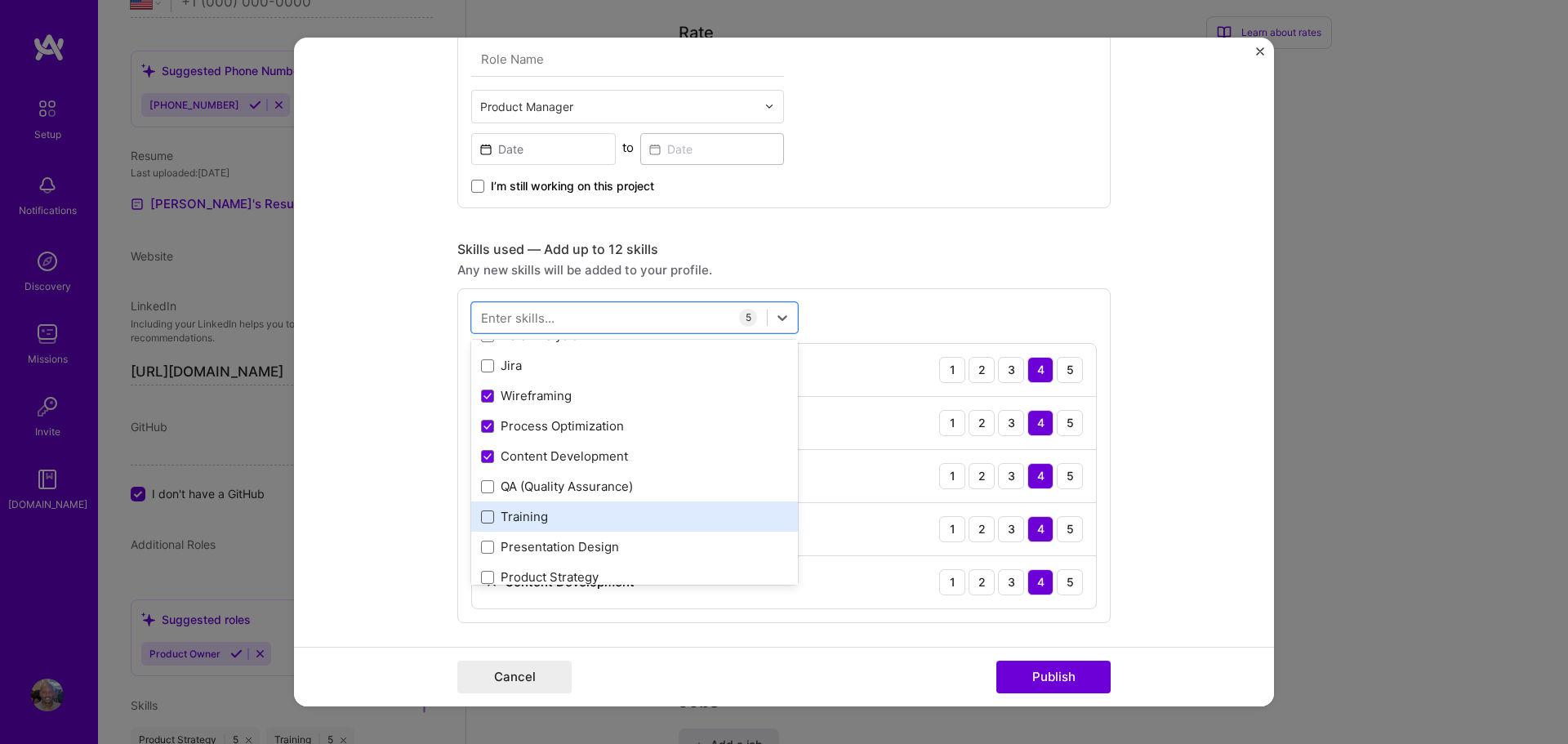
click at [491, 512] on span at bounding box center [487, 517] width 13 height 13
click at [0, 0] on input "checkbox" at bounding box center [0, 0] width 0 height 0
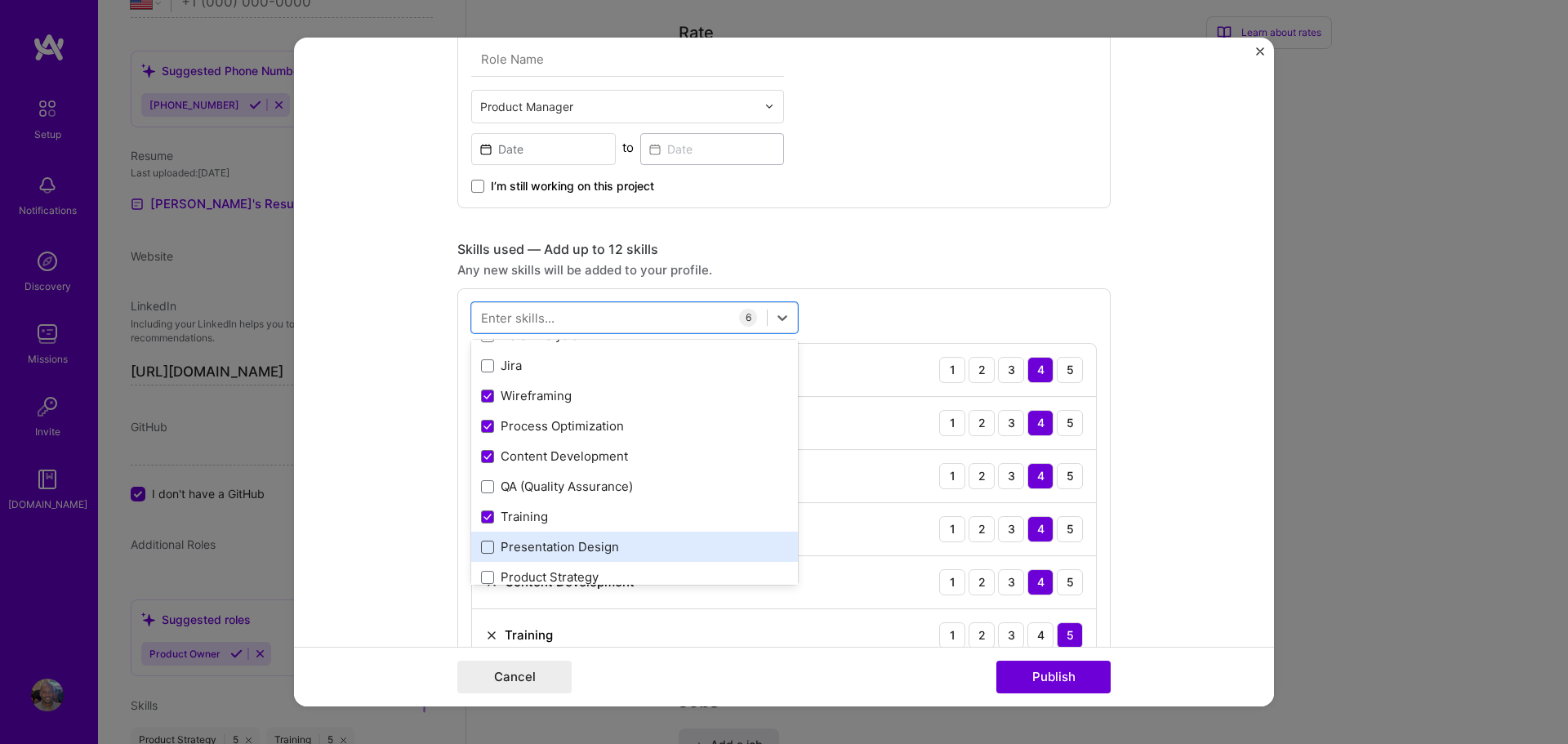
drag, startPoint x: 492, startPoint y: 544, endPoint x: 492, endPoint y: 553, distance: 9.0
click at [492, 545] on span at bounding box center [487, 547] width 13 height 13
click at [0, 0] on input "checkbox" at bounding box center [0, 0] width 0 height 0
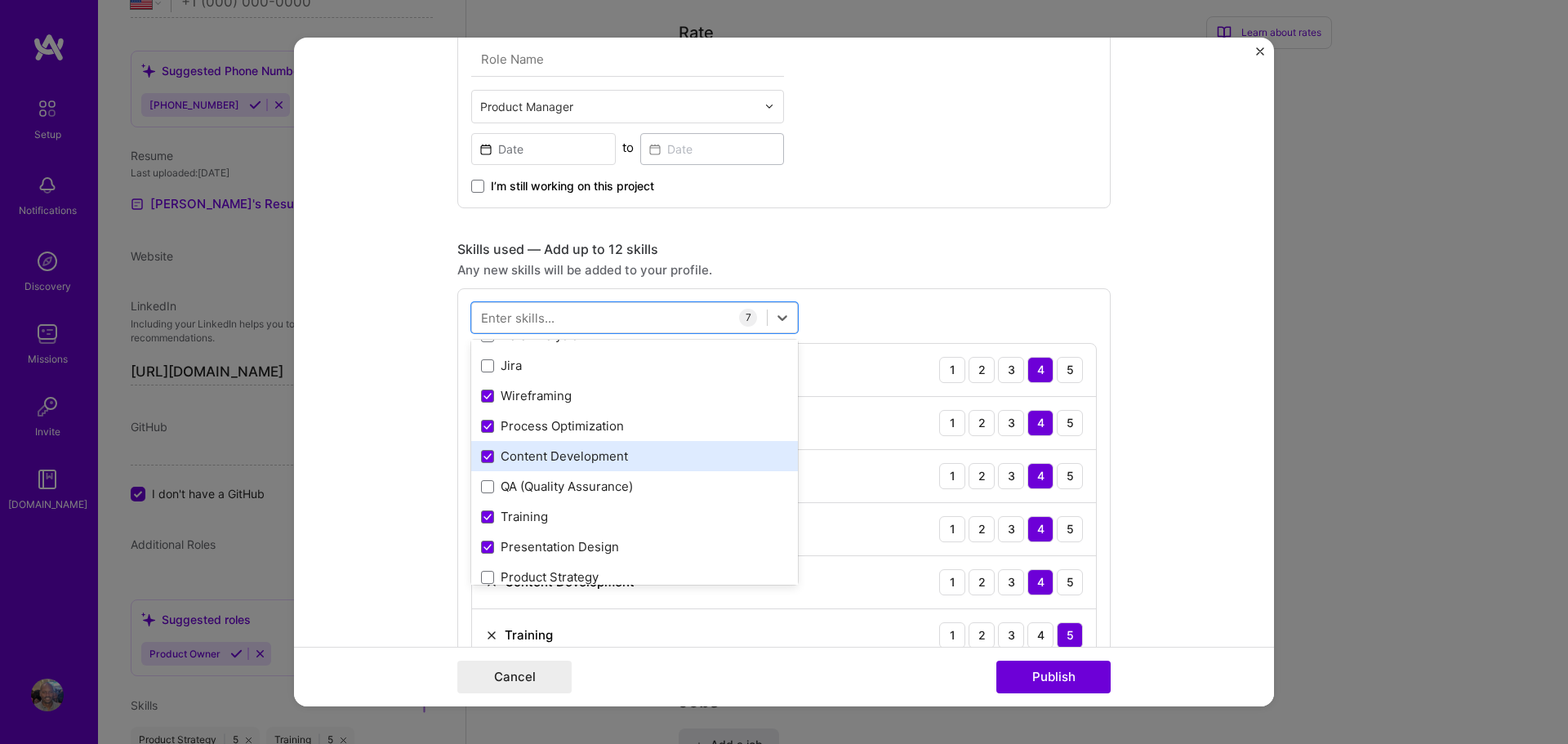
drag, startPoint x: 486, startPoint y: 579, endPoint x: 665, endPoint y: 466, distance: 211.7
click at [486, 578] on span at bounding box center [487, 578] width 13 height 13
click at [0, 0] on input "checkbox" at bounding box center [0, 0] width 0 height 0
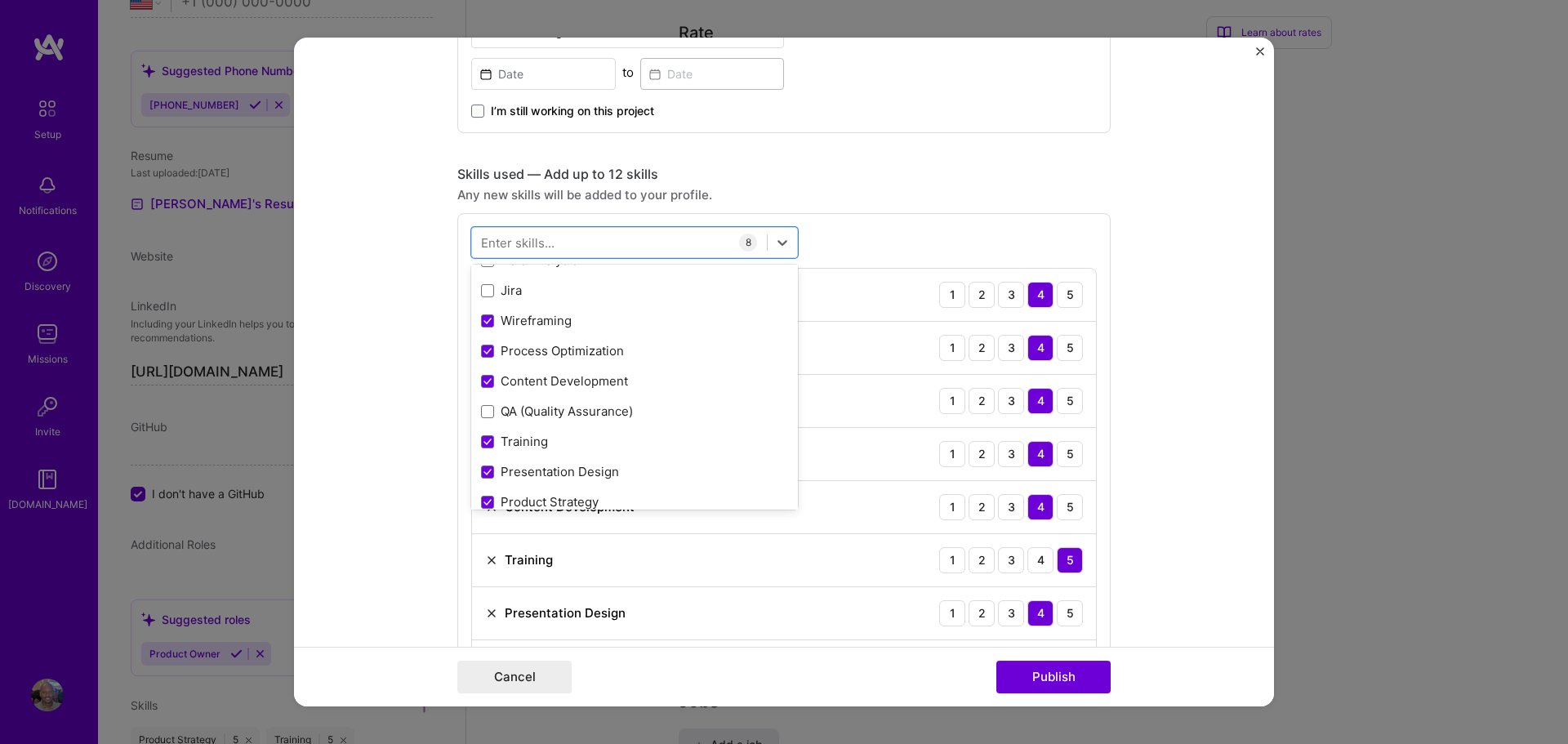
scroll to position [1127, 0]
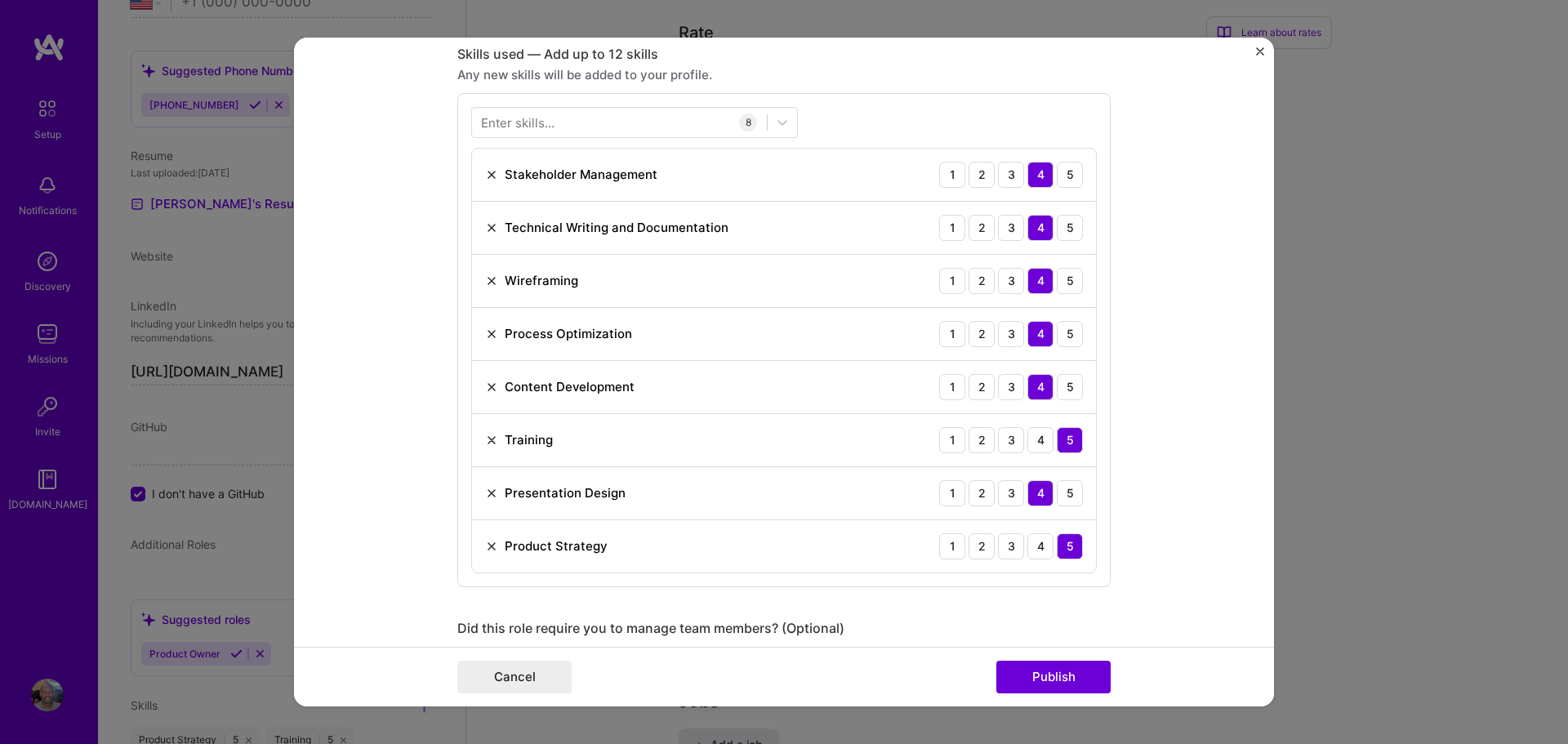
click at [935, 102] on div "Enter skills... 8 Stakeholder Management 1 2 3 4 5 Technical Writing and Docume…" at bounding box center [784, 340] width 653 height 494
click at [1074, 175] on div "5" at bounding box center [1070, 175] width 26 height 26
click at [1062, 340] on div "5" at bounding box center [1070, 334] width 26 height 26
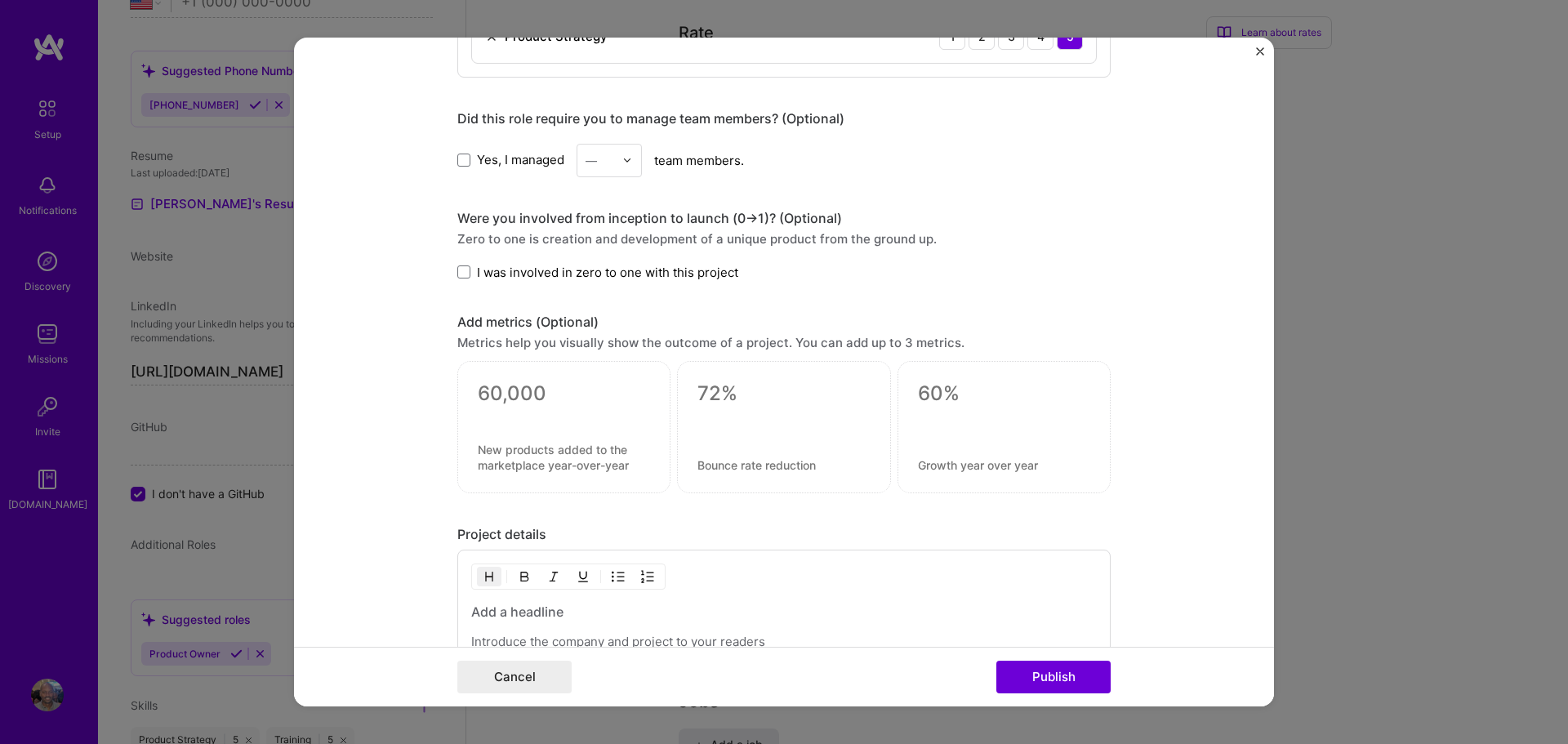
scroll to position [1872, 0]
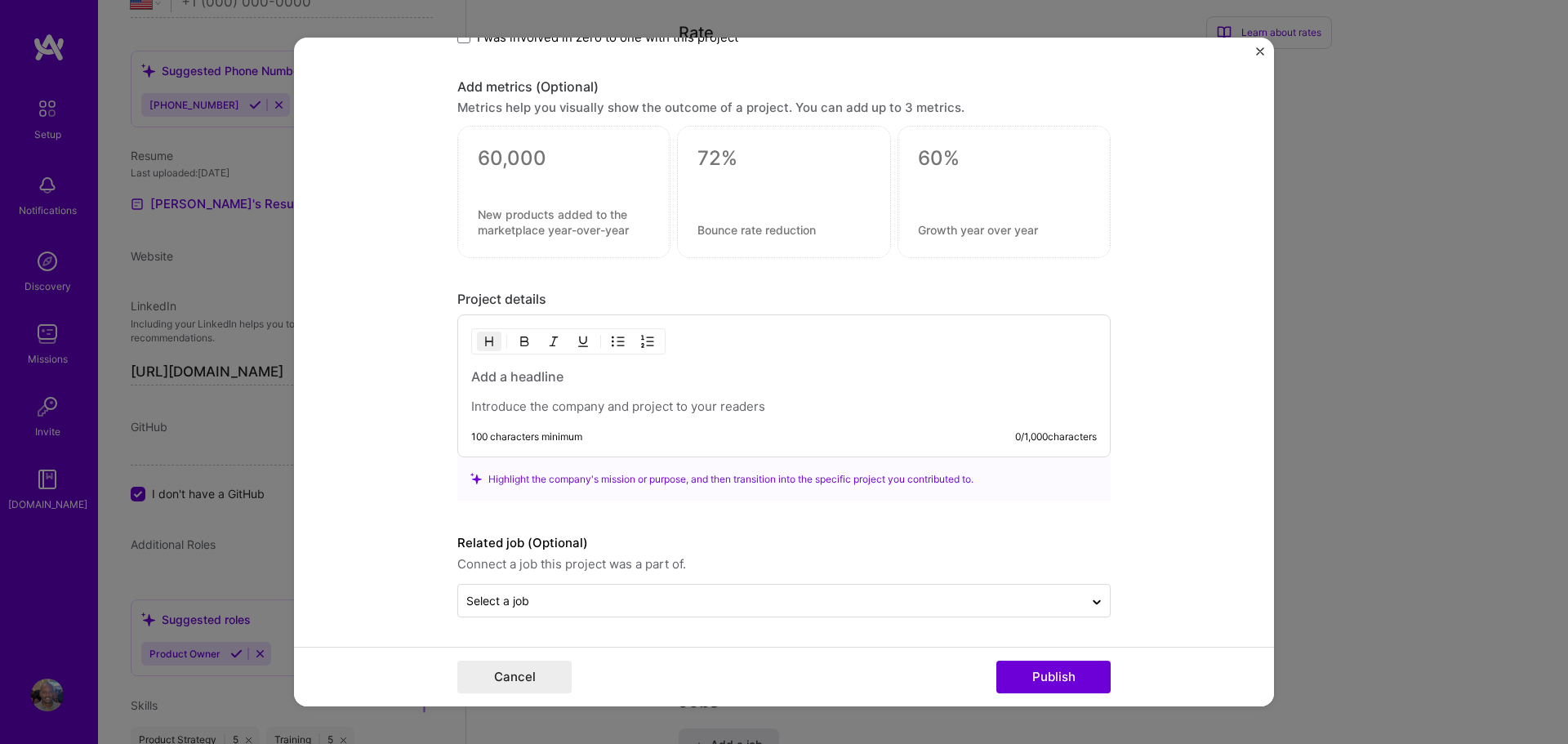
click at [475, 378] on h3 at bounding box center [784, 376] width 625 height 18
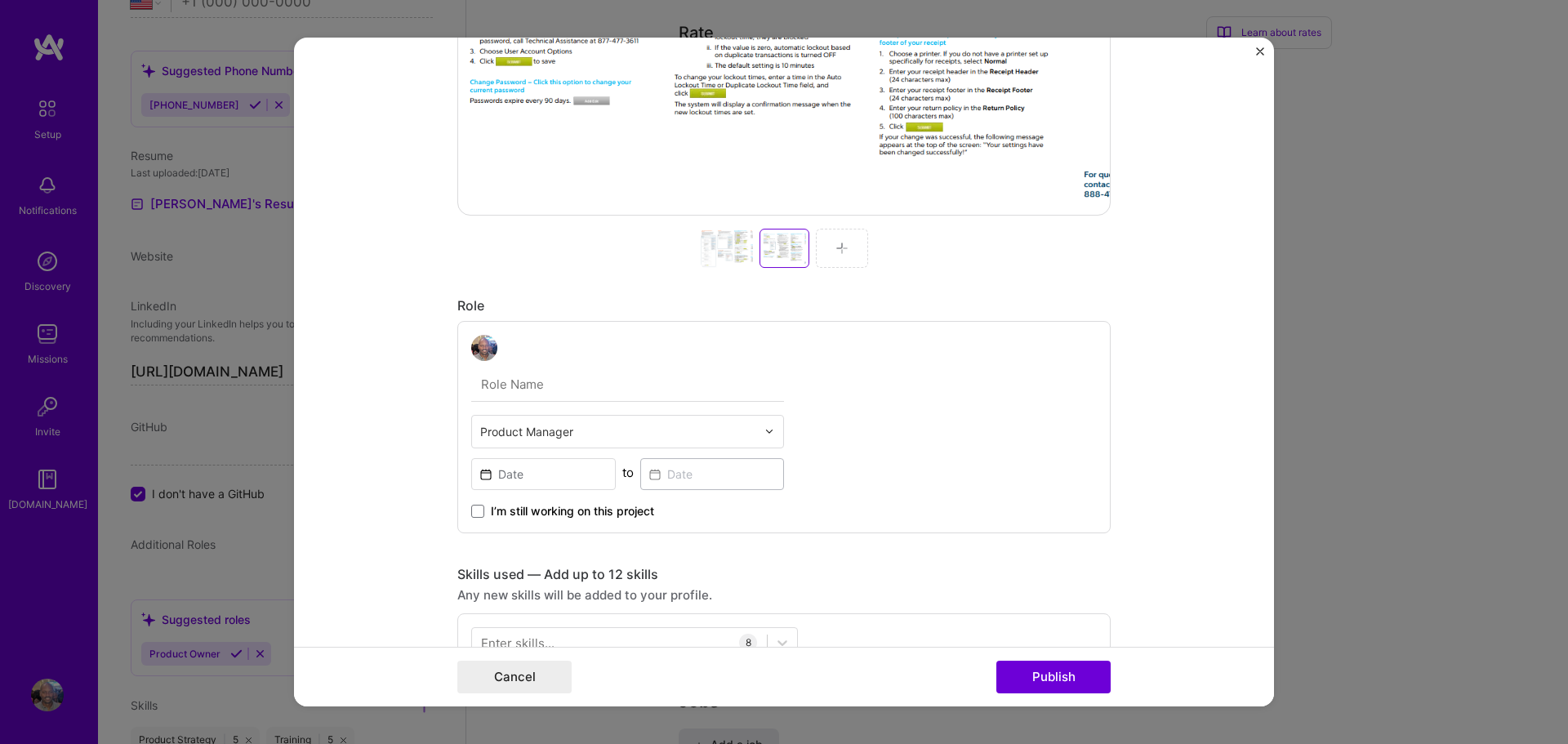
scroll to position [578, 0]
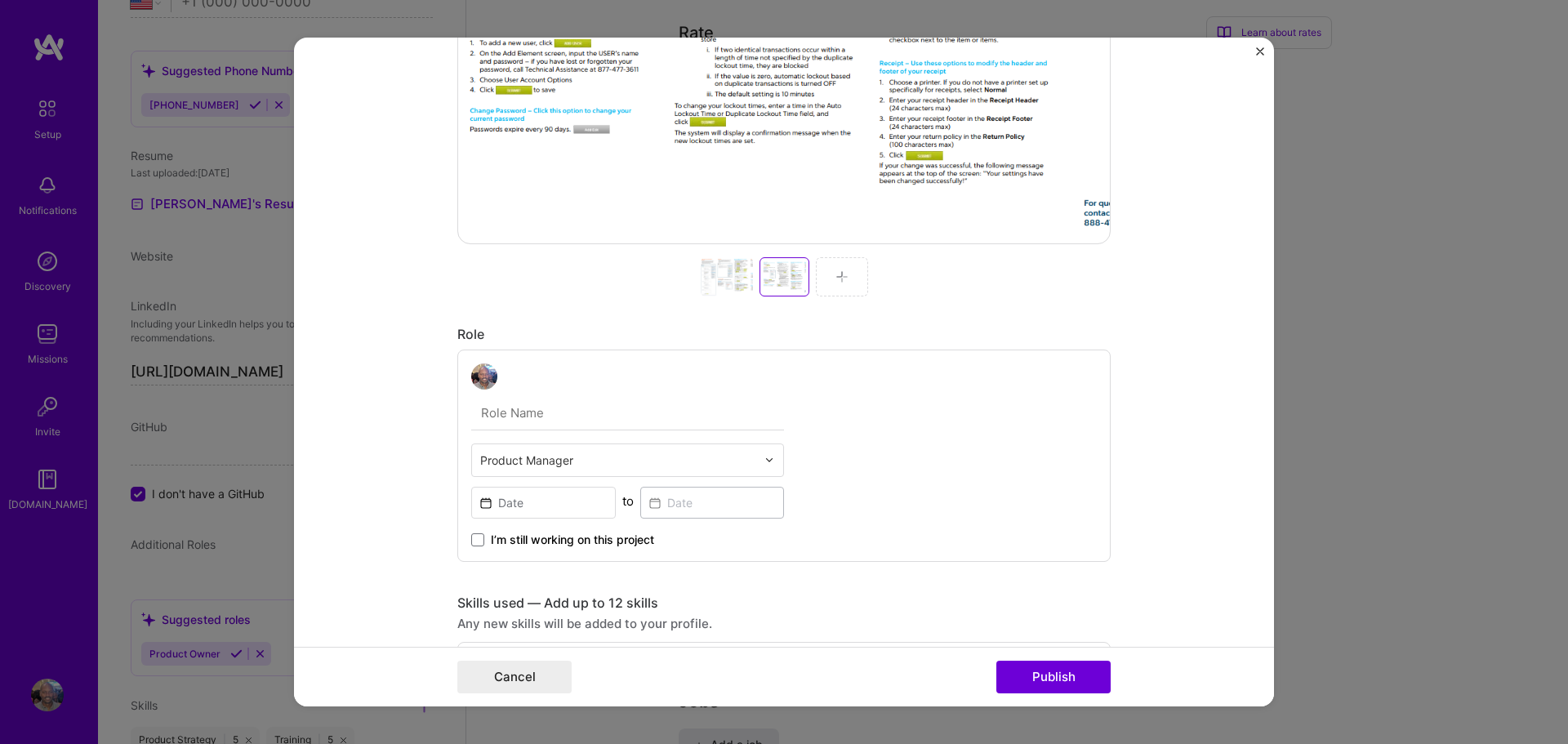
click at [559, 414] on input "text" at bounding box center [627, 413] width 313 height 35
type input "eCommerce Product Manager ll"
click at [553, 496] on input at bounding box center [543, 503] width 145 height 32
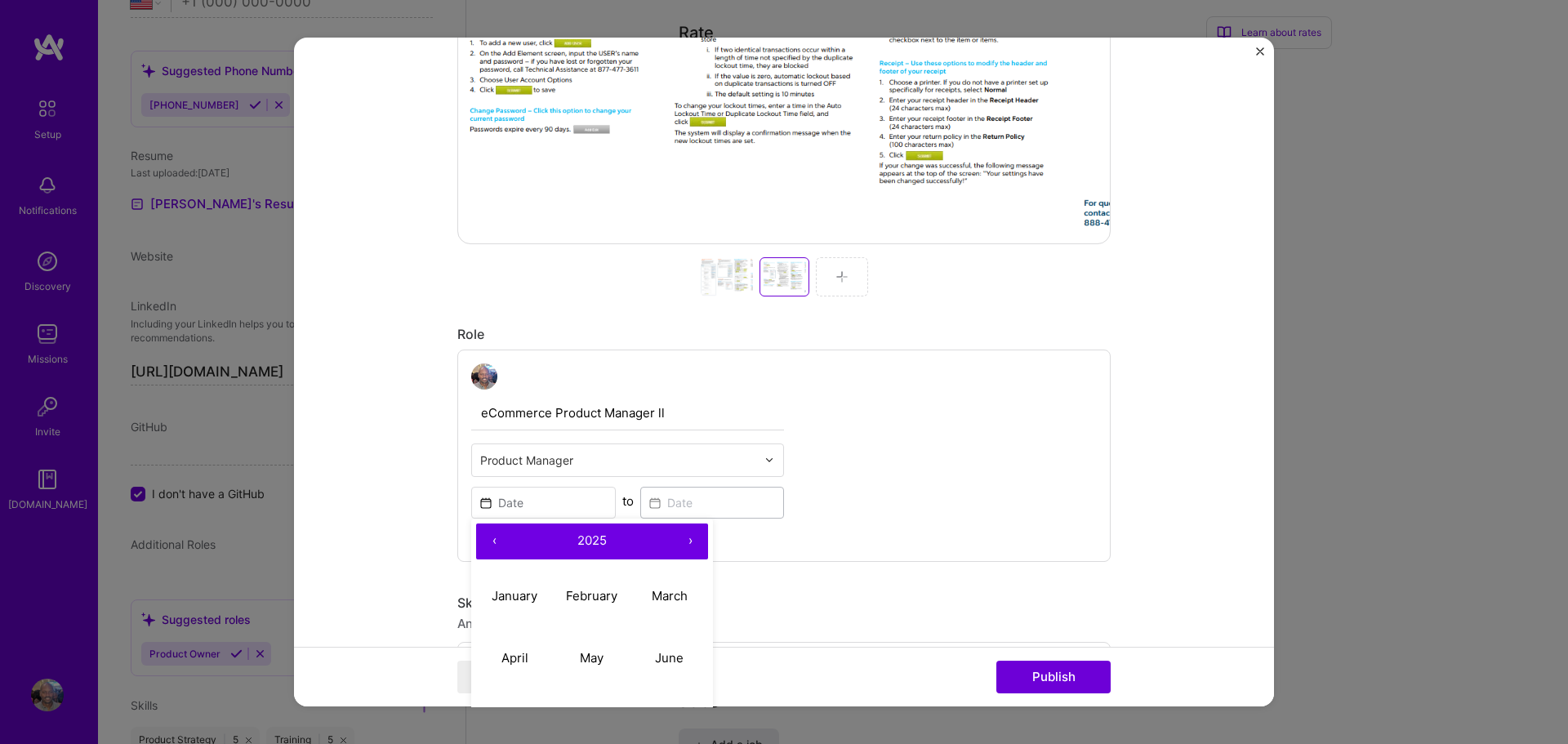
click at [490, 541] on button "‹" at bounding box center [494, 541] width 36 height 36
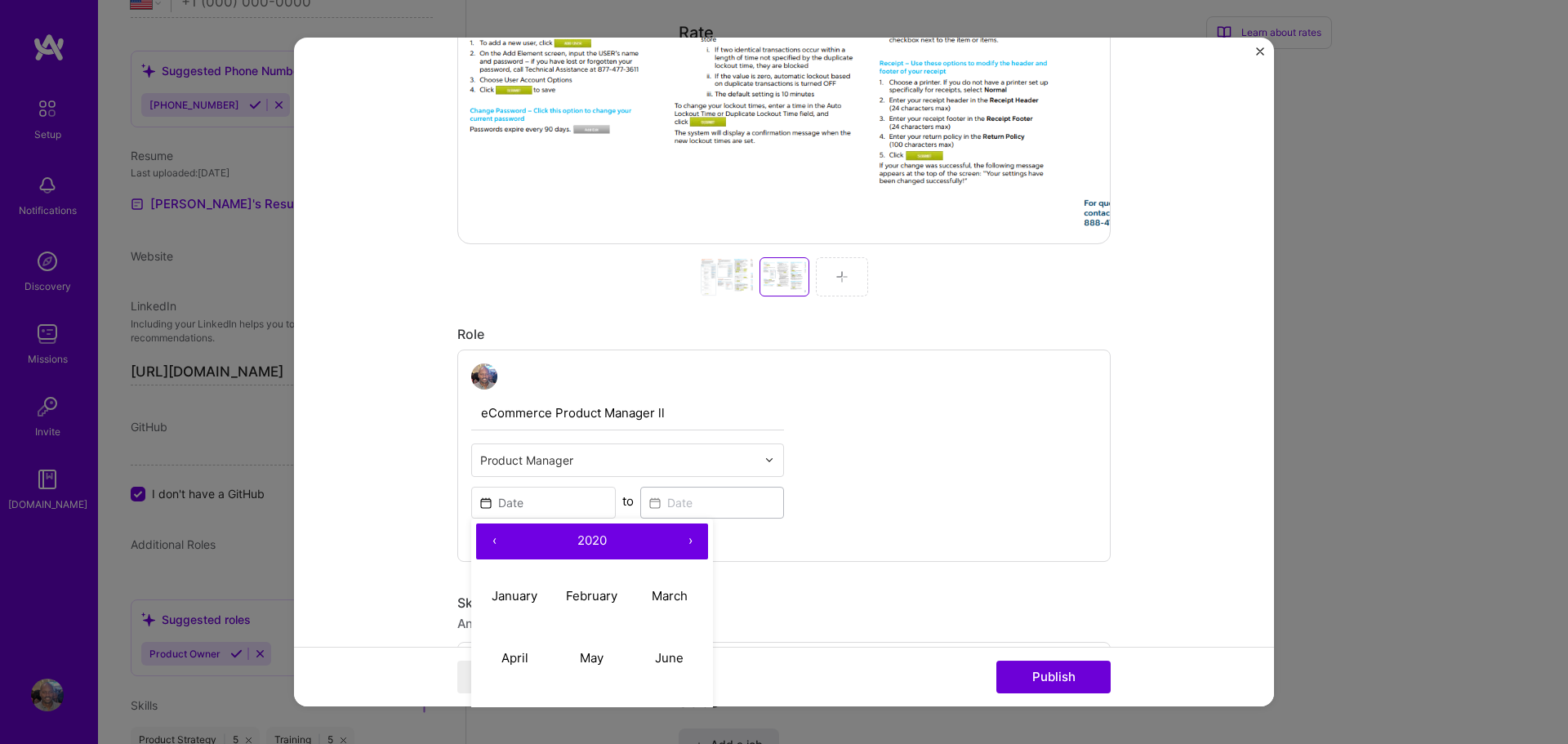
click at [490, 541] on button "‹" at bounding box center [494, 541] width 36 height 36
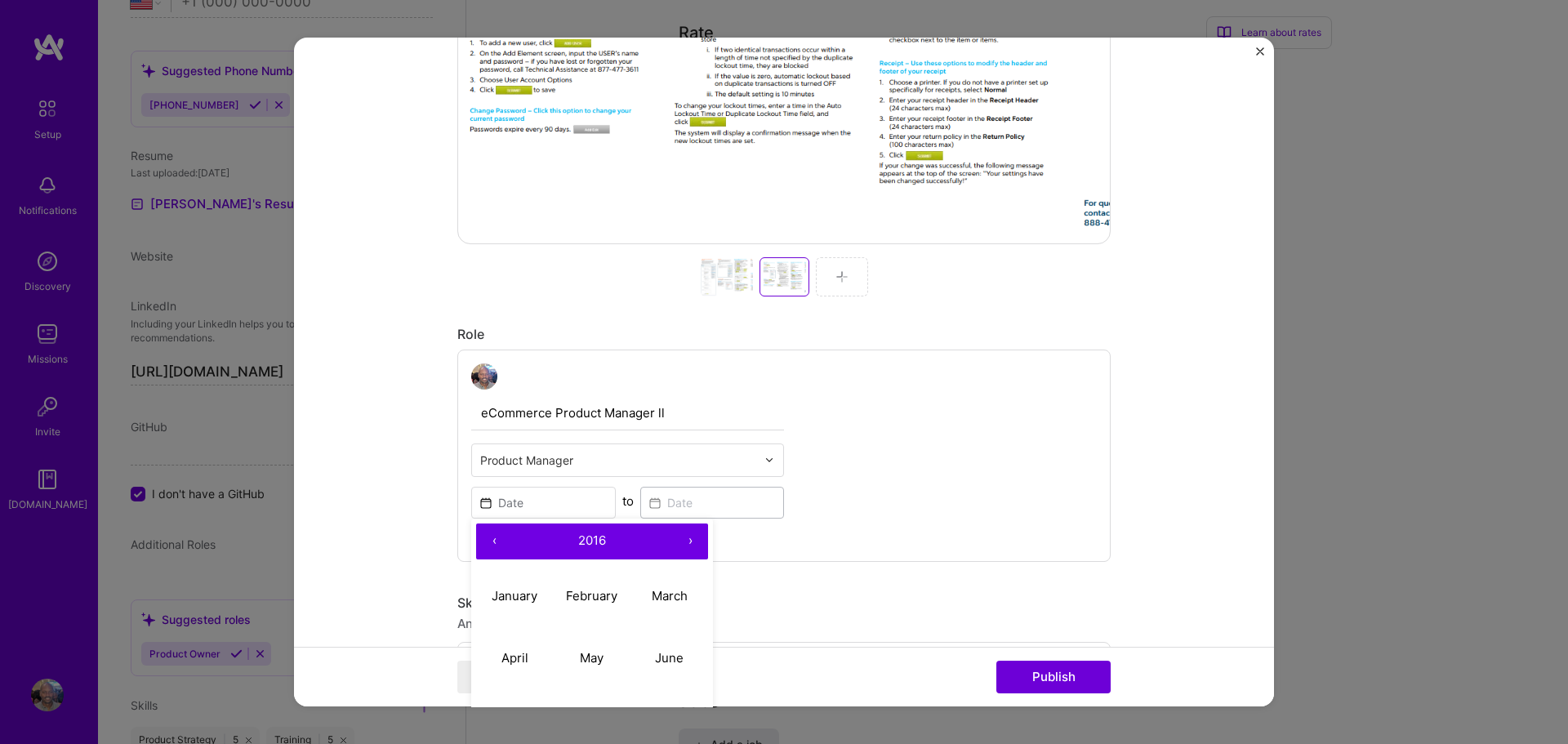
click at [490, 541] on button "‹" at bounding box center [494, 541] width 36 height 36
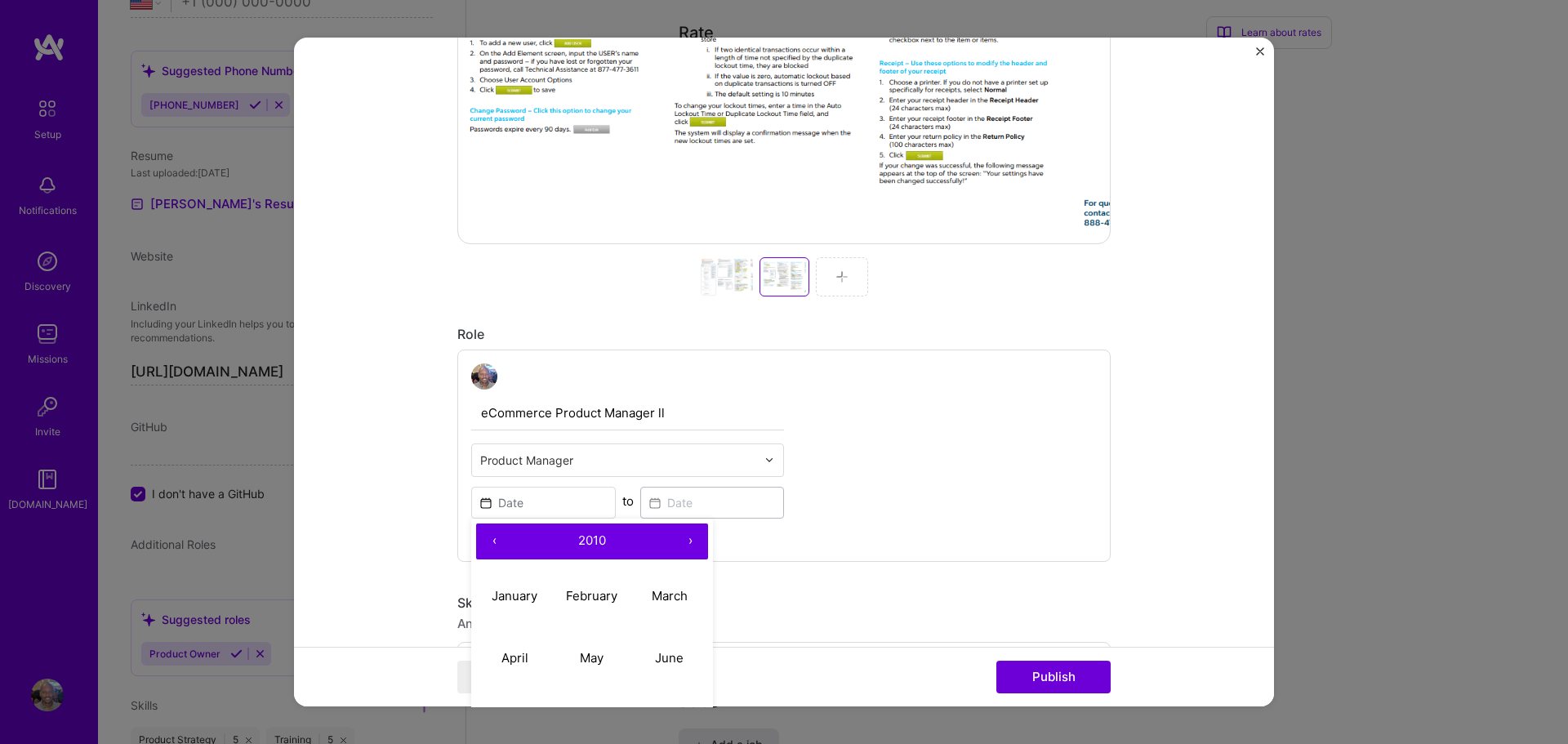
click at [490, 541] on button "‹" at bounding box center [494, 541] width 36 height 36
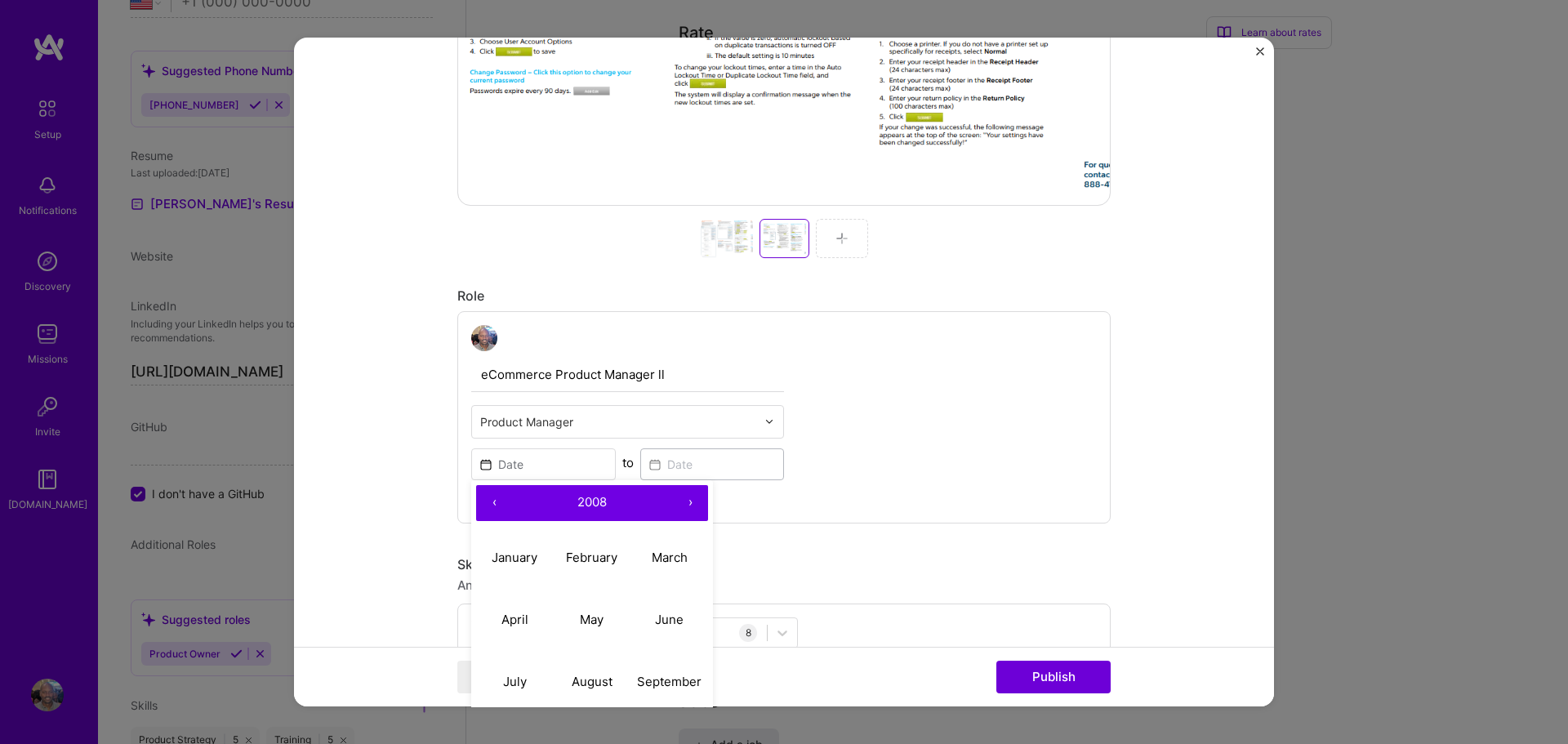
scroll to position [777, 0]
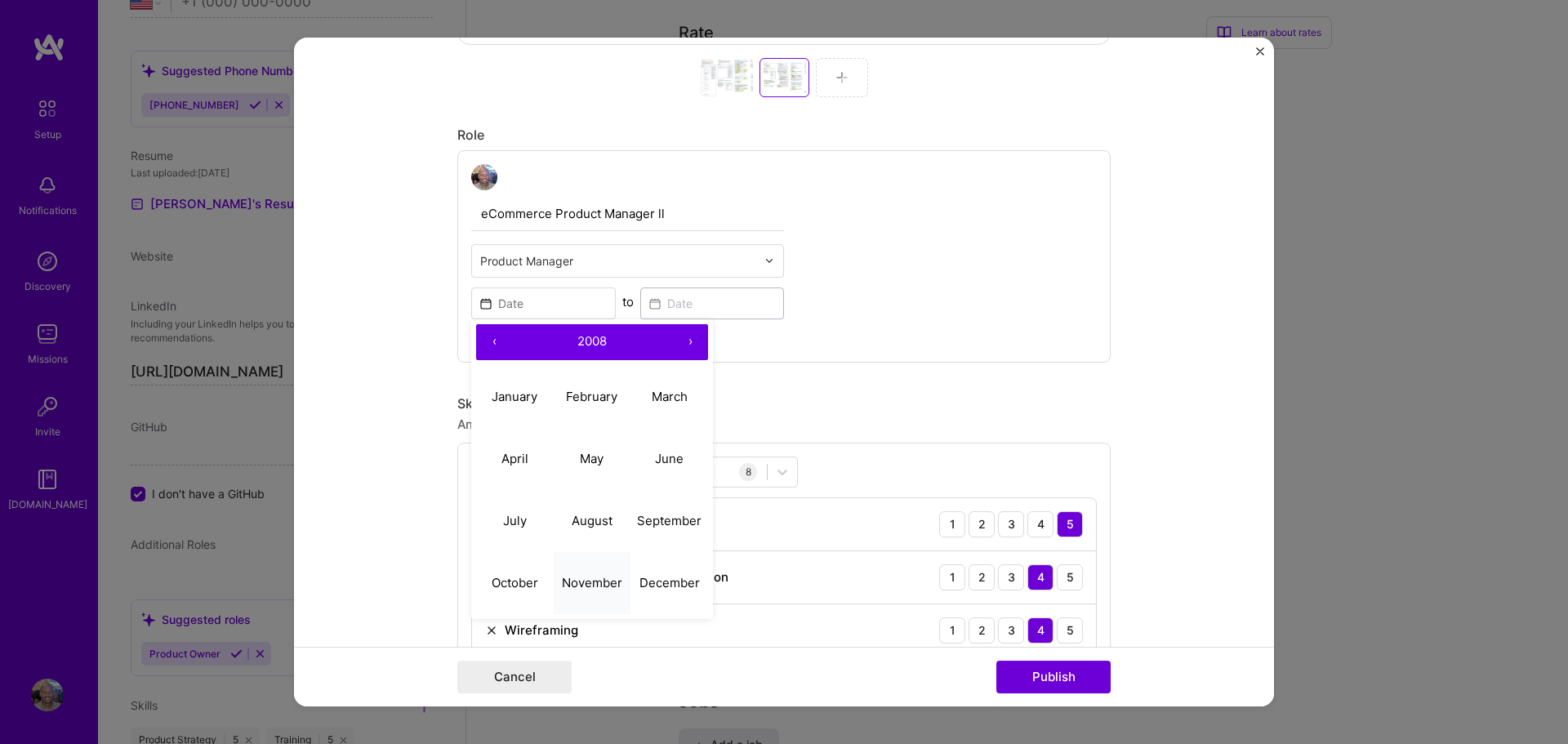
click at [579, 577] on abbr "November" at bounding box center [592, 583] width 61 height 16
type input "[DATE]"
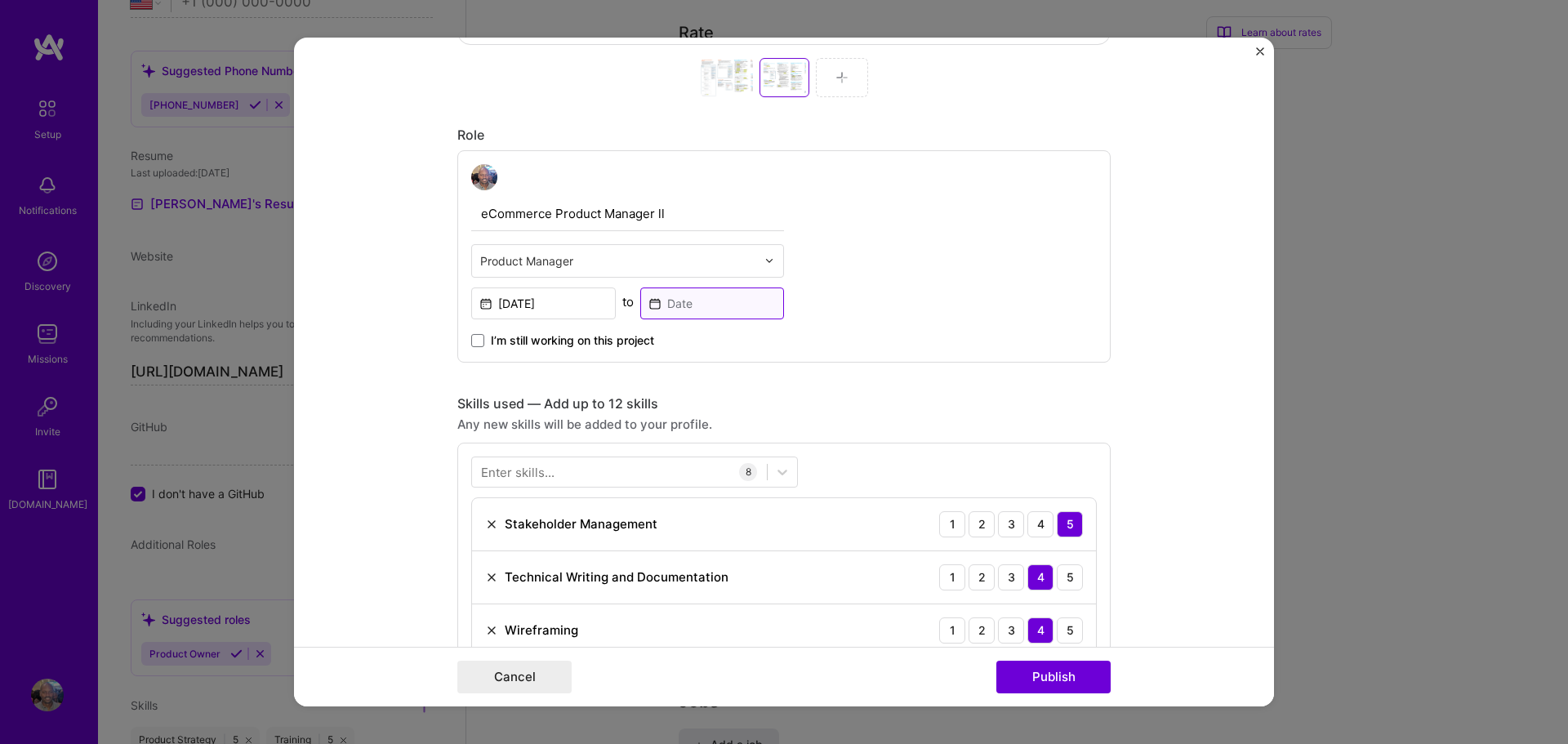
click at [690, 305] on input at bounding box center [712, 303] width 145 height 32
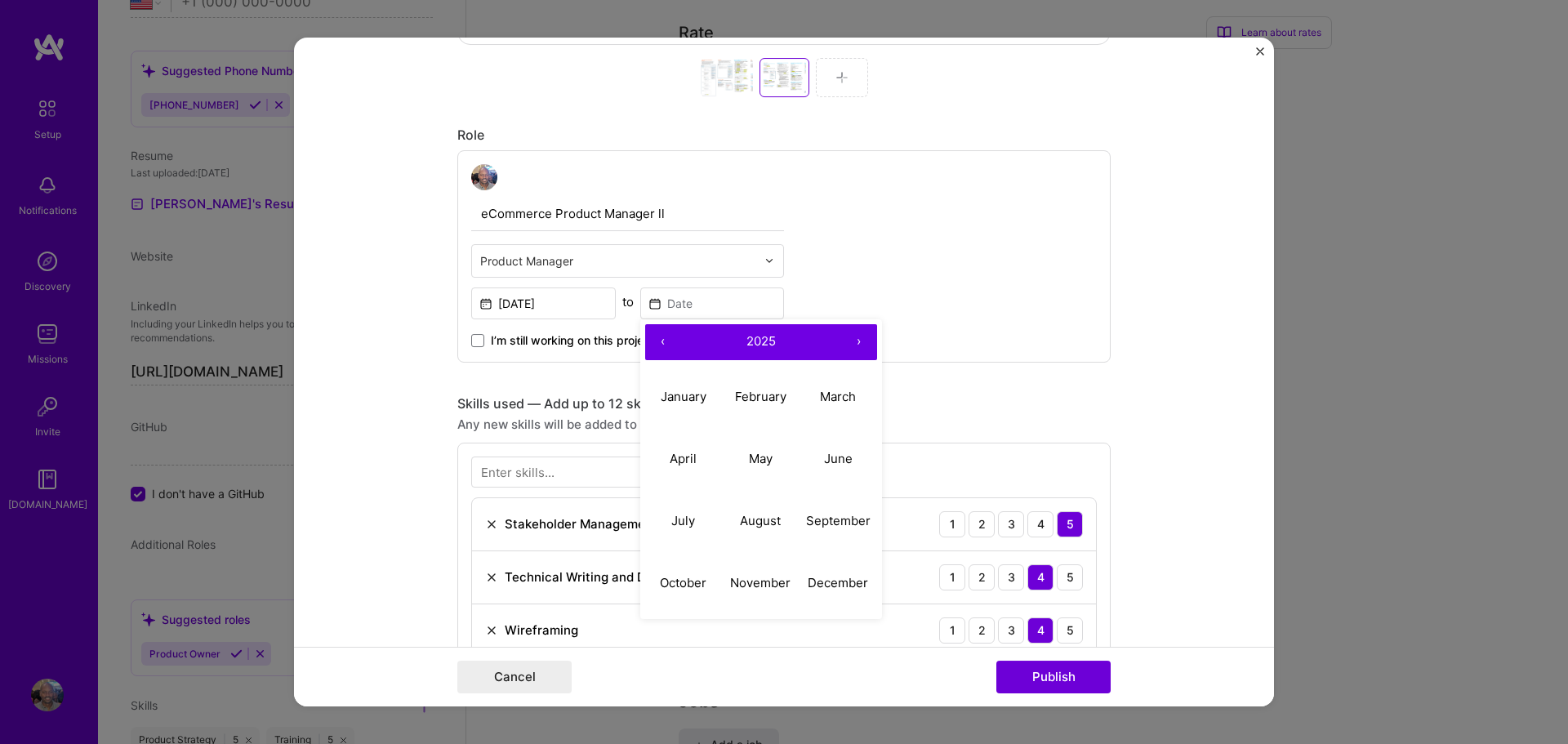
click at [668, 337] on button "‹" at bounding box center [663, 342] width 36 height 36
click at [665, 339] on button "‹" at bounding box center [663, 342] width 36 height 36
click at [665, 340] on button "‹" at bounding box center [663, 342] width 36 height 36
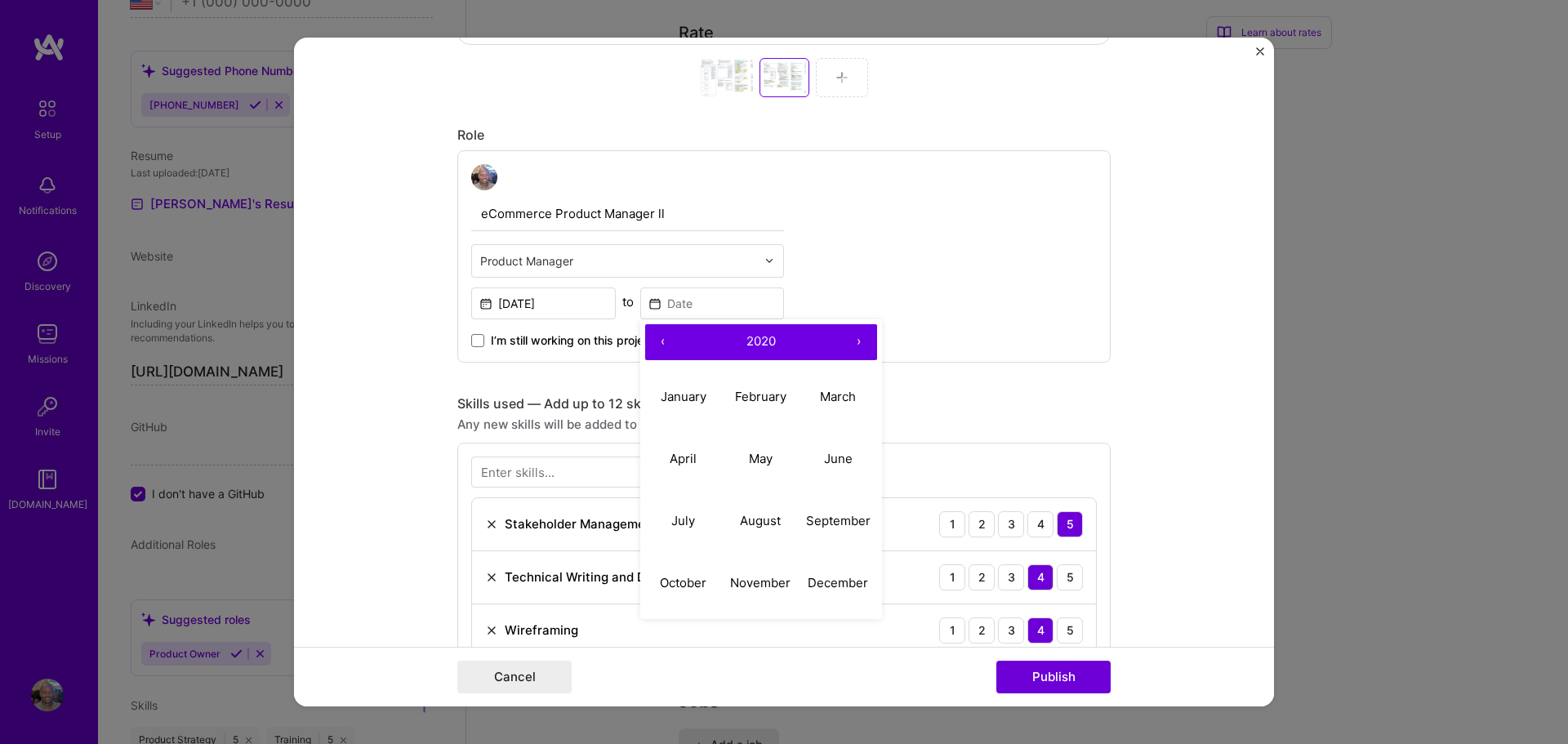
click at [665, 340] on button "‹" at bounding box center [663, 342] width 36 height 36
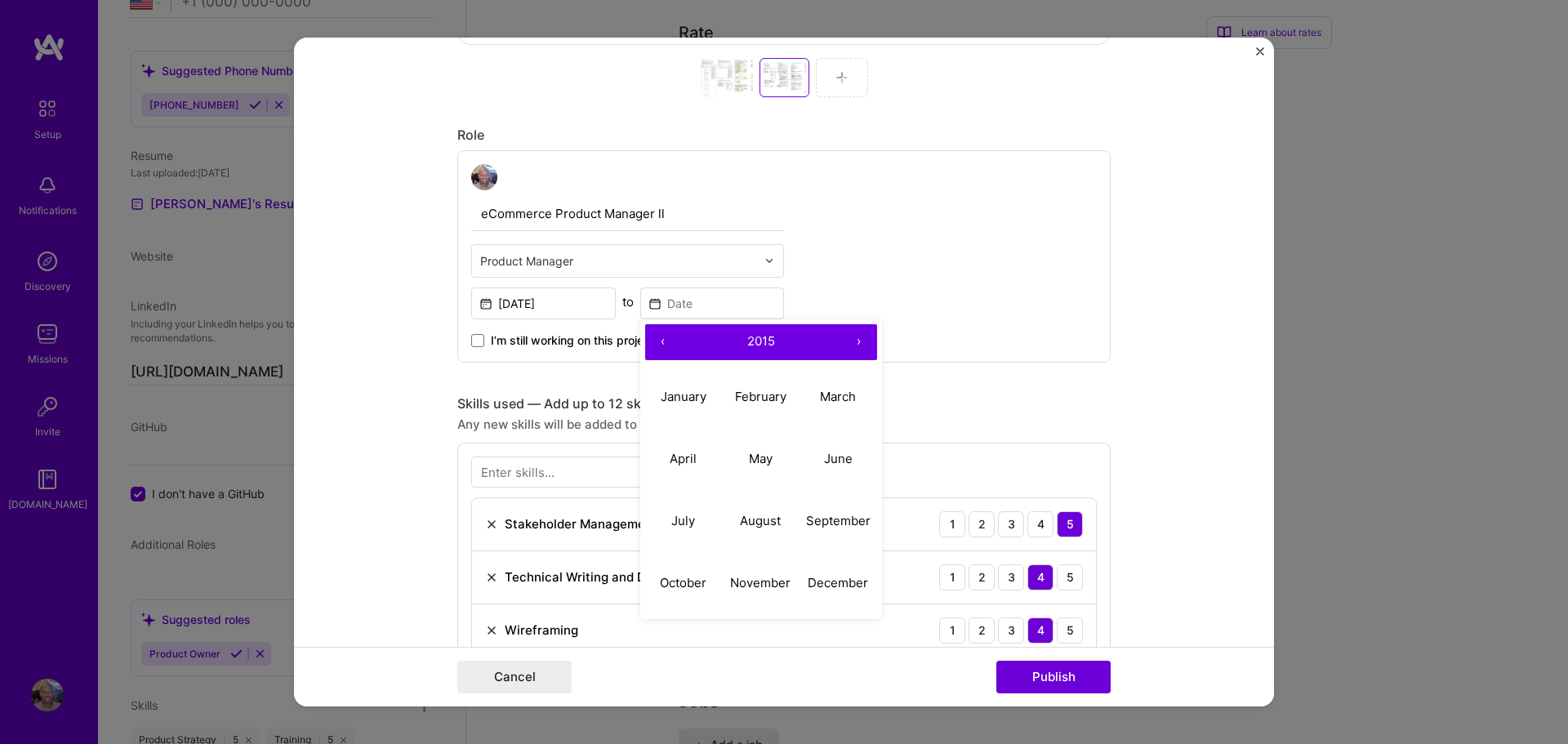
click at [665, 340] on button "‹" at bounding box center [663, 342] width 36 height 36
click at [763, 584] on abbr "November" at bounding box center [760, 583] width 61 height 16
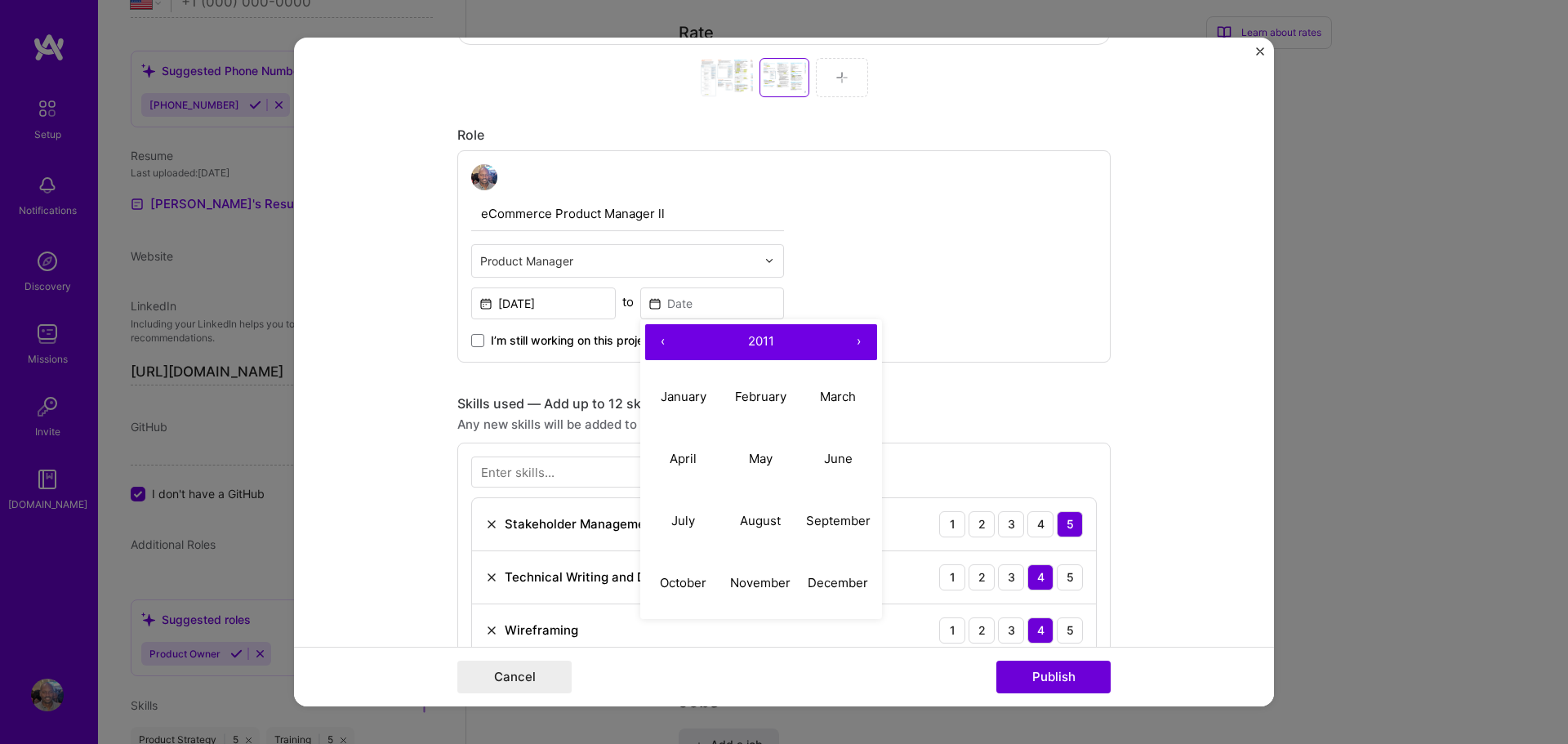
type input "[DATE]"
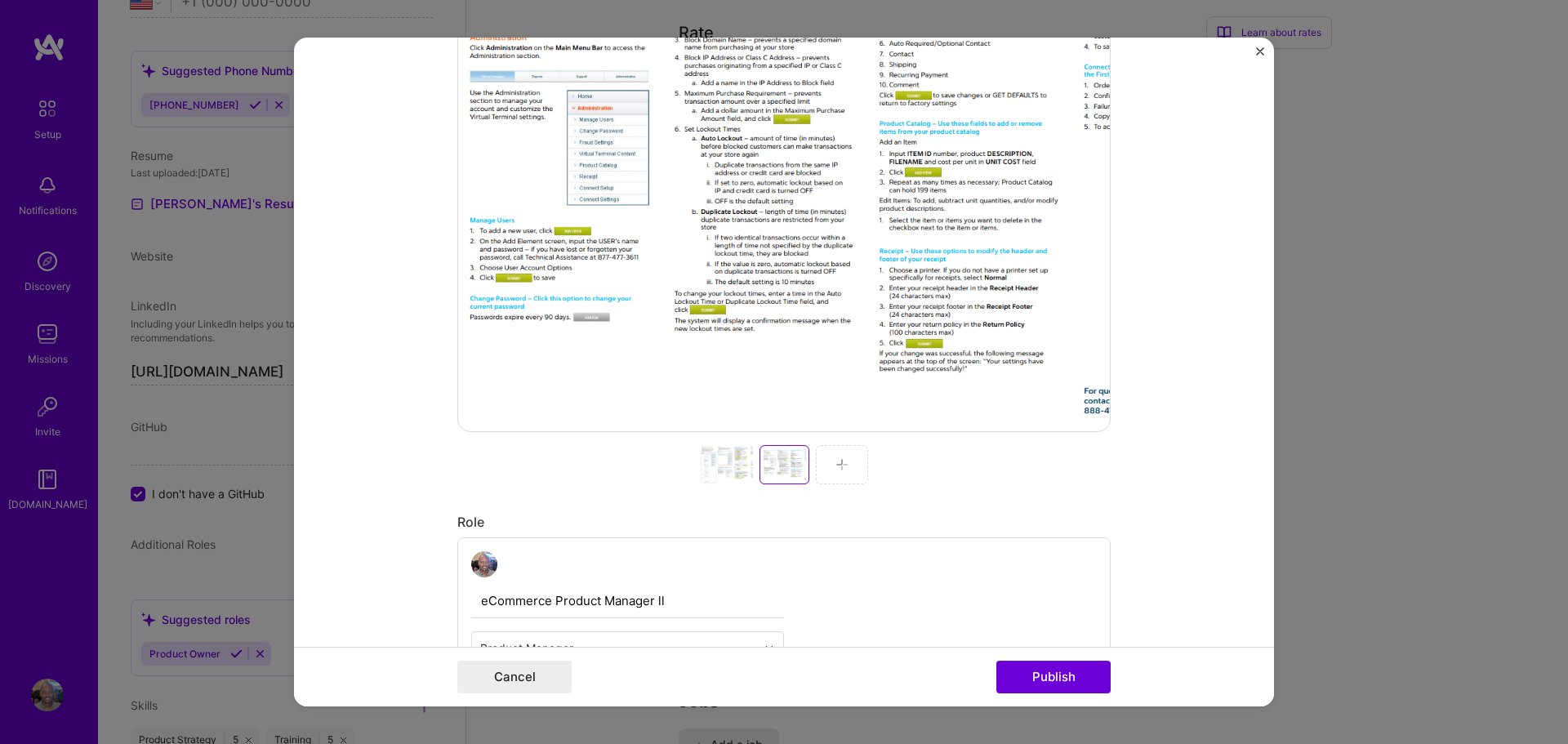
scroll to position [0, 0]
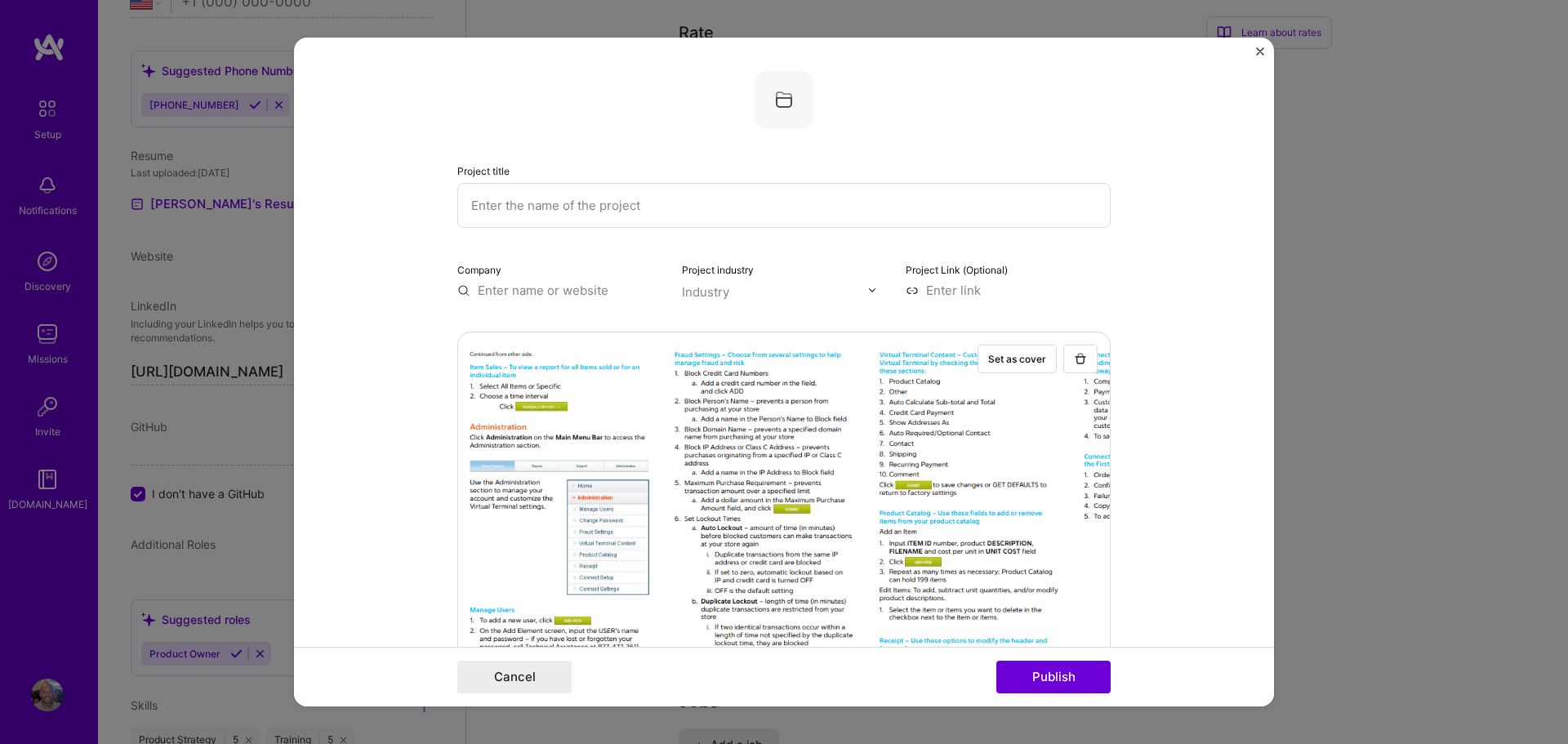
click at [586, 206] on input "text" at bounding box center [784, 205] width 653 height 45
type input "Virtual Terminal Quick Reference Guide"
click at [1057, 677] on button "Publish" at bounding box center [1054, 677] width 115 height 33
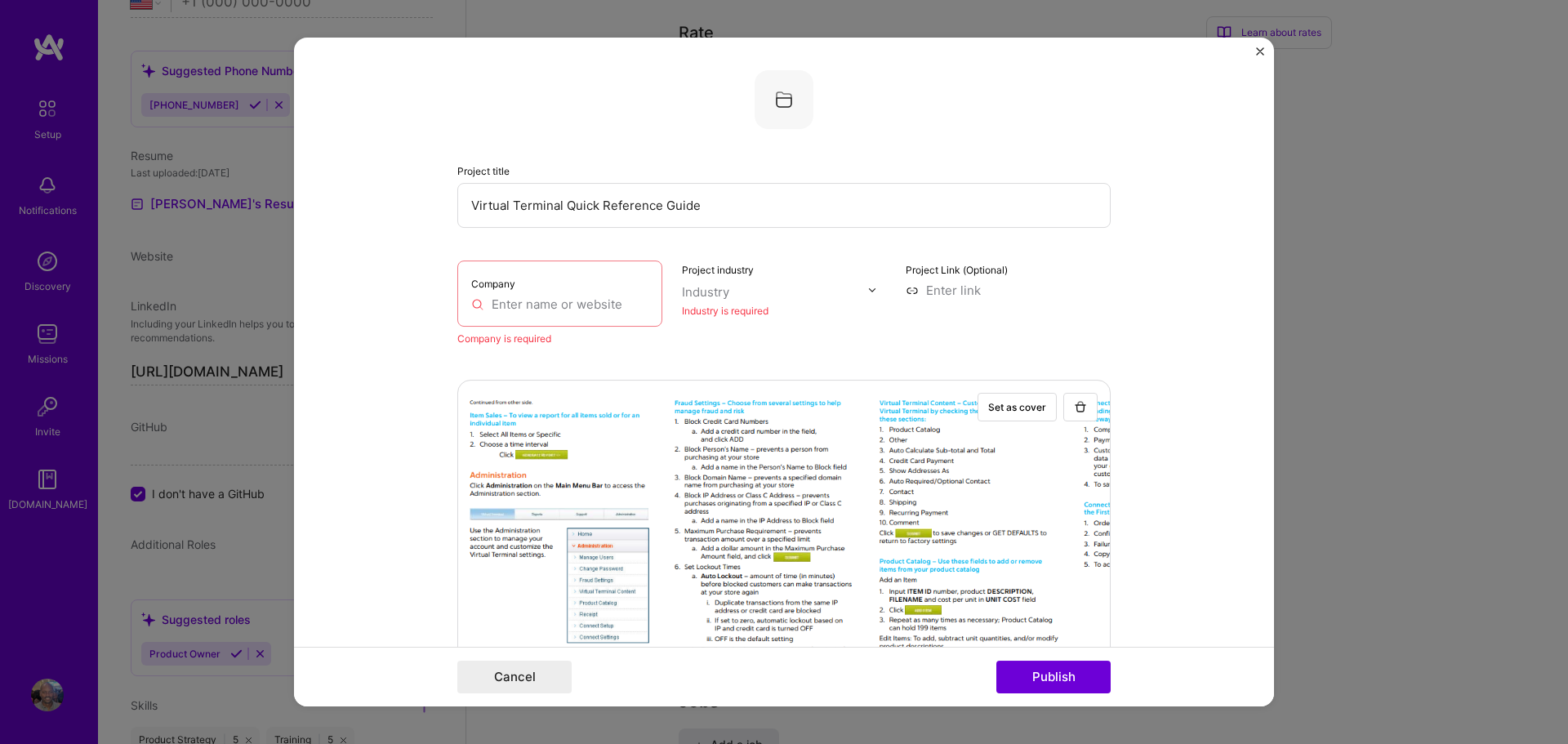
scroll to position [33, 0]
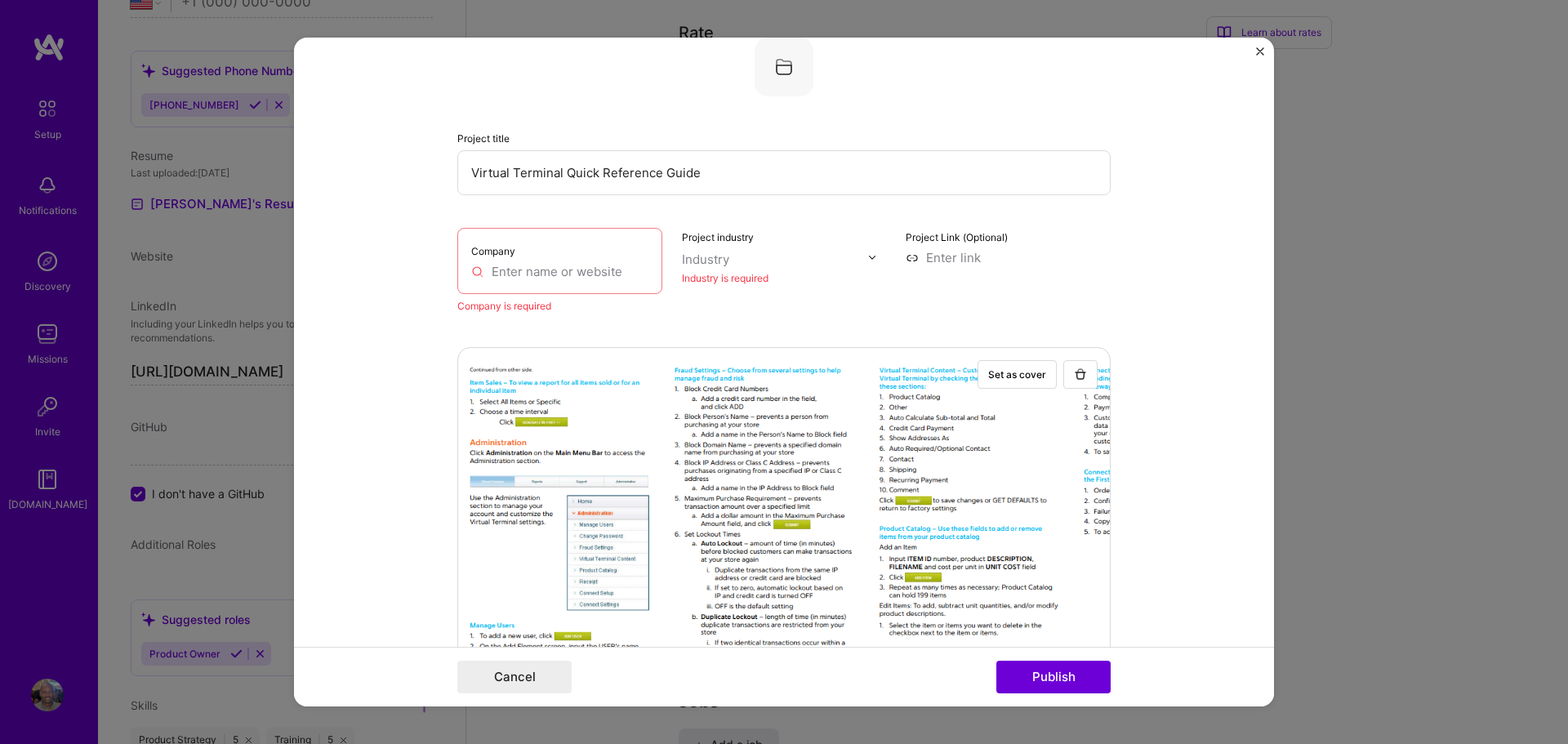
click at [598, 276] on input "text" at bounding box center [560, 272] width 177 height 17
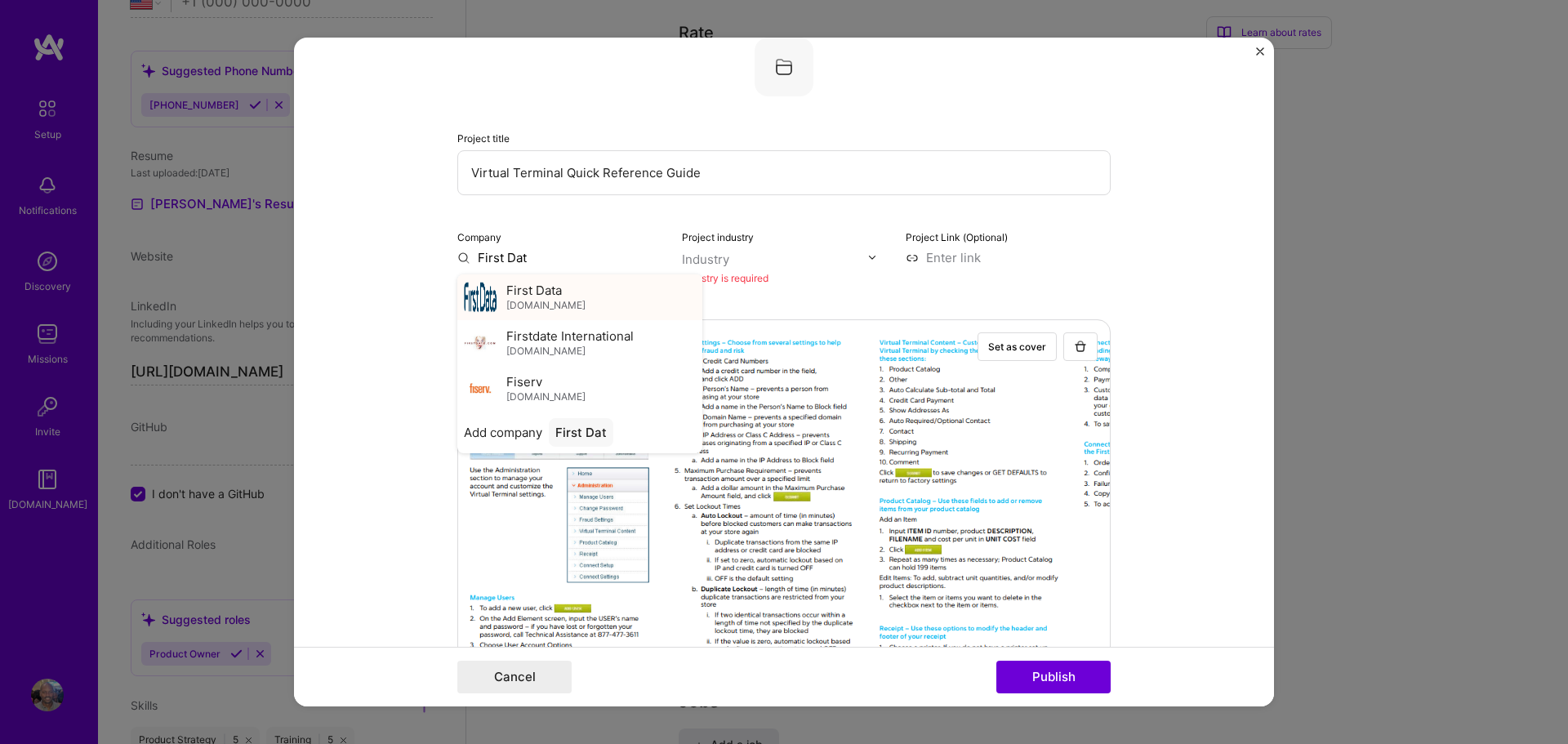
click at [535, 298] on span "First Data" at bounding box center [535, 290] width 56 height 17
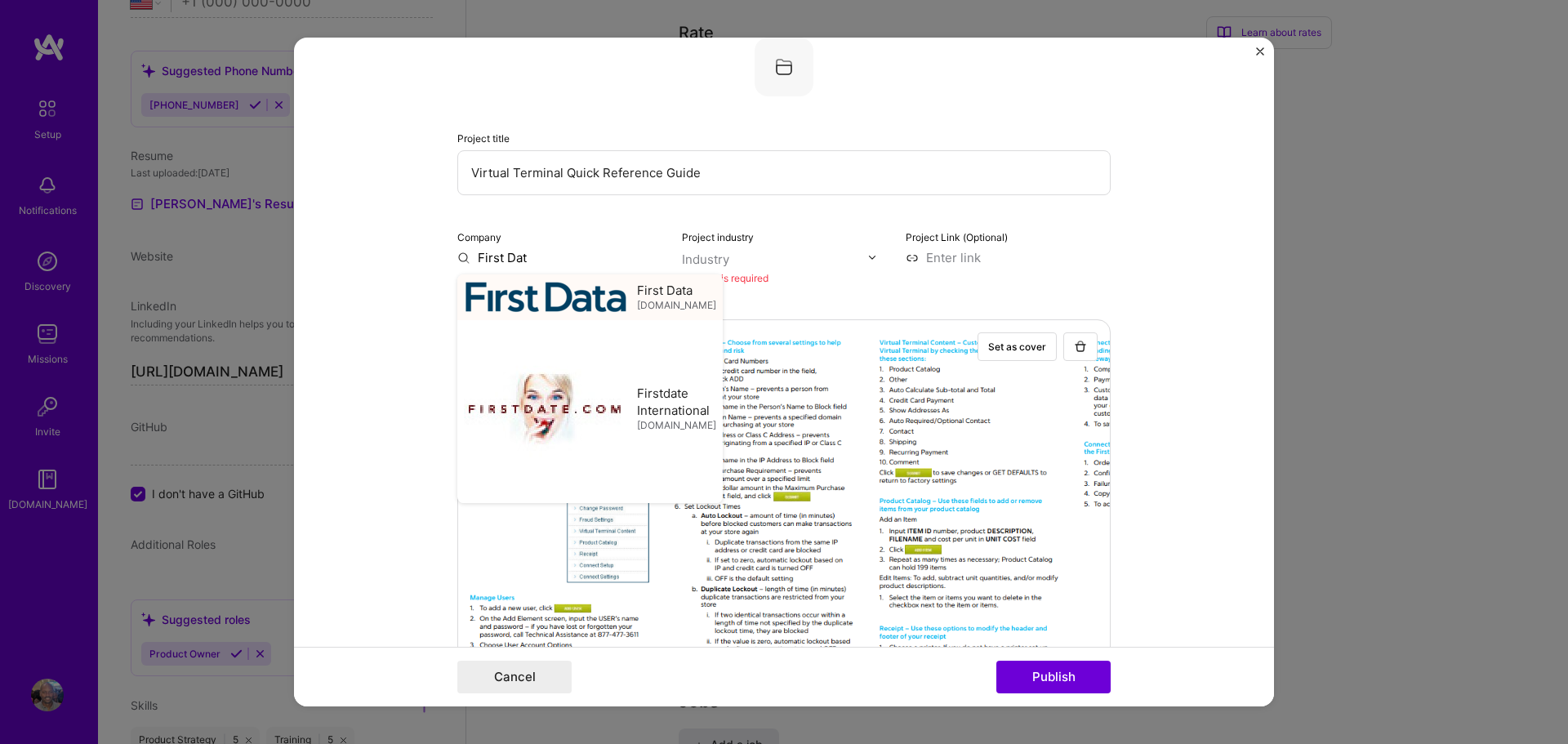
type input "First Data"
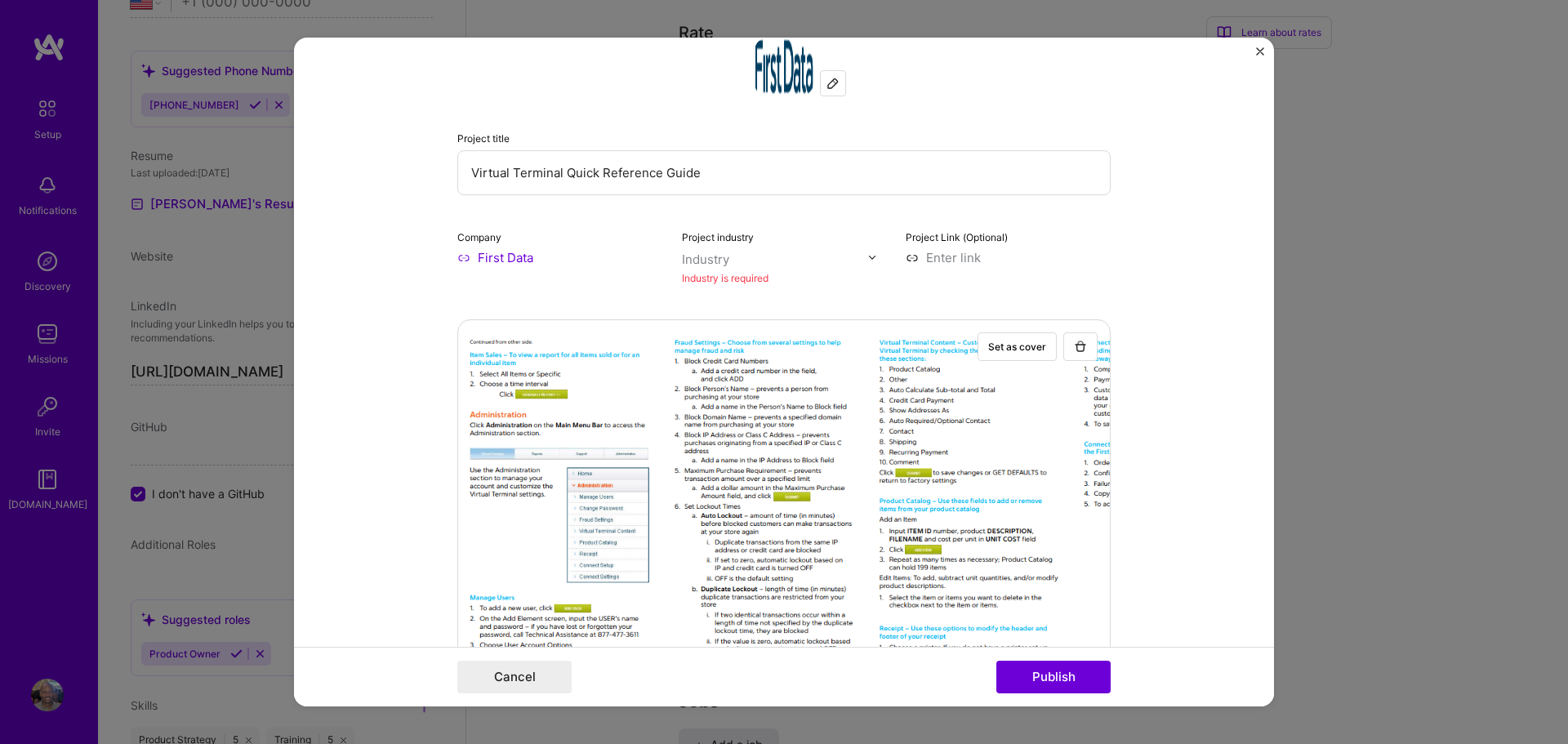
click at [872, 257] on img at bounding box center [872, 257] width 10 height 10
type input "finance"
click at [822, 275] on div "Industry is required" at bounding box center [785, 278] width 205 height 17
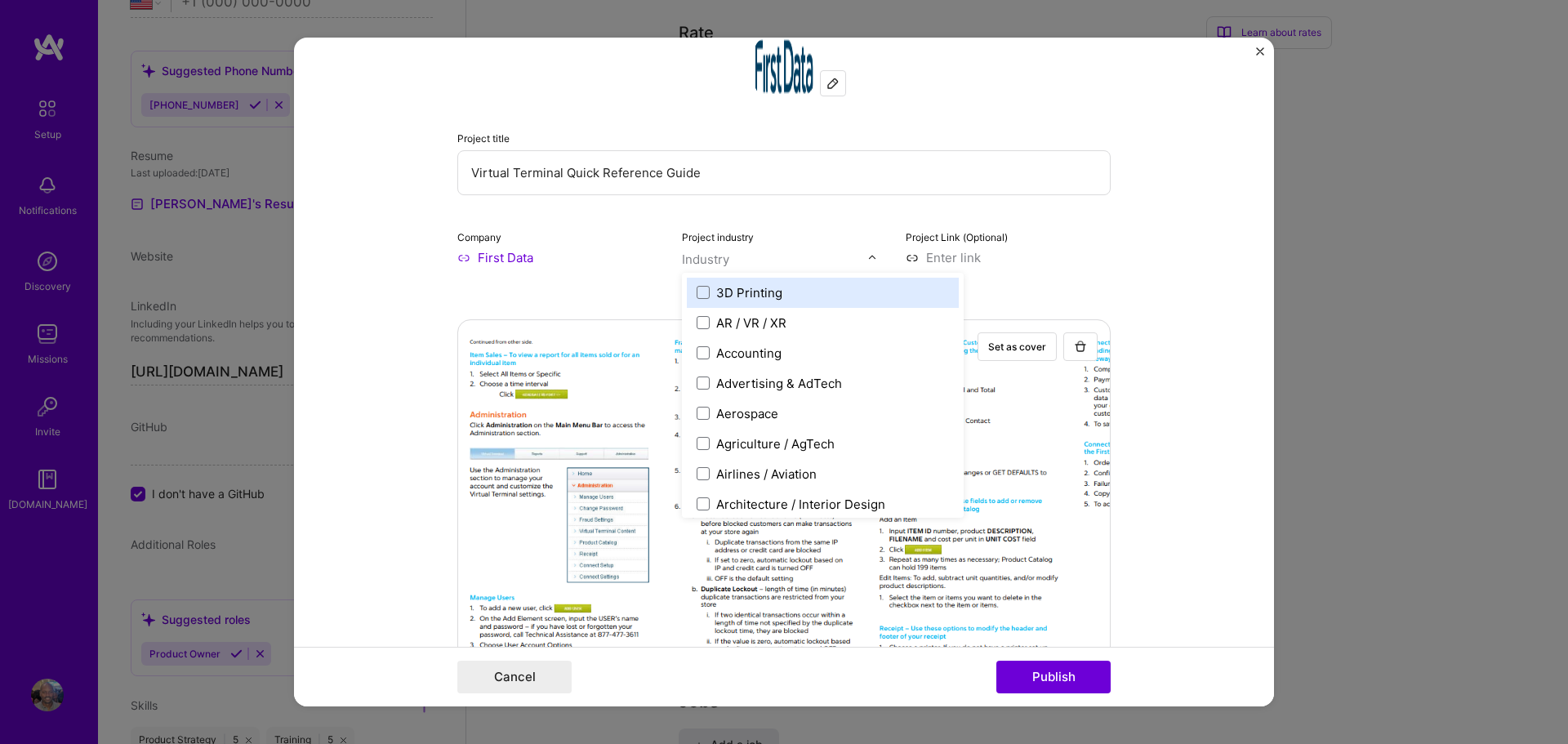
click at [764, 260] on input "text" at bounding box center [776, 260] width 187 height 17
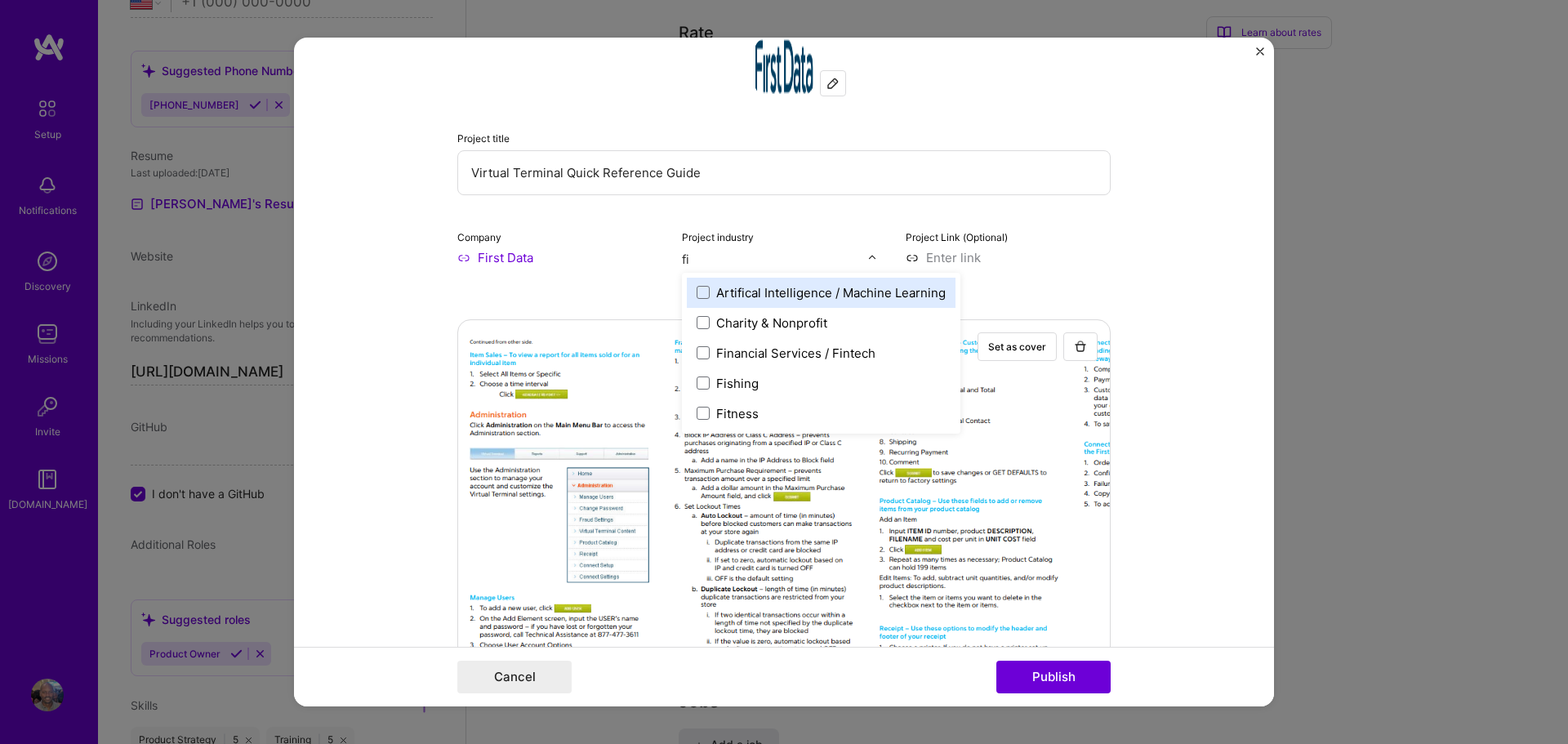
type input "fin"
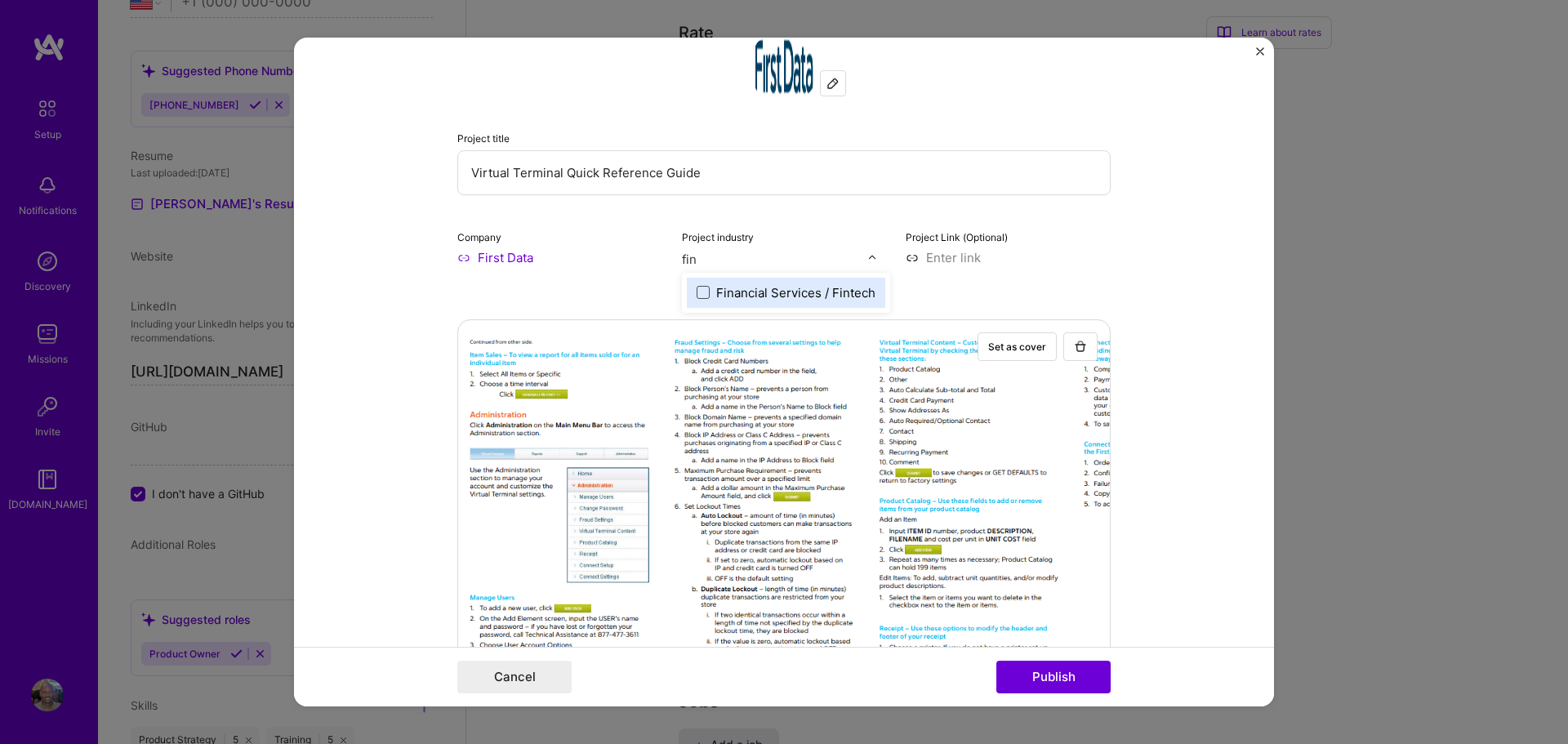
click at [705, 295] on span at bounding box center [703, 292] width 13 height 13
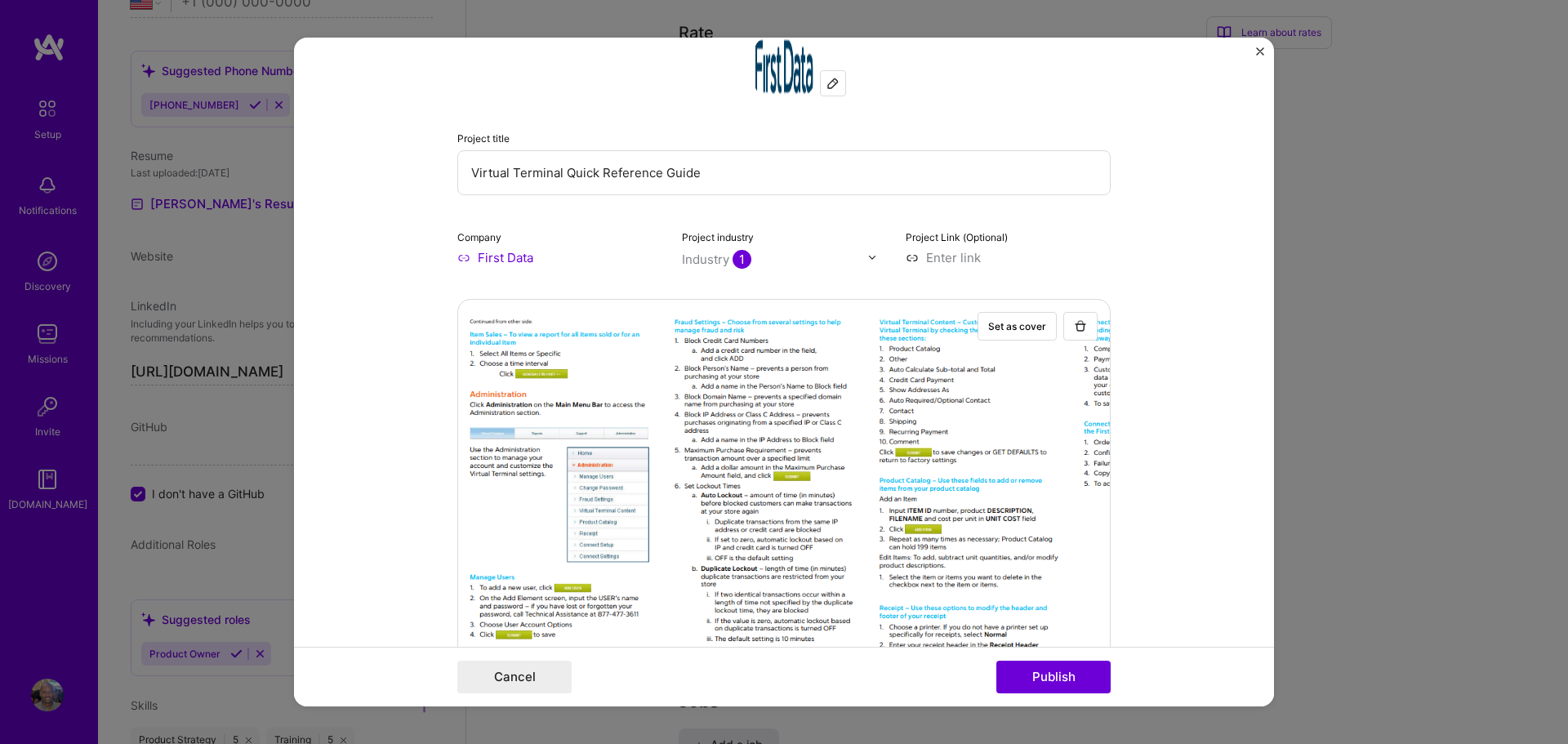
click at [1122, 243] on form "Project title Virtual Terminal Quick Reference Guide Company First Data Project…" at bounding box center [784, 372] width 980 height 670
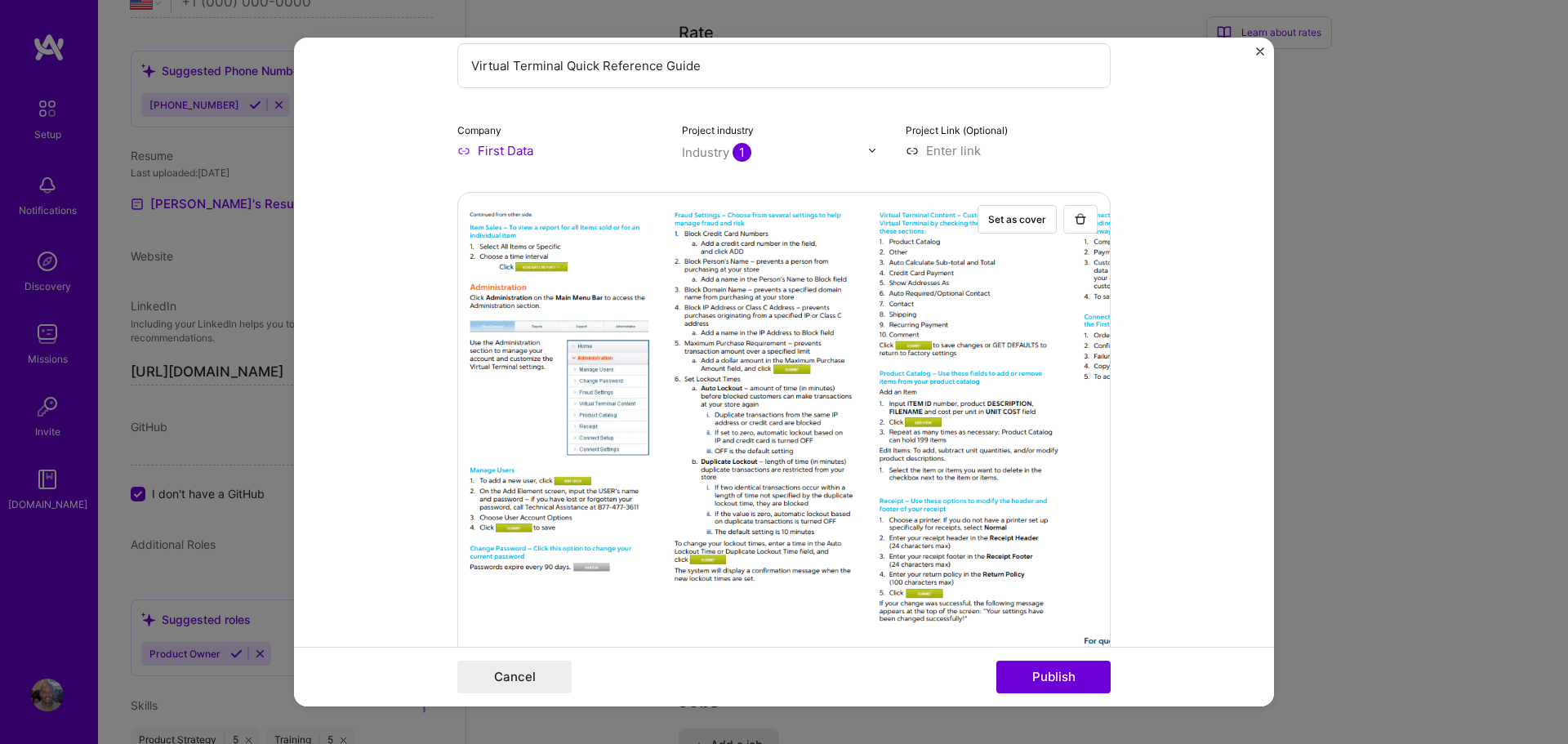
scroll to position [383, 0]
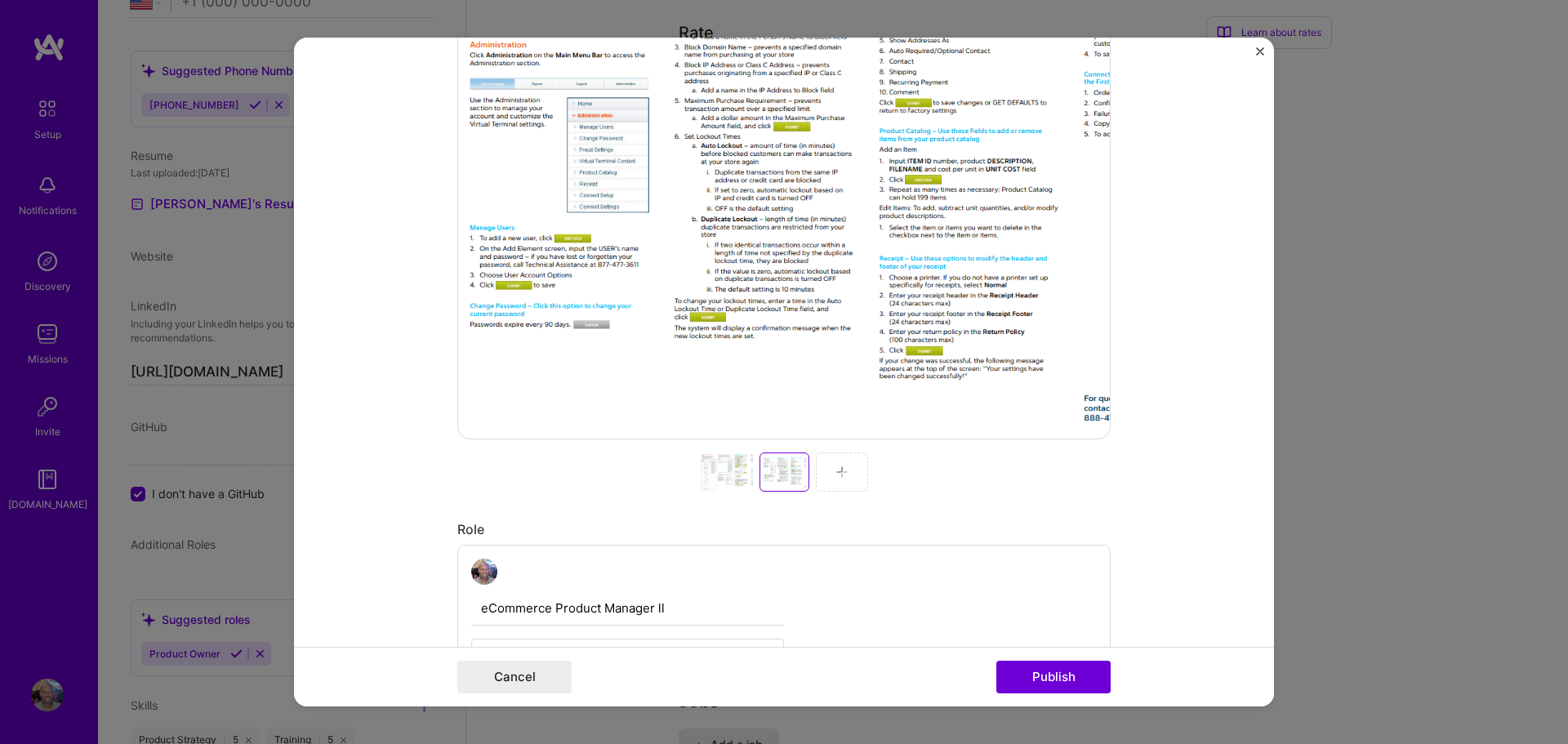
drag, startPoint x: 1059, startPoint y: 673, endPoint x: 1084, endPoint y: 634, distance: 46.3
click at [1059, 674] on button "Publish" at bounding box center [1054, 677] width 115 height 33
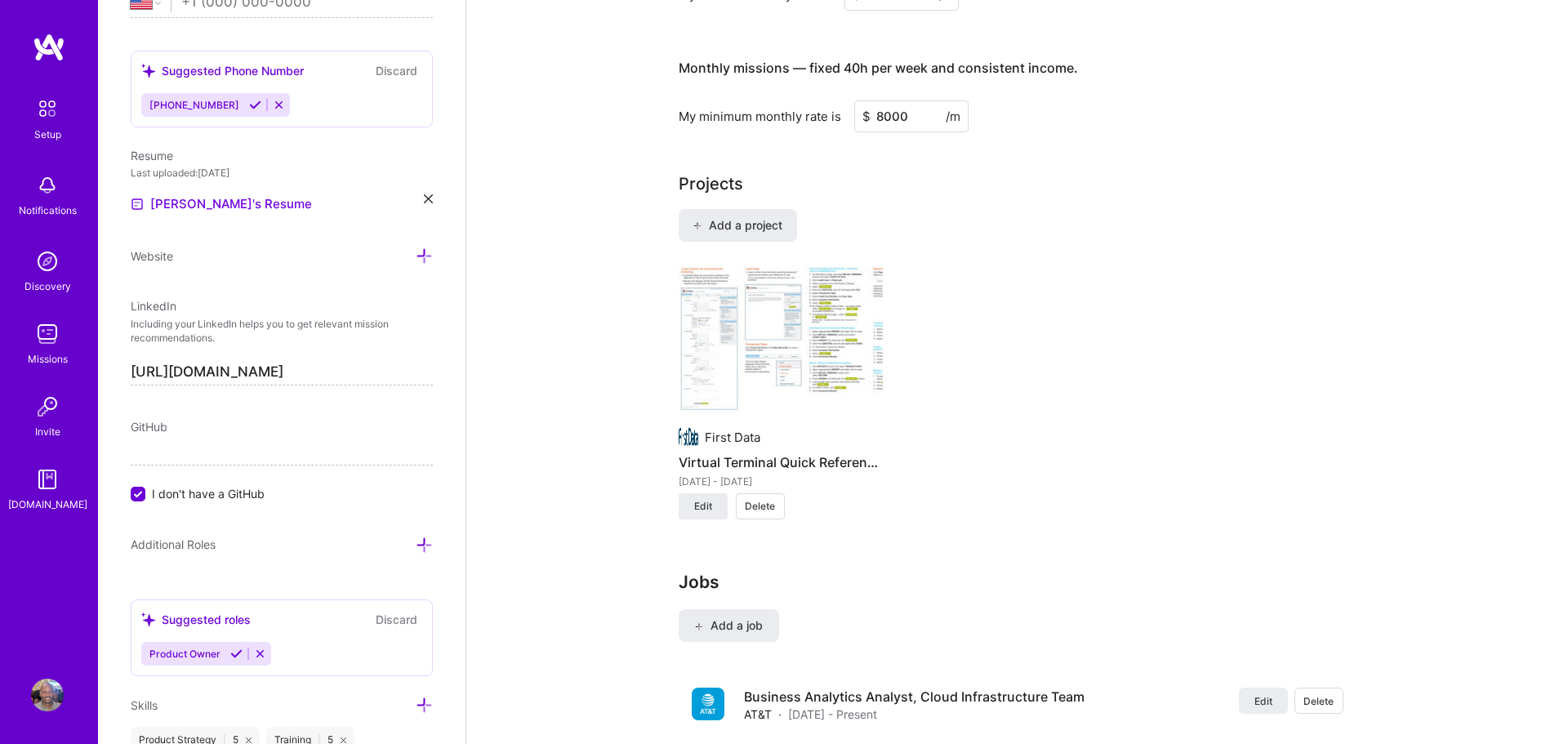
scroll to position [1159, 0]
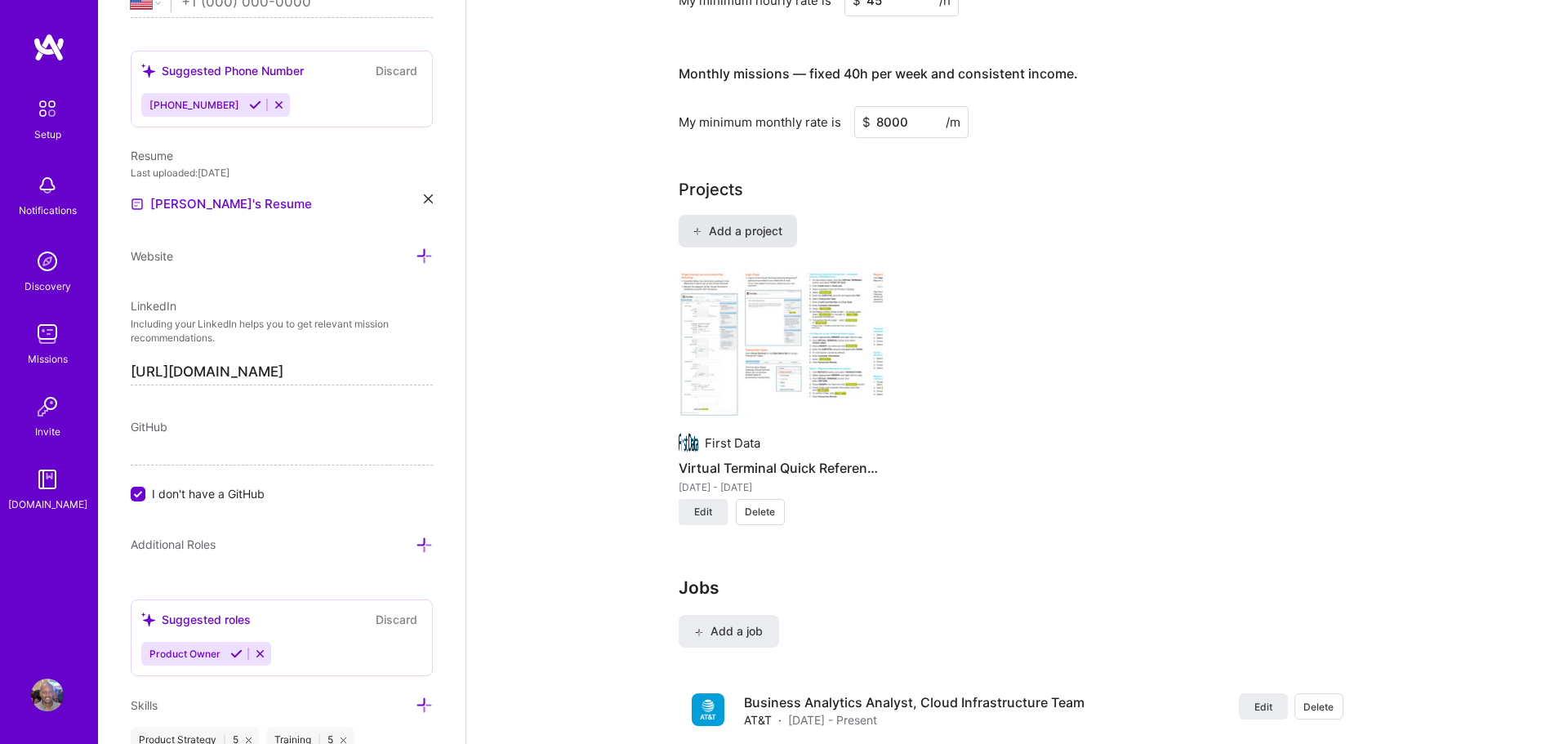
click at [746, 223] on span "Add a project" at bounding box center [736, 232] width 89 height 17
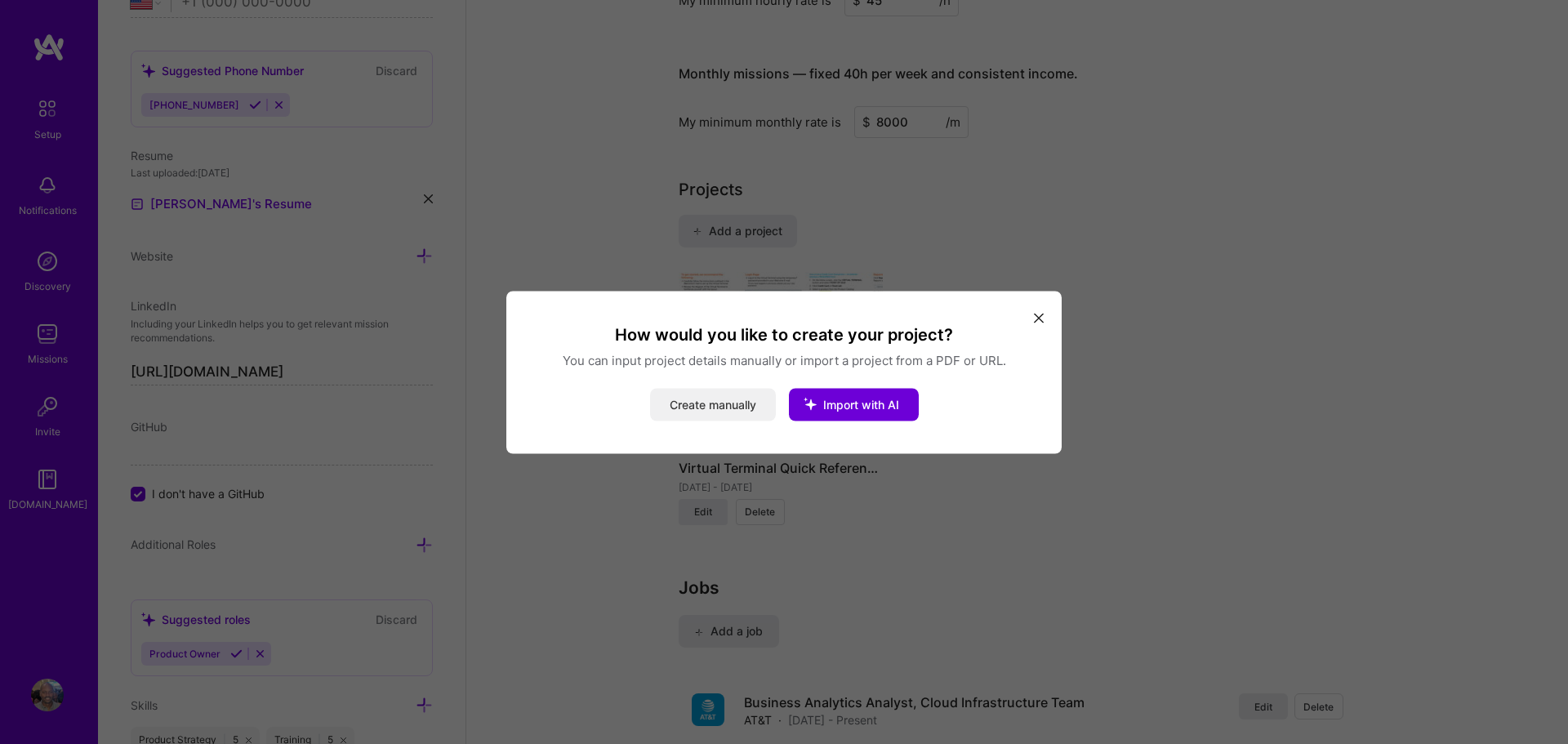
click at [717, 405] on button "Create manually" at bounding box center [713, 404] width 126 height 33
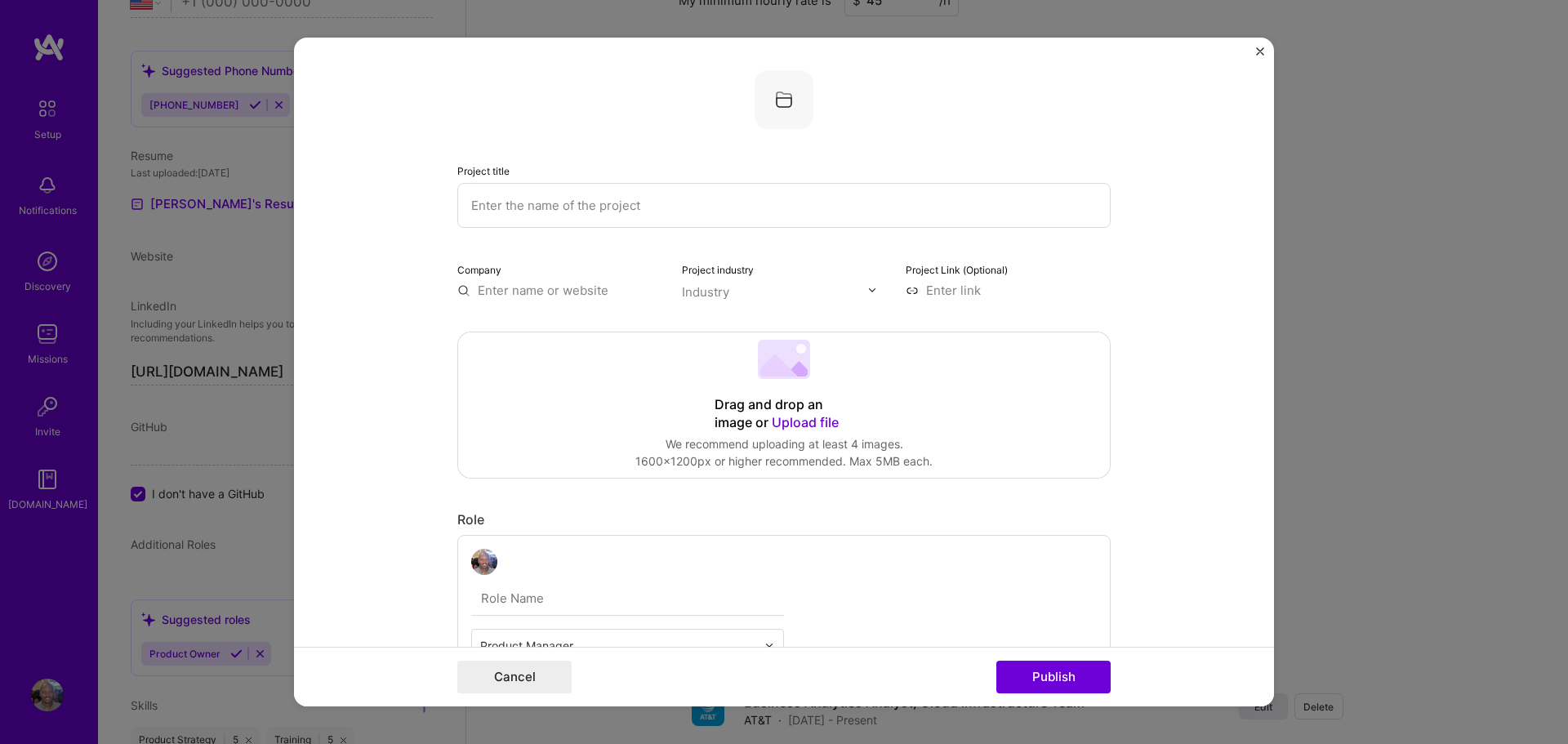
click at [673, 201] on input "text" at bounding box center [784, 205] width 653 height 45
click at [804, 422] on span "Upload file" at bounding box center [805, 423] width 67 height 17
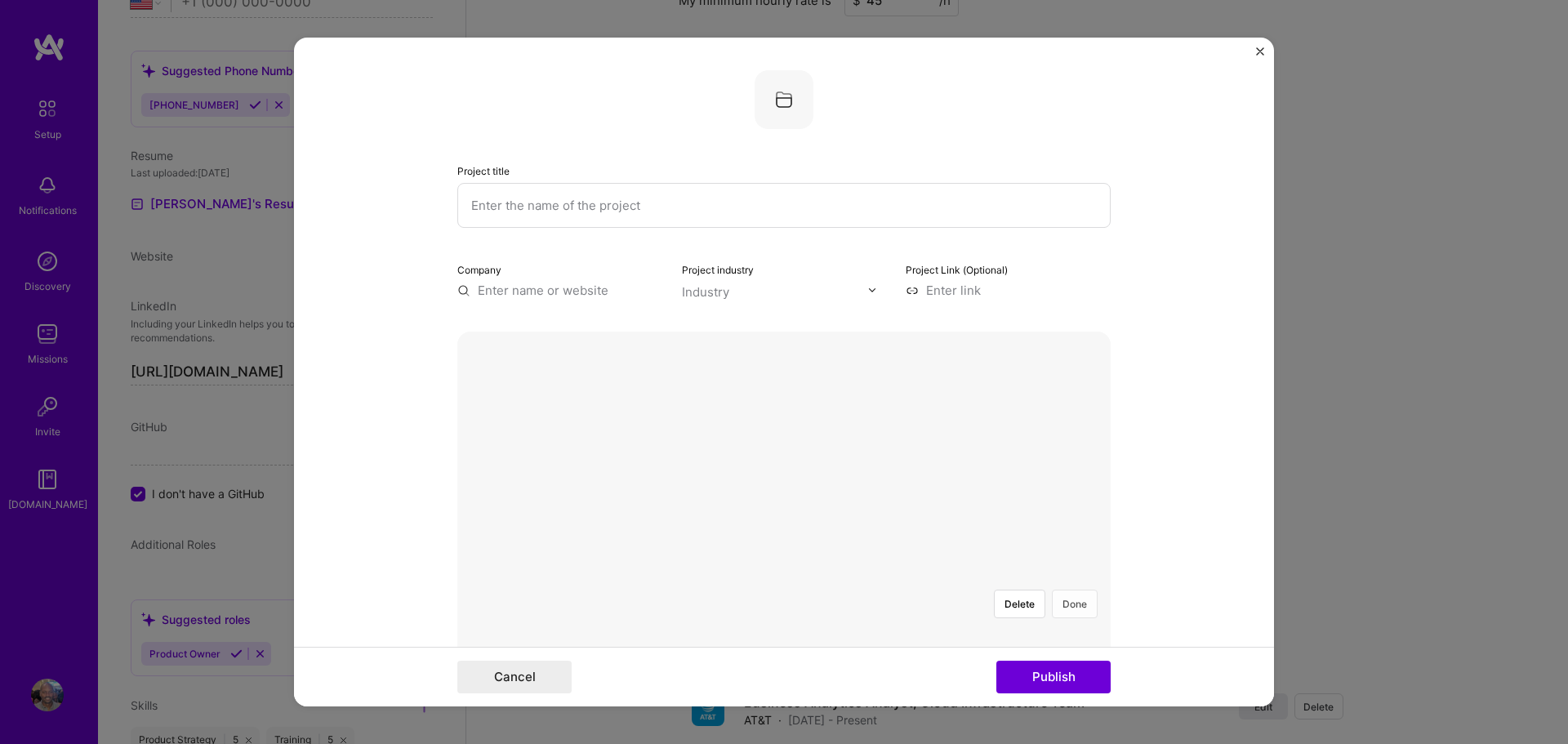
click at [1064, 590] on button "Done" at bounding box center [1074, 604] width 46 height 29
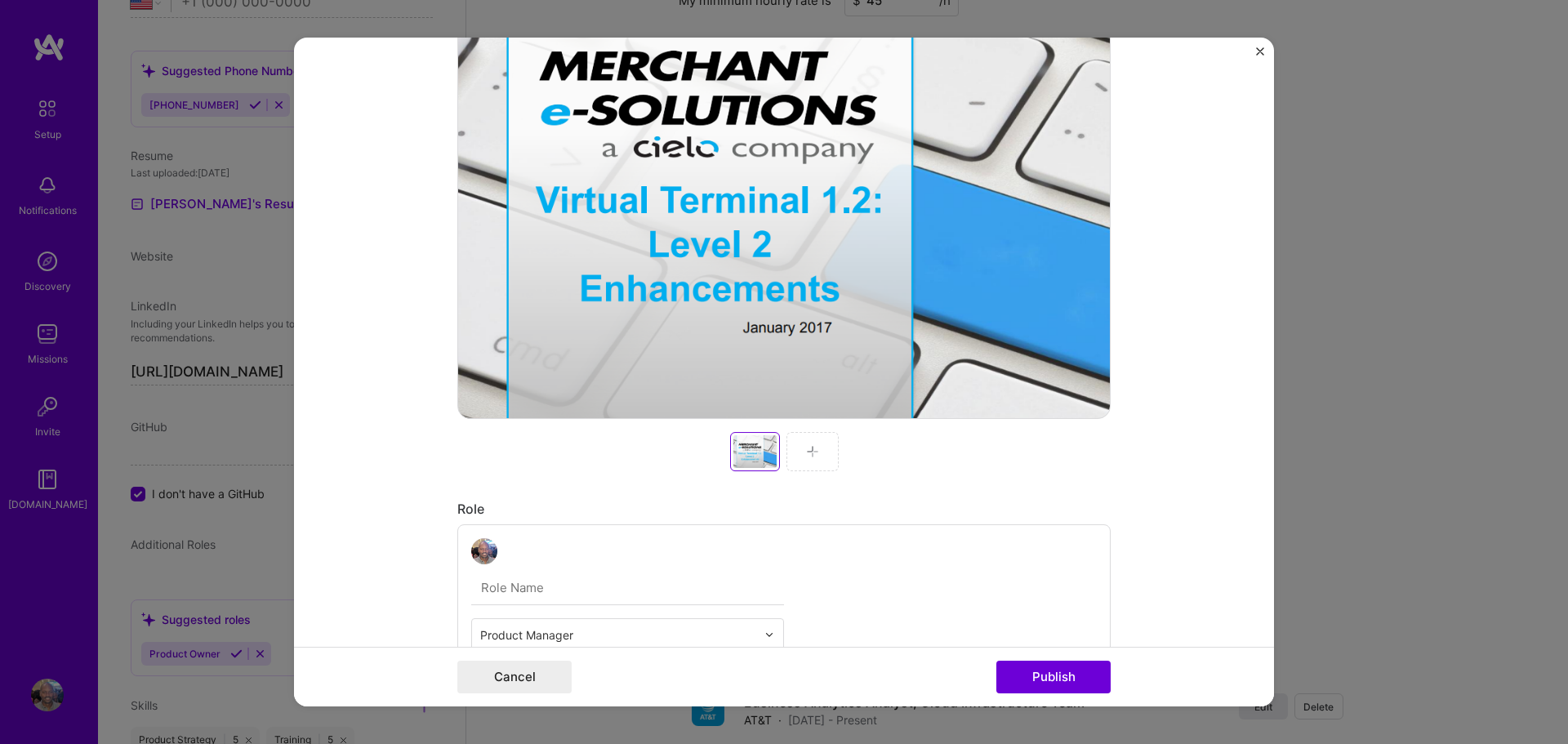
click at [820, 453] on div at bounding box center [813, 452] width 52 height 39
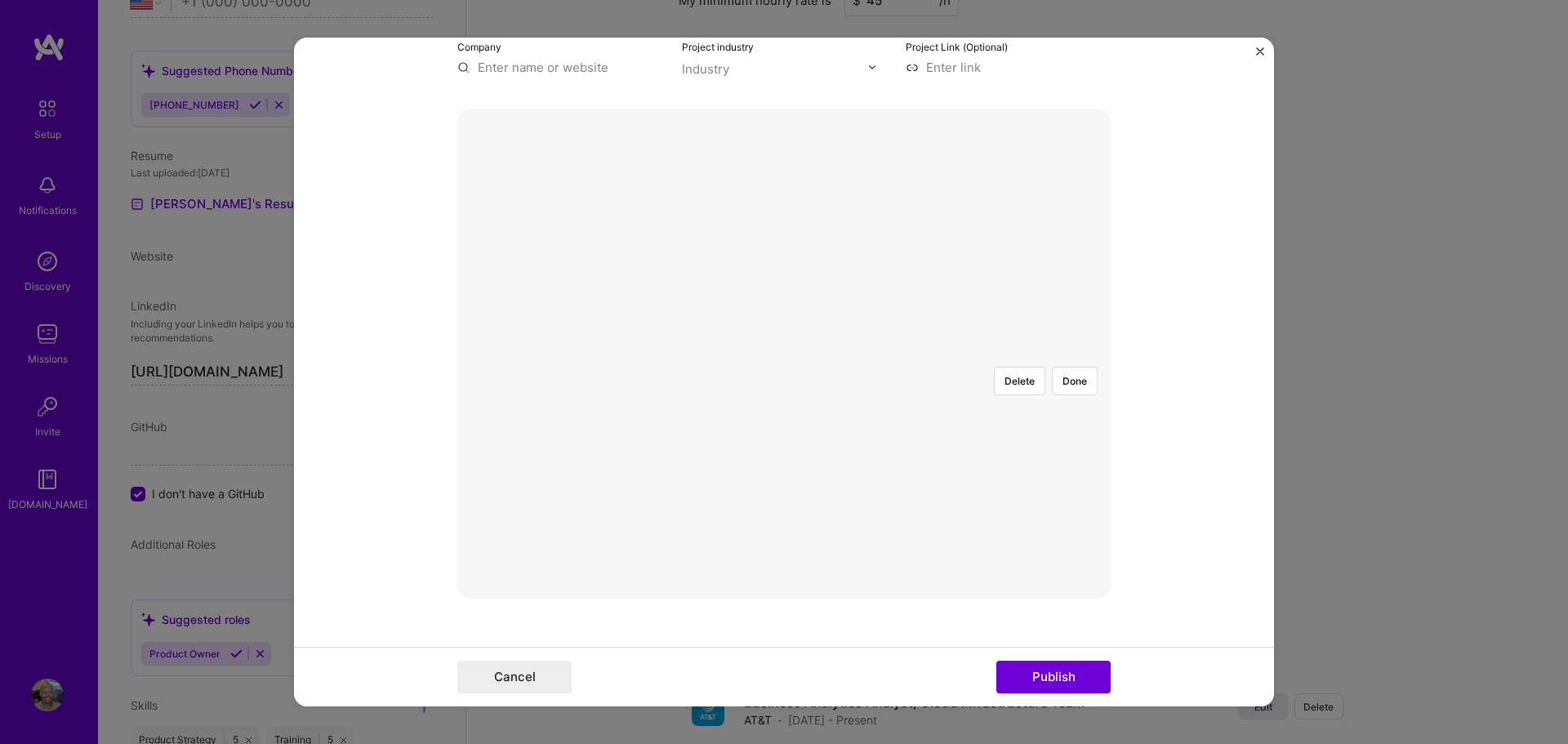
scroll to position [277, 0]
click at [1071, 313] on button "Done" at bounding box center [1074, 327] width 46 height 29
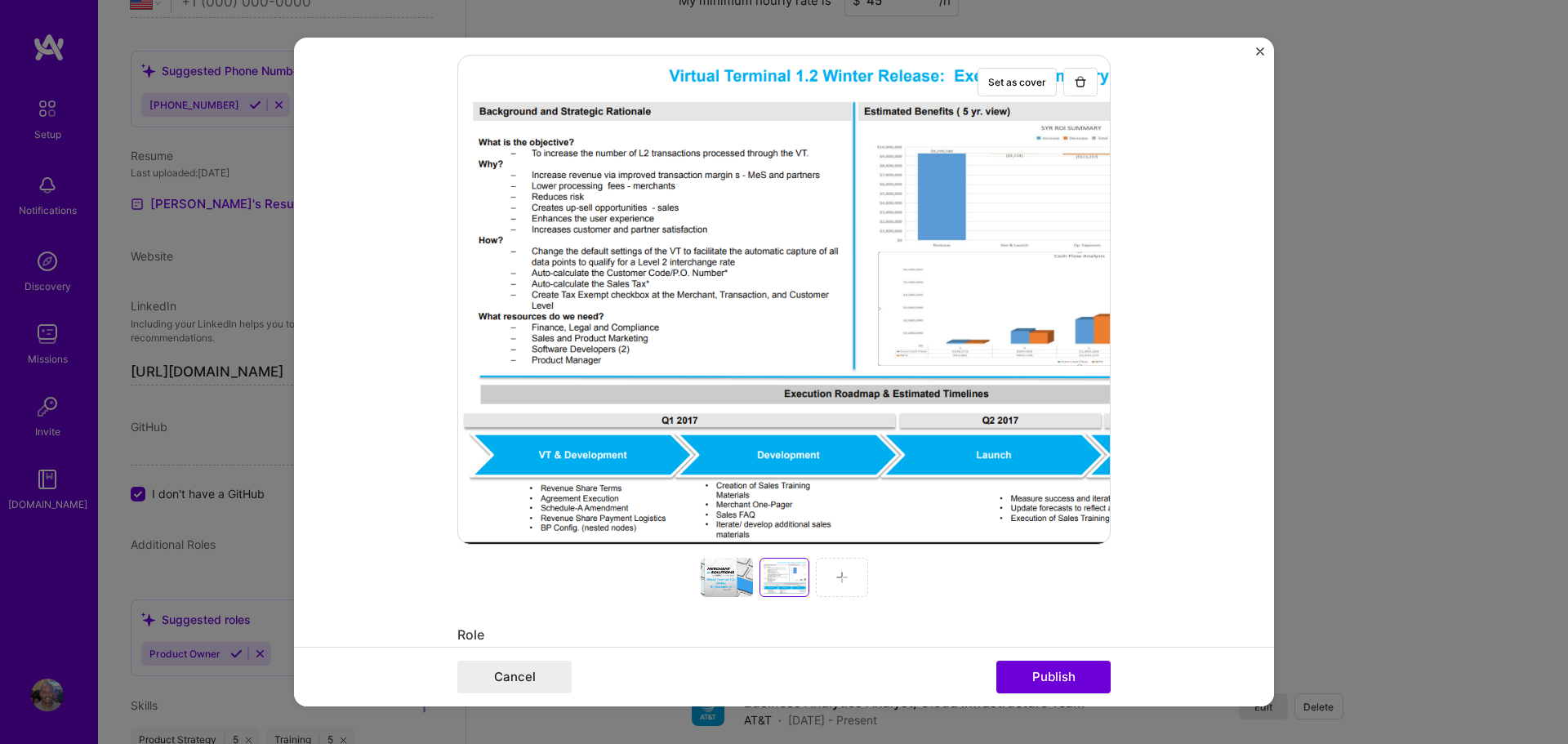
click at [842, 581] on img at bounding box center [842, 578] width 13 height 13
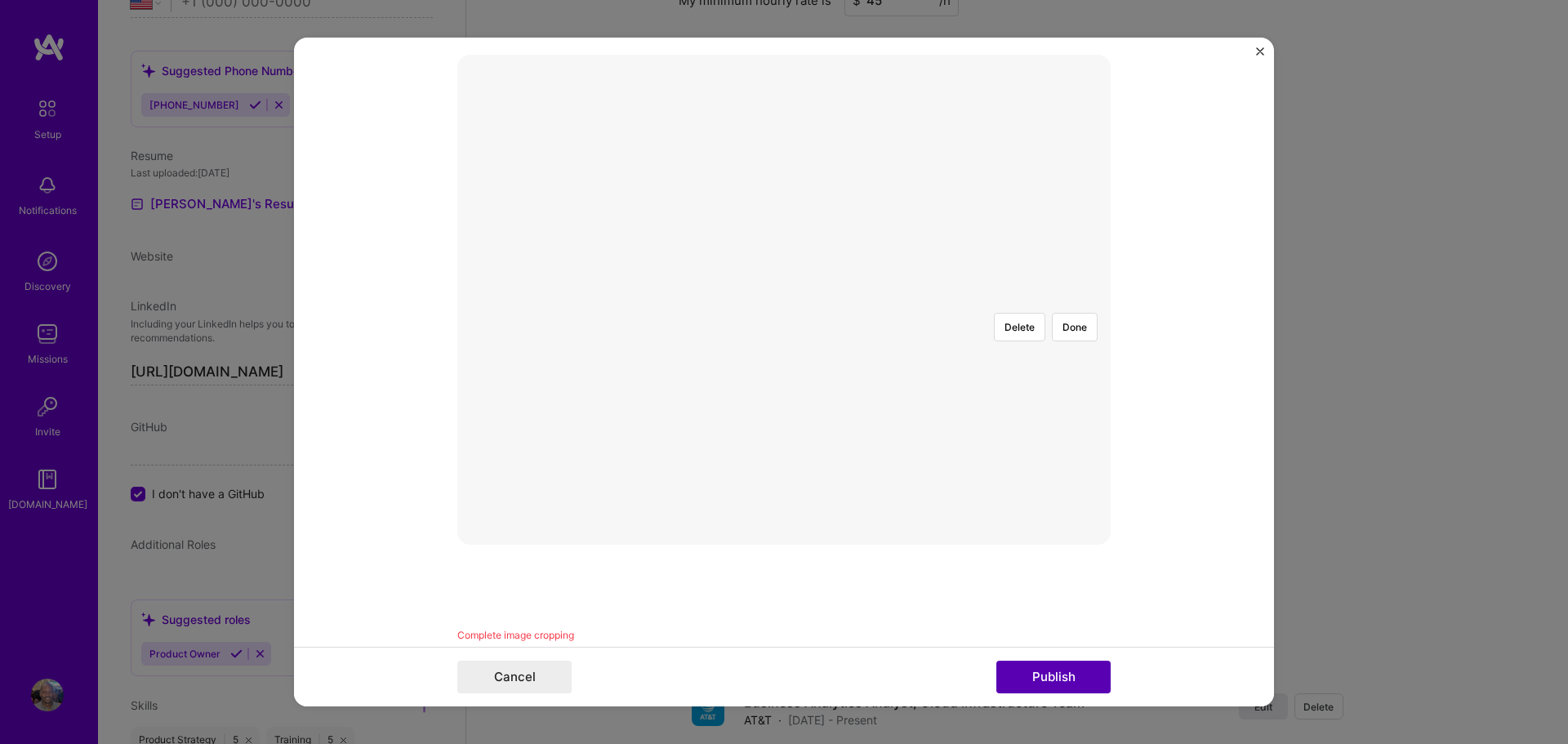
click at [1056, 681] on button "Publish" at bounding box center [1054, 677] width 115 height 33
click at [1085, 625] on button "Done" at bounding box center [1074, 639] width 46 height 29
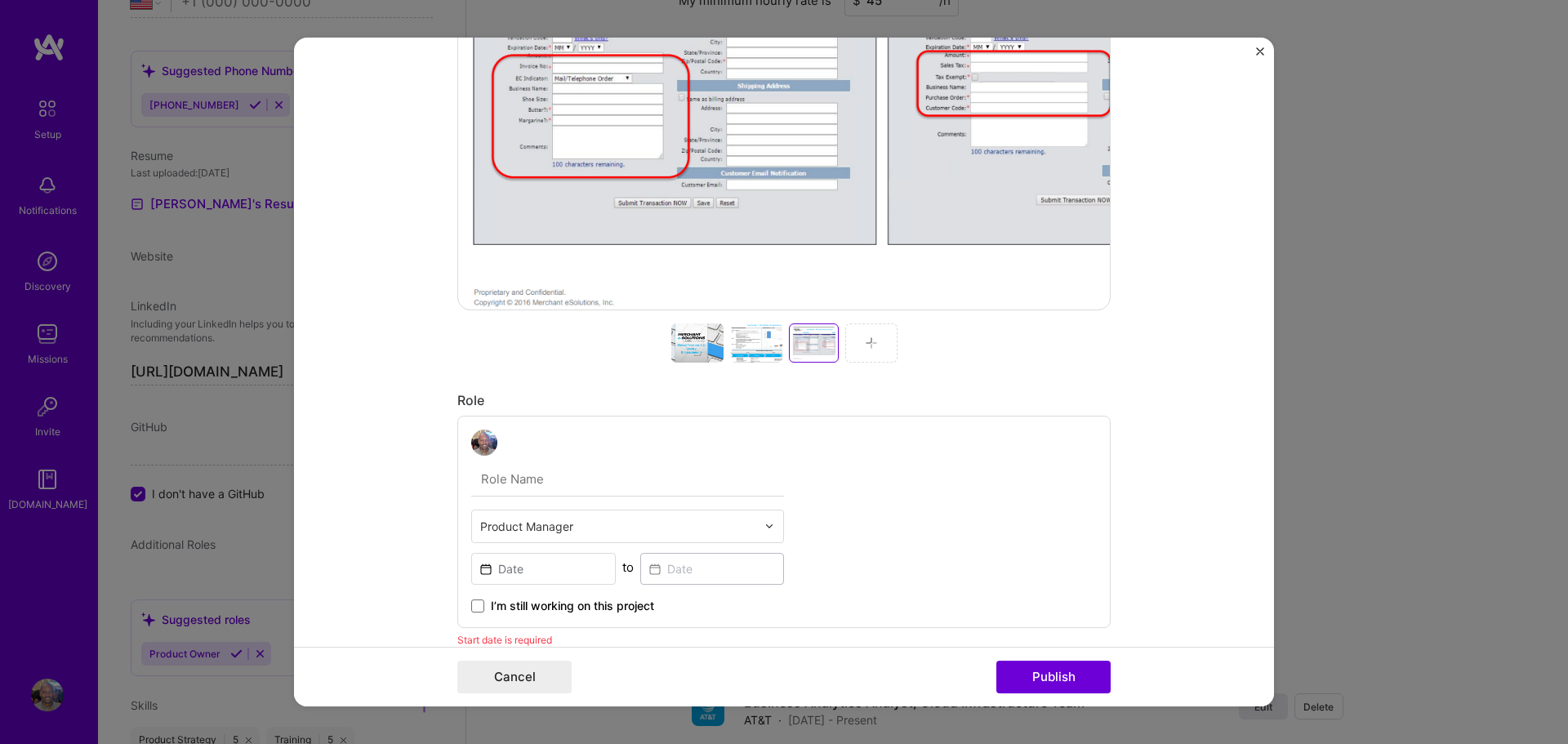
click at [874, 342] on img at bounding box center [872, 344] width 13 height 13
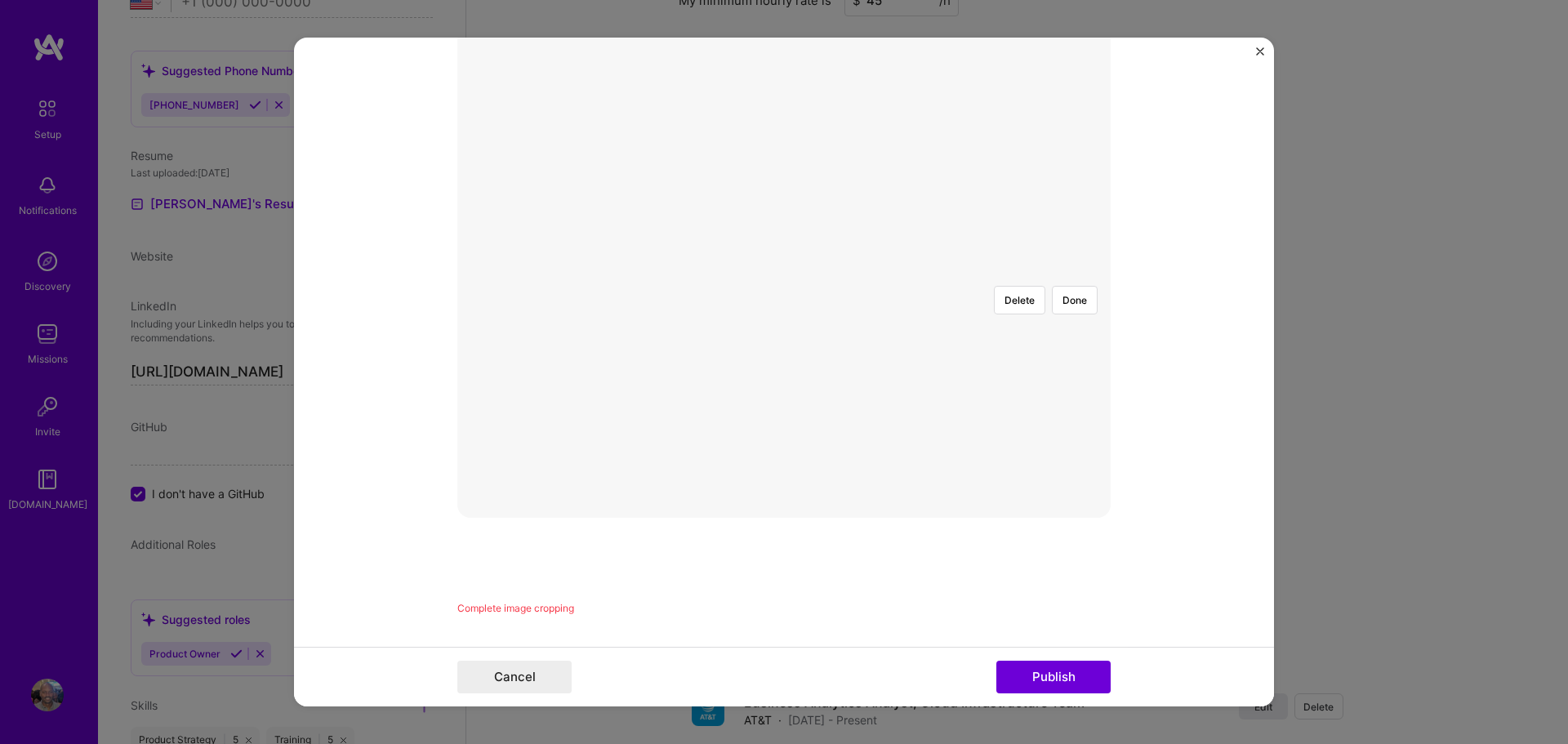
scroll to position [364, 0]
click at [1082, 294] on button "Done" at bounding box center [1074, 308] width 46 height 29
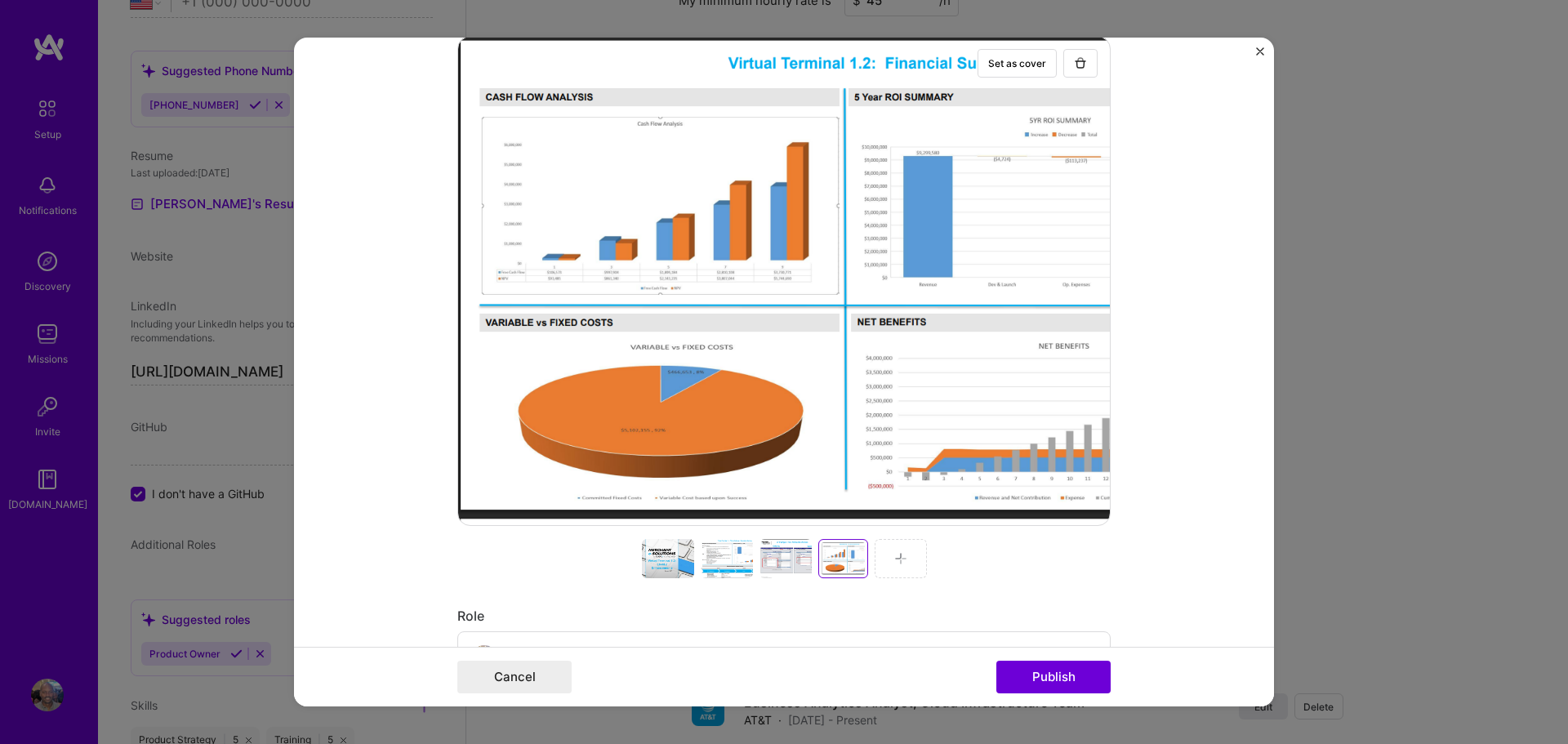
click at [902, 569] on div at bounding box center [901, 559] width 52 height 39
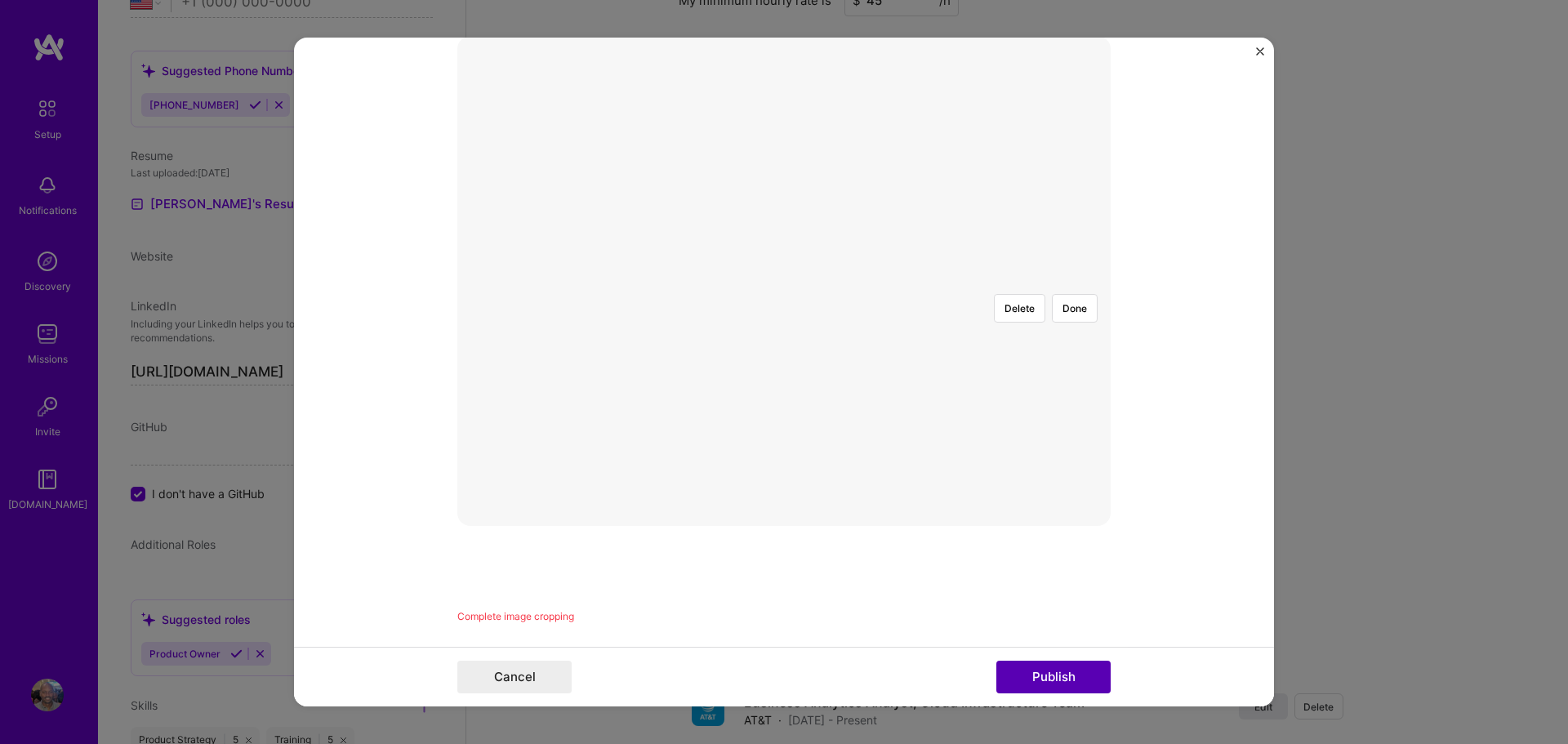
click at [1059, 677] on button "Publish" at bounding box center [1054, 677] width 115 height 33
click at [1072, 625] on button "Done" at bounding box center [1074, 639] width 46 height 29
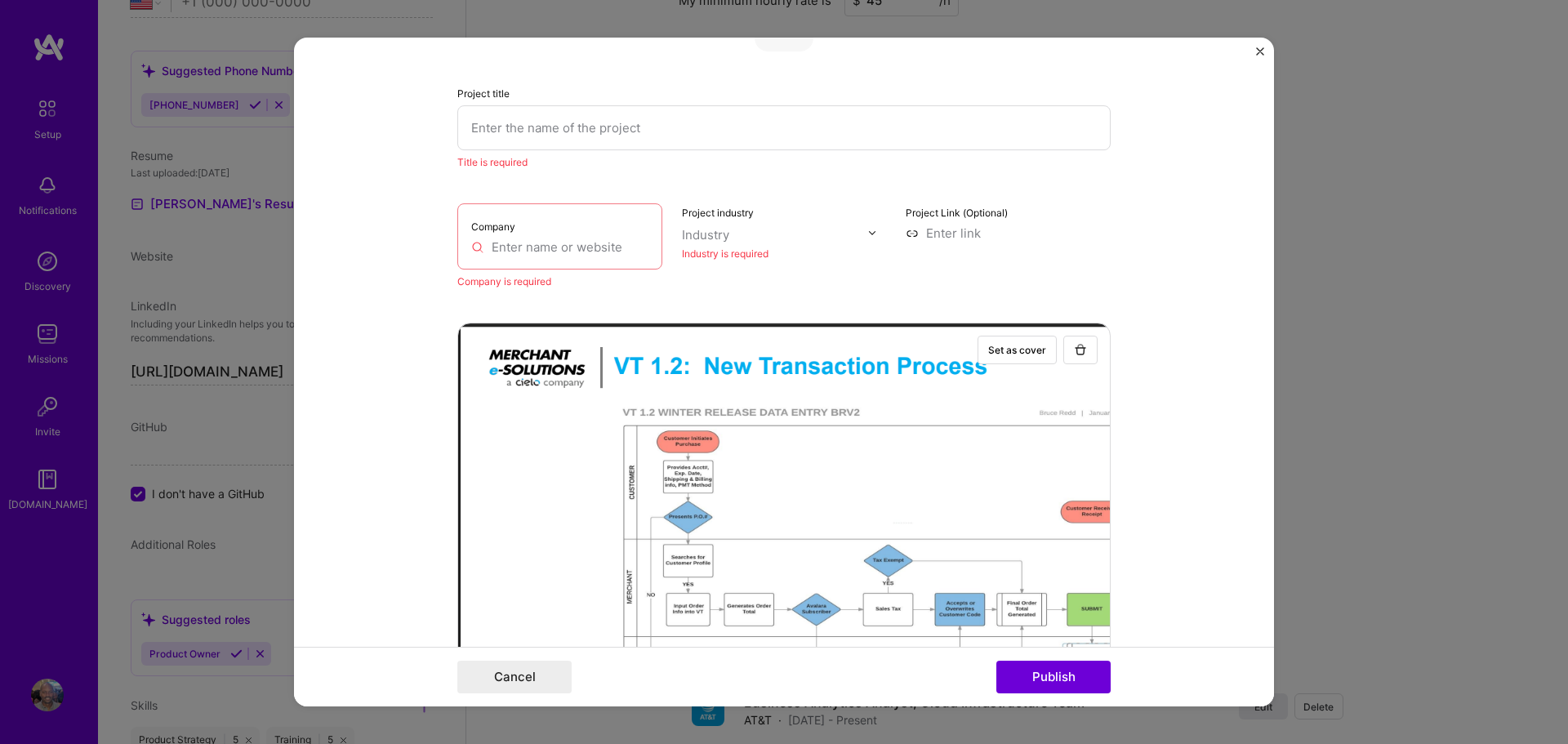
scroll to position [684, 0]
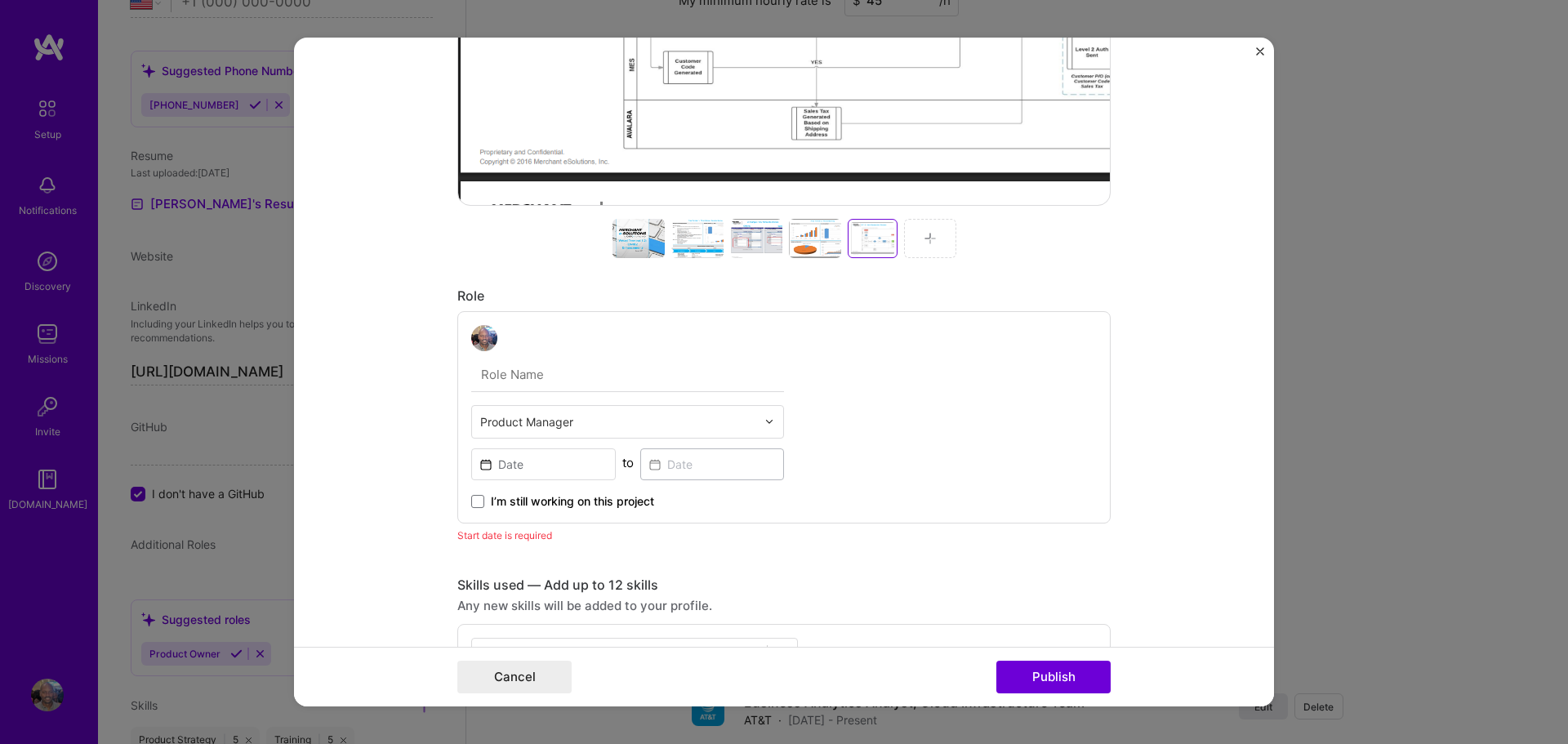
click at [935, 240] on img at bounding box center [931, 239] width 13 height 13
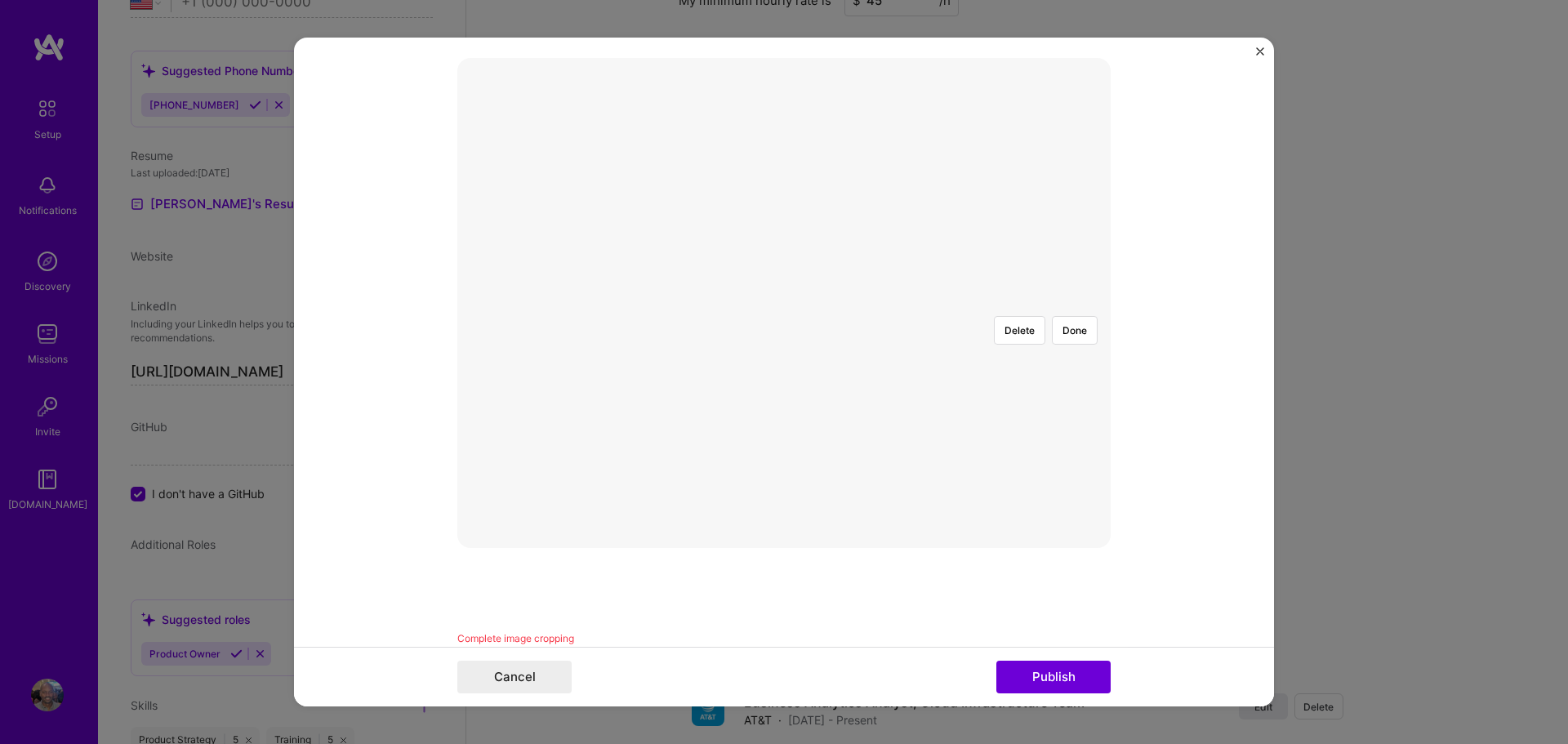
scroll to position [336, 0]
click at [1076, 323] on button "Done" at bounding box center [1074, 337] width 46 height 29
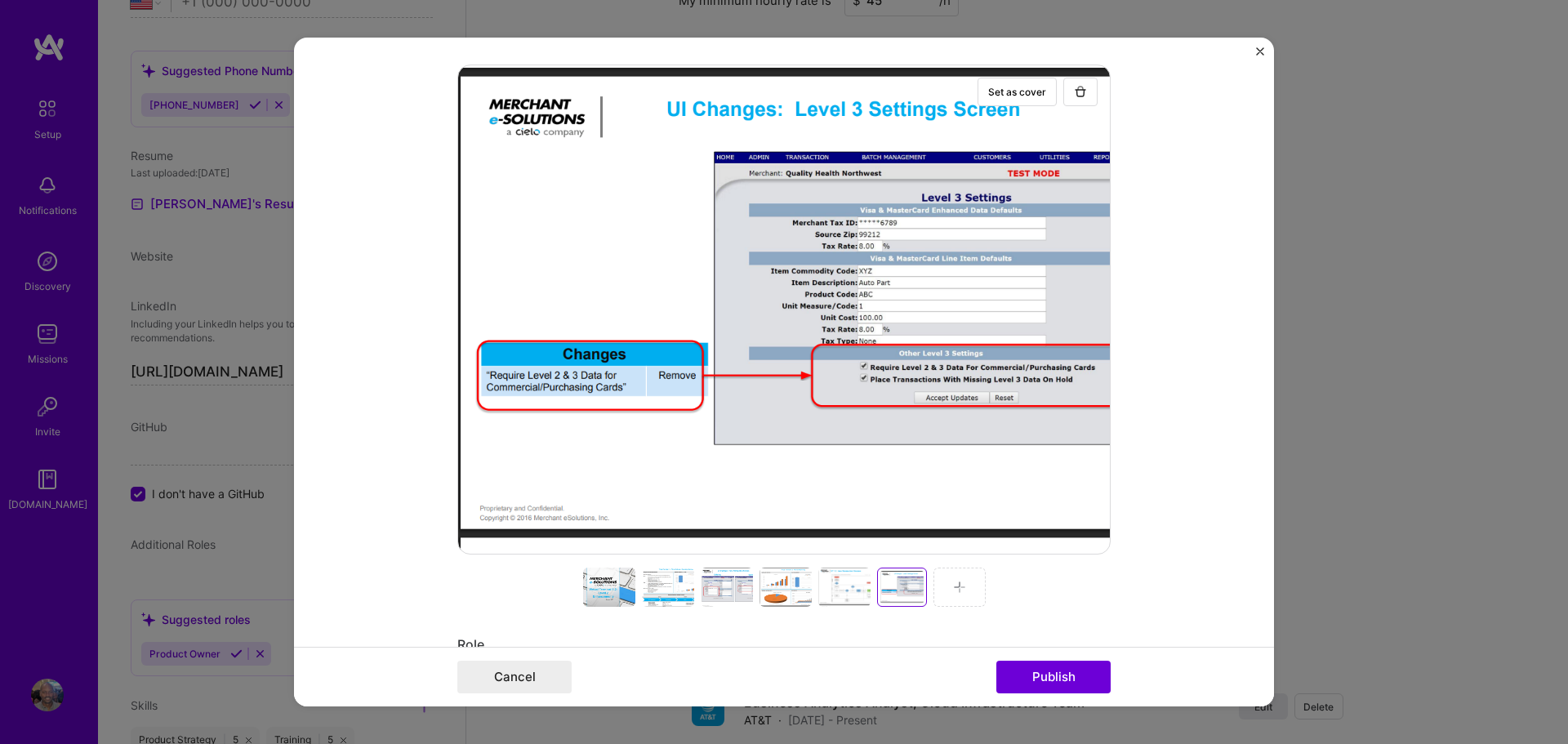
click at [966, 585] on div at bounding box center [959, 587] width 52 height 39
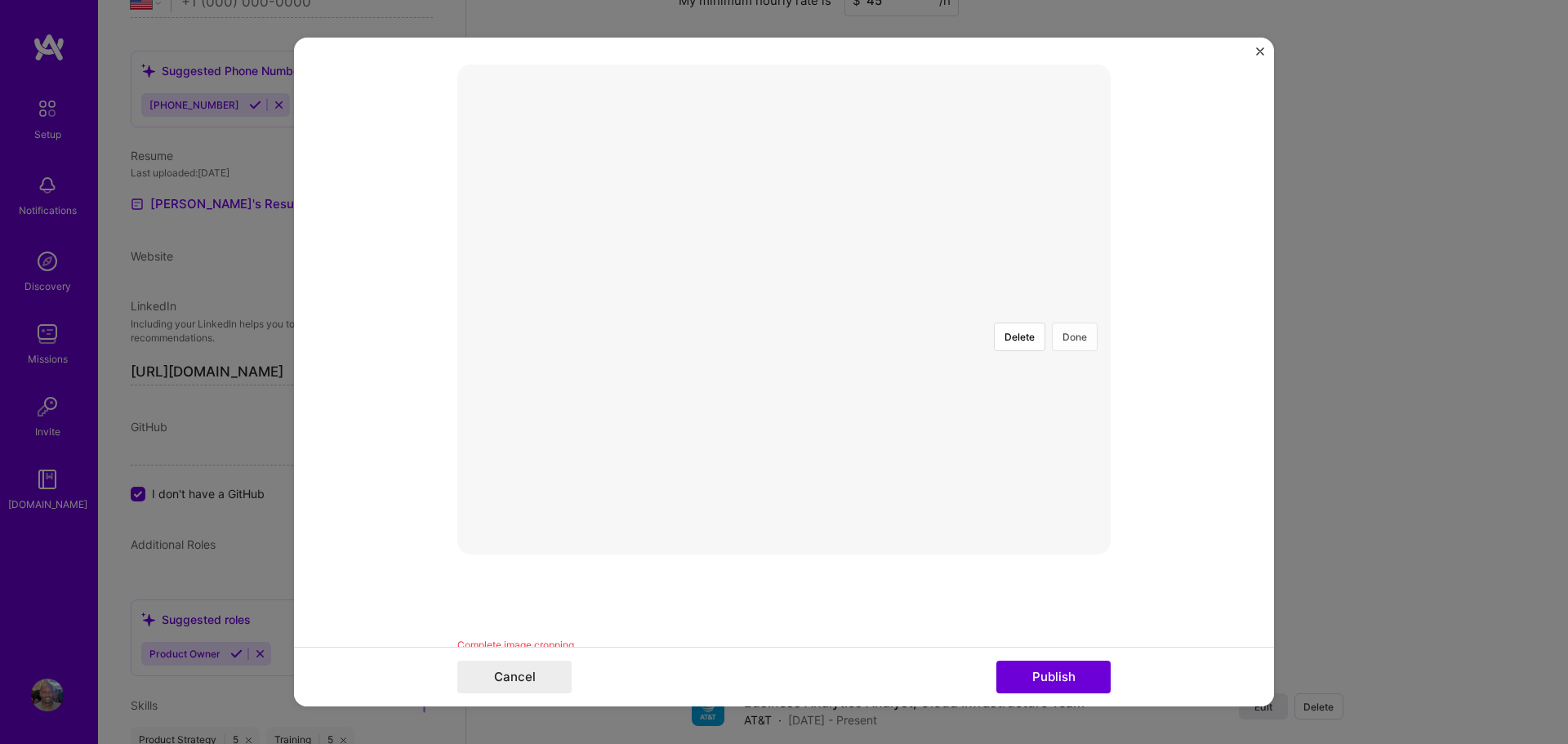
click at [1079, 323] on button "Done" at bounding box center [1074, 337] width 46 height 29
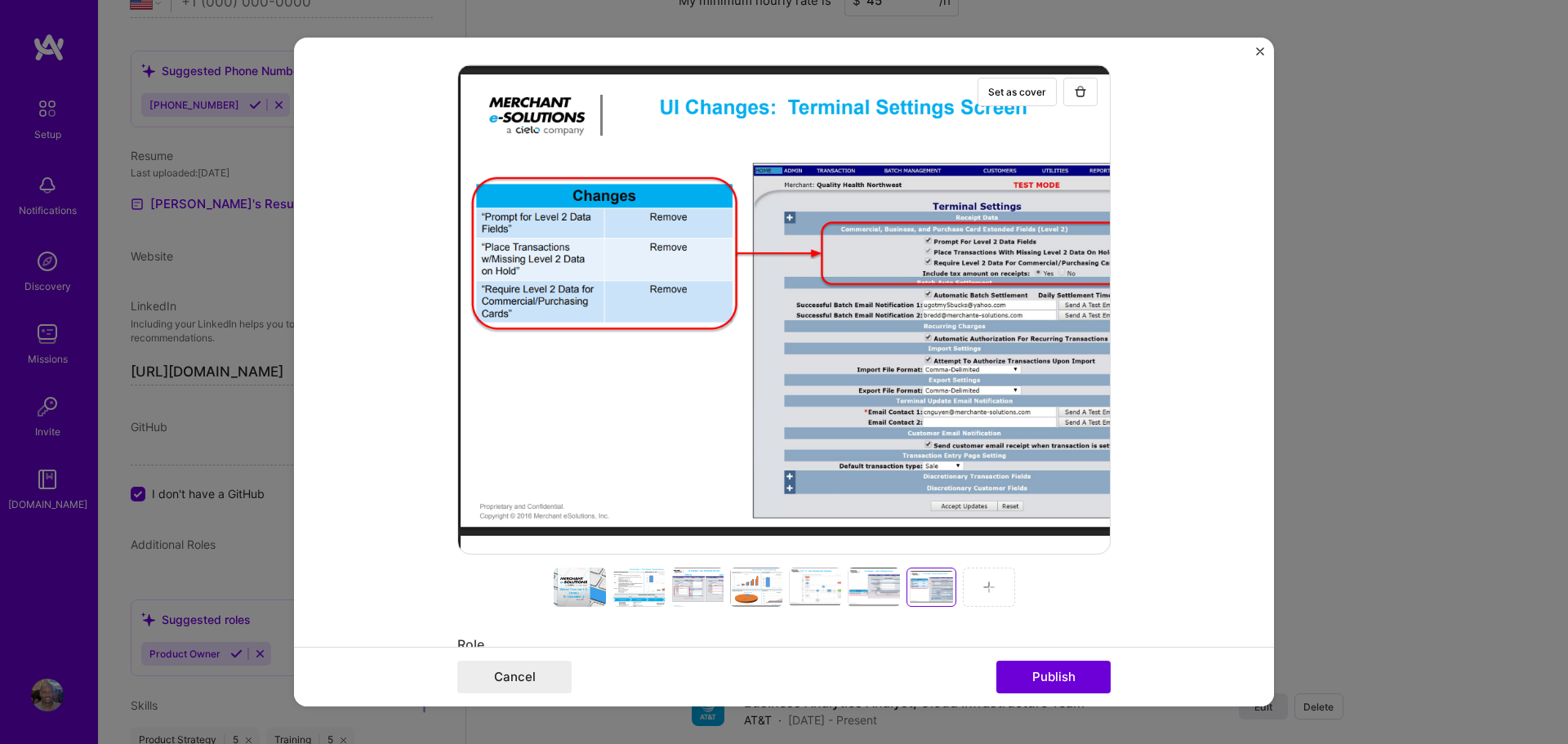
click at [983, 590] on img at bounding box center [989, 587] width 13 height 13
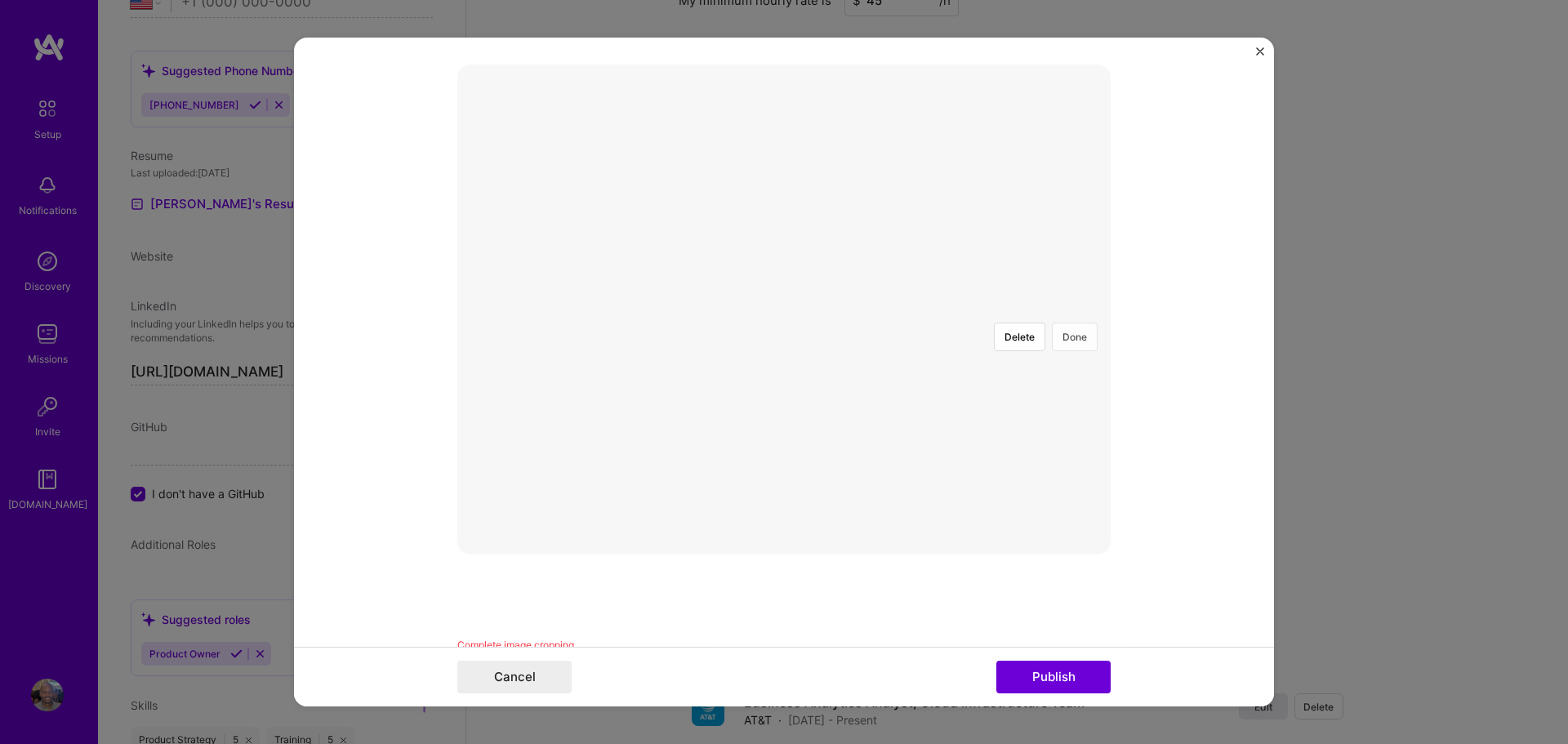
click at [1076, 323] on button "Done" at bounding box center [1074, 337] width 46 height 29
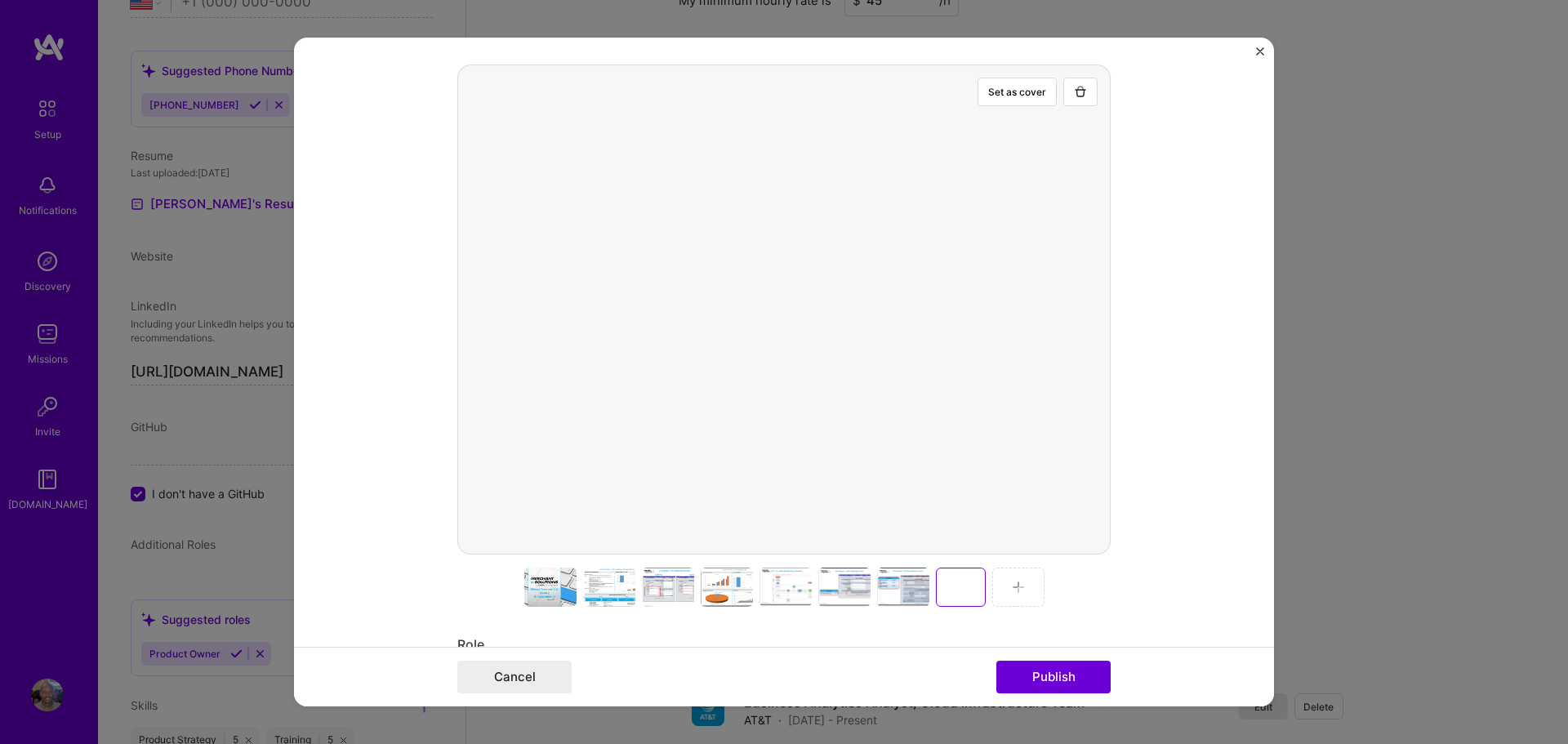
scroll to position [0, 0]
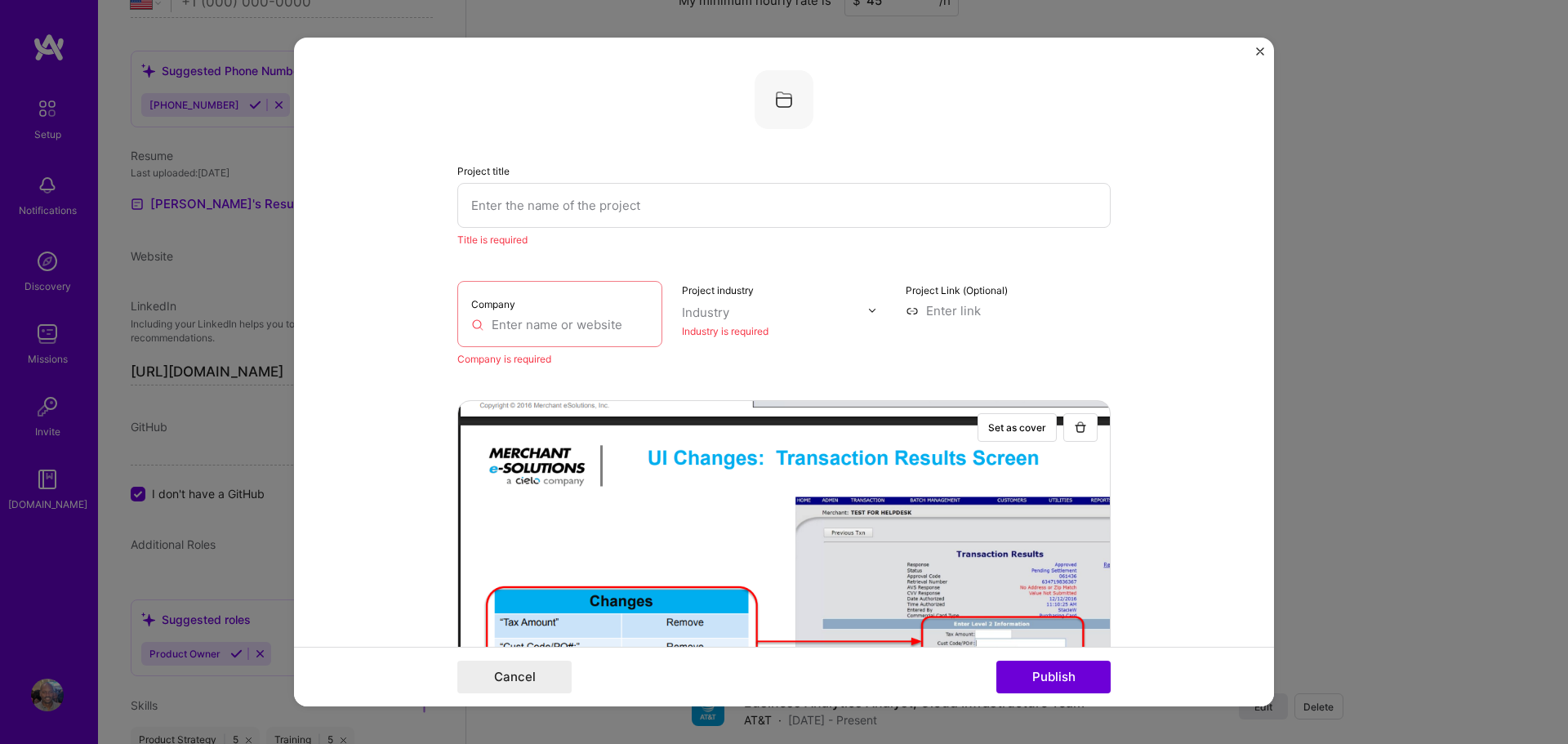
click at [610, 324] on input "text" at bounding box center [560, 325] width 177 height 17
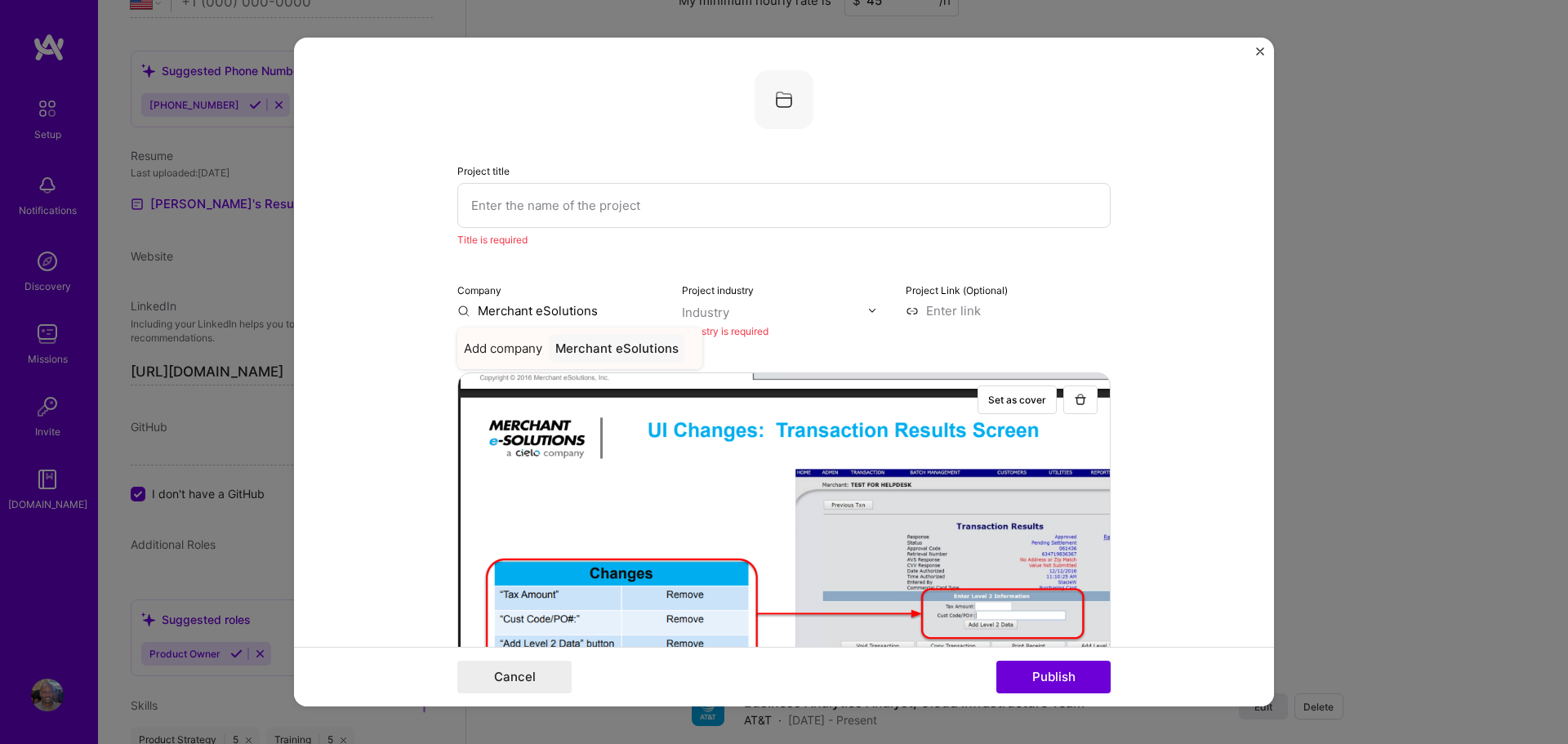
type input "Merchant eSolutions"
click at [601, 352] on div "Merchant eSolutions" at bounding box center [617, 348] width 136 height 29
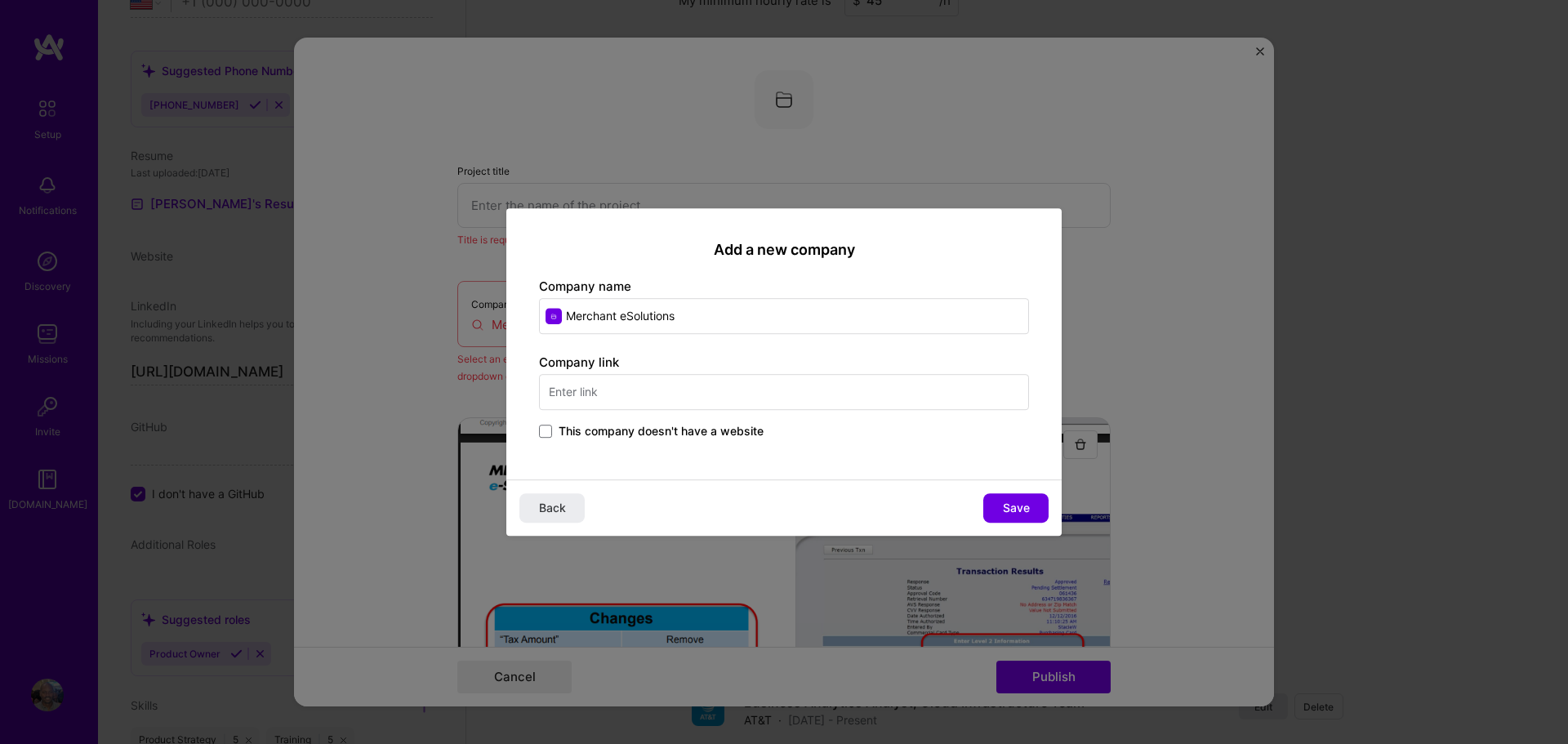
click at [598, 395] on input "text" at bounding box center [784, 392] width 490 height 36
type input "[DOMAIN_NAME]"
click at [1009, 507] on span "Save" at bounding box center [1016, 509] width 27 height 17
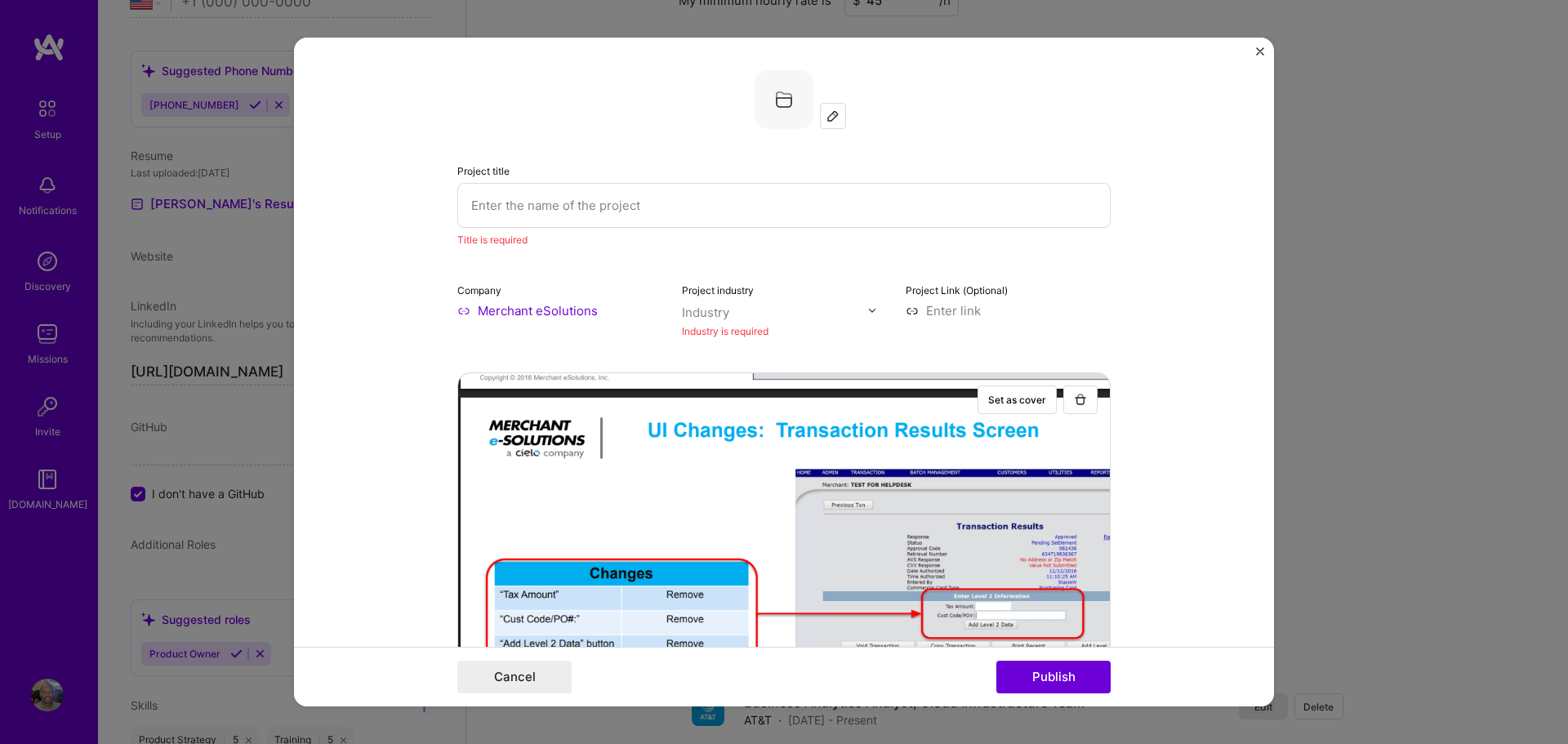
click at [768, 316] on input "text" at bounding box center [776, 313] width 187 height 17
type input "financ"
drag, startPoint x: 701, startPoint y: 344, endPoint x: 776, endPoint y: 316, distance: 80.1
click at [703, 344] on span at bounding box center [703, 345] width 13 height 13
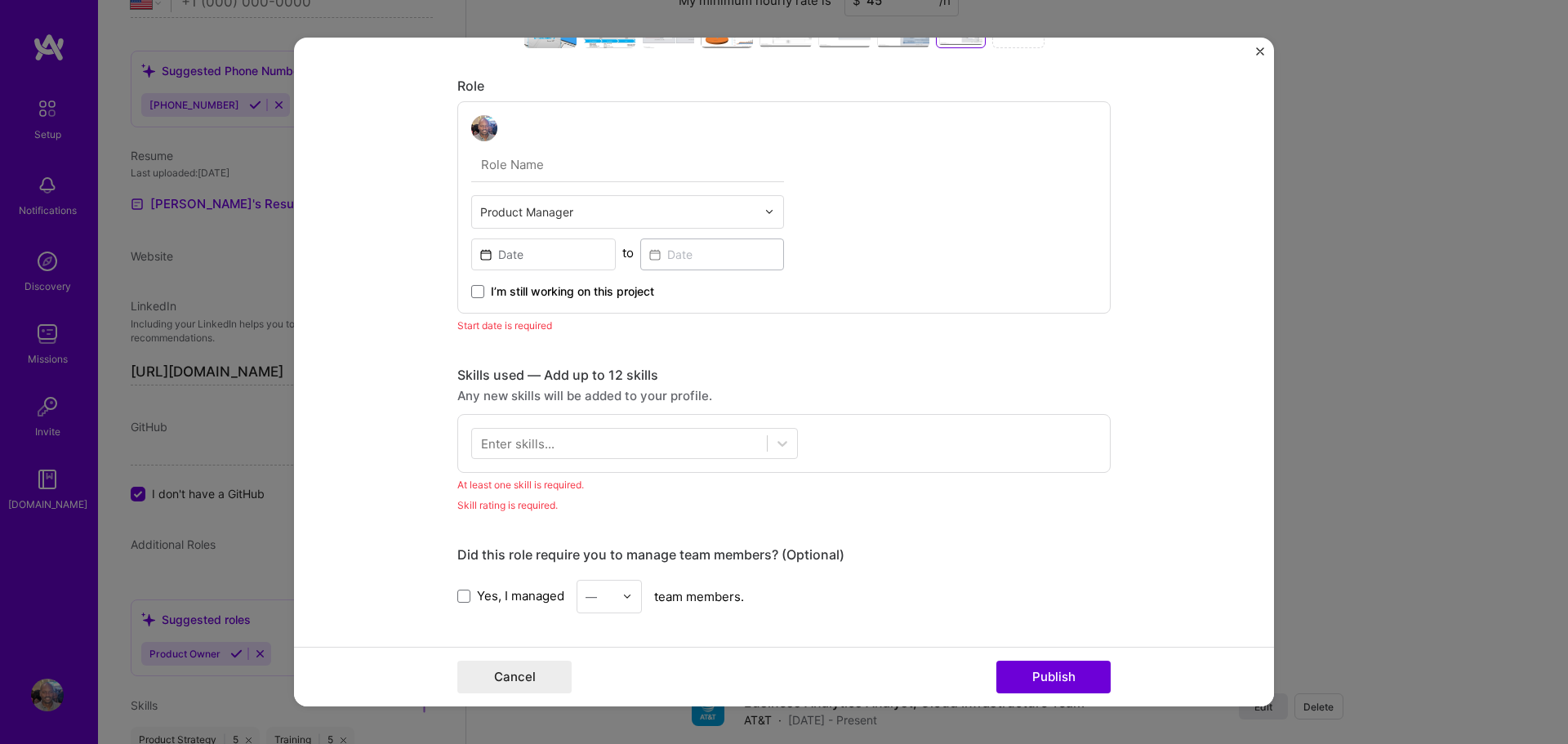
scroll to position [848, 0]
click at [526, 167] on input "text" at bounding box center [627, 164] width 313 height 35
type input "VT Product Manager"
click at [780, 437] on icon at bounding box center [783, 443] width 17 height 17
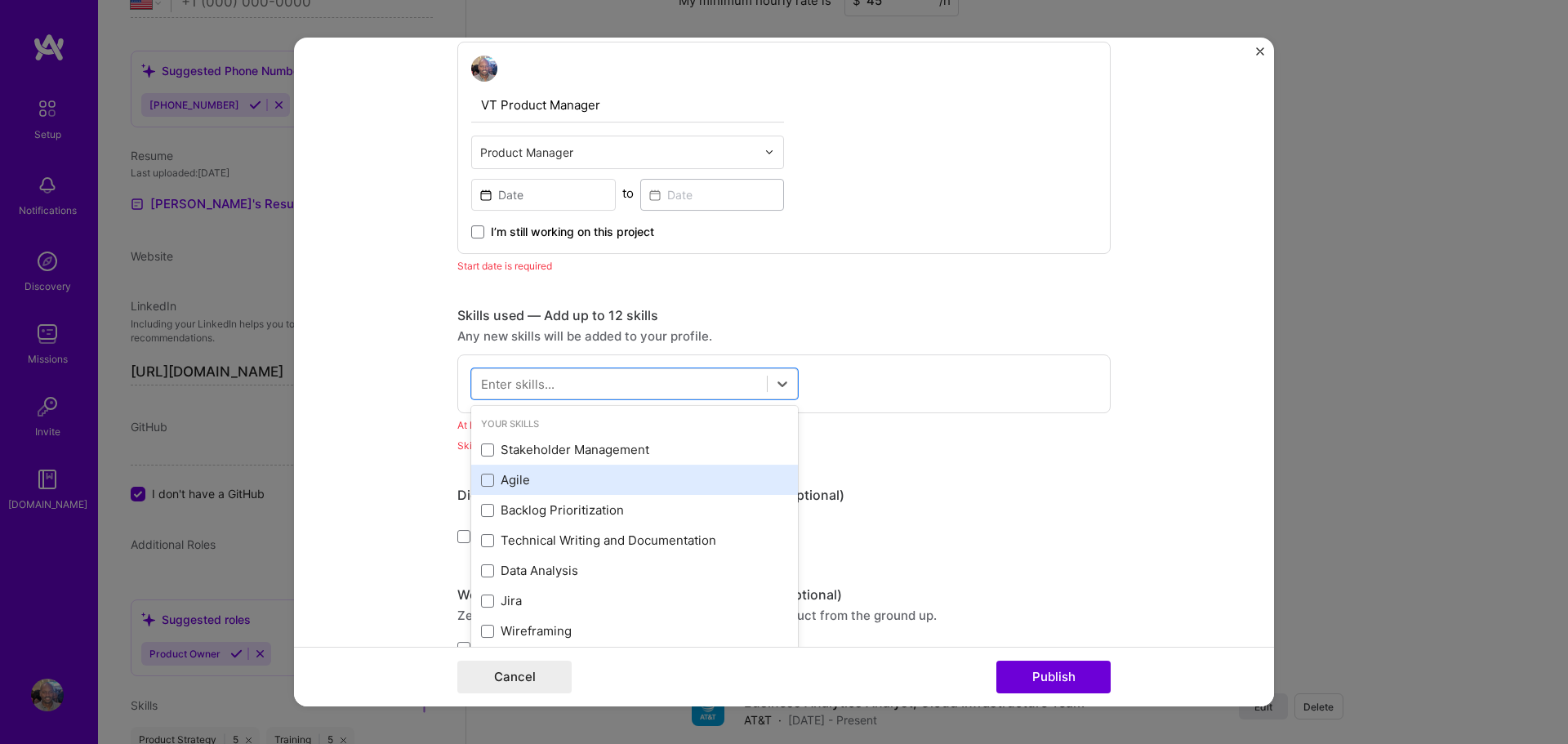
scroll to position [940, 0]
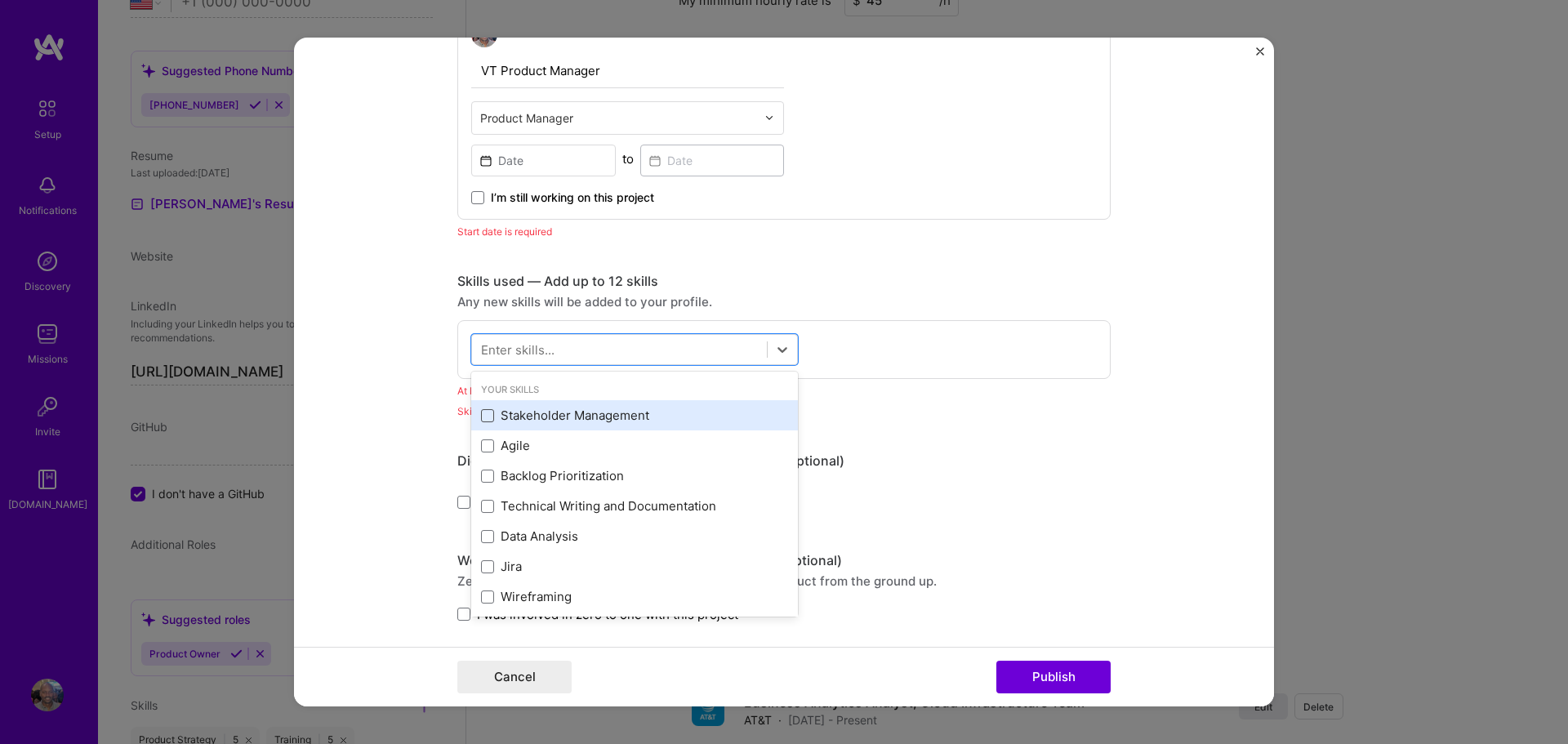
click at [486, 415] on span at bounding box center [487, 415] width 13 height 13
click at [0, 0] on input "checkbox" at bounding box center [0, 0] width 0 height 0
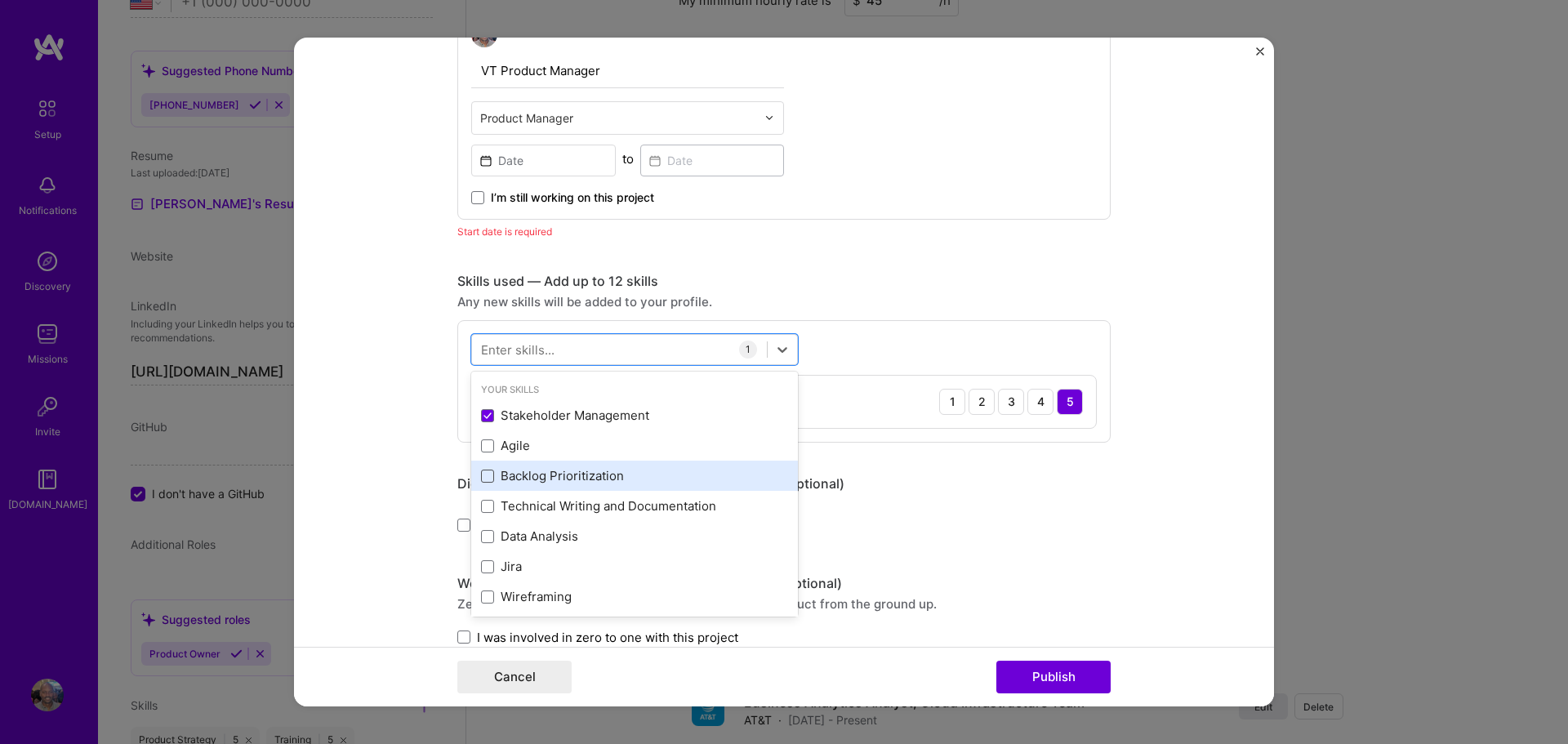
click at [483, 474] on span at bounding box center [487, 476] width 13 height 13
click at [0, 0] on input "checkbox" at bounding box center [0, 0] width 0 height 0
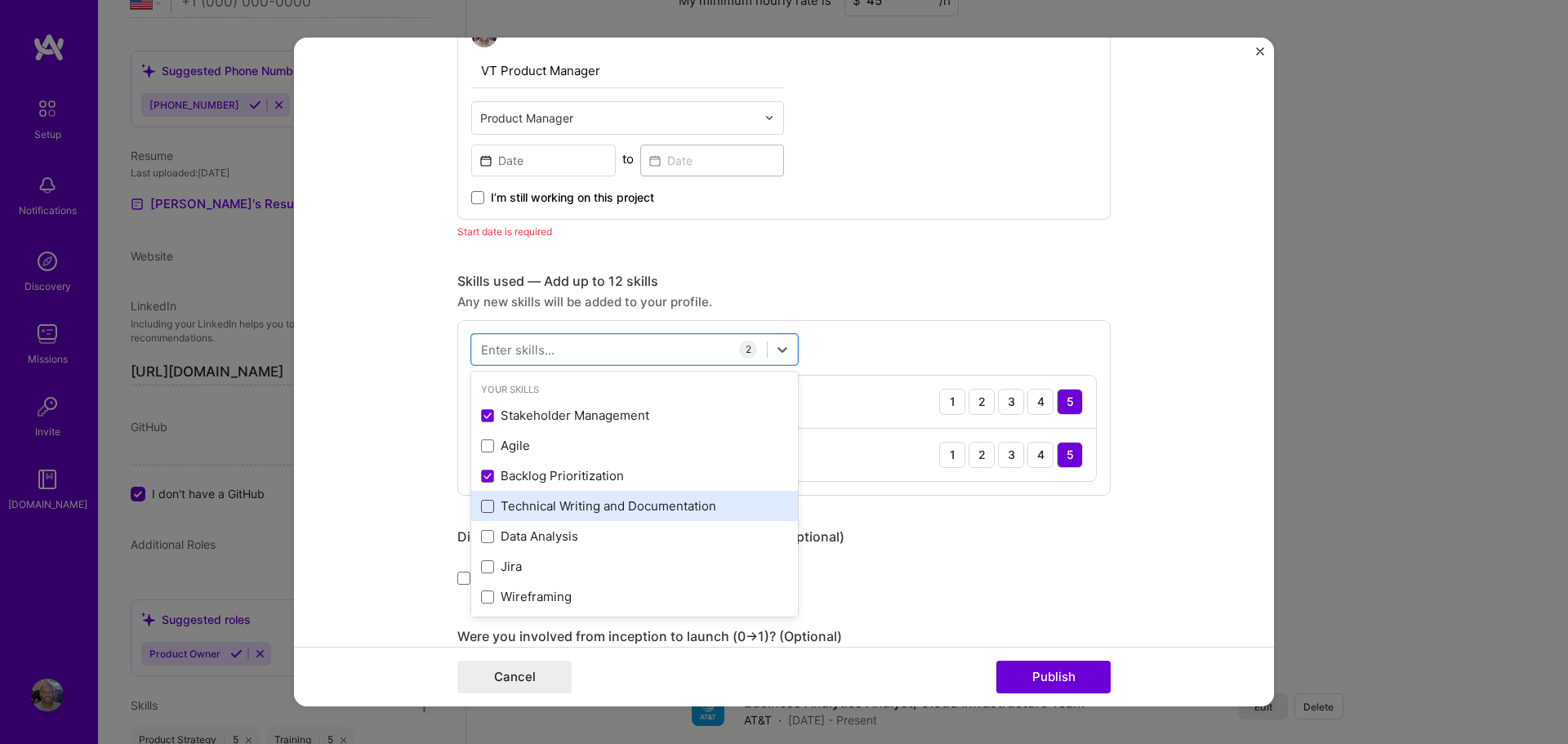
click at [487, 500] on span at bounding box center [487, 507] width 13 height 13
click at [0, 0] on input "checkbox" at bounding box center [0, 0] width 0 height 0
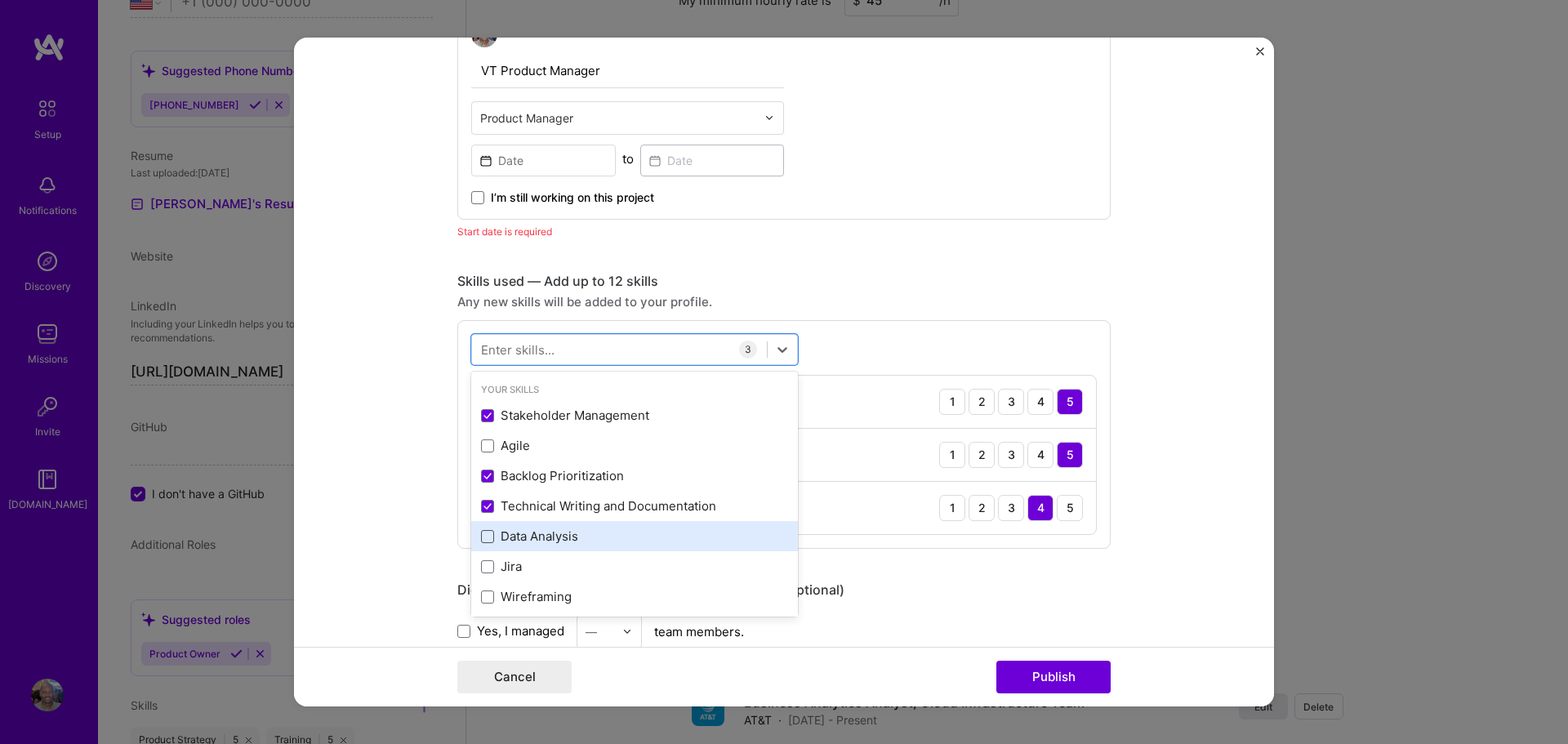
click at [487, 534] on span at bounding box center [487, 537] width 13 height 13
click at [0, 0] on input "checkbox" at bounding box center [0, 0] width 0 height 0
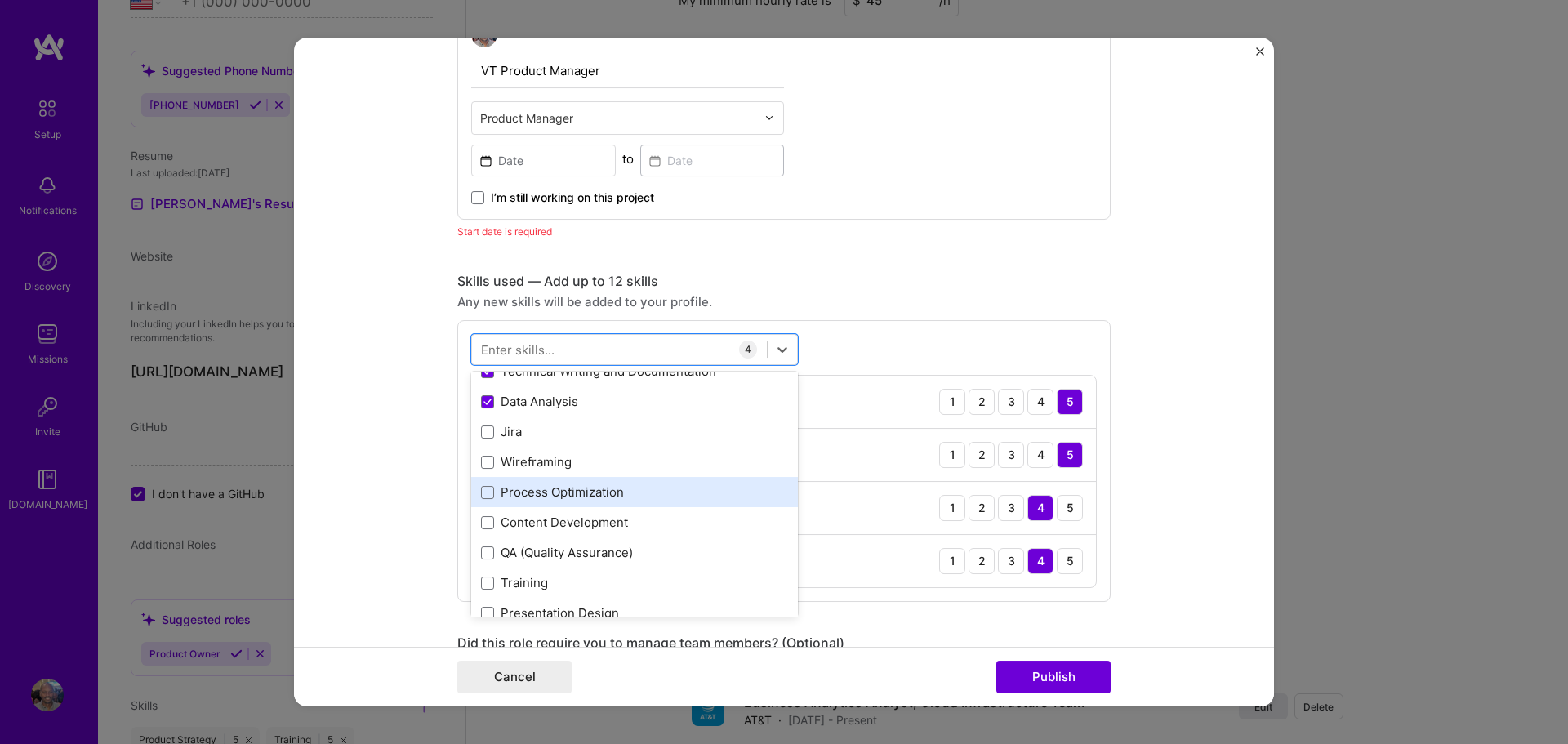
scroll to position [145, 0]
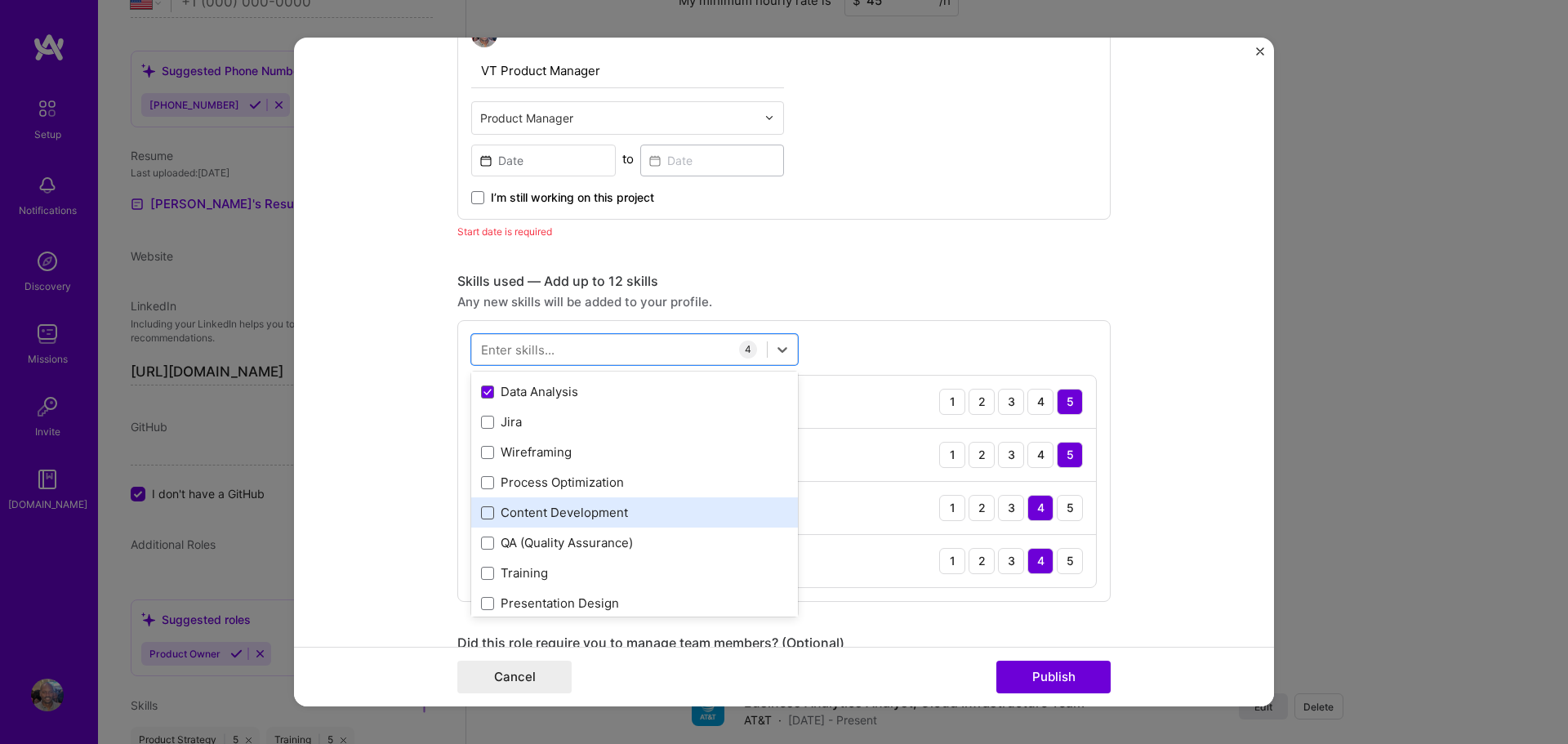
click at [484, 514] on span at bounding box center [487, 513] width 13 height 13
click at [0, 0] on input "checkbox" at bounding box center [0, 0] width 0 height 0
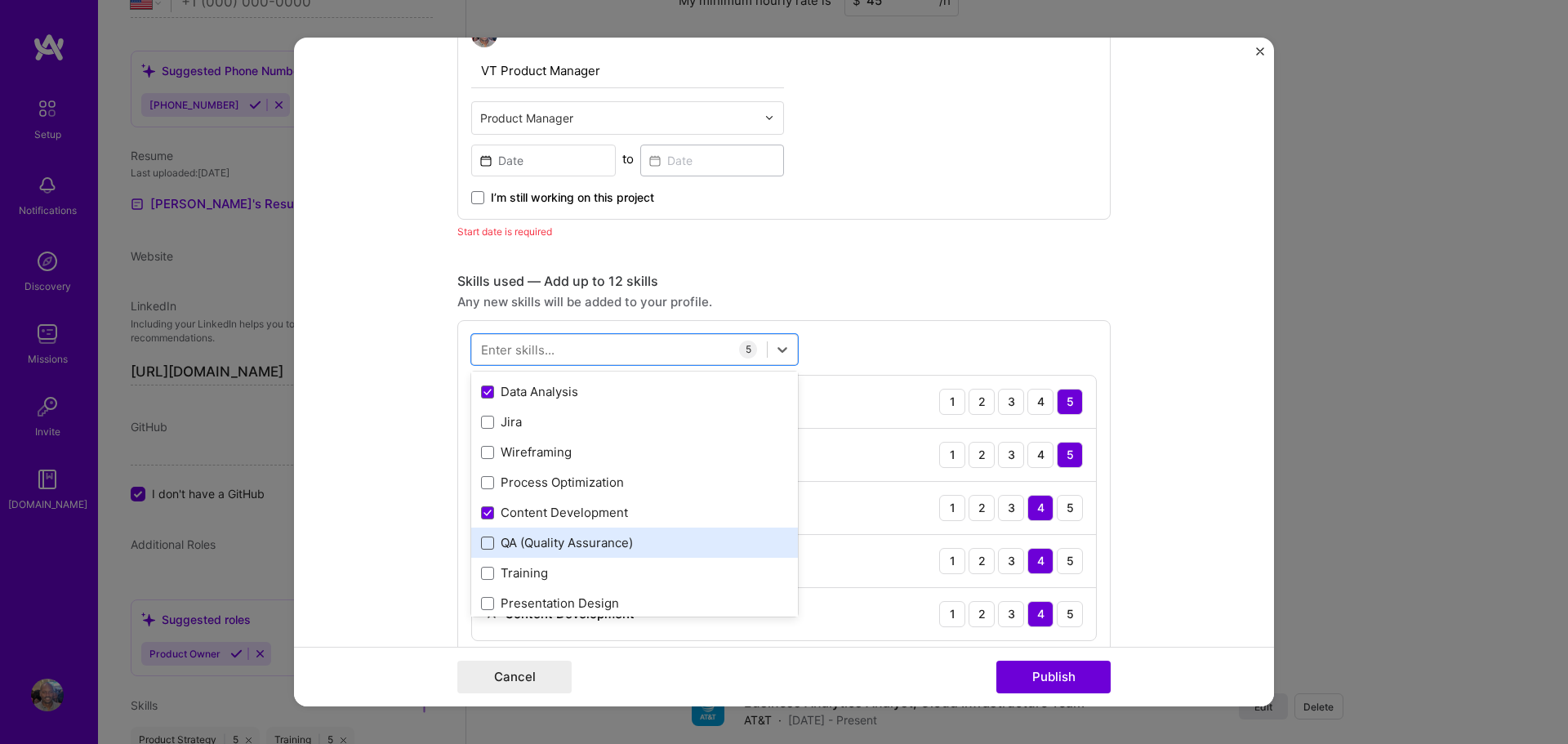
click at [487, 540] on span at bounding box center [487, 543] width 13 height 13
click at [0, 0] on input "checkbox" at bounding box center [0, 0] width 0 height 0
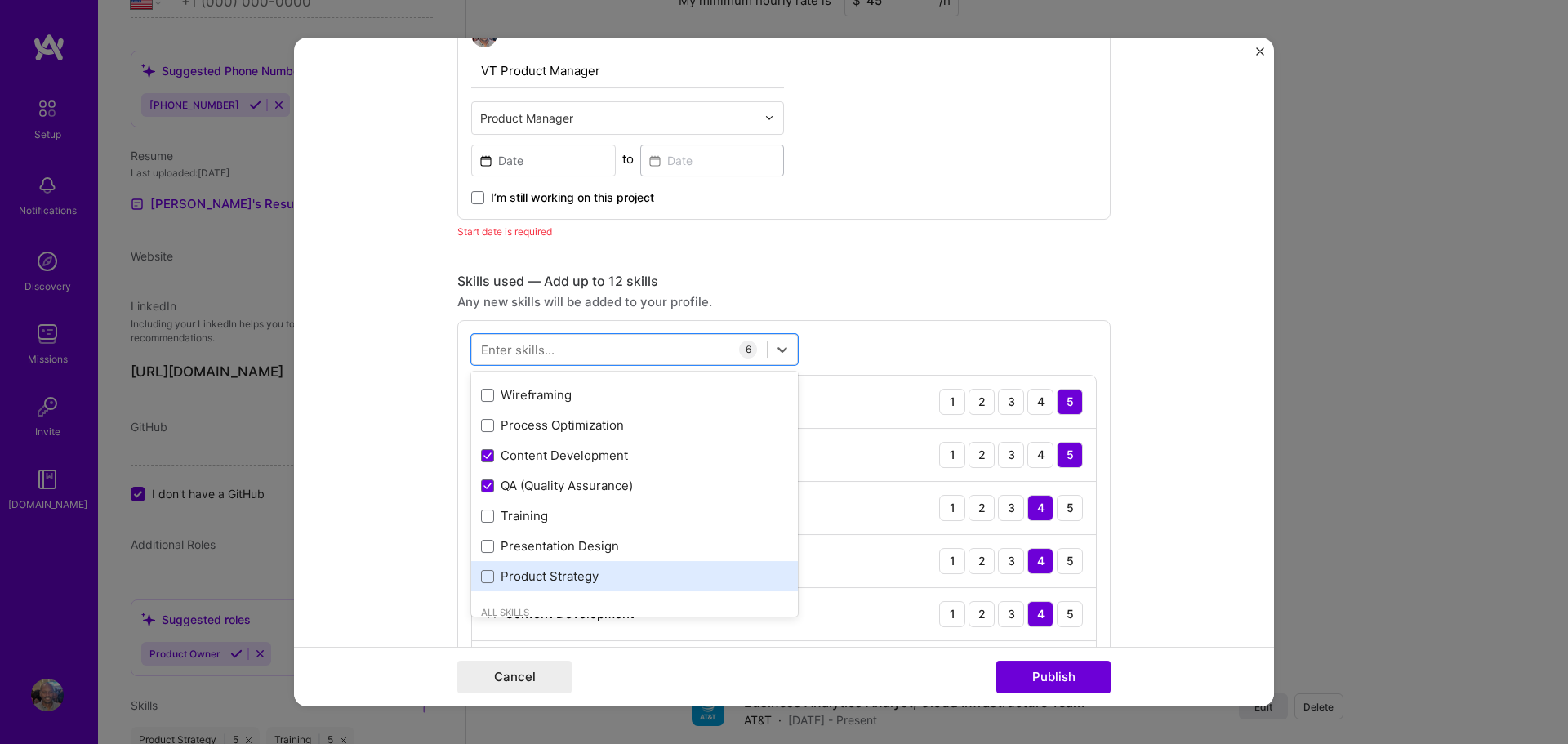
scroll to position [236, 0]
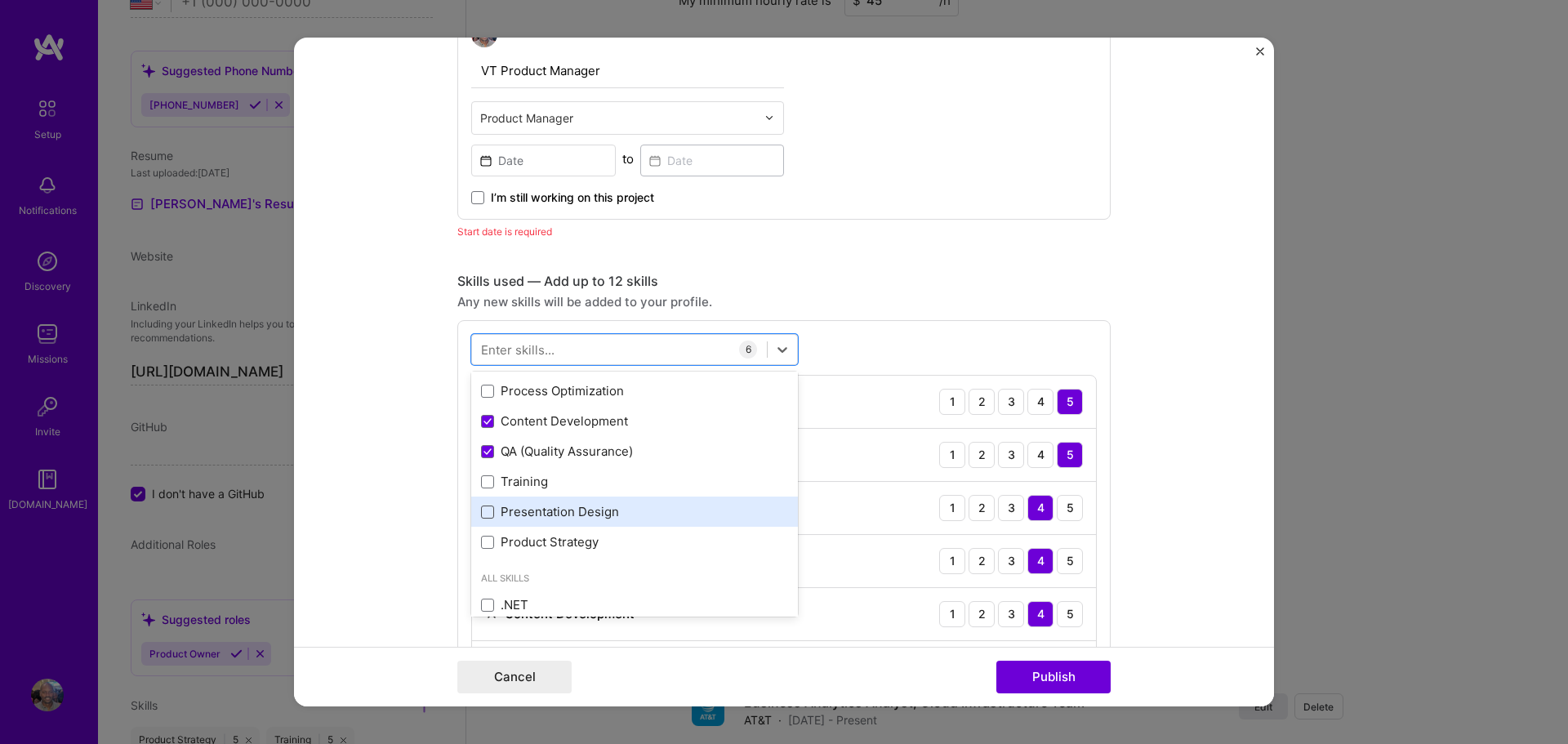
click at [489, 515] on span at bounding box center [487, 512] width 13 height 13
click at [0, 0] on input "checkbox" at bounding box center [0, 0] width 0 height 0
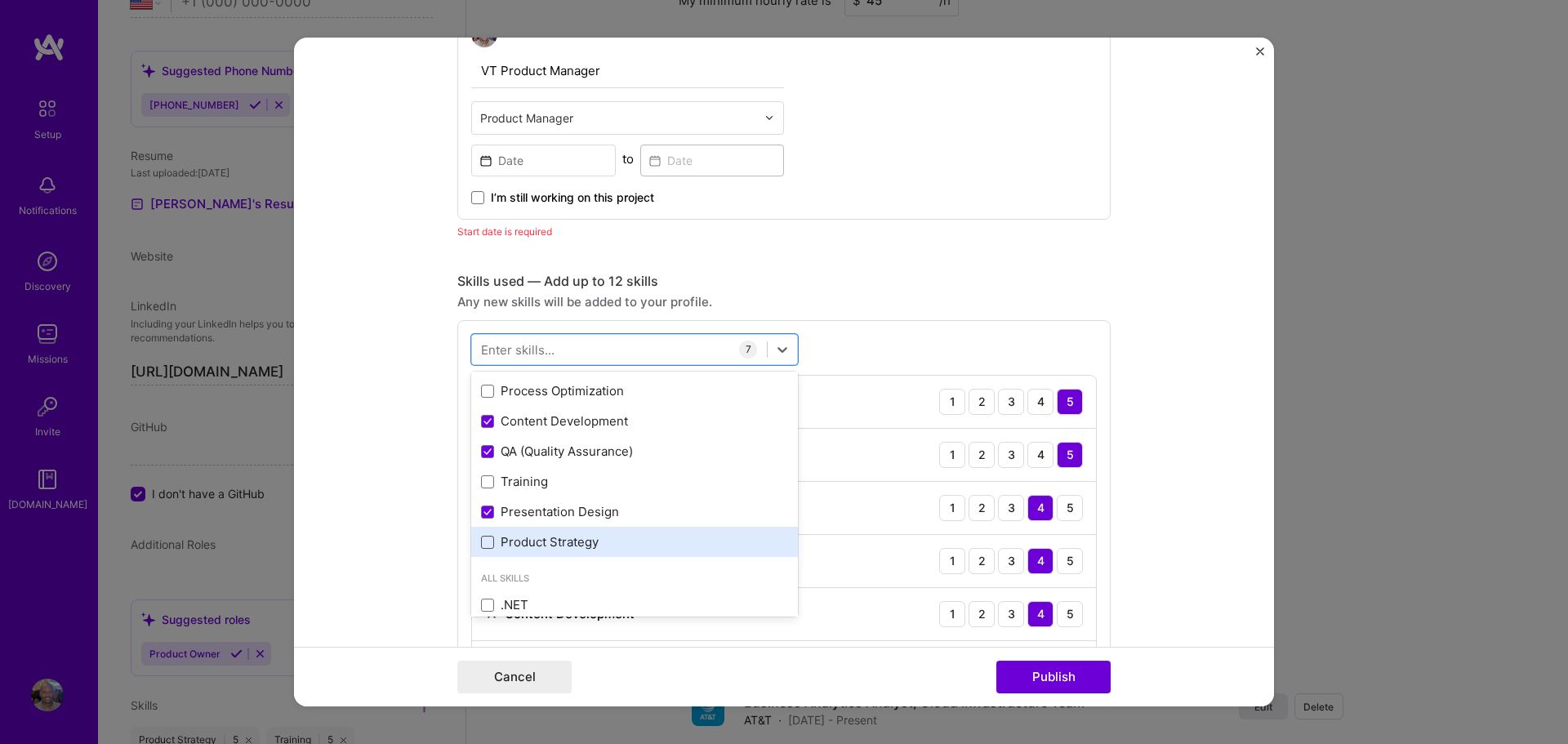
click at [484, 540] on span at bounding box center [487, 542] width 13 height 13
click at [0, 0] on input "checkbox" at bounding box center [0, 0] width 0 height 0
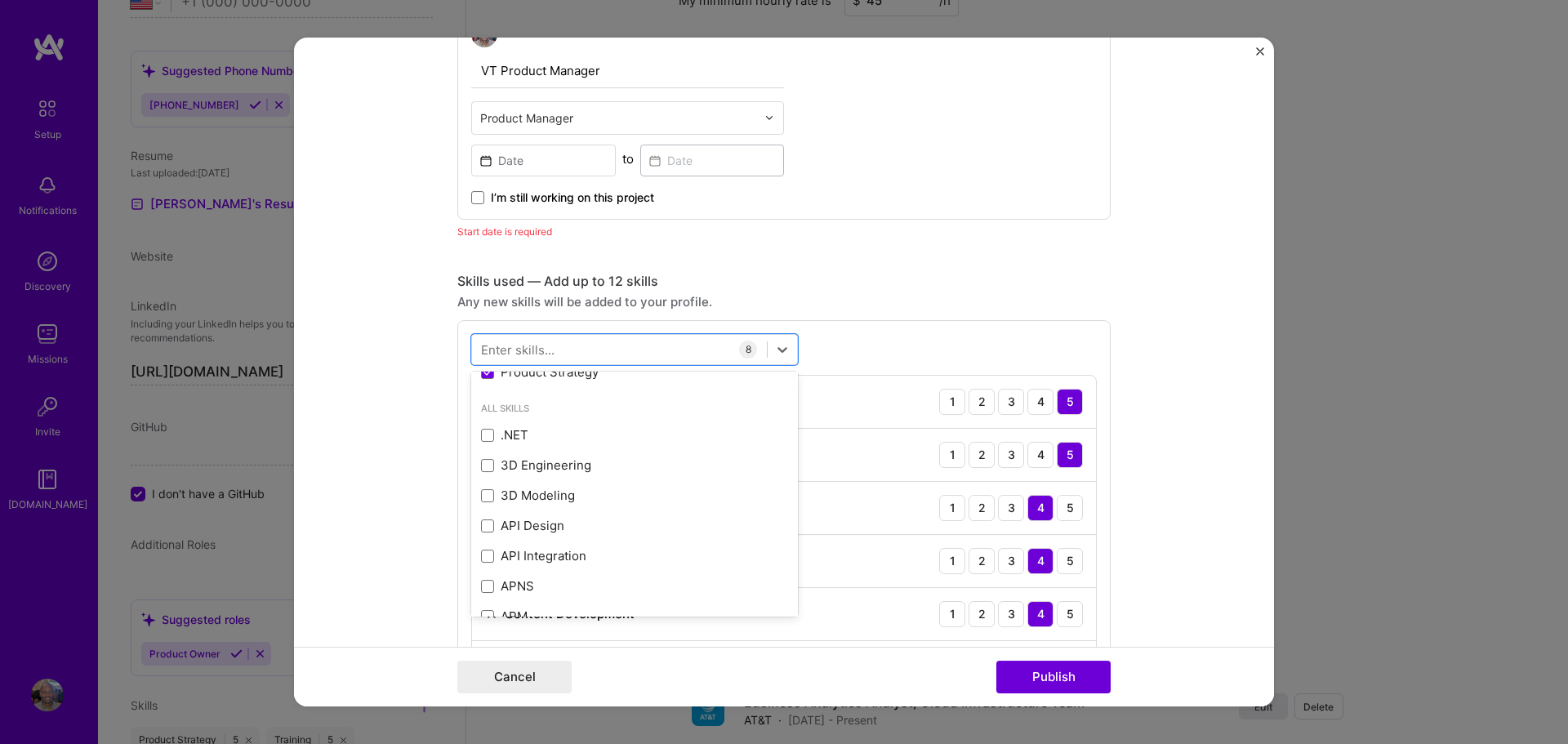
scroll to position [605, 0]
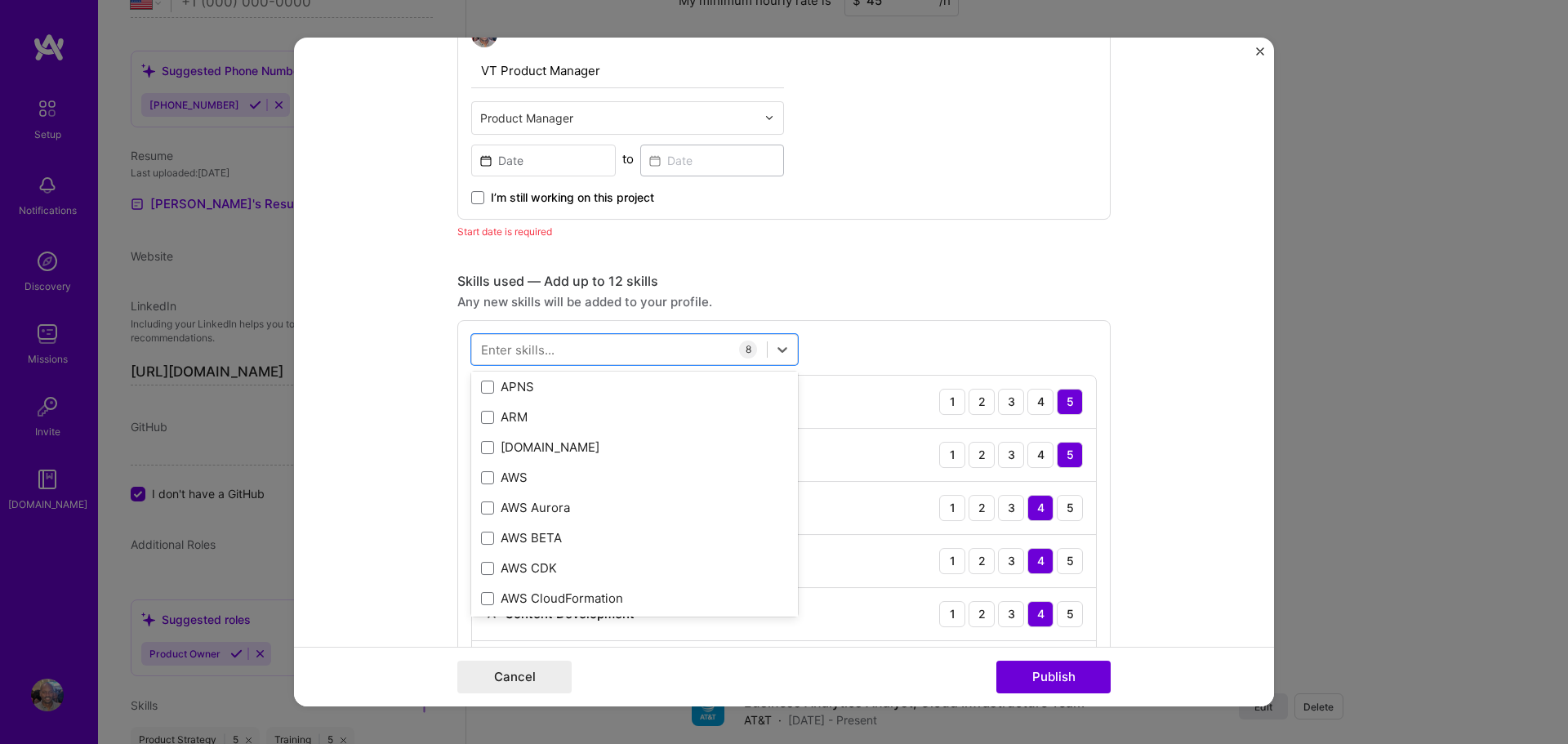
click at [869, 353] on div "option Product Strategy, selected. option [DOMAIN_NAME] focused, 0 of 2. 378 re…" at bounding box center [784, 567] width 653 height 494
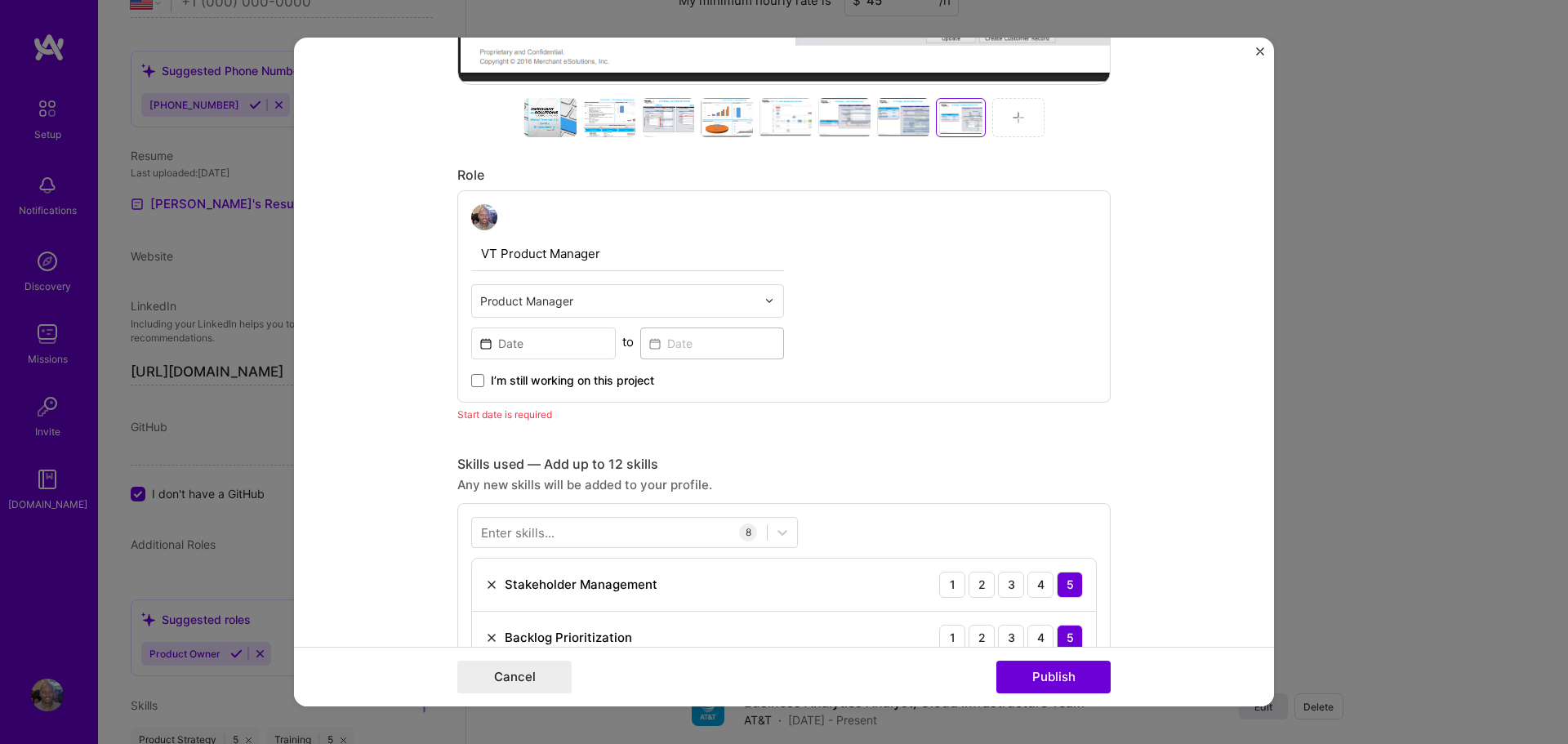
scroll to position [712, 0]
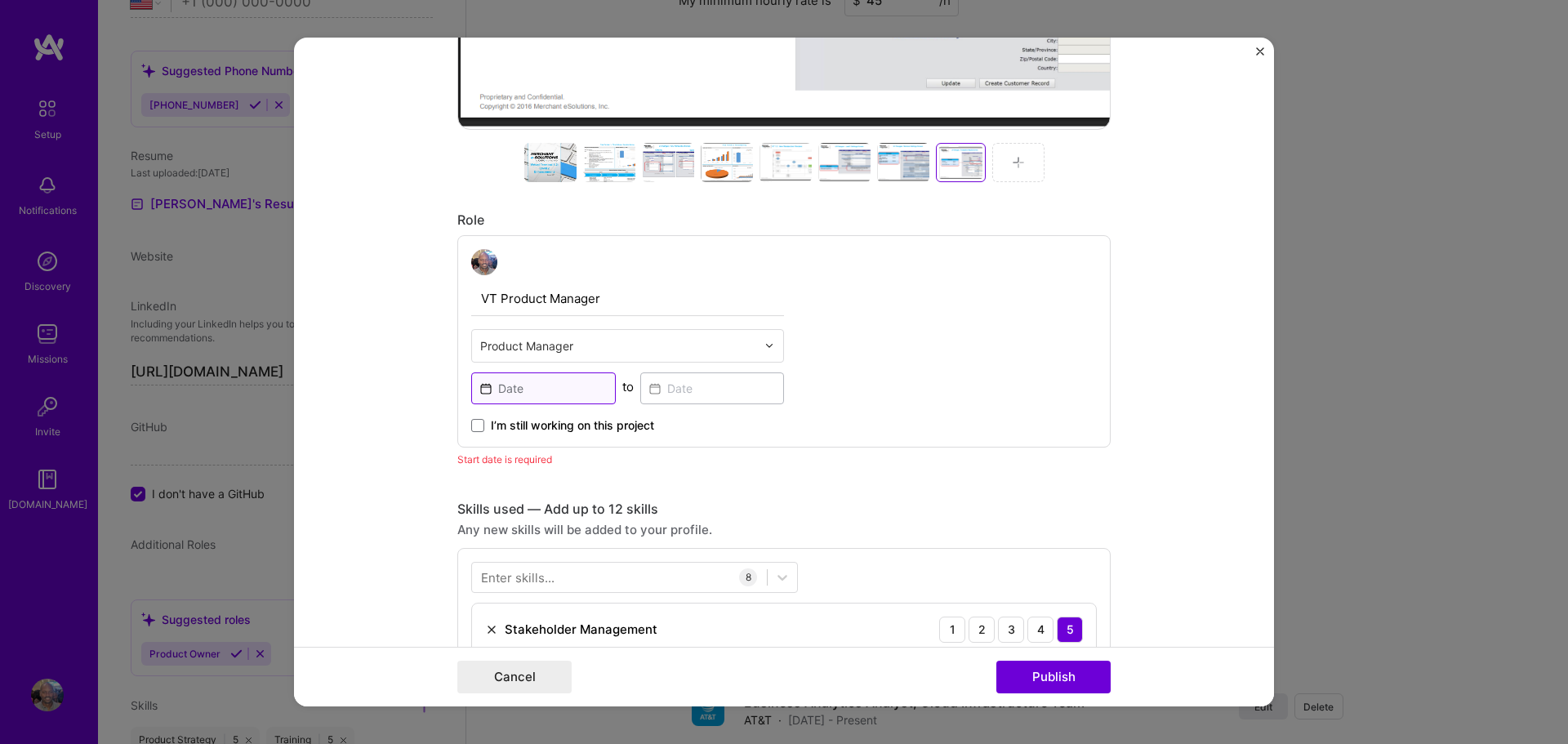
click at [523, 384] on input at bounding box center [543, 388] width 145 height 32
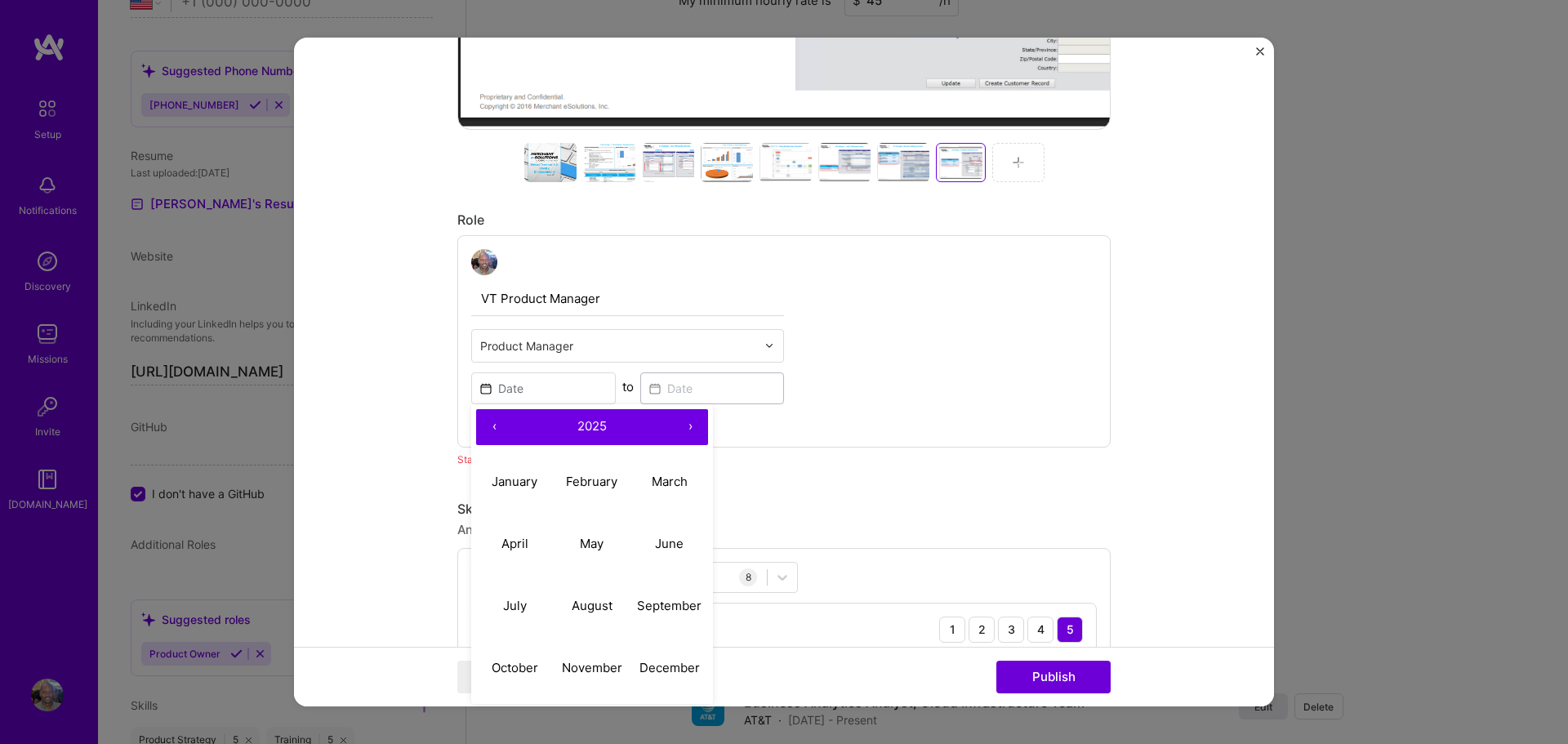
click at [490, 428] on button "‹" at bounding box center [494, 427] width 36 height 36
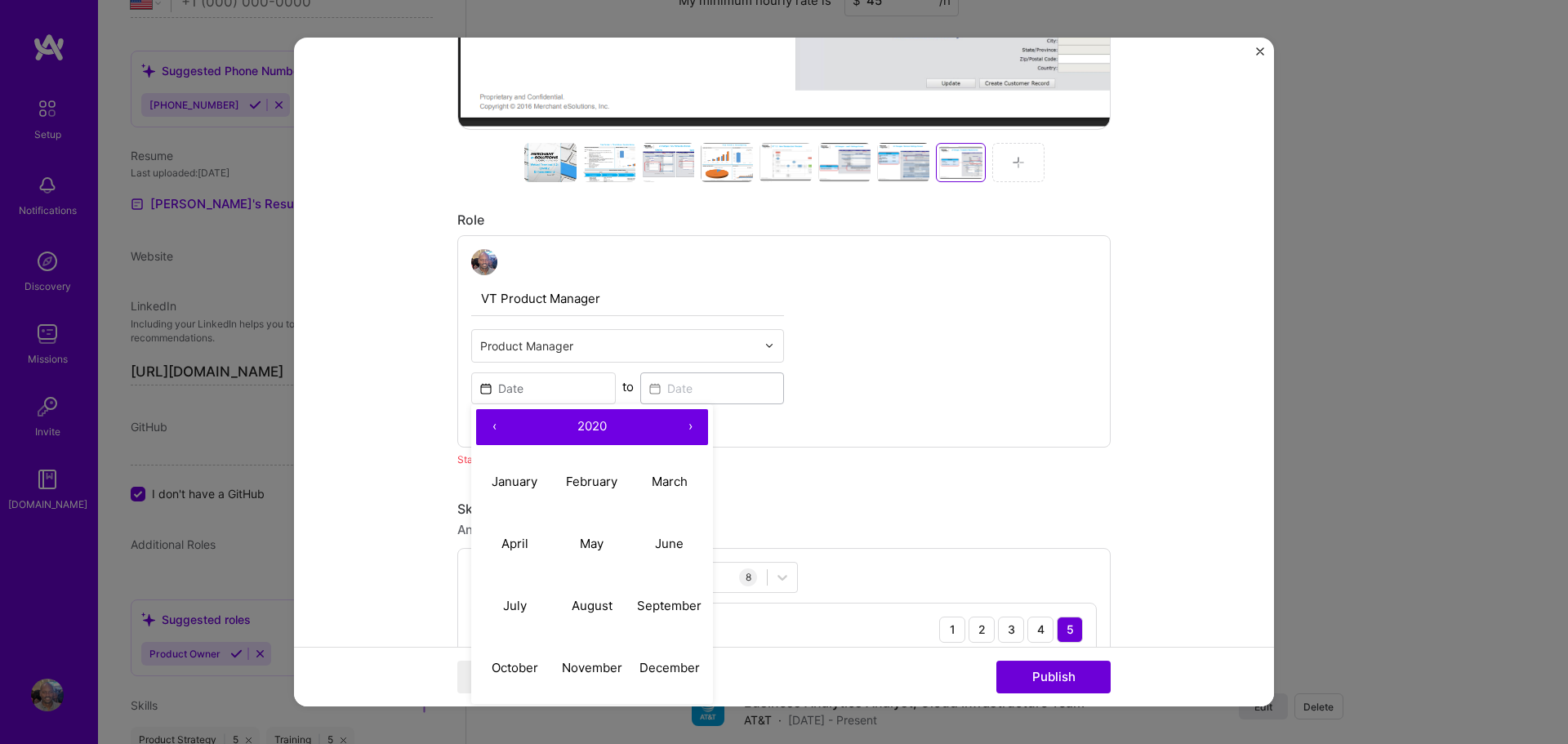
click at [490, 428] on button "‹" at bounding box center [494, 427] width 36 height 36
click at [594, 667] on abbr "November" at bounding box center [592, 667] width 61 height 16
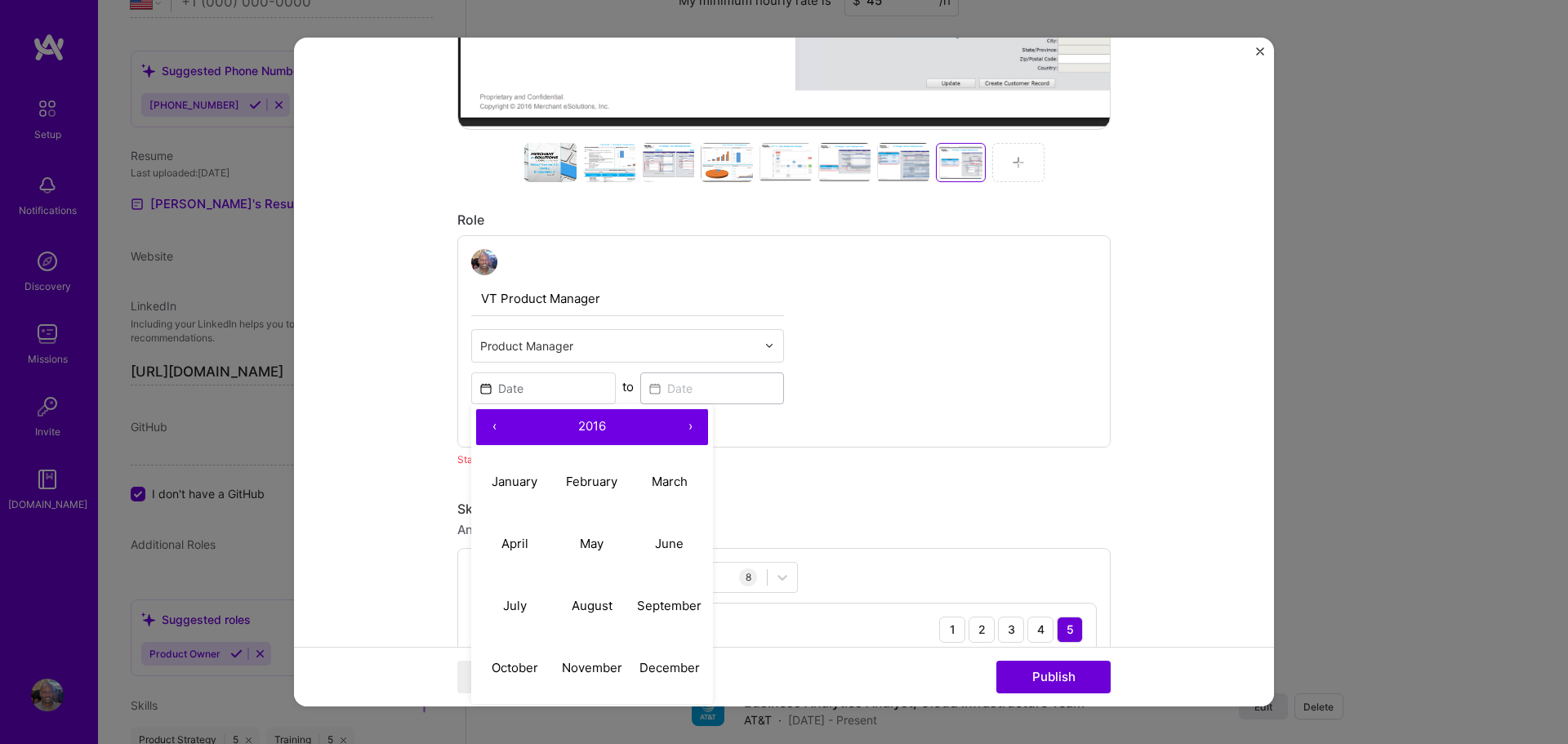
type input "[DATE]"
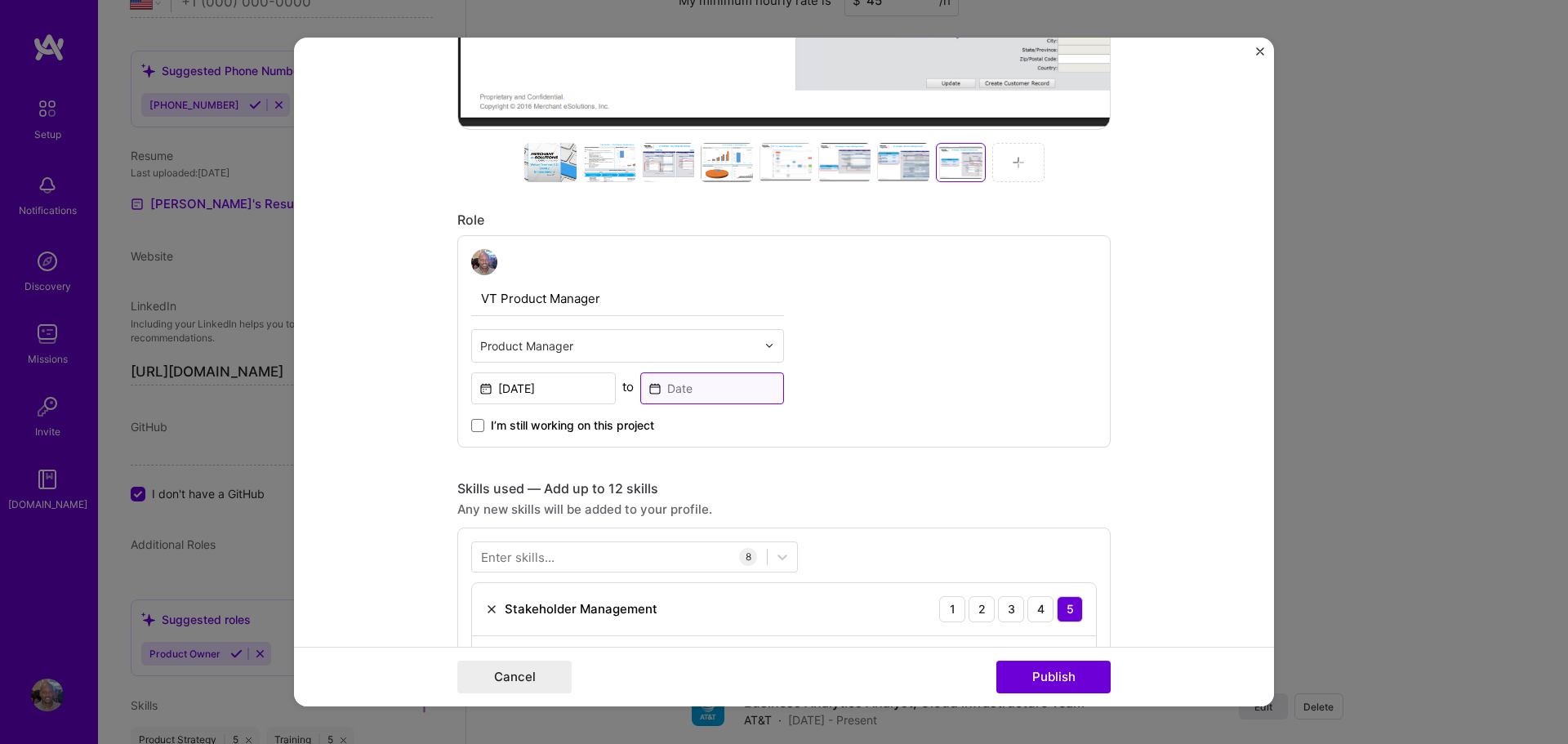
click at [668, 386] on input at bounding box center [712, 388] width 145 height 32
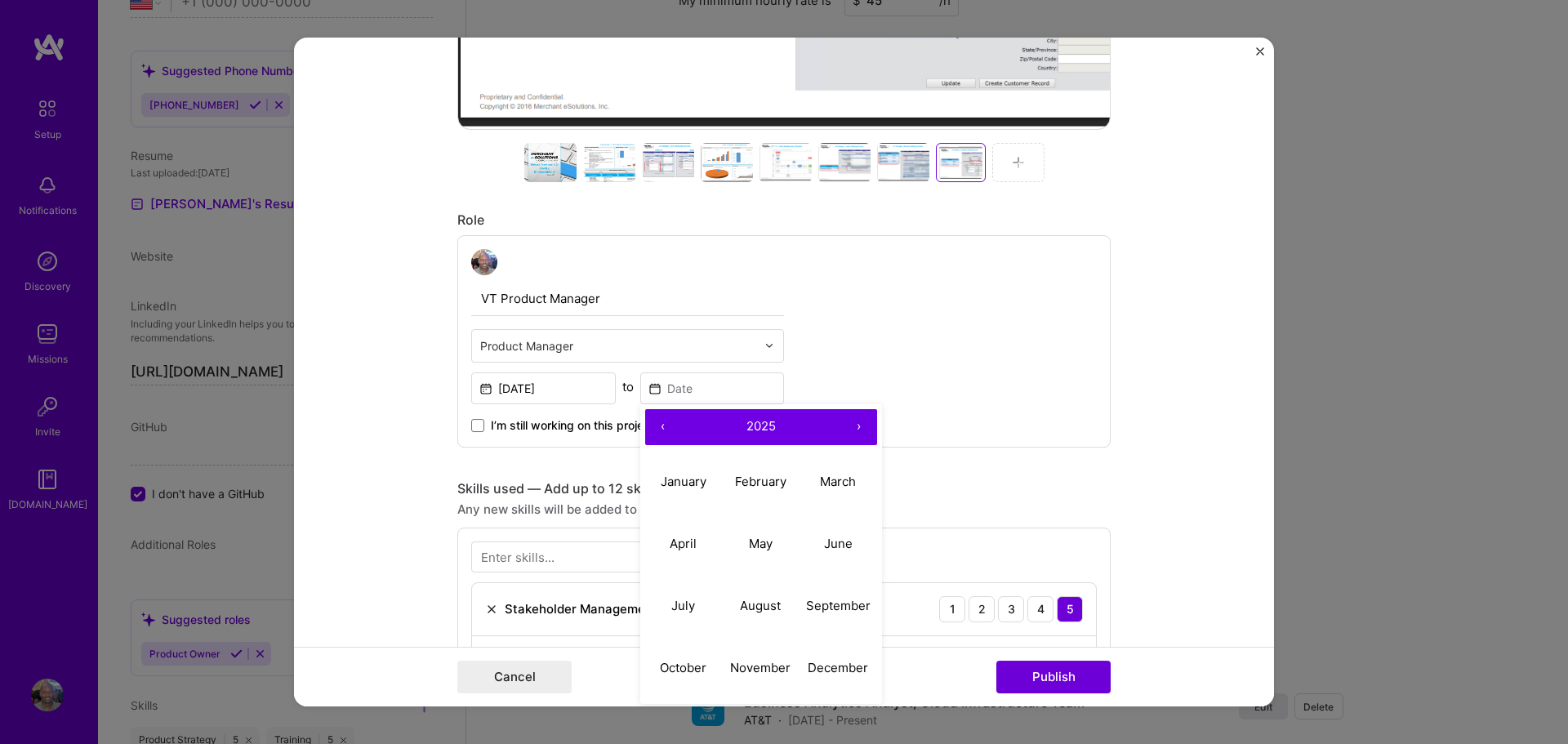
click at [656, 424] on button "‹" at bounding box center [663, 427] width 36 height 36
click at [658, 422] on button "‹" at bounding box center [663, 427] width 36 height 36
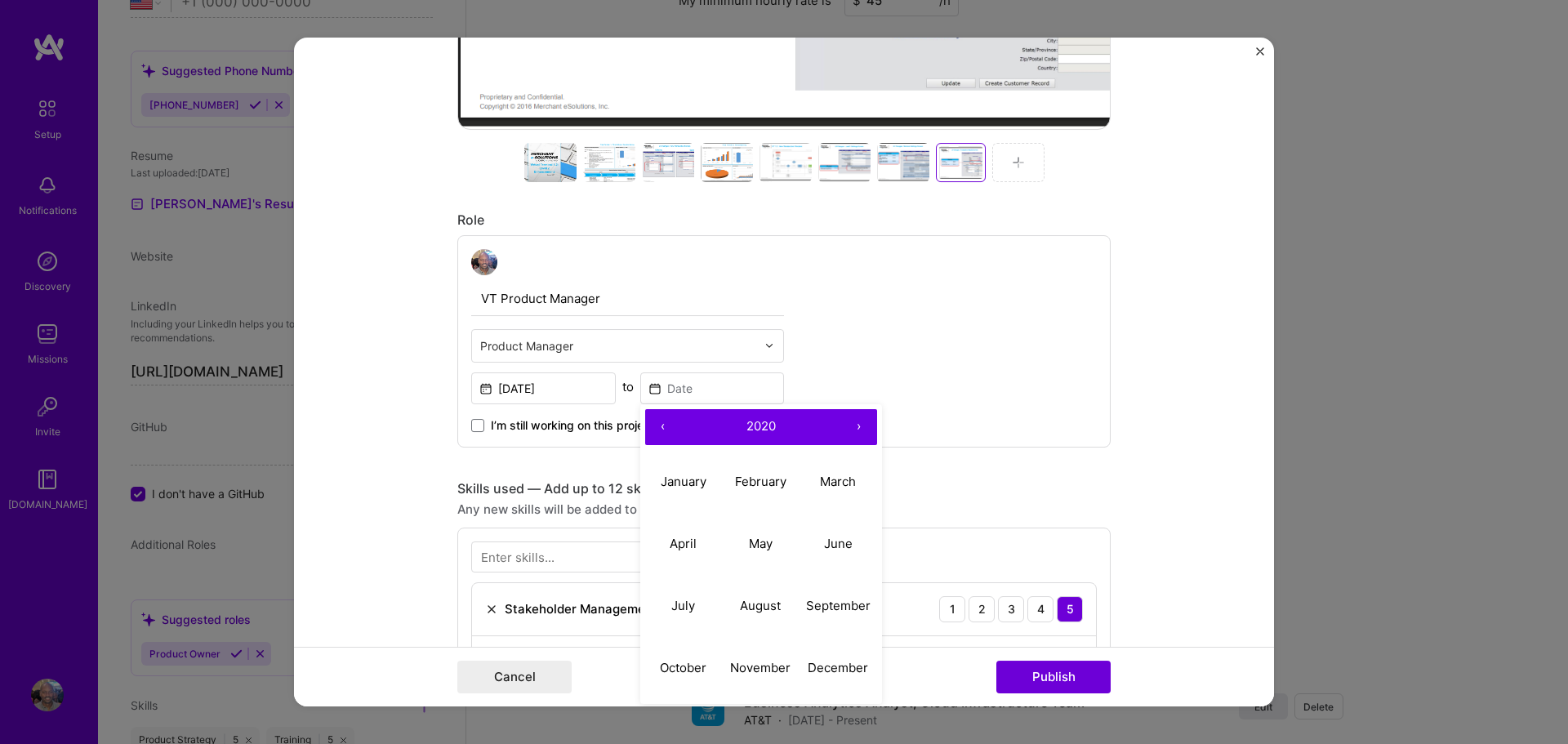
click at [658, 422] on button "‹" at bounding box center [663, 427] width 36 height 36
click at [758, 533] on button "May" at bounding box center [761, 544] width 77 height 63
type input "[DATE]"
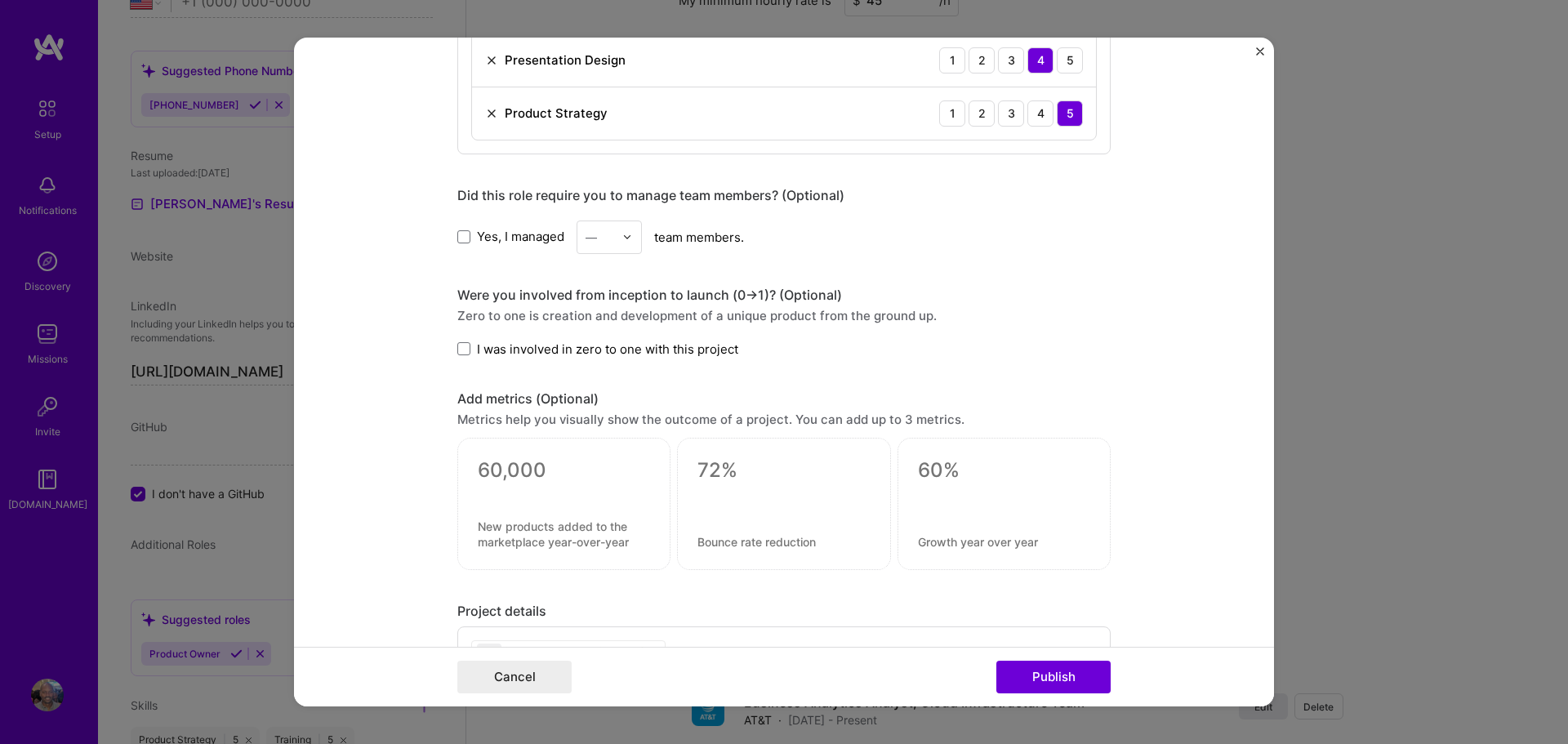
scroll to position [1803, 0]
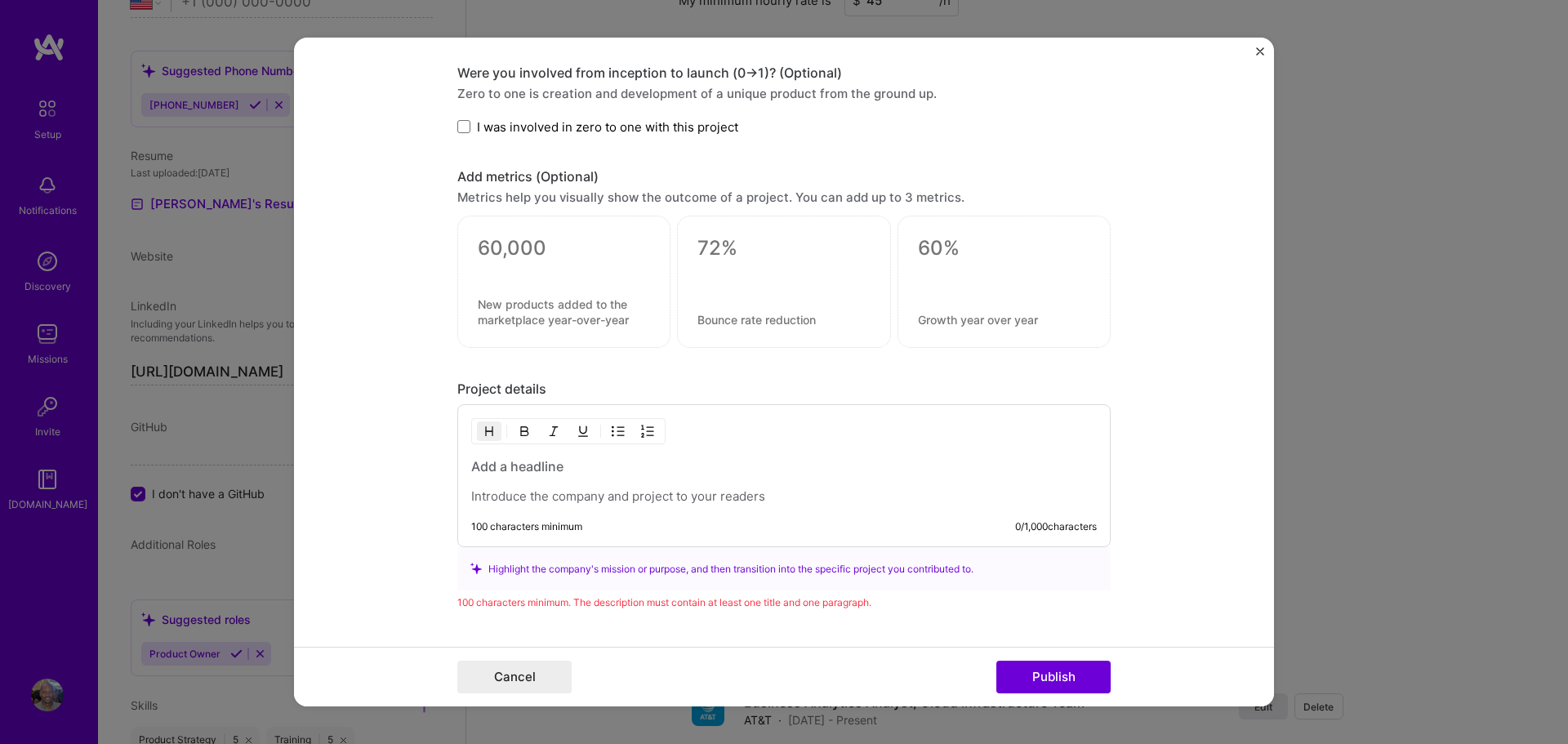
click at [478, 465] on h3 at bounding box center [784, 466] width 625 height 18
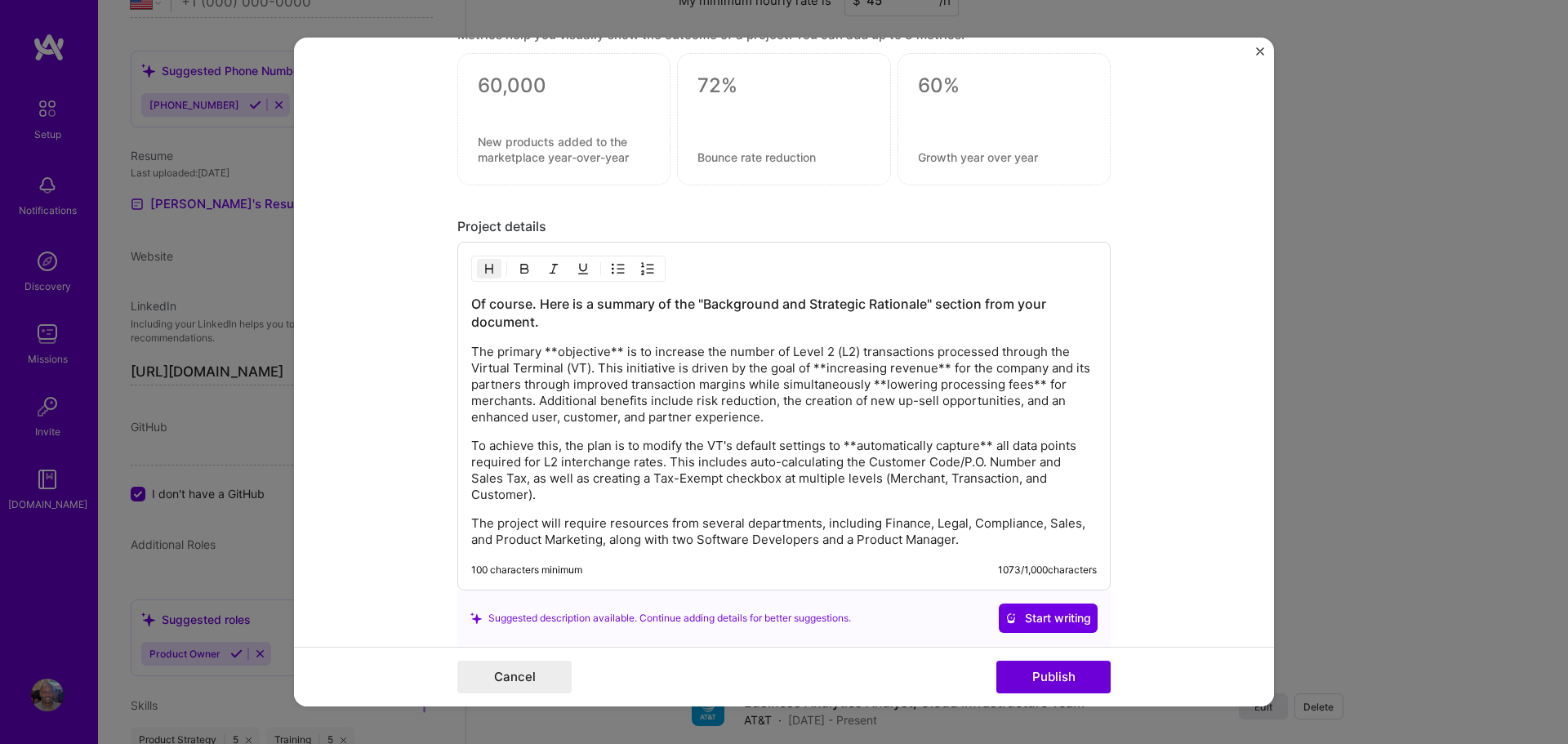
scroll to position [2077, 0]
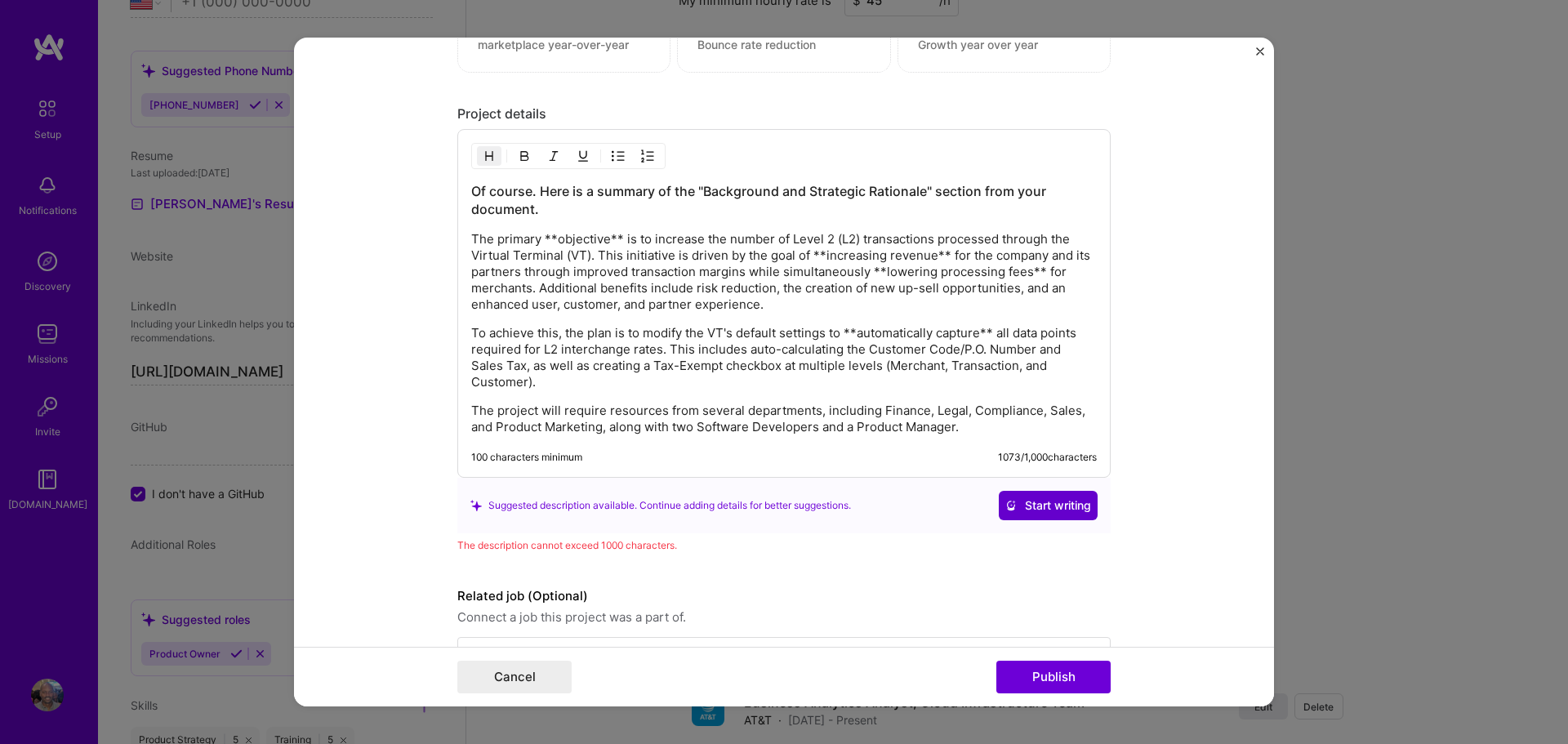
click at [1053, 505] on span "Start writing" at bounding box center [1048, 506] width 86 height 17
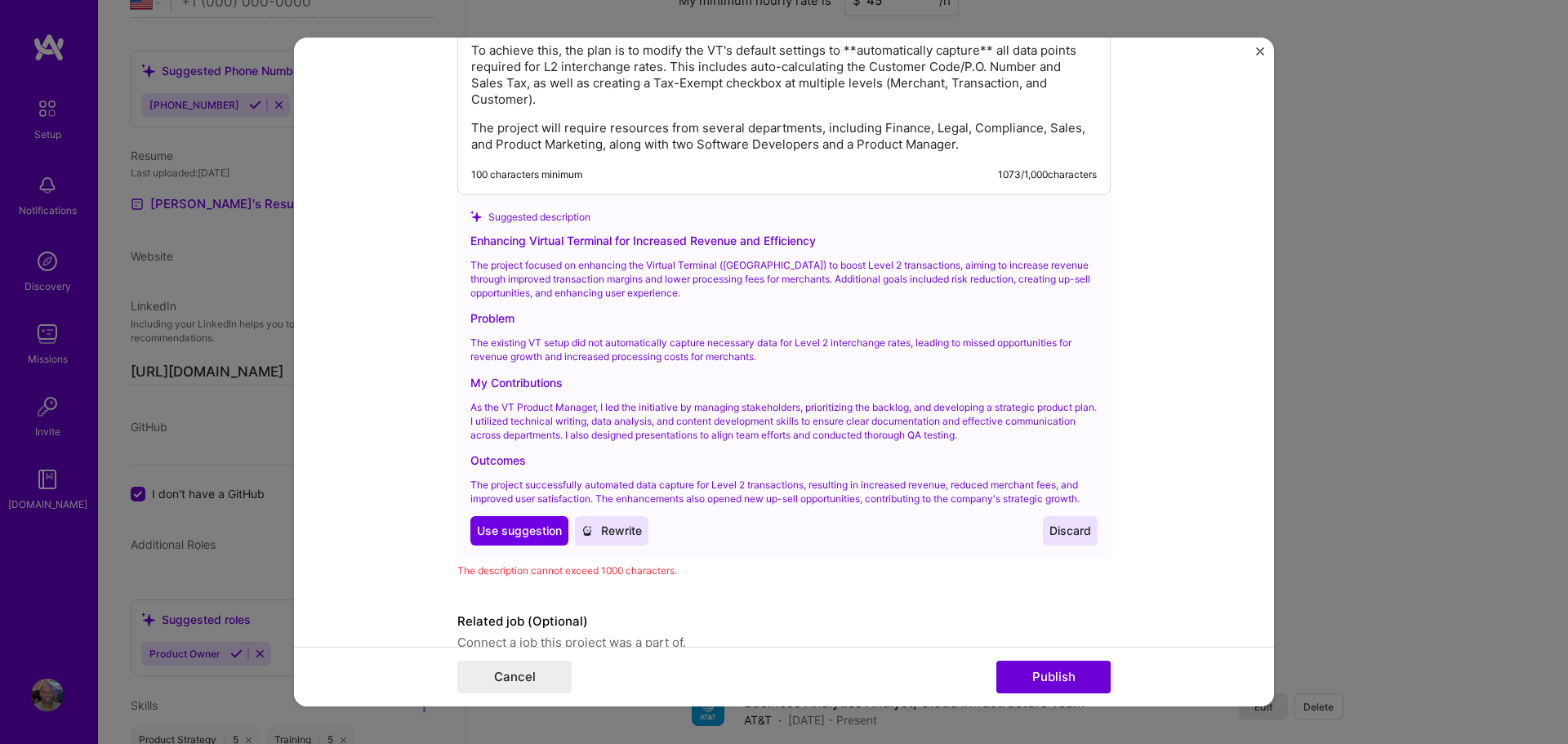
scroll to position [2364, 0]
drag, startPoint x: 526, startPoint y: 525, endPoint x: 605, endPoint y: 500, distance: 82.9
click at [526, 526] on span "Use suggestion" at bounding box center [519, 528] width 85 height 17
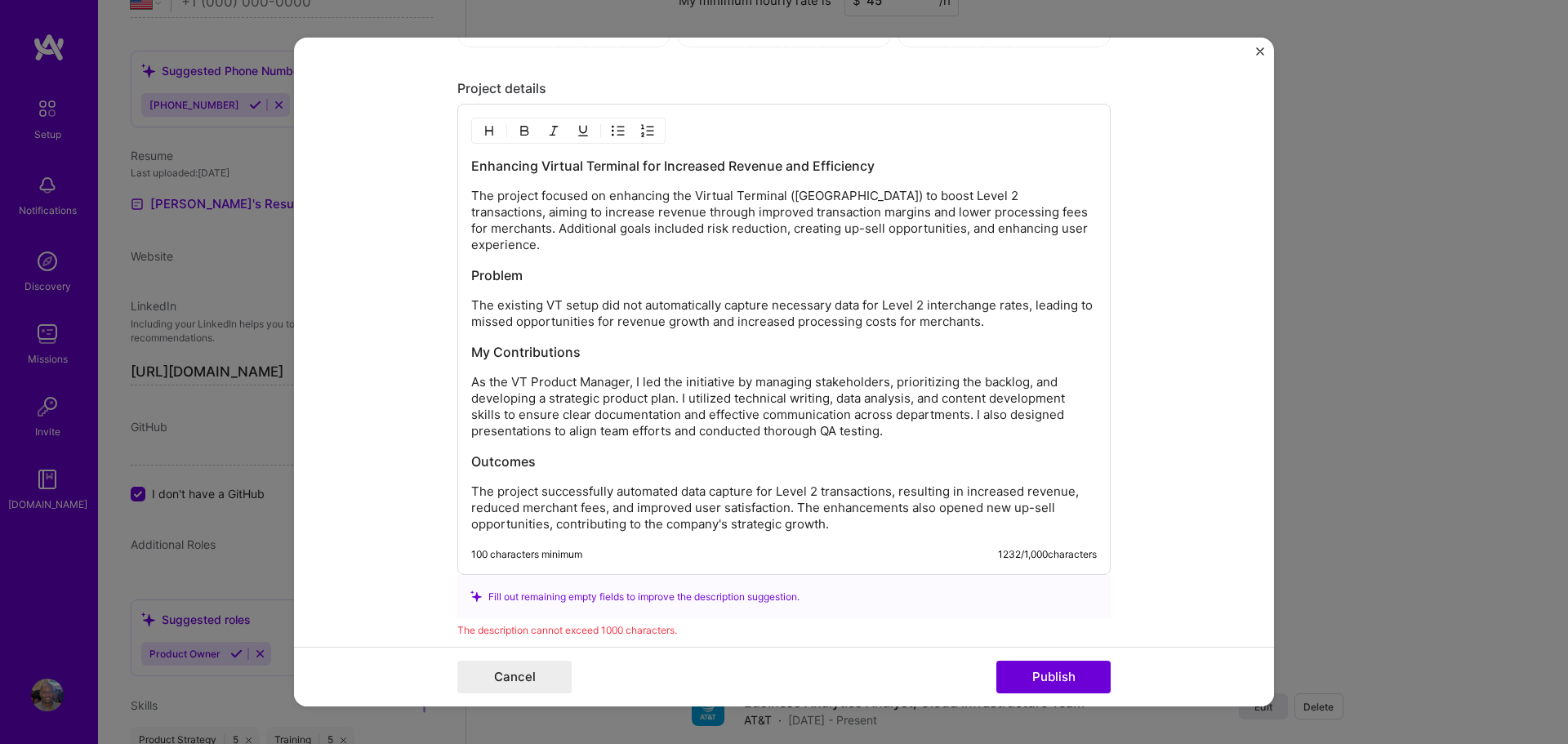
scroll to position [2097, 0]
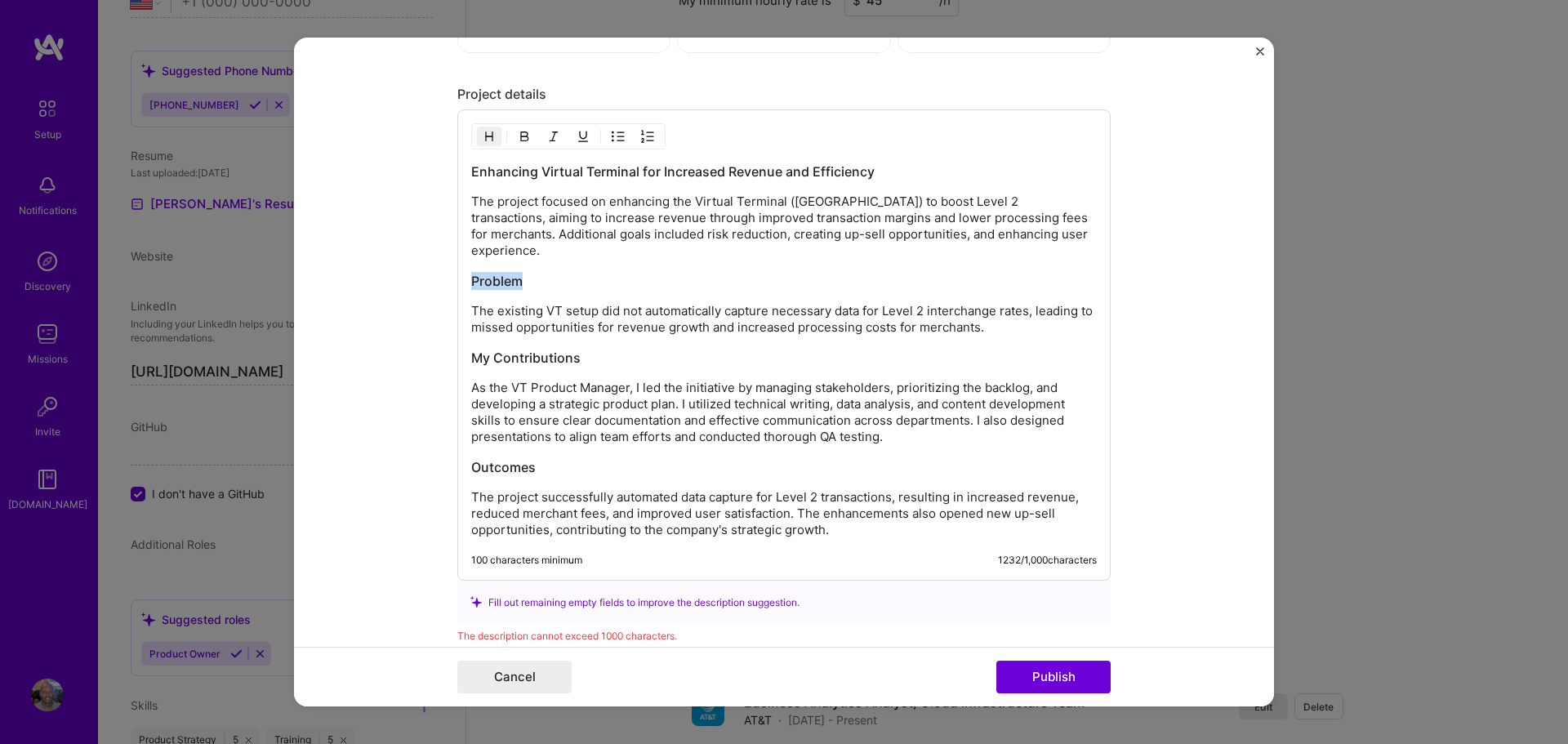
drag, startPoint x: 546, startPoint y: 261, endPoint x: 432, endPoint y: 260, distance: 114.0
click at [432, 260] on form "Project title Title is required Company Merchant eSolutions Project industry In…" at bounding box center [784, 372] width 980 height 670
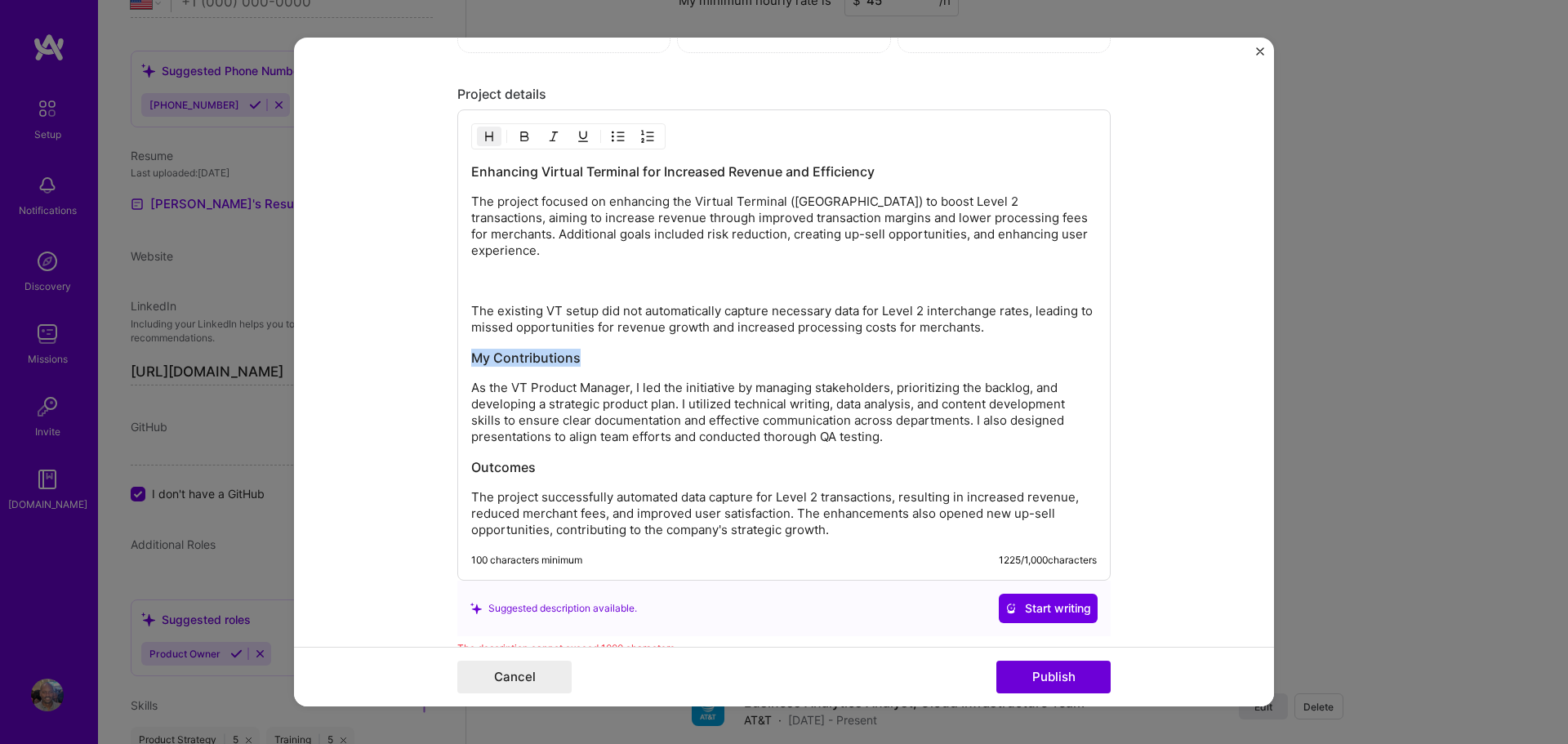
drag, startPoint x: 593, startPoint y: 339, endPoint x: 440, endPoint y: 341, distance: 153.0
click at [440, 341] on form "Project title Title is required Company Merchant eSolutions Project industry In…" at bounding box center [784, 372] width 980 height 670
drag, startPoint x: 549, startPoint y: 452, endPoint x: 455, endPoint y: 453, distance: 94.0
click at [455, 453] on form "Project title Title is required Company Merchant eSolutions Project industry In…" at bounding box center [784, 372] width 980 height 670
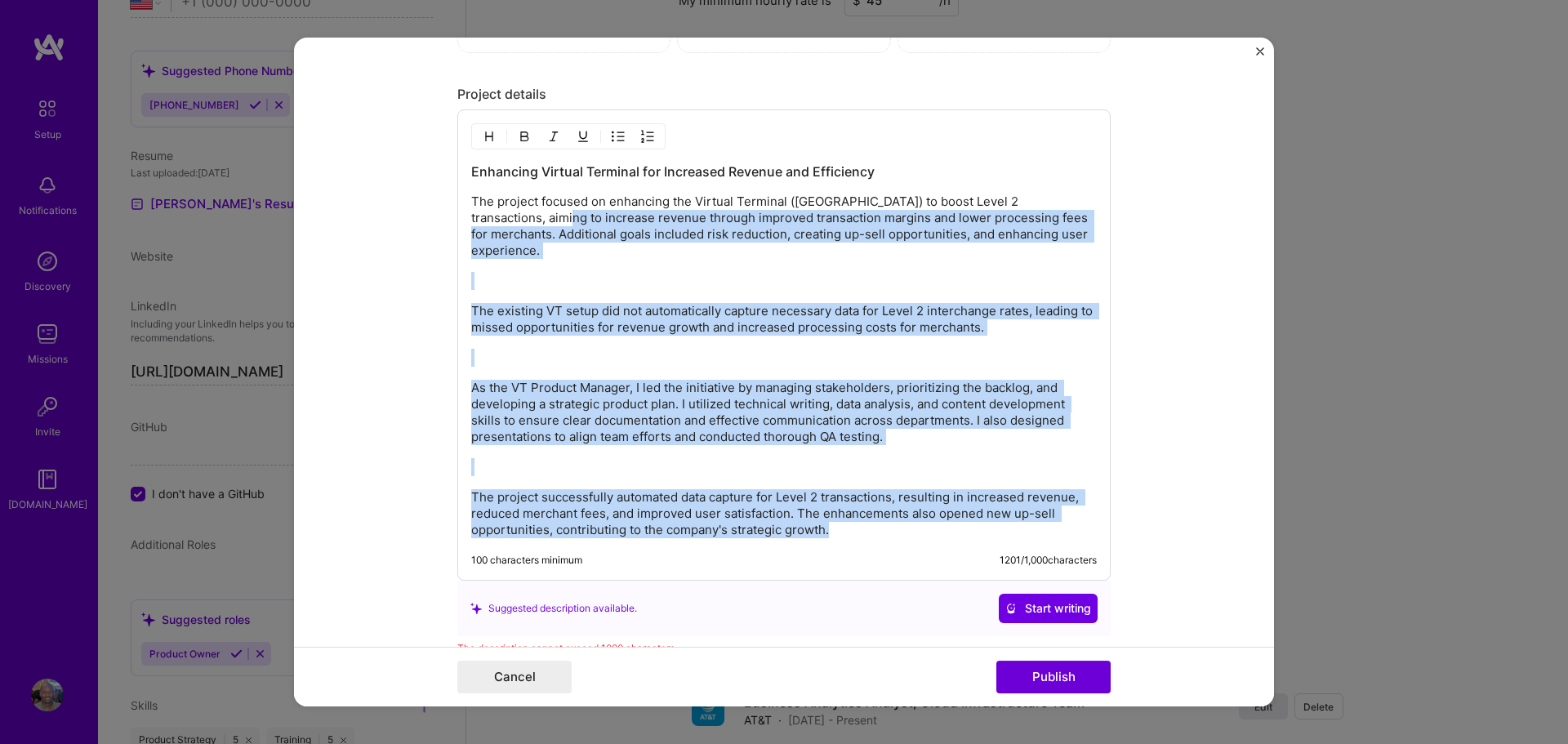
drag, startPoint x: 833, startPoint y: 517, endPoint x: 525, endPoint y: 211, distance: 434.2
click at [525, 211] on div "Enhancing Virtual Terminal for Increased Revenue and Efficiency The project foc…" at bounding box center [784, 350] width 625 height 376
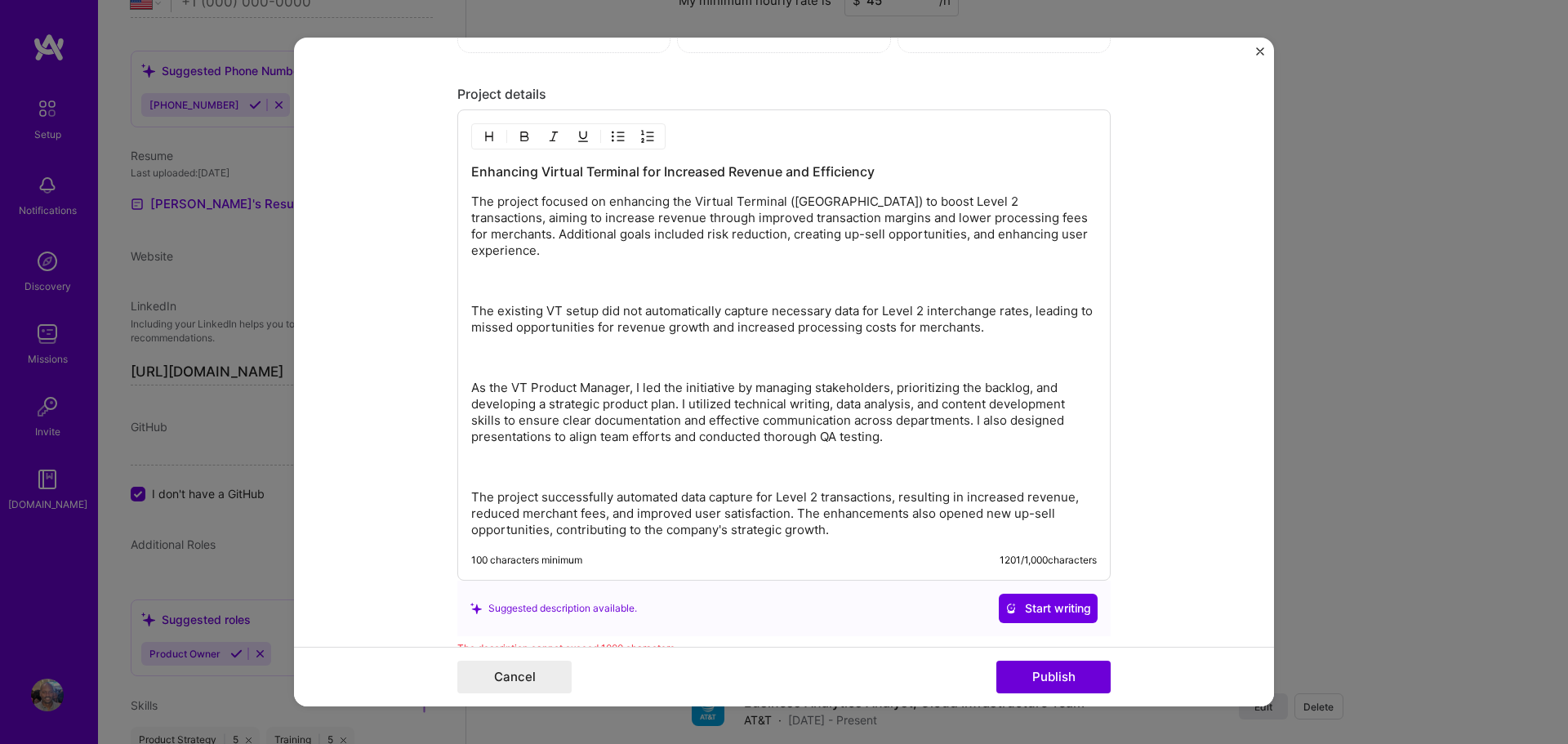
click at [899, 166] on h3 "Enhancing Virtual Terminal for Increased Revenue and Efficiency" at bounding box center [784, 171] width 625 height 18
drag, startPoint x: 847, startPoint y: 162, endPoint x: 465, endPoint y: 156, distance: 382.0
click at [465, 156] on div "Enhancing Virtual Terminal for Increased Revenue and Efficiency The project foc…" at bounding box center [784, 344] width 653 height 471
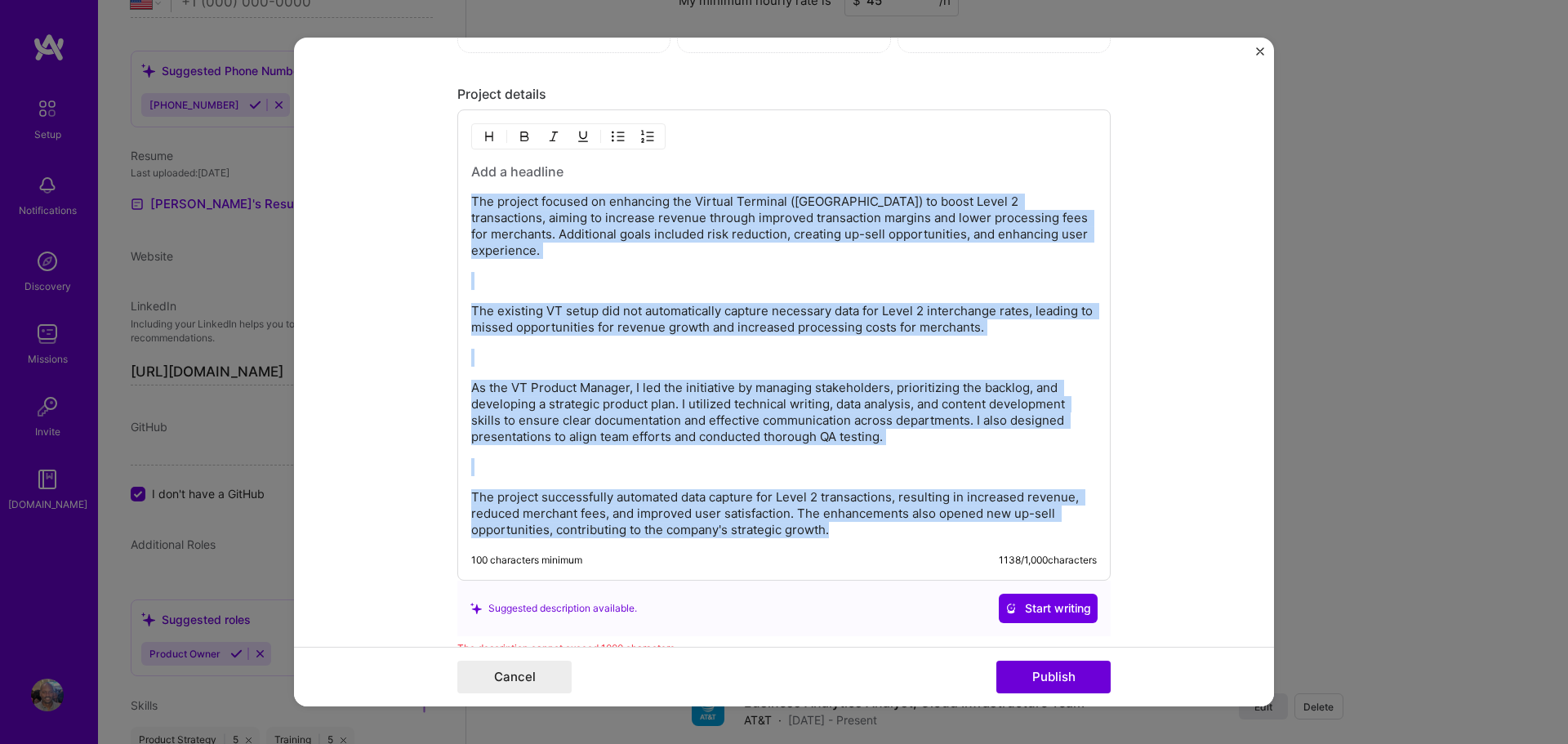
drag, startPoint x: 826, startPoint y: 513, endPoint x: 473, endPoint y: 201, distance: 471.1
click at [473, 201] on div "The project focused on enhancing the Virtual Terminal ([GEOGRAPHIC_DATA]) to bo…" at bounding box center [784, 350] width 625 height 376
copy div "The project focused on enhancing the Virtual Terminal ([GEOGRAPHIC_DATA]) to bo…"
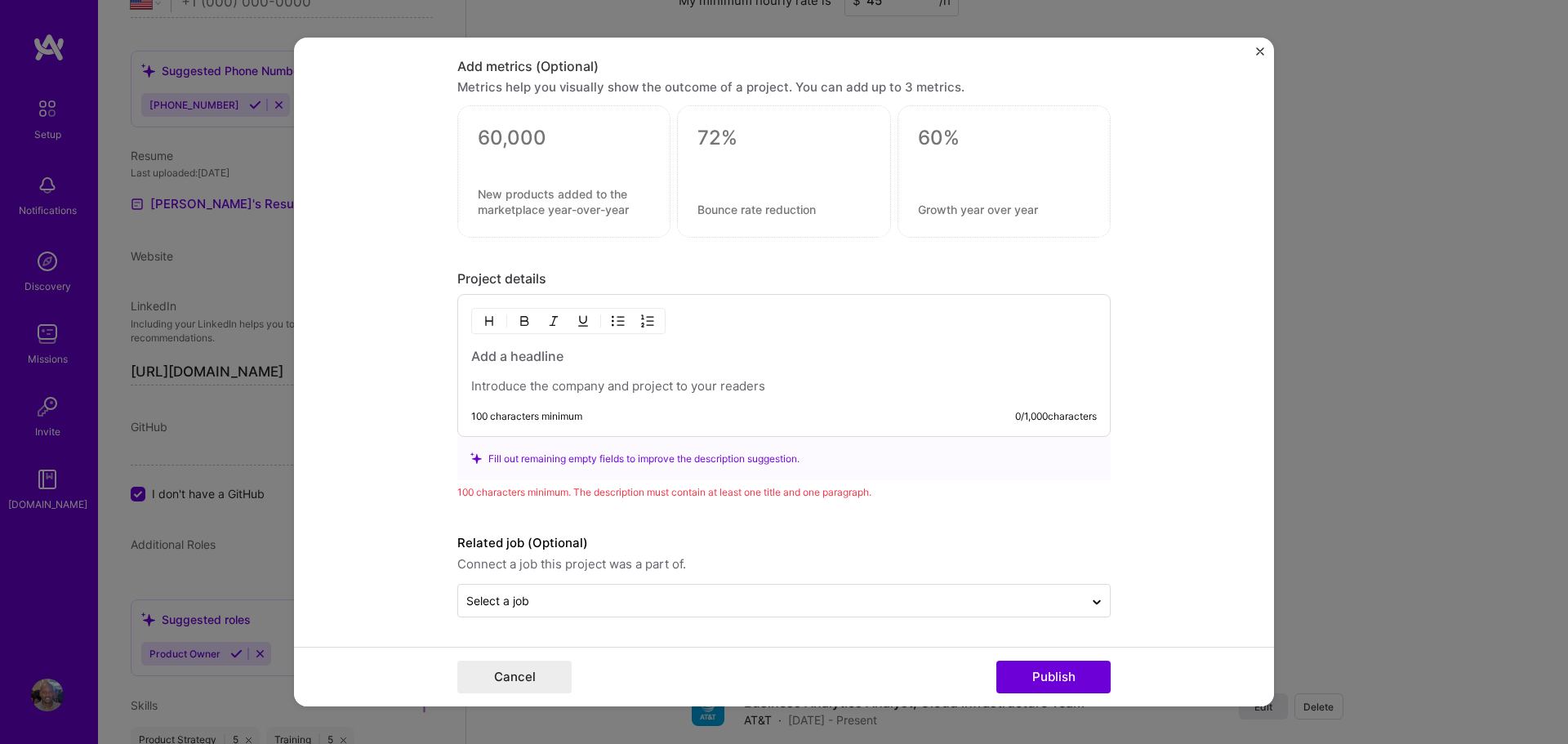
scroll to position [1913, 0]
click at [479, 358] on h3 at bounding box center [784, 356] width 625 height 18
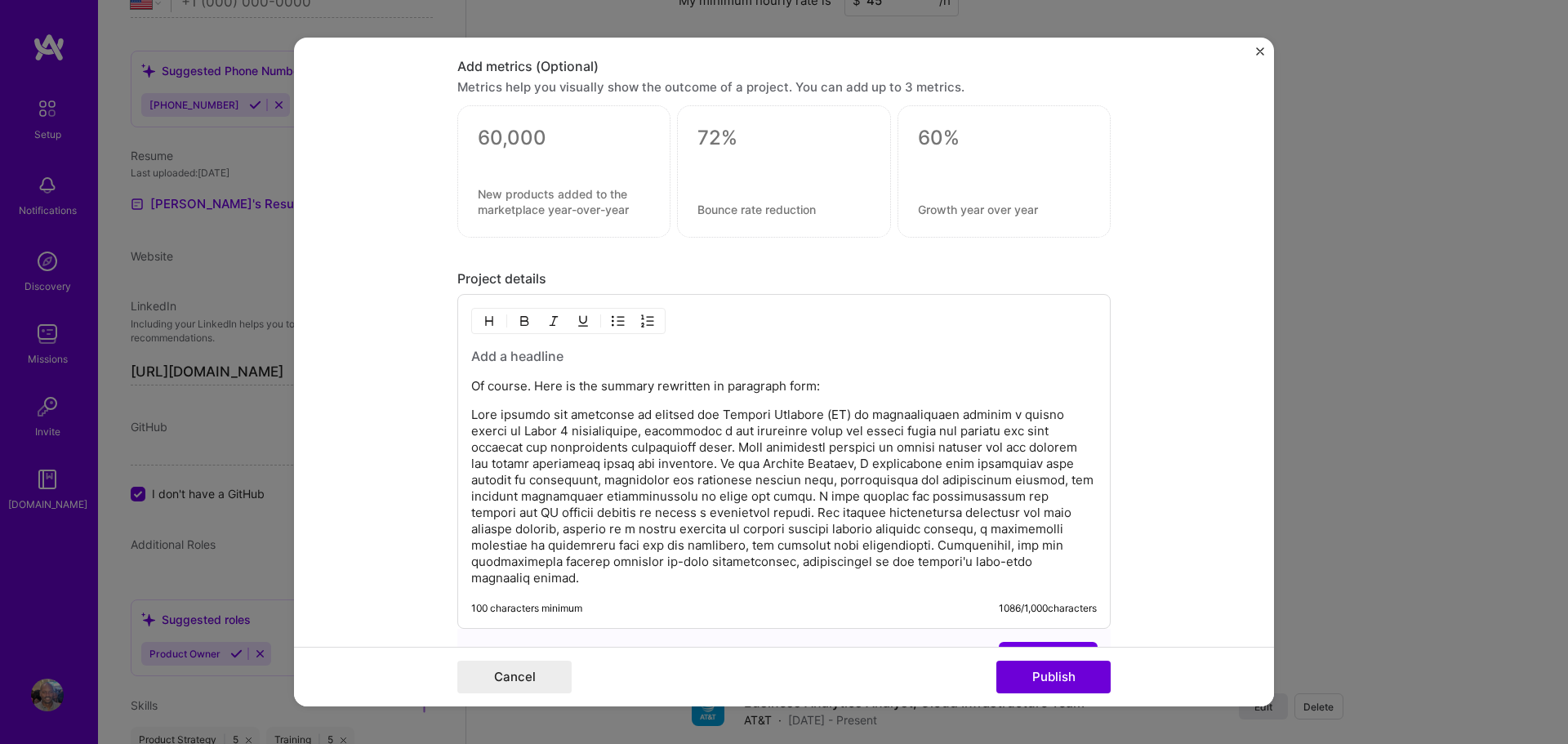
scroll to position [2097, 0]
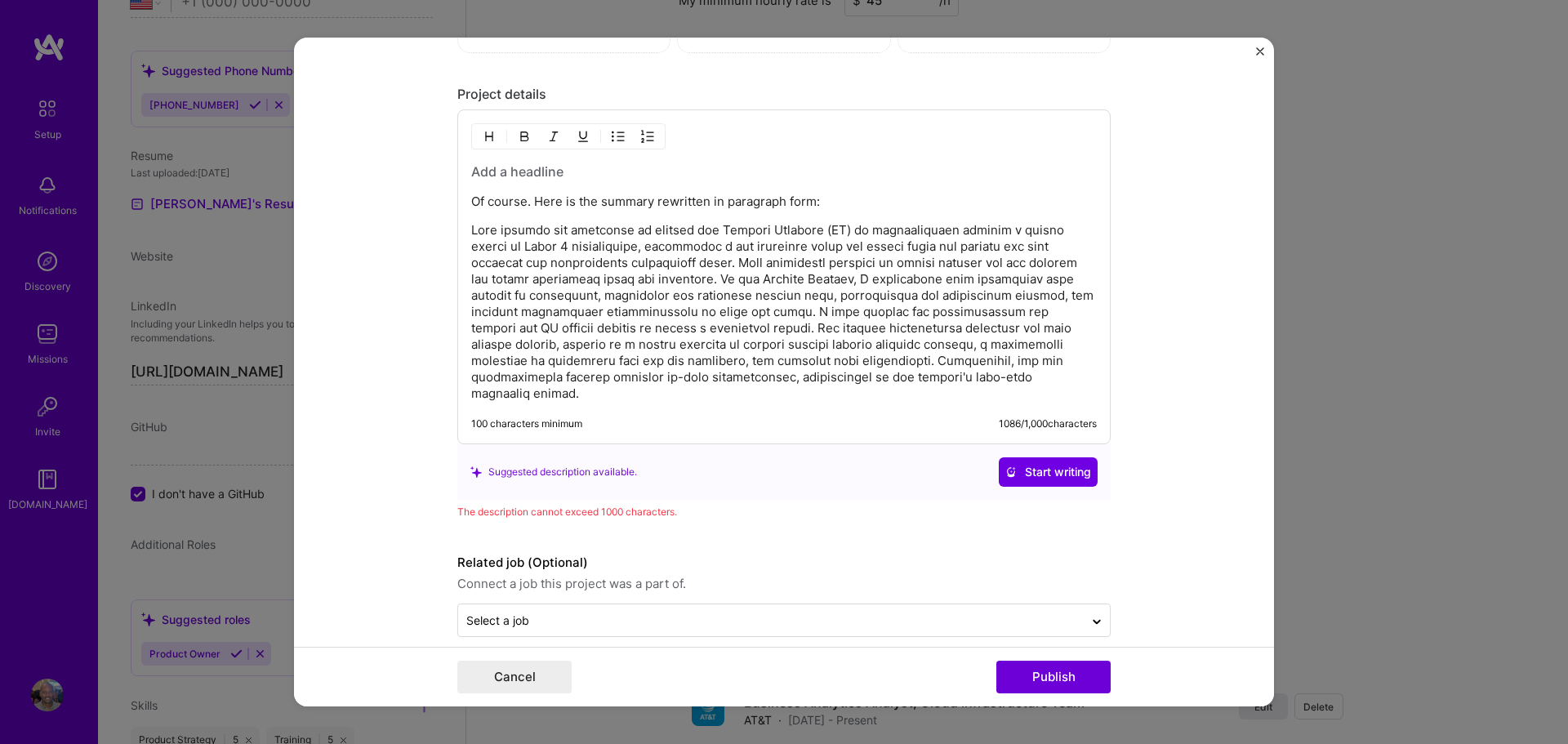
click at [662, 278] on p at bounding box center [784, 312] width 625 height 180
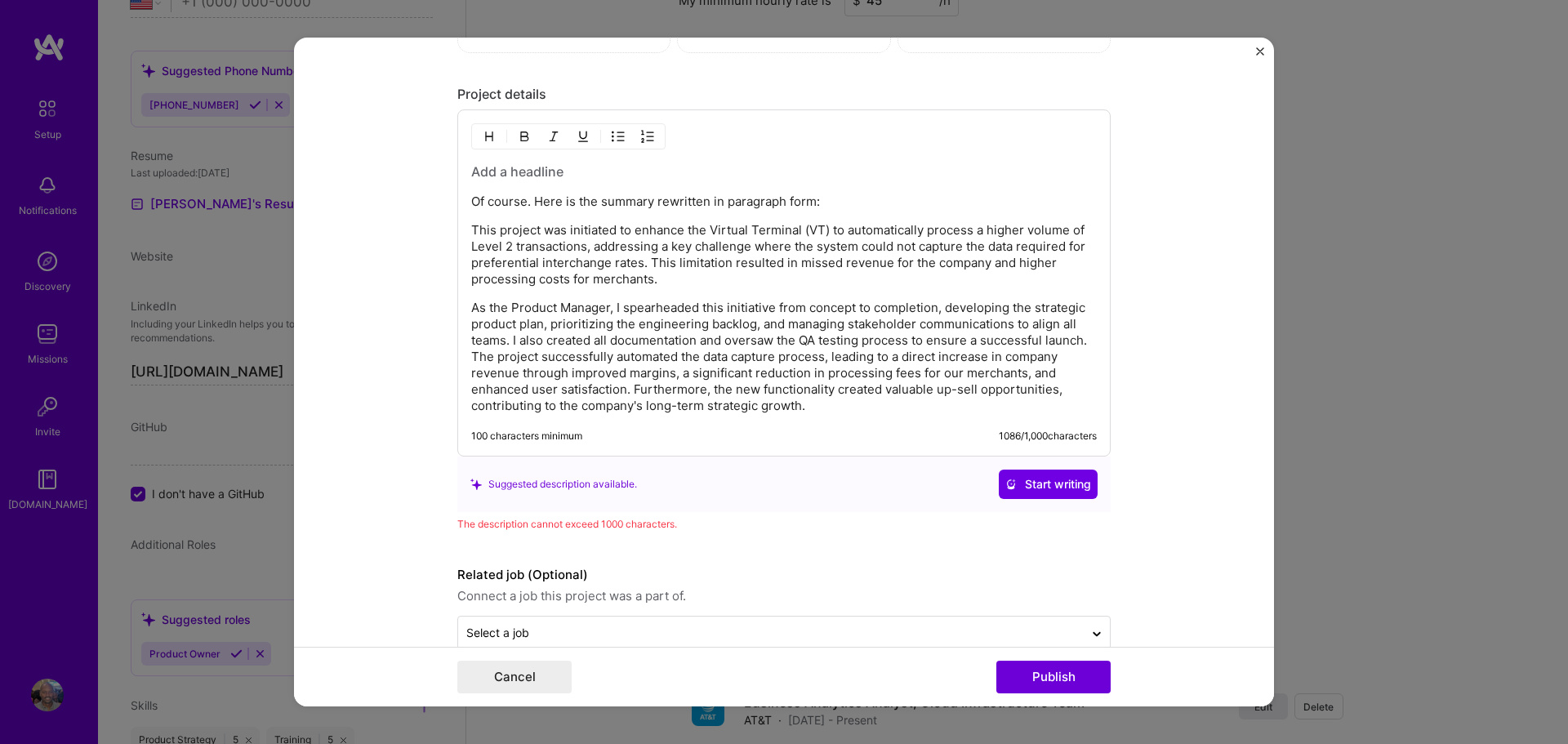
drag, startPoint x: 508, startPoint y: 342, endPoint x: 819, endPoint y: 321, distance: 311.7
click at [819, 321] on p "As the Product Manager, I spearheaded this initiative from concept to completio…" at bounding box center [784, 357] width 625 height 115
click at [511, 342] on p "As the Product Manager, I spearheaded this initiative from concept to completio…" at bounding box center [784, 357] width 625 height 115
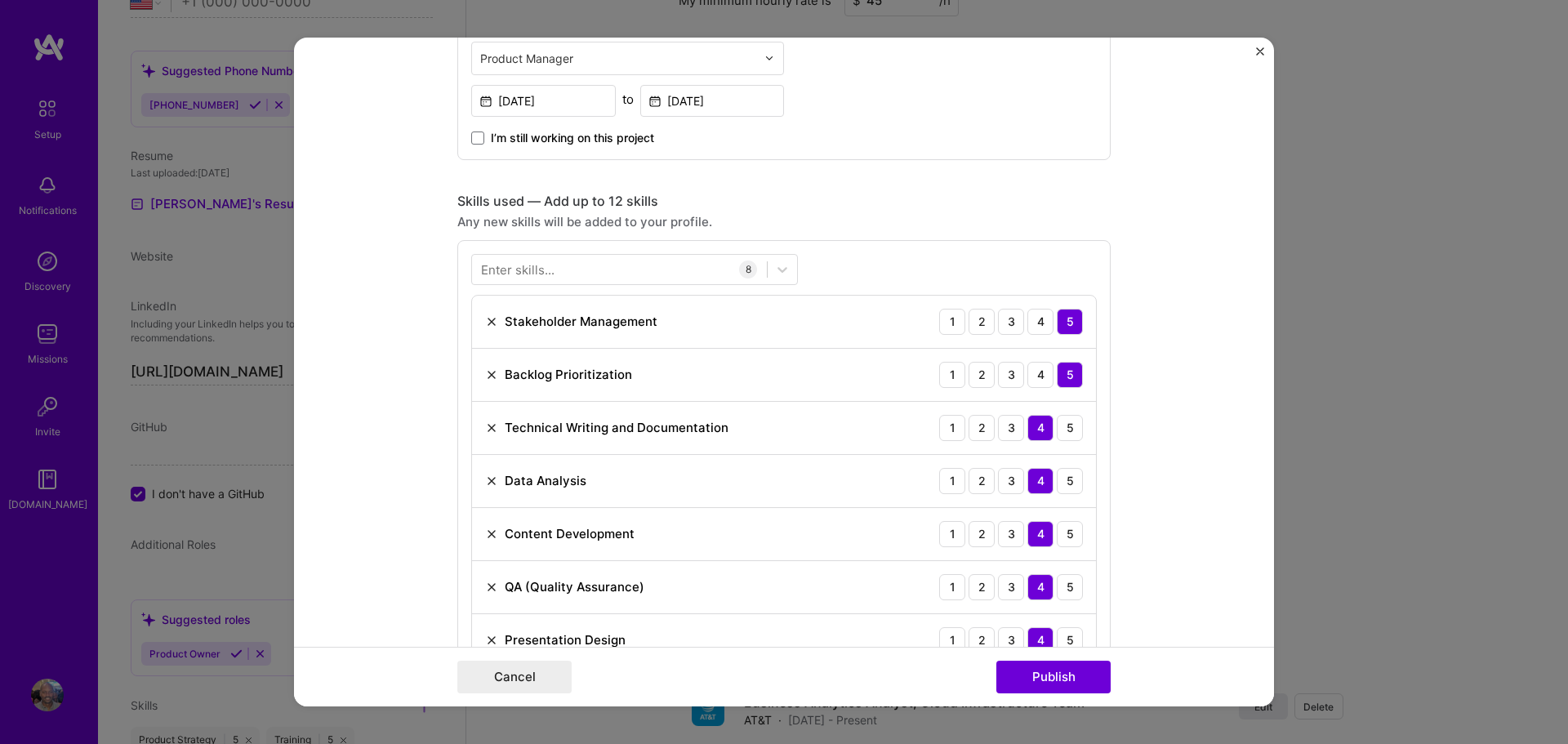
scroll to position [991, 0]
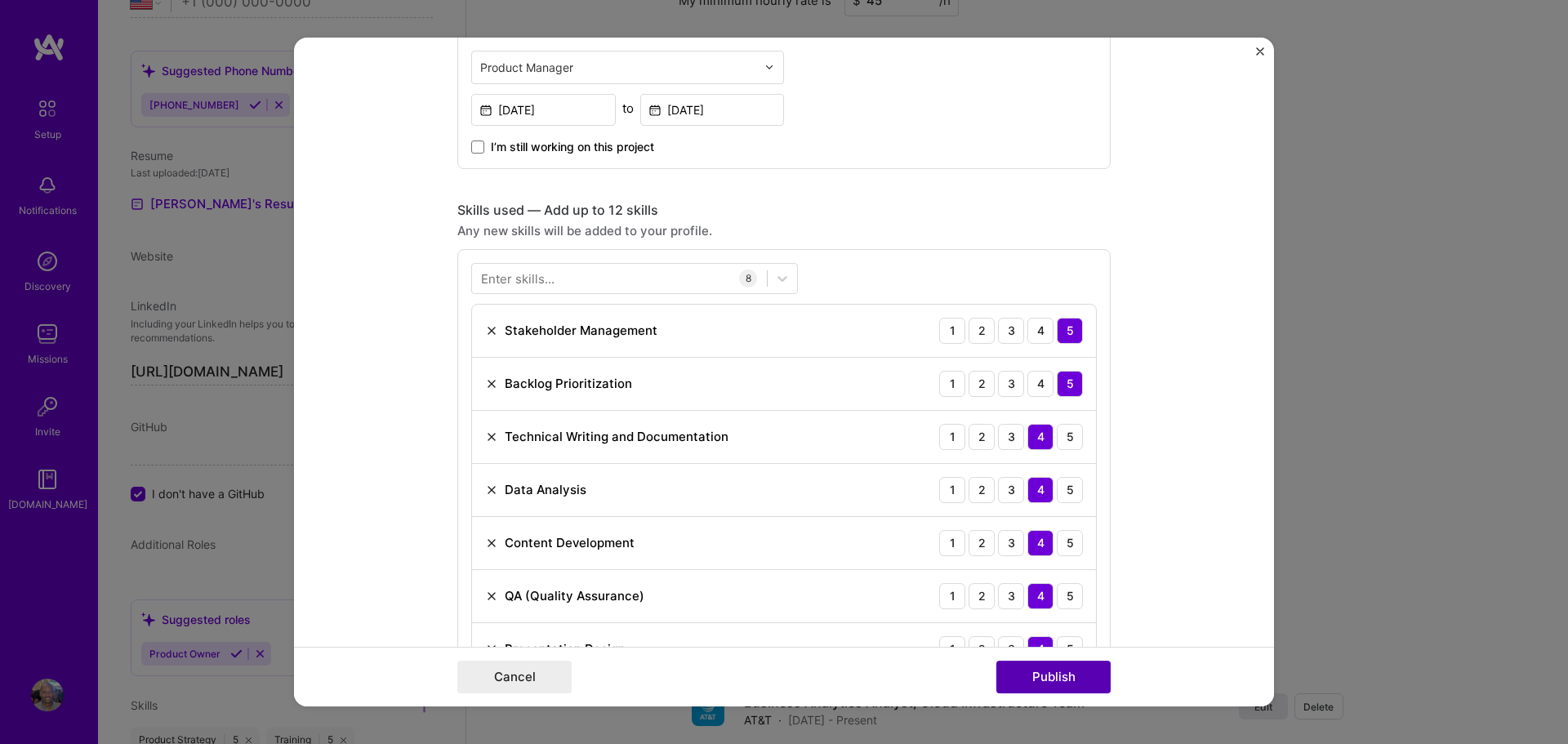
click at [1050, 678] on button "Publish" at bounding box center [1054, 677] width 115 height 33
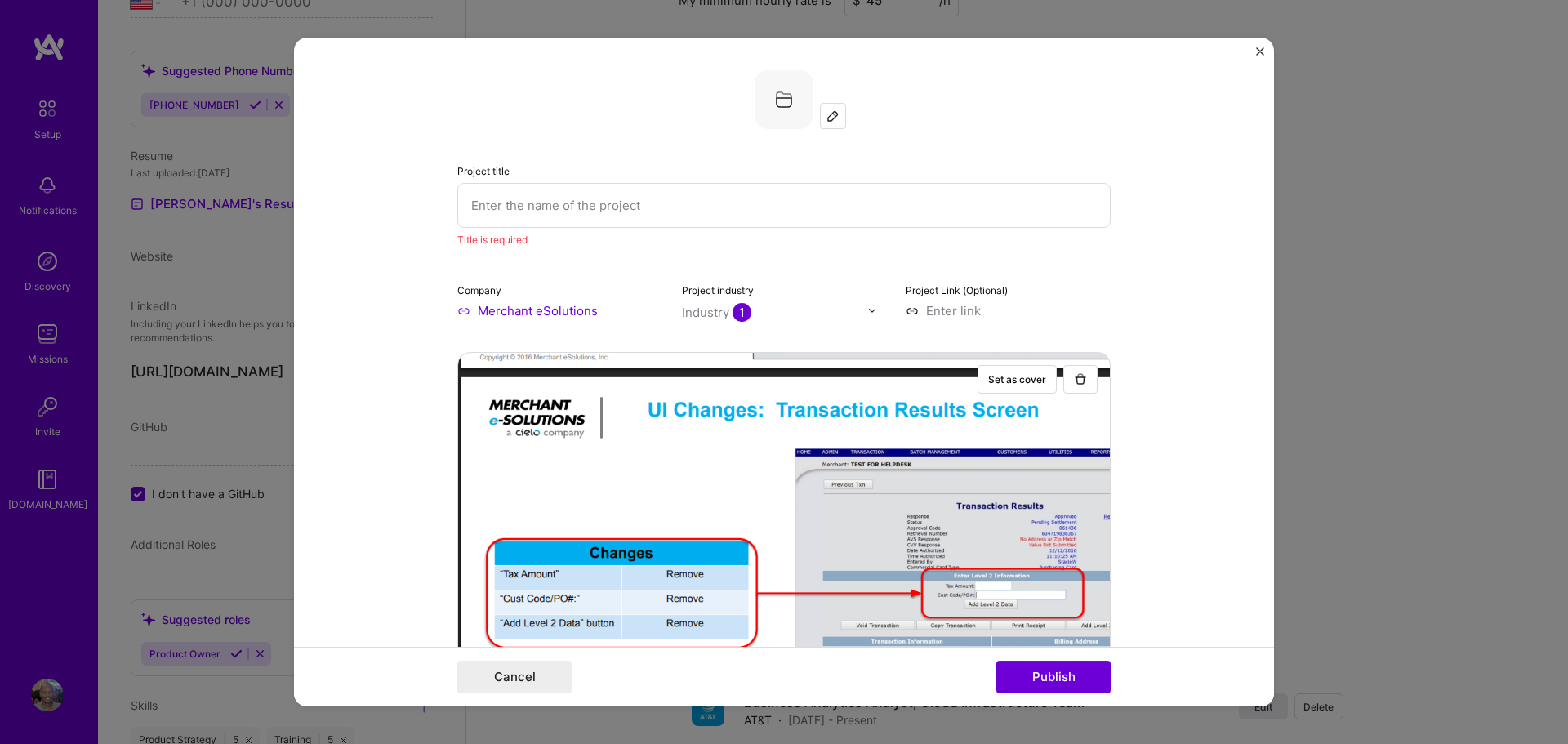
scroll to position [33, 0]
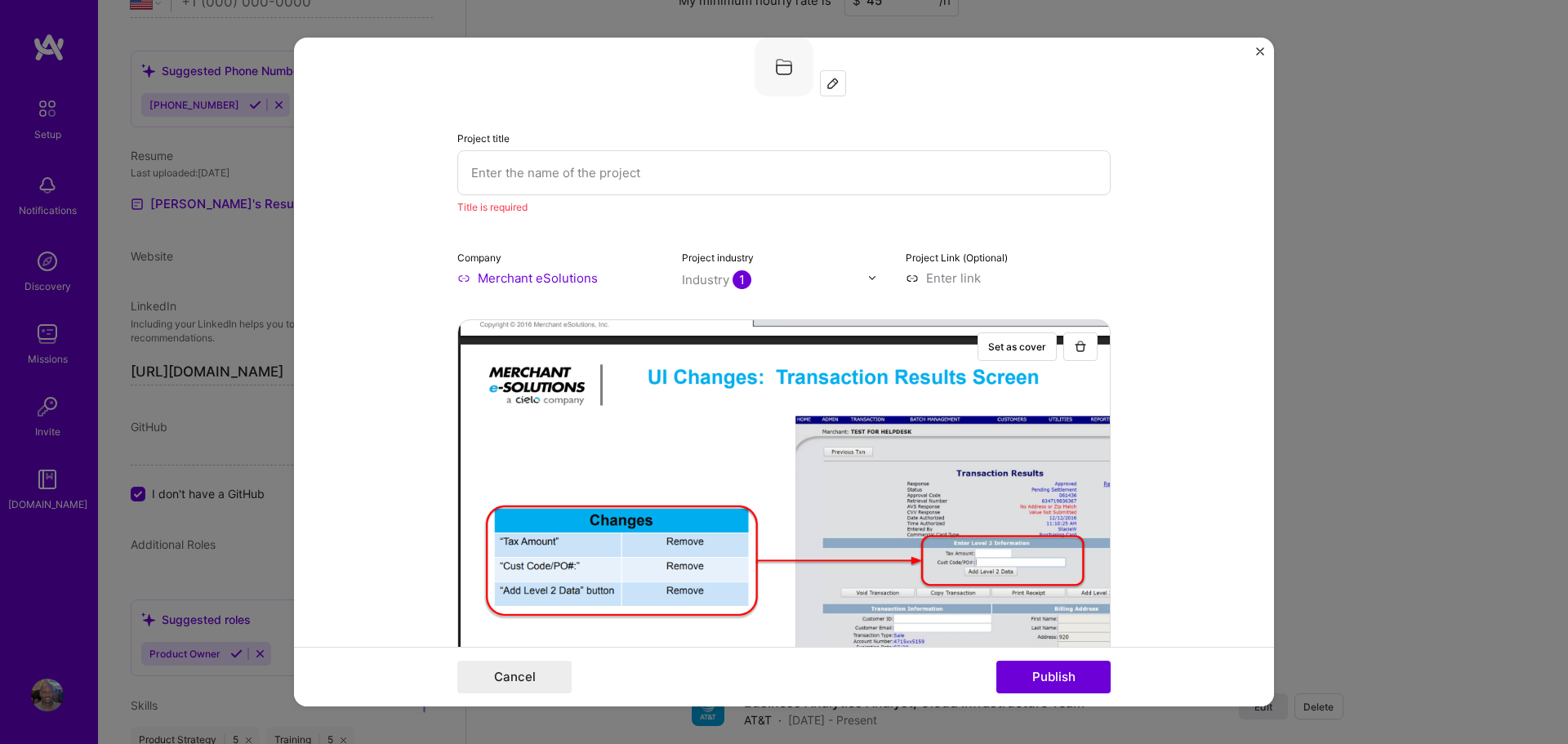
click at [549, 174] on input "text" at bounding box center [784, 173] width 653 height 45
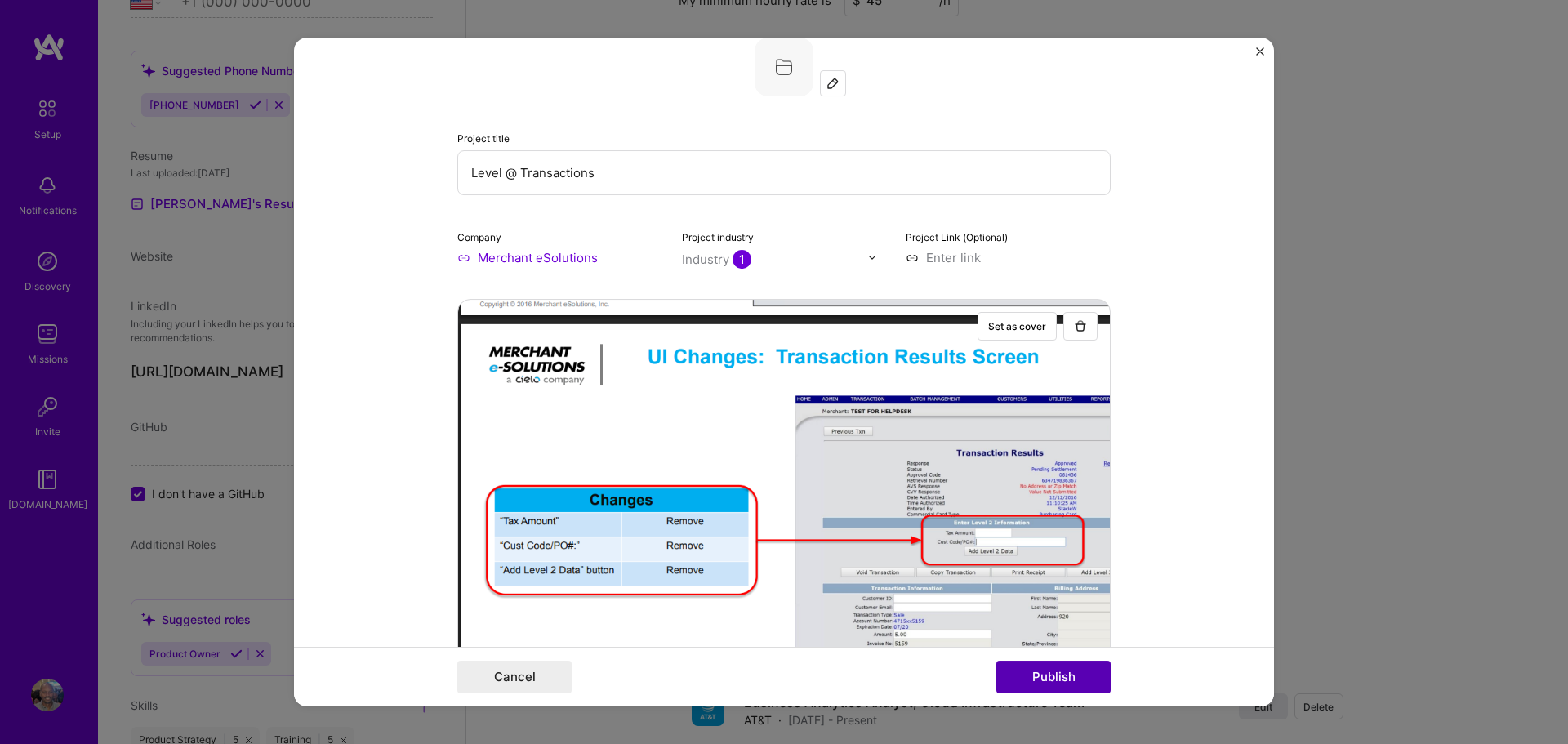
type input "Level @ Transactions"
click at [1051, 670] on button "Publish" at bounding box center [1054, 677] width 115 height 33
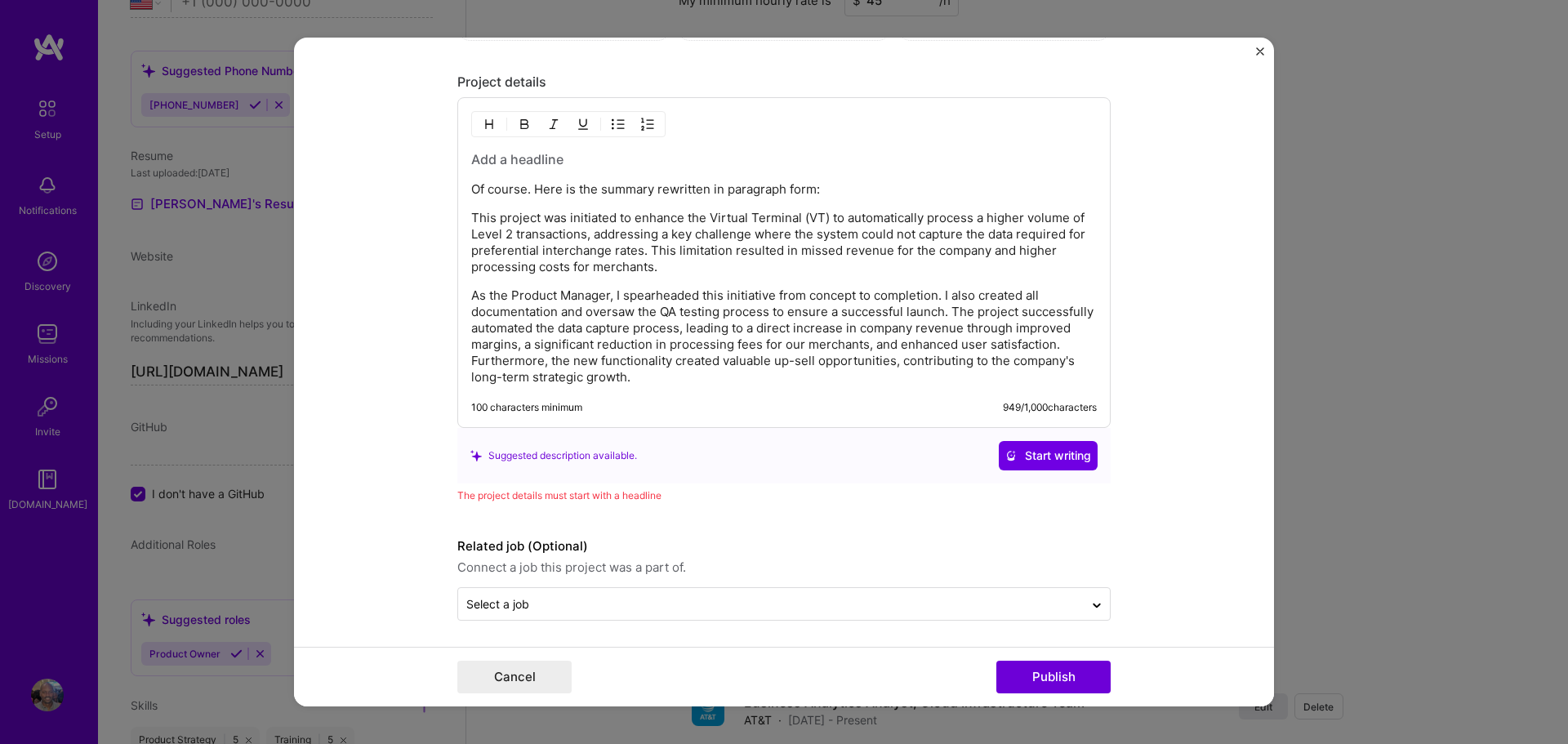
scroll to position [2092, 0]
click at [1038, 675] on button "Publish" at bounding box center [1054, 677] width 115 height 33
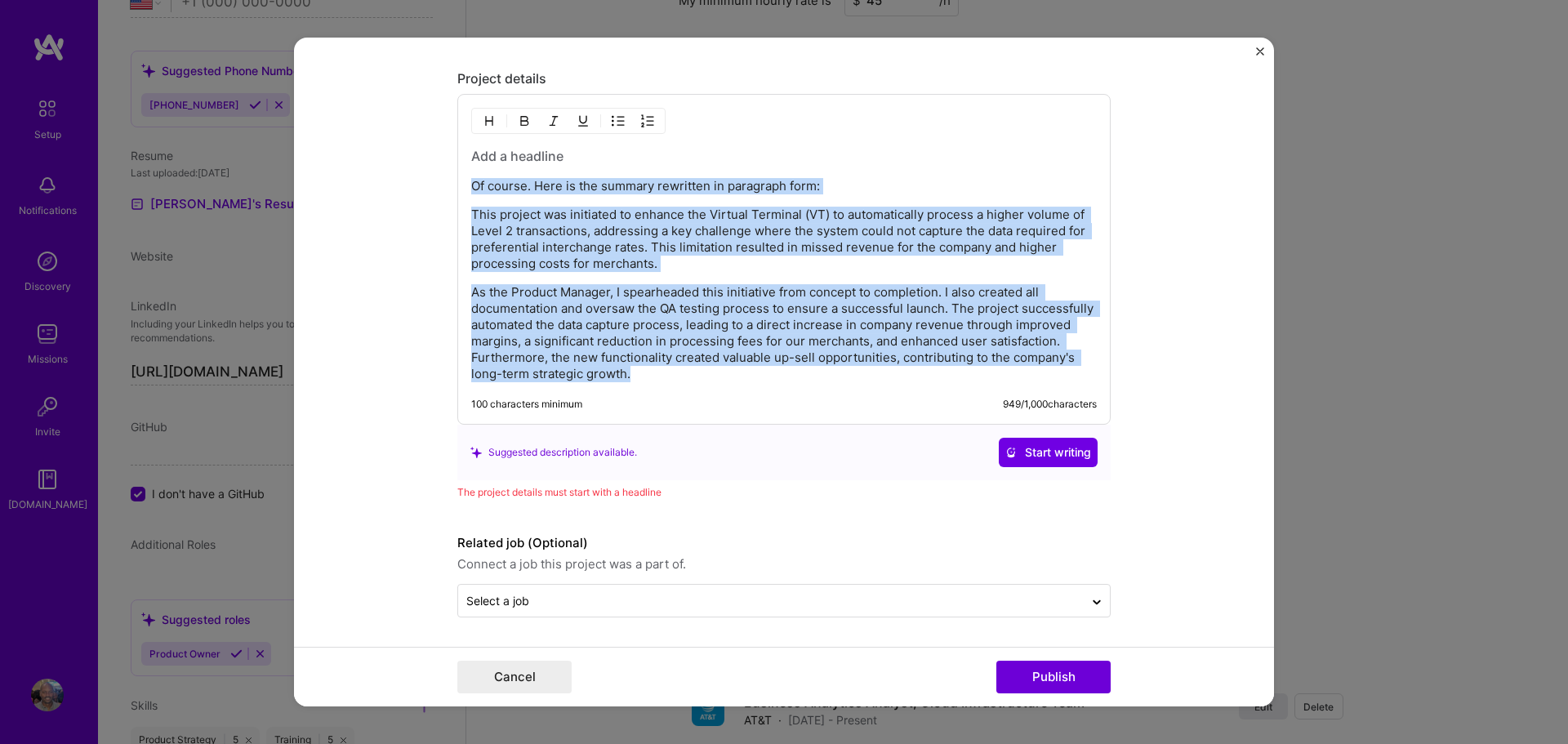
drag, startPoint x: 706, startPoint y: 370, endPoint x: 469, endPoint y: 181, distance: 303.1
click at [469, 181] on div "Of course. Here is the summary rewritten in paragraph form: This project was in…" at bounding box center [784, 260] width 653 height 330
copy div "Of course. Here is the summary rewritten in paragraph form: This project was in…"
